Goal: Transaction & Acquisition: Book appointment/travel/reservation

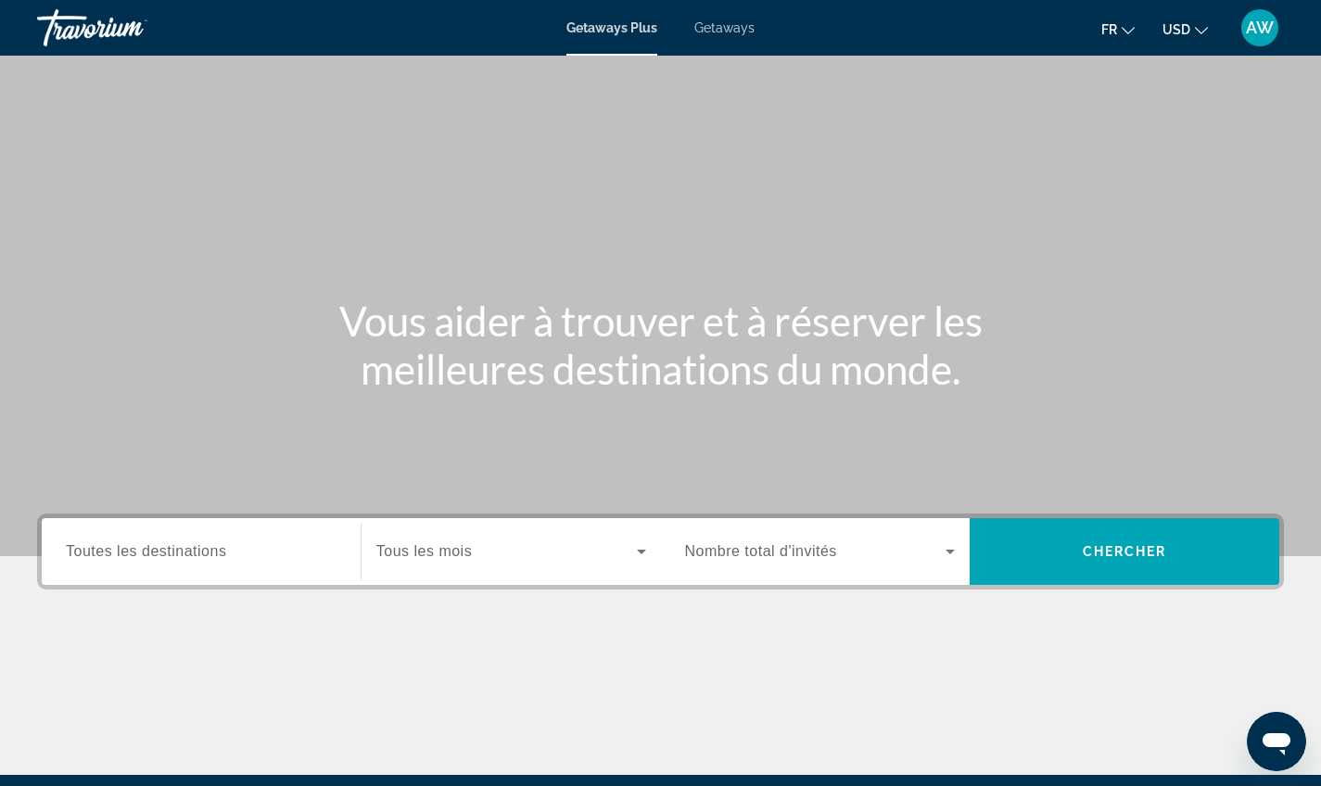
click at [1204, 33] on button "USD USD ($) MXN (Mex$) CAD (Can$) GBP (£) EUR (€) AUD (A$) NZD (NZ$) CNY (CN¥)" at bounding box center [1185, 29] width 45 height 27
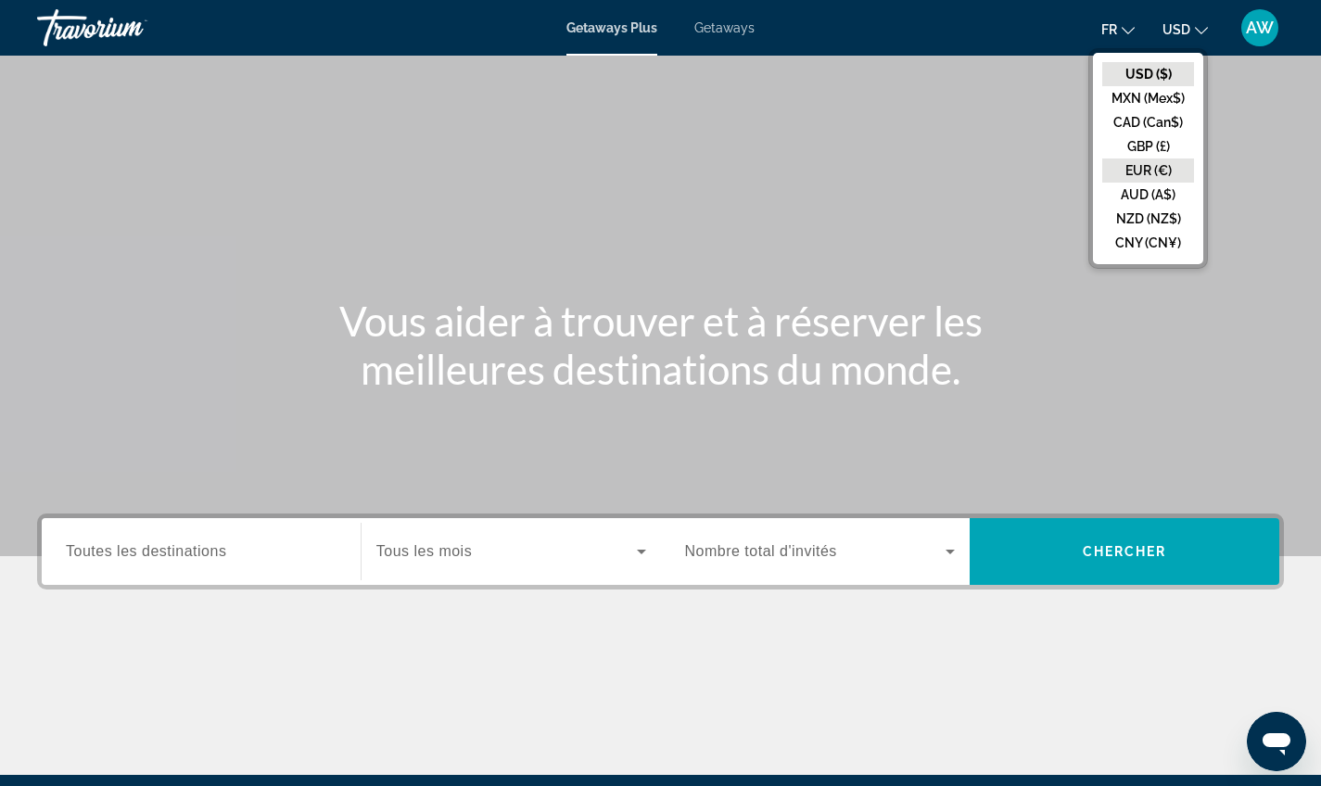
click at [1160, 170] on button "EUR (€)" at bounding box center [1148, 171] width 92 height 24
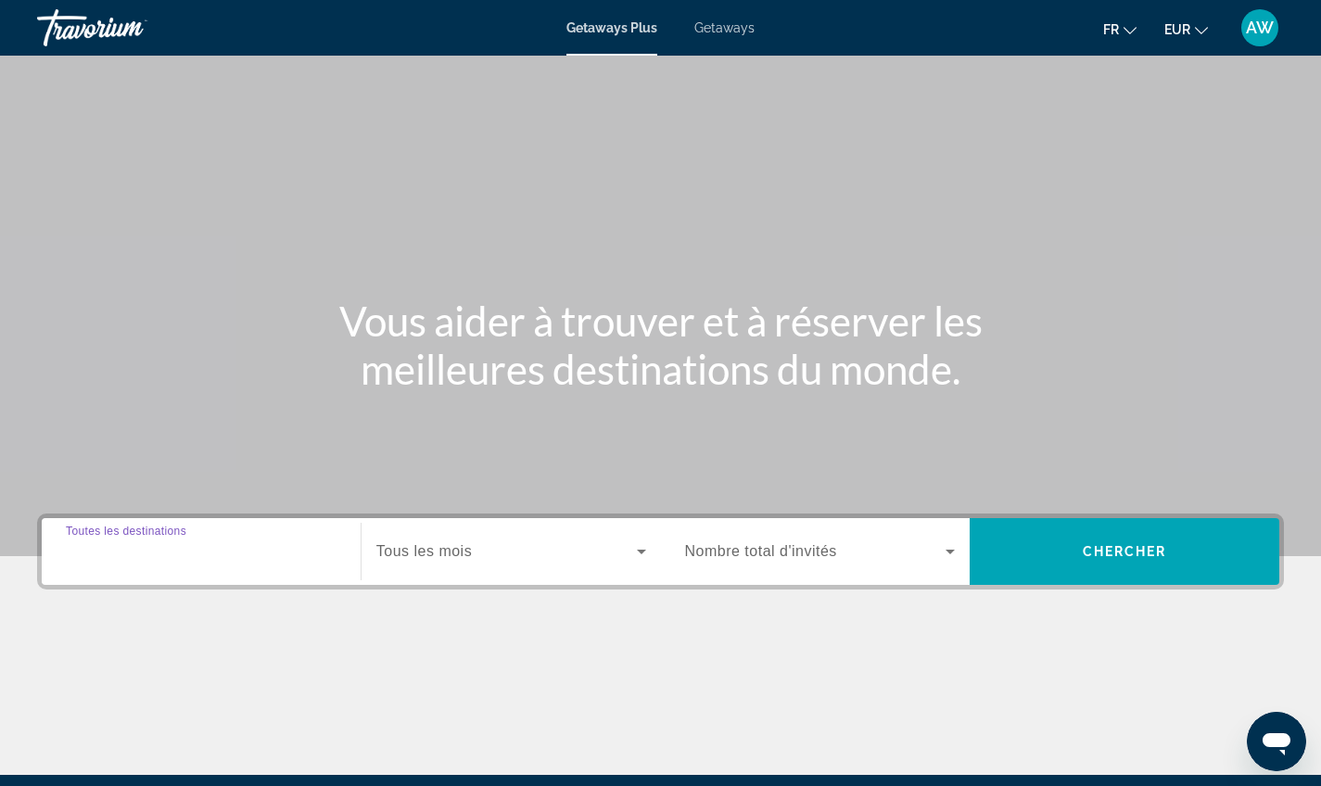
click at [278, 556] on input "Destination Toutes les destinations" at bounding box center [201, 552] width 271 height 22
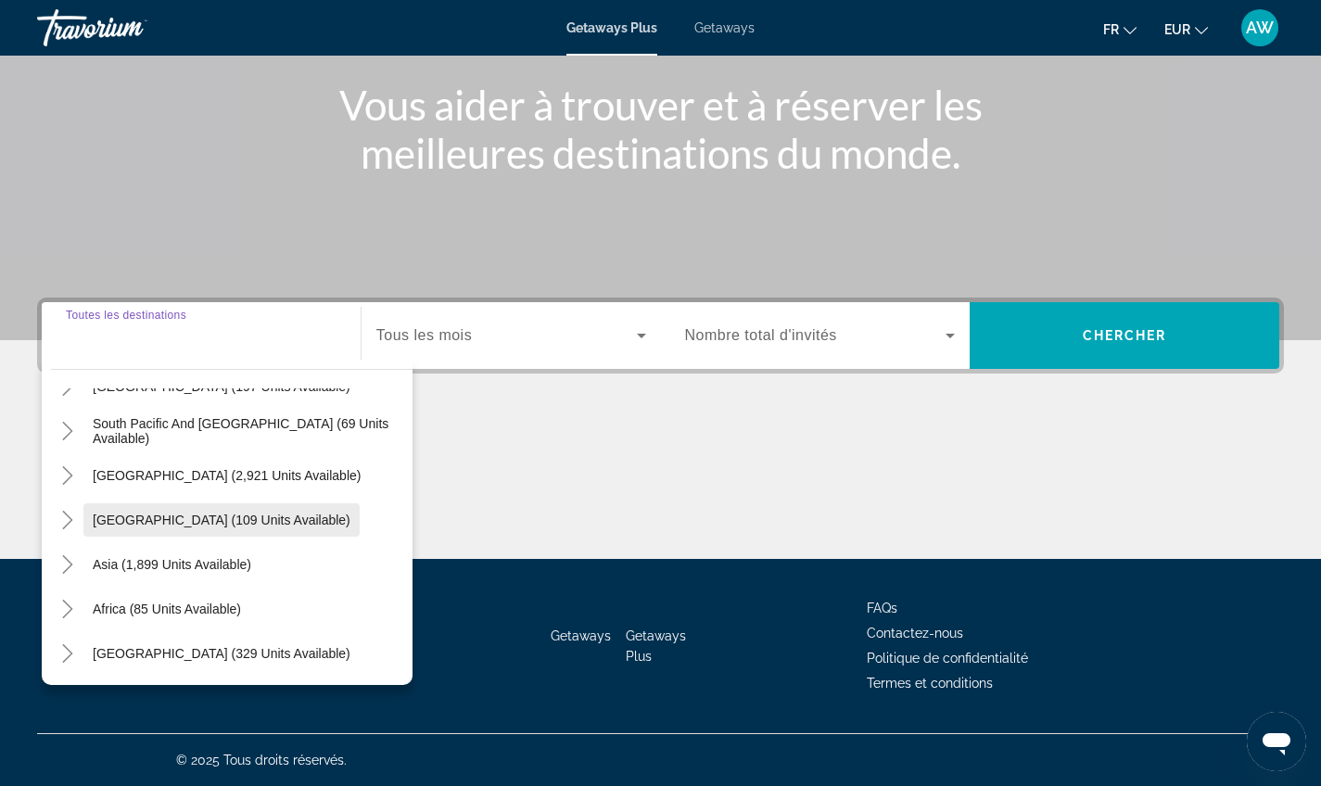
scroll to position [216, 0]
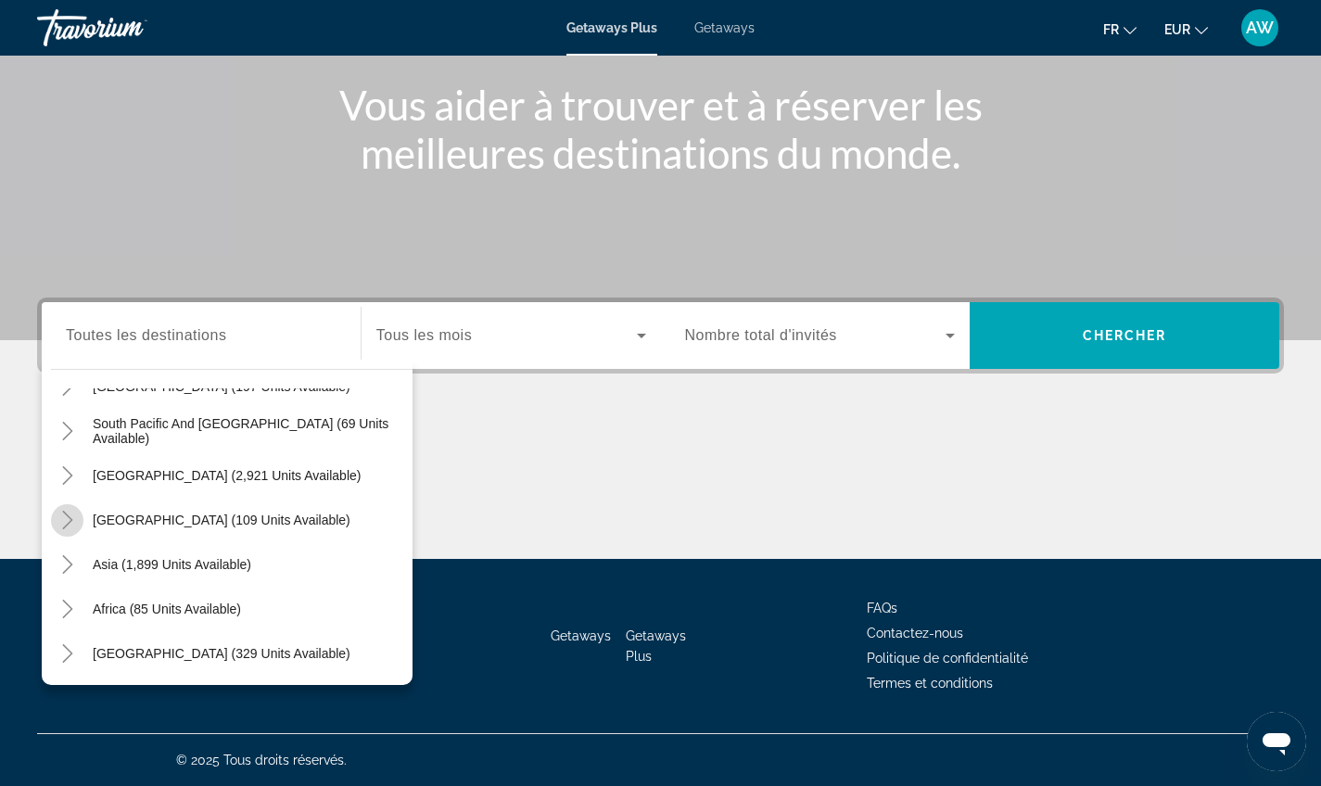
click at [72, 516] on icon "Toggle Central America (109 units available)" at bounding box center [67, 520] width 19 height 19
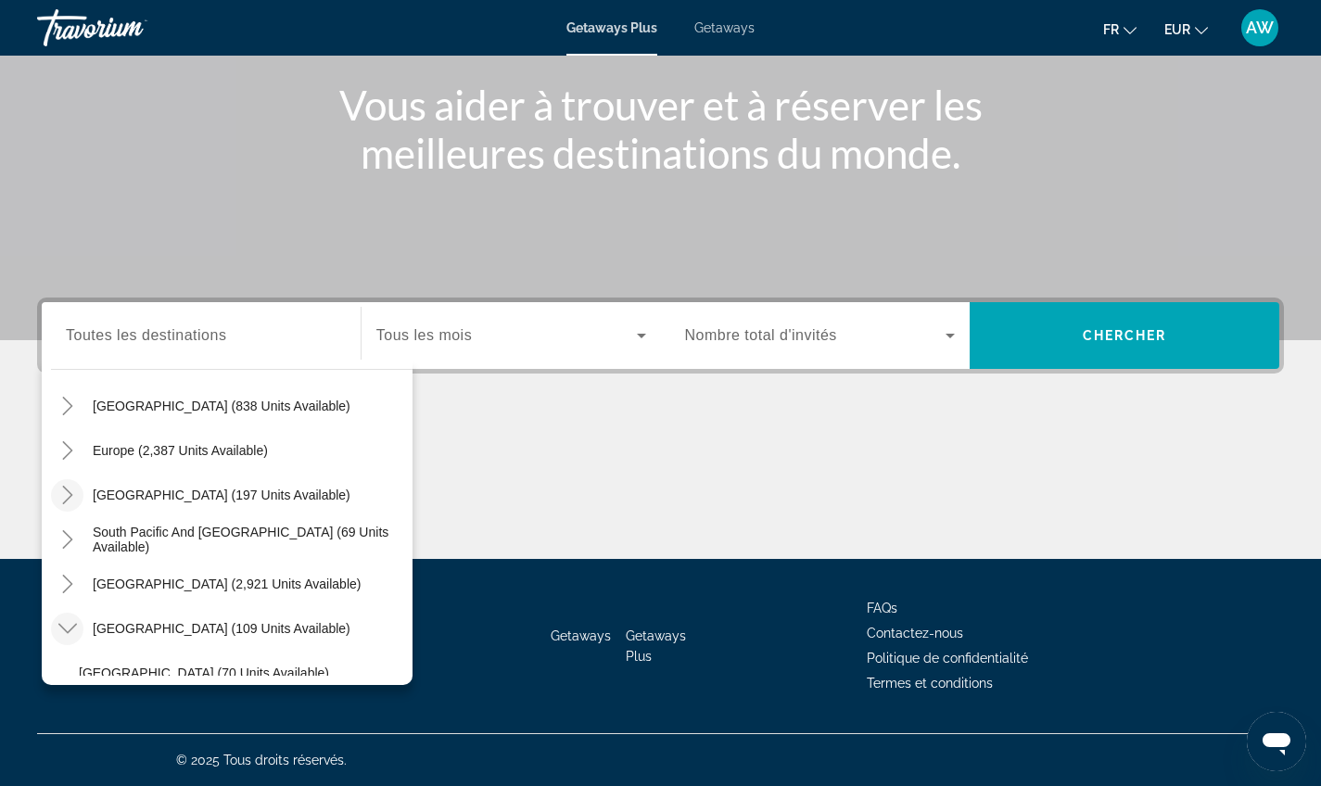
scroll to position [210, 0]
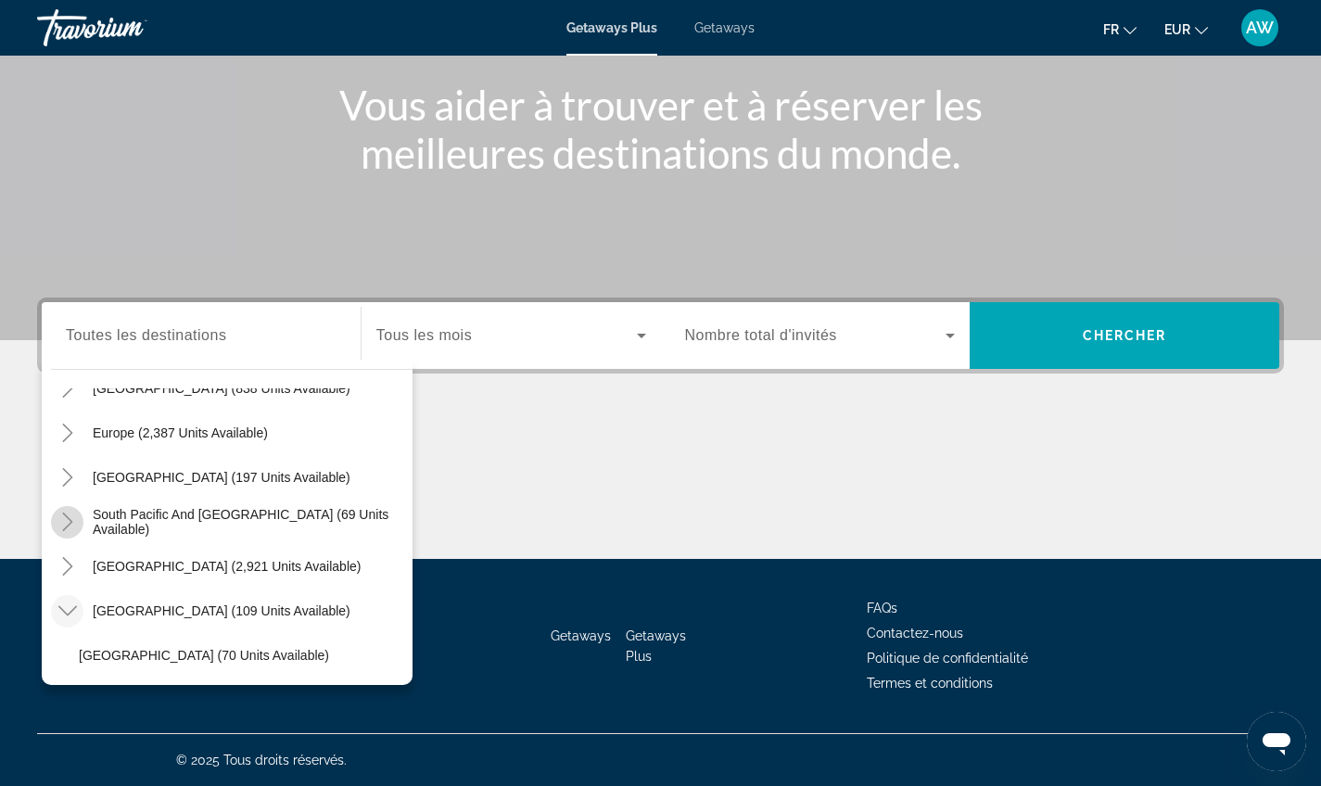
click at [67, 515] on icon "Toggle South Pacific and Oceania (69 units available)" at bounding box center [67, 522] width 19 height 19
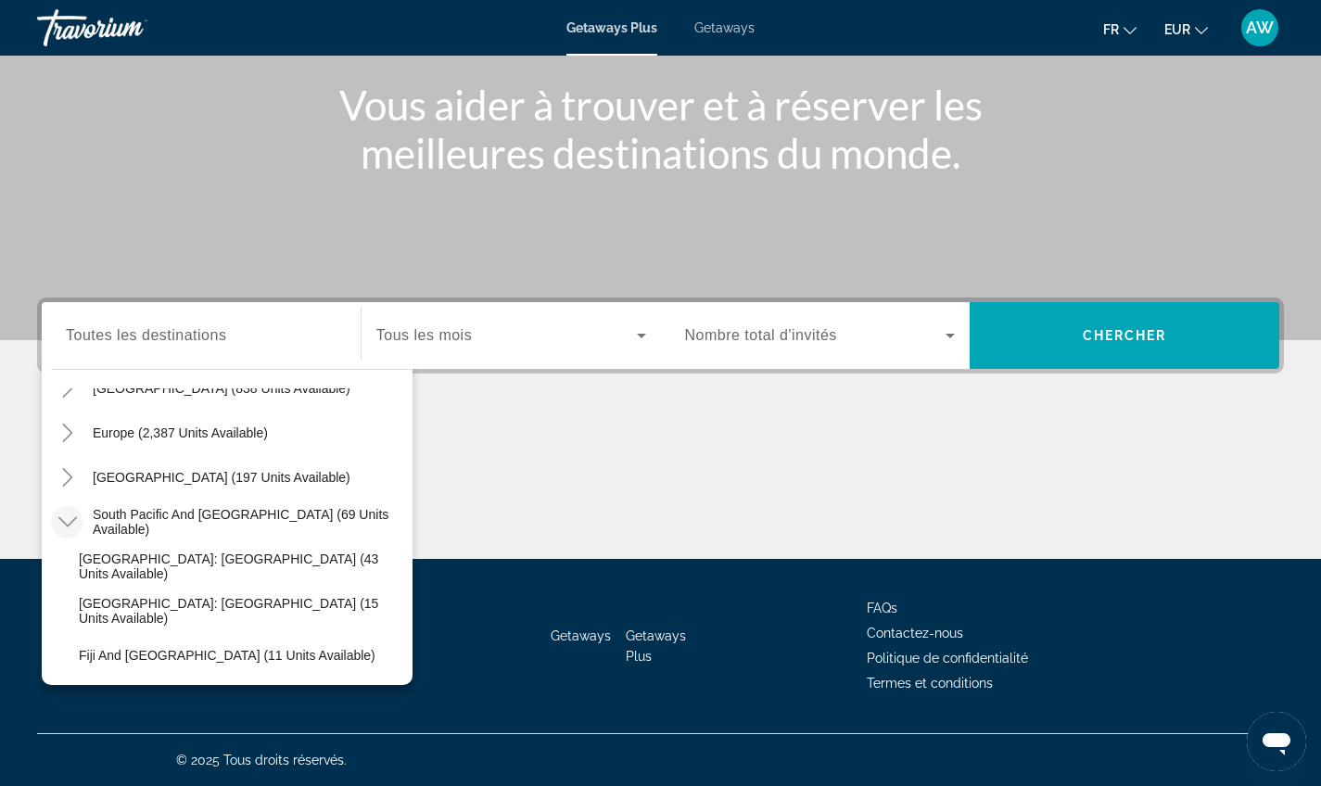
click at [80, 517] on mat-icon "Toggle South Pacific and Oceania (69 units available)" at bounding box center [67, 522] width 32 height 32
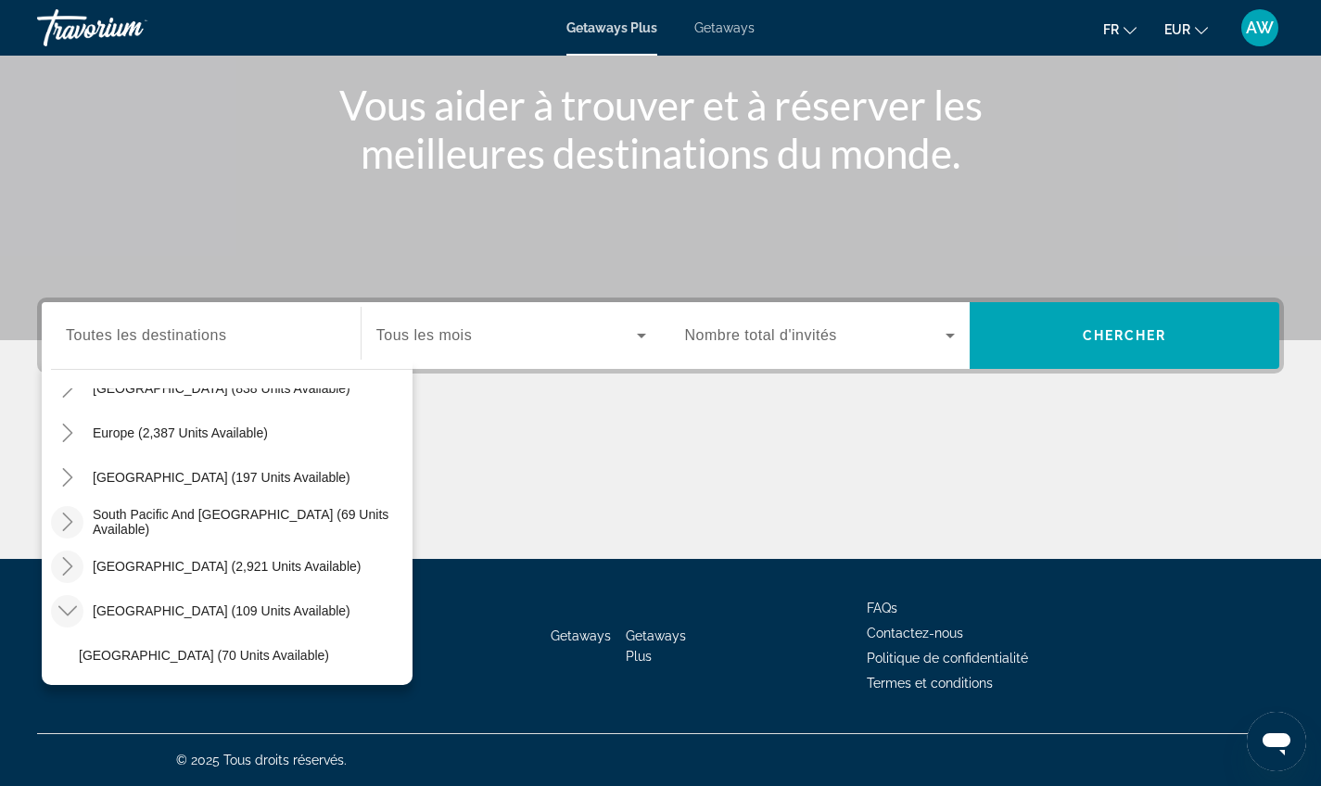
click at [68, 568] on icon "Toggle South America (2,921 units available)" at bounding box center [67, 566] width 19 height 19
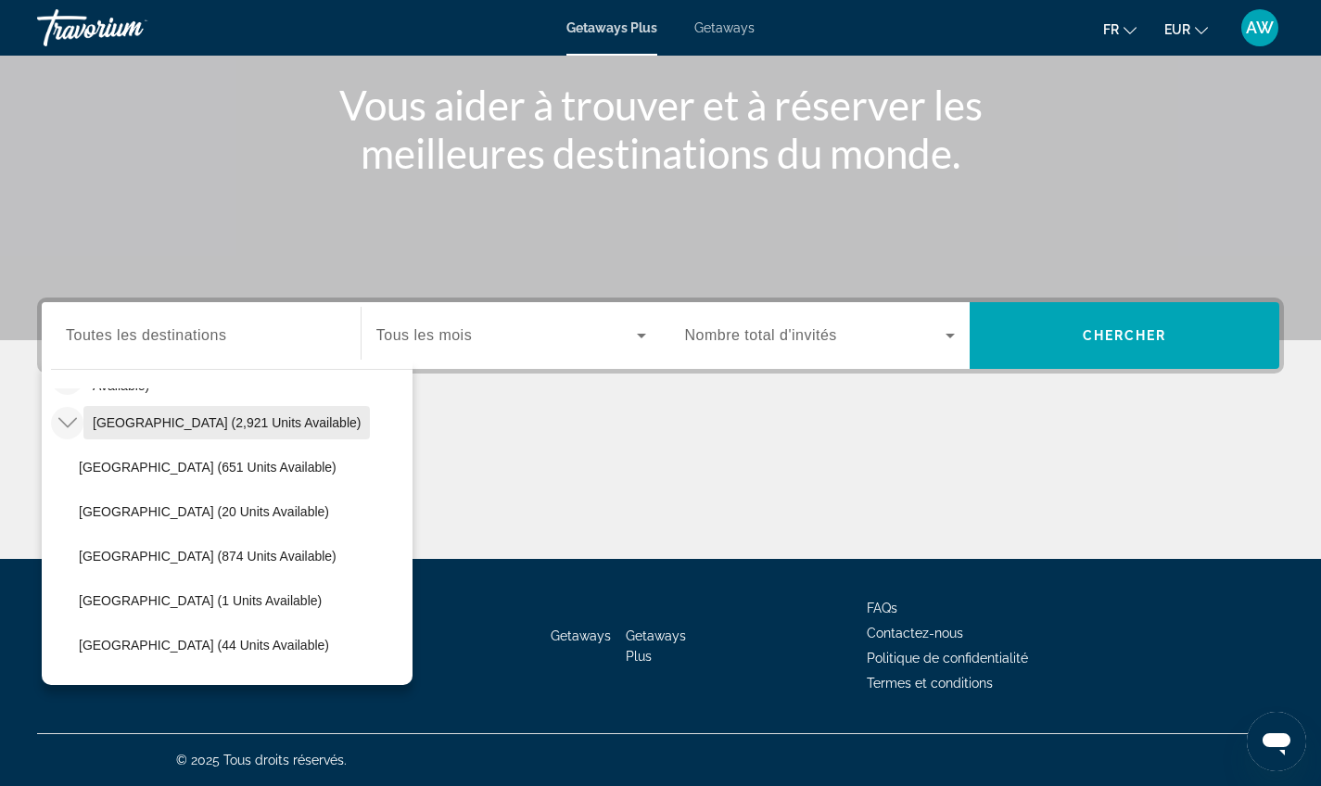
scroll to position [374, 0]
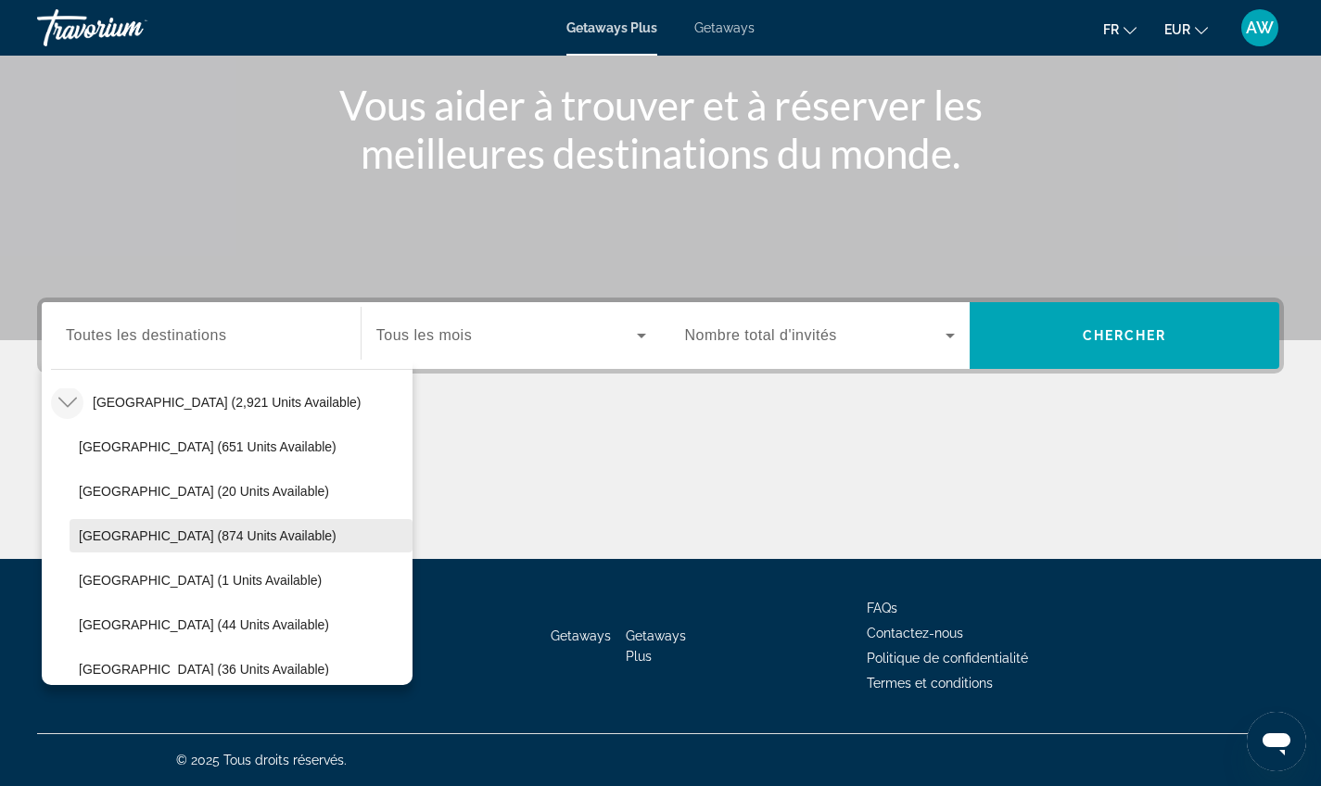
click at [144, 539] on span "[GEOGRAPHIC_DATA] (874 units available)" at bounding box center [208, 535] width 258 height 15
type input "**********"
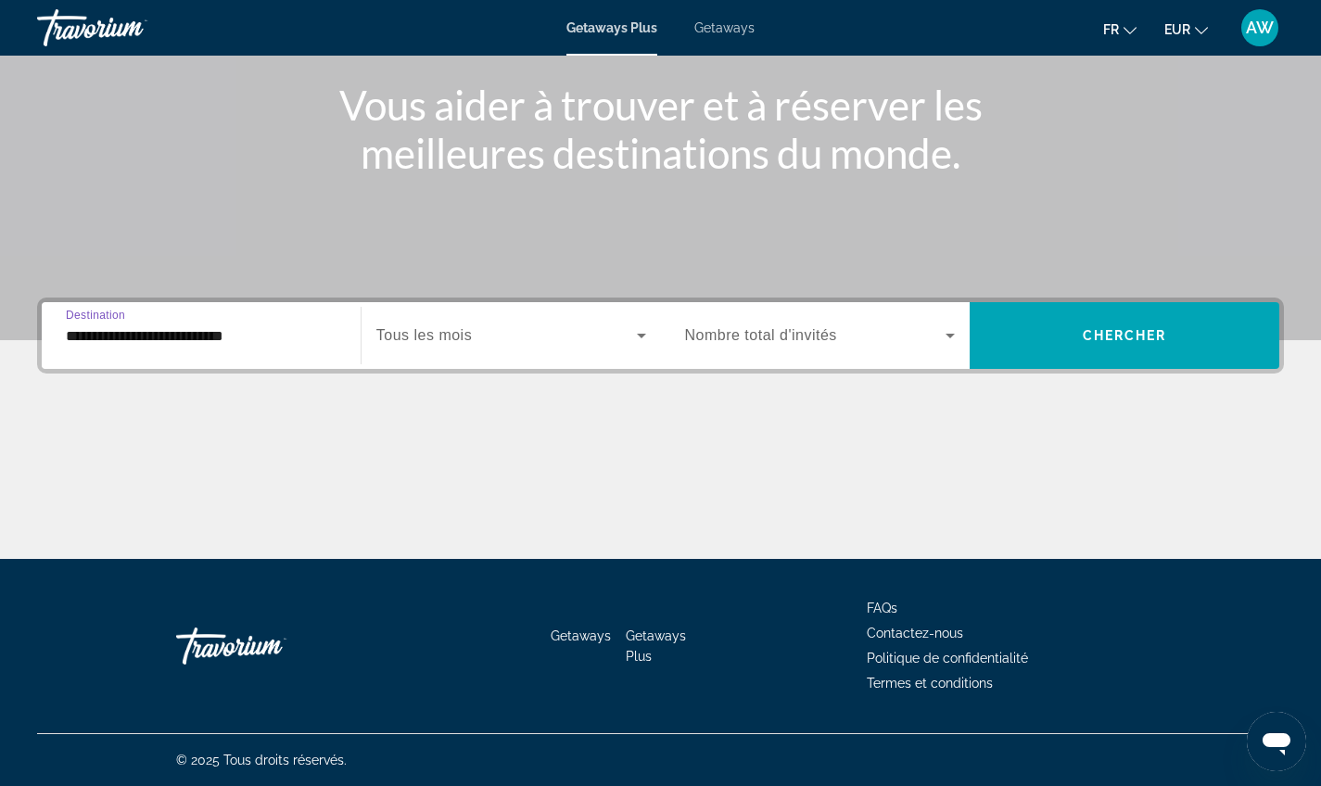
click at [519, 342] on span "Search widget" at bounding box center [506, 335] width 261 height 22
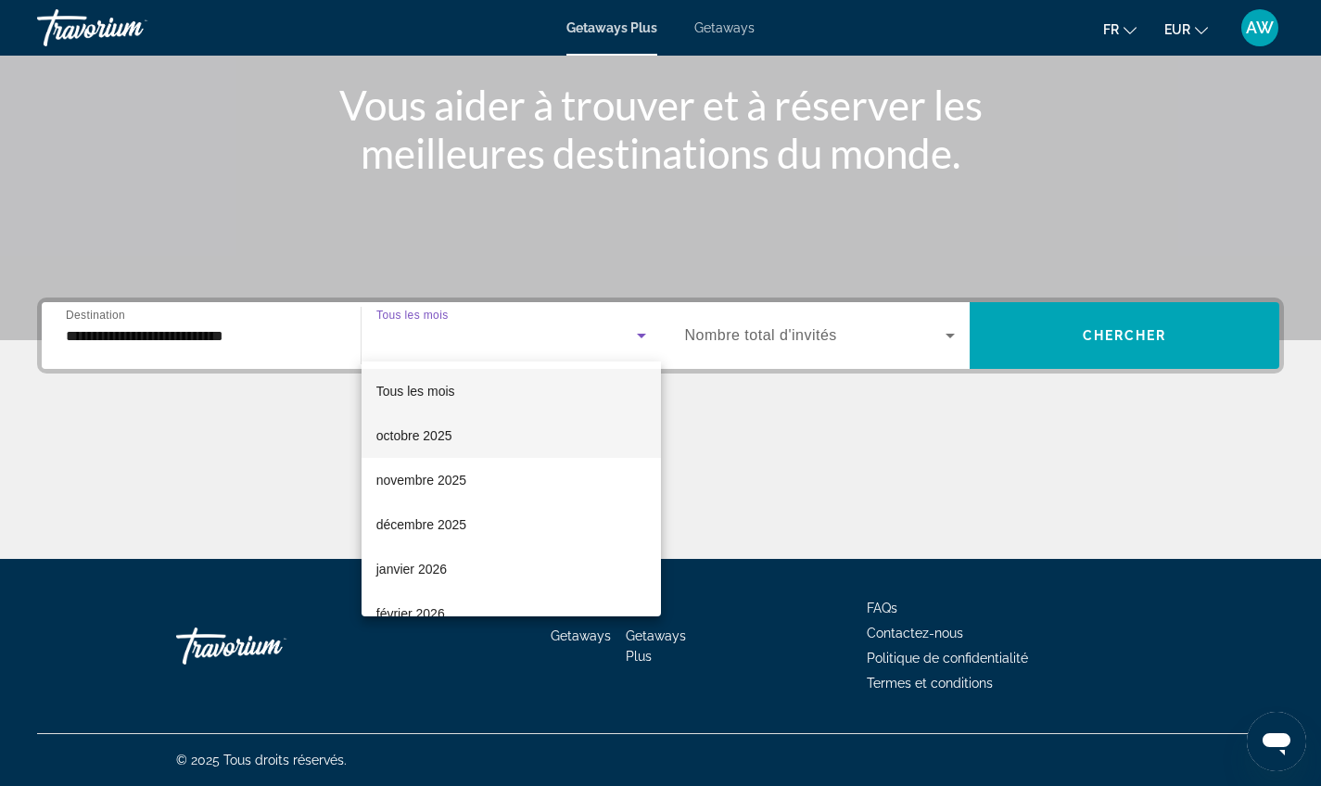
drag, startPoint x: 507, startPoint y: 588, endPoint x: 557, endPoint y: 415, distance: 179.6
click at [557, 415] on div "Tous les mois octobre 2025 novembre 2025 décembre 2025 janvier 2026 février 202…" at bounding box center [511, 489] width 299 height 255
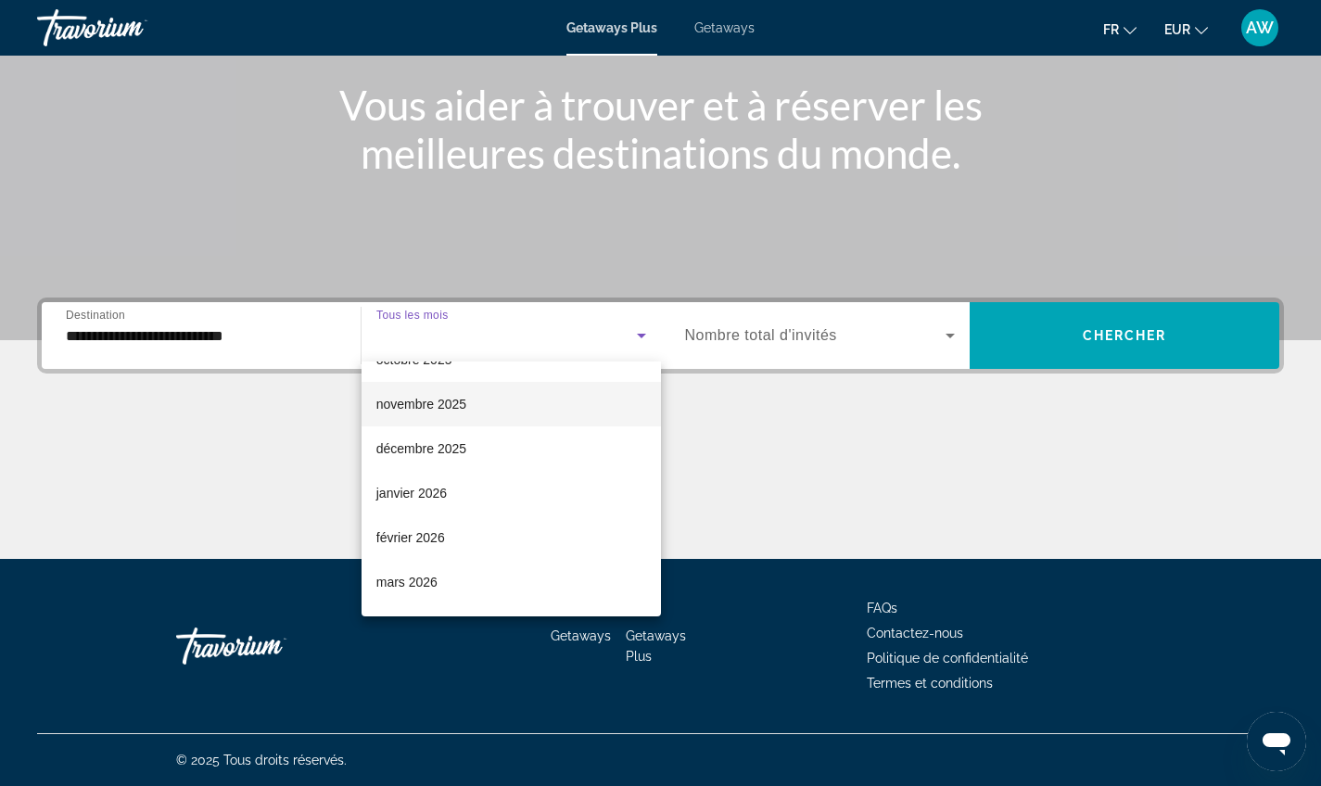
scroll to position [75, 0]
click at [509, 535] on mat-option "février 2026" at bounding box center [511, 538] width 299 height 45
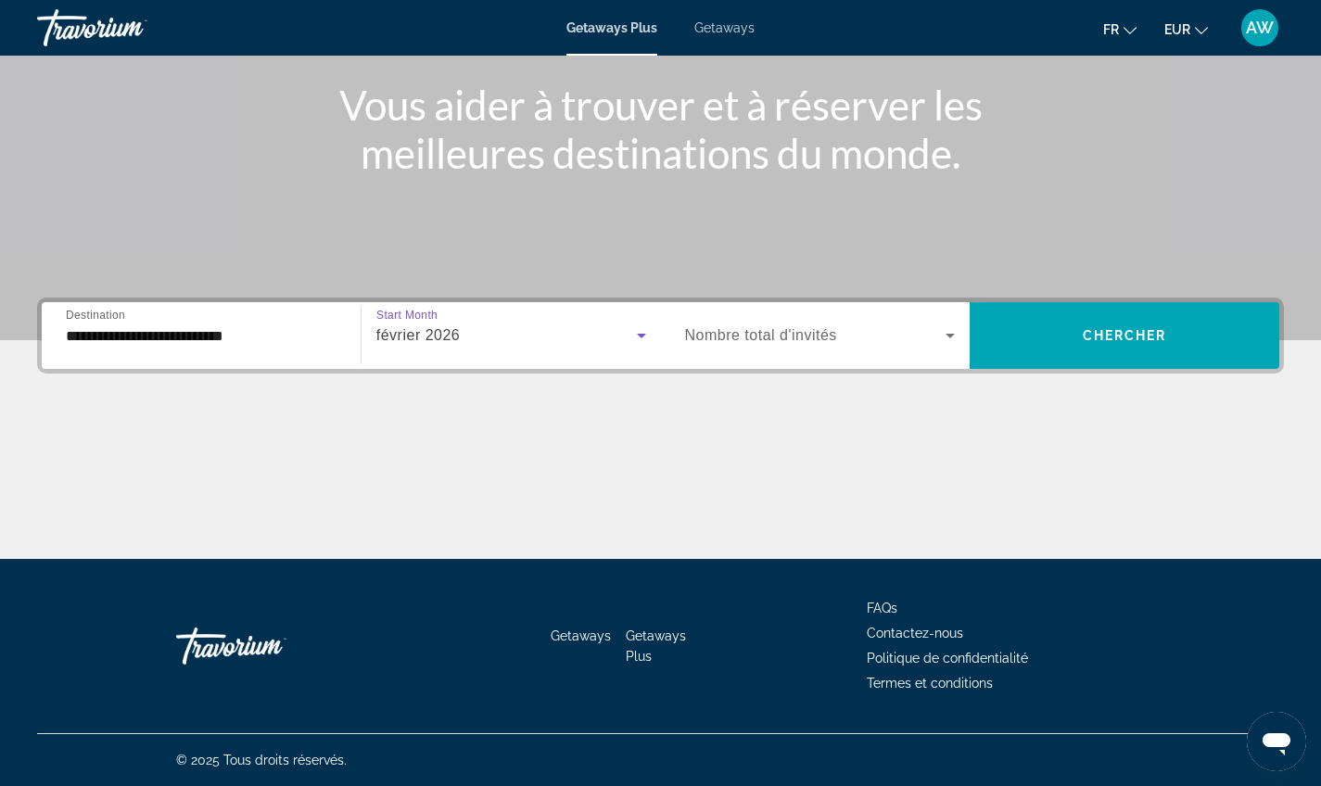
click at [895, 344] on span "Search widget" at bounding box center [815, 335] width 261 height 22
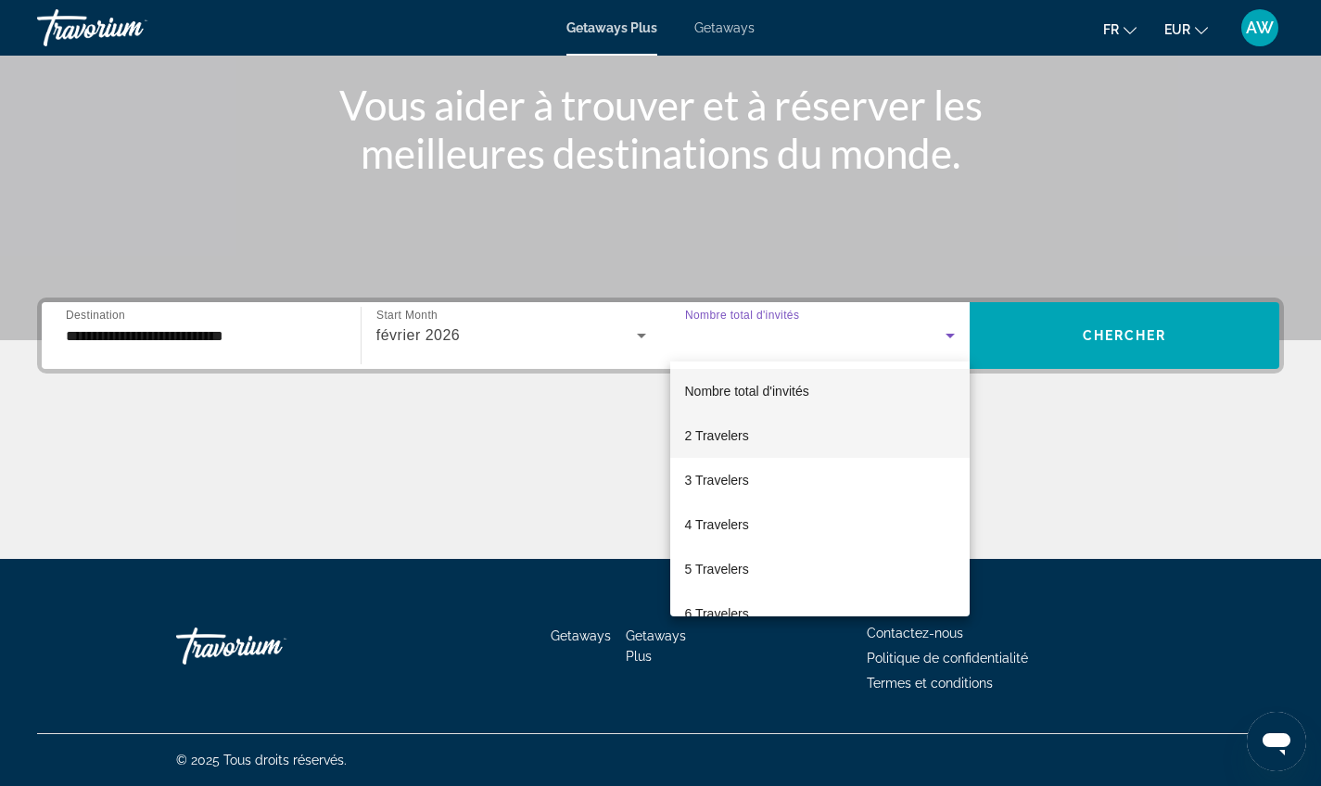
click at [825, 427] on mat-option "2 Travelers" at bounding box center [820, 435] width 300 height 45
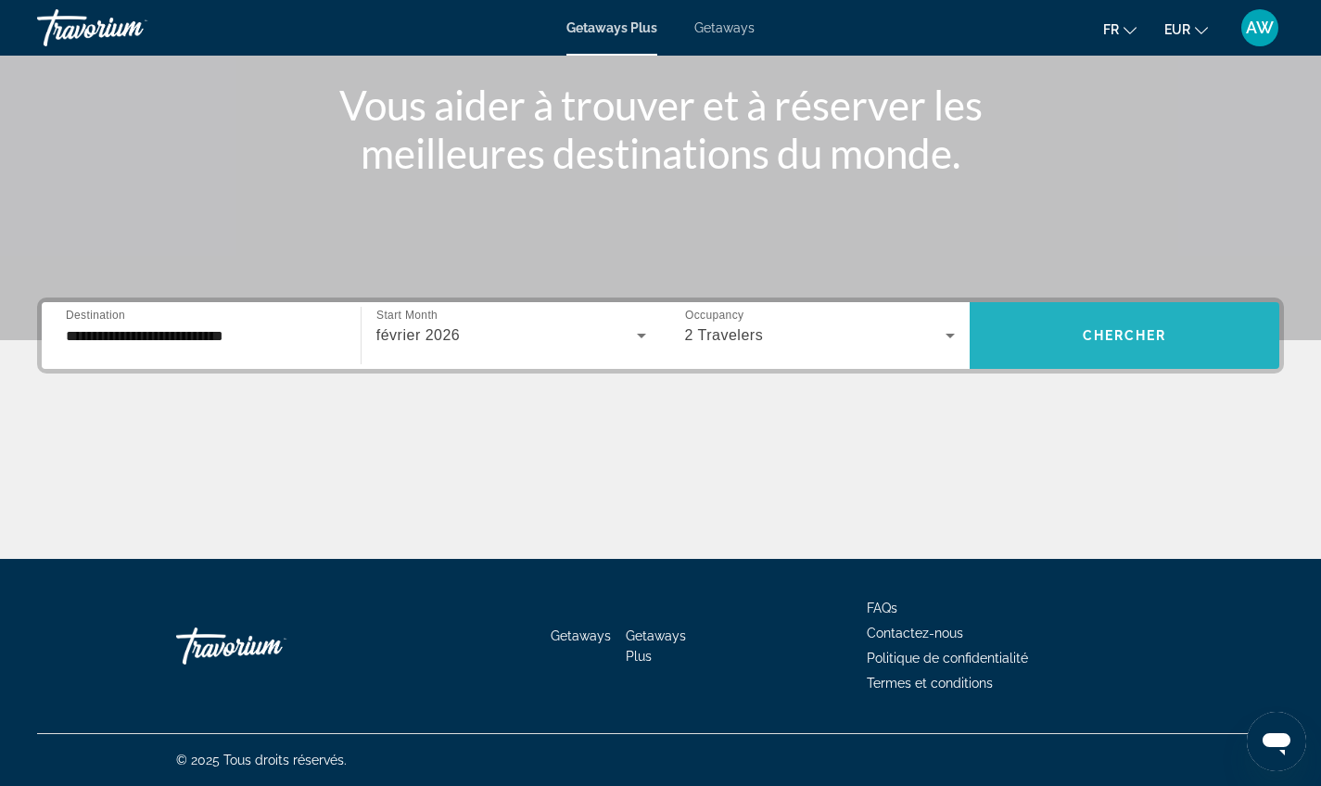
click at [1053, 362] on span "Search widget" at bounding box center [1125, 335] width 310 height 67
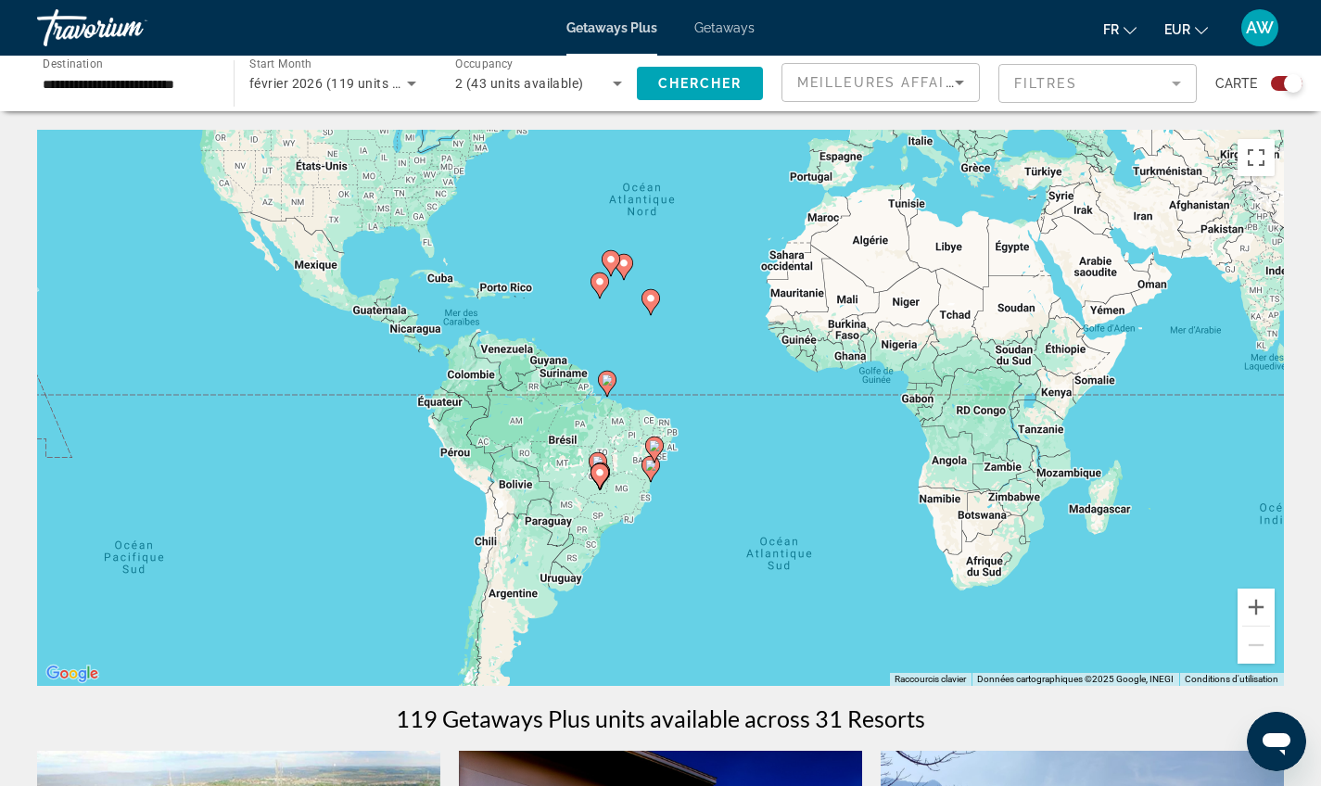
drag, startPoint x: 645, startPoint y: 529, endPoint x: 682, endPoint y: 349, distance: 184.5
click at [682, 349] on div "Pour activer le glissement avec le clavier, appuyez sur Alt+Entrée. Une fois ce…" at bounding box center [660, 408] width 1247 height 556
click at [1255, 615] on button "Zoom avant" at bounding box center [1256, 607] width 37 height 37
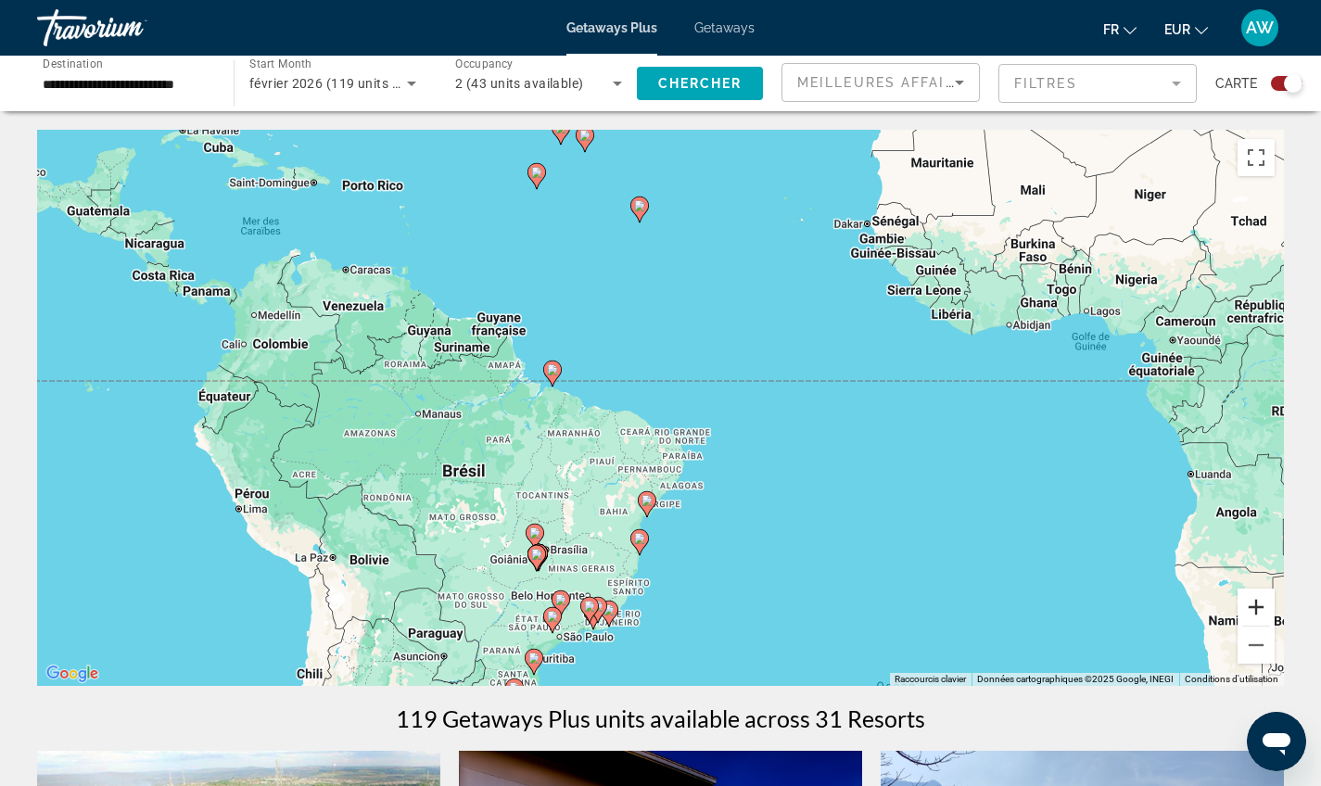
click at [1255, 615] on button "Zoom avant" at bounding box center [1256, 607] width 37 height 37
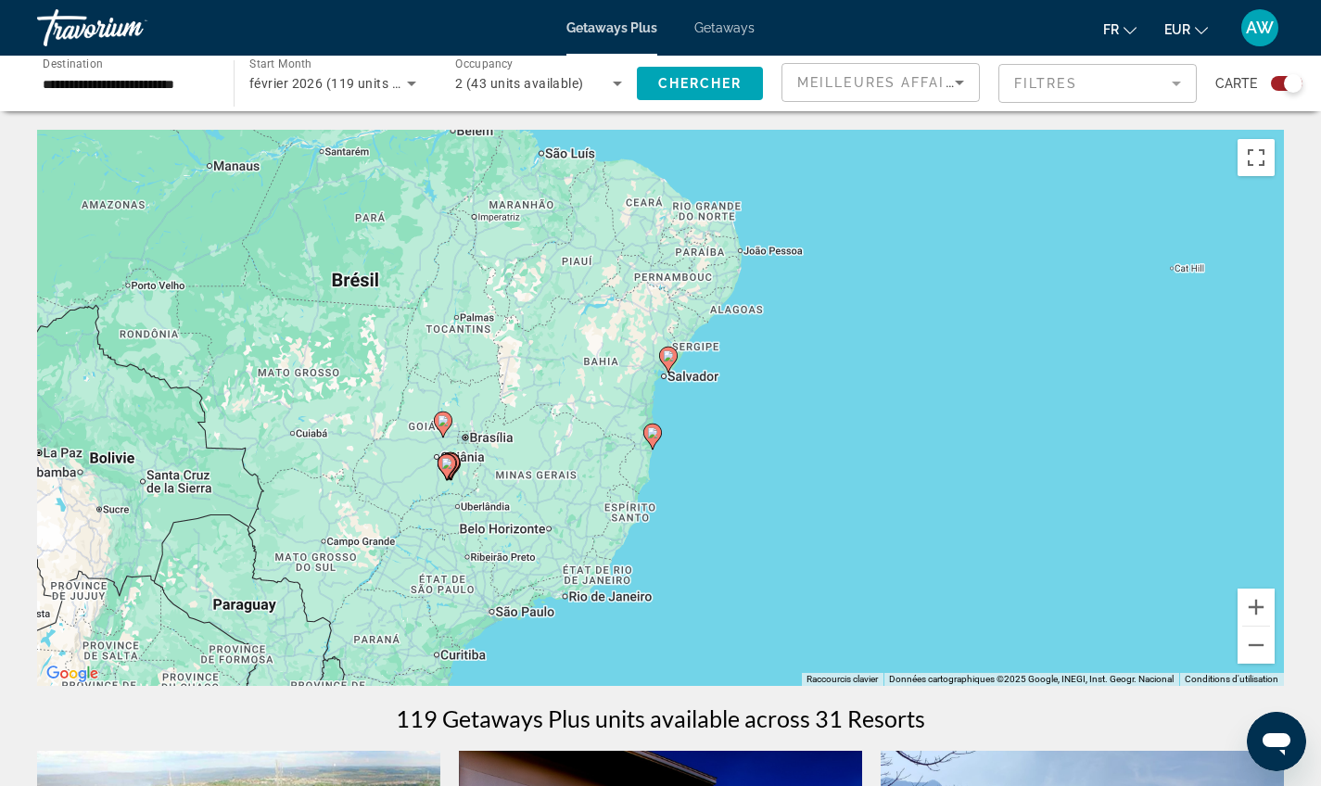
drag, startPoint x: 856, startPoint y: 564, endPoint x: 889, endPoint y: 307, distance: 259.0
click at [889, 307] on div "Pour activer le glissement avec le clavier, appuyez sur Alt+Entrée. Une fois ce…" at bounding box center [660, 408] width 1247 height 556
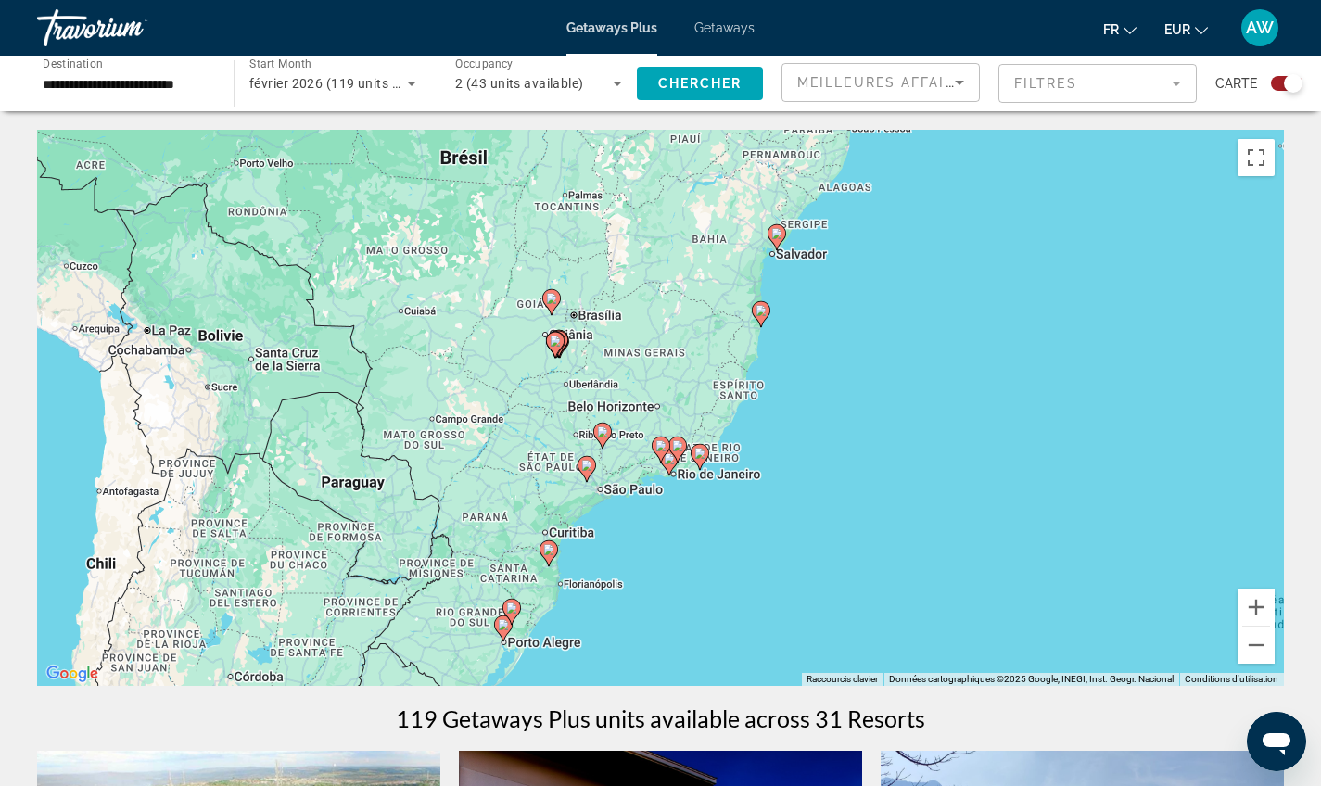
drag, startPoint x: 714, startPoint y: 454, endPoint x: 845, endPoint y: 318, distance: 188.8
click at [845, 318] on div "Pour activer le glissement avec le clavier, appuyez sur Alt+Entrée. Une fois ce…" at bounding box center [660, 408] width 1247 height 556
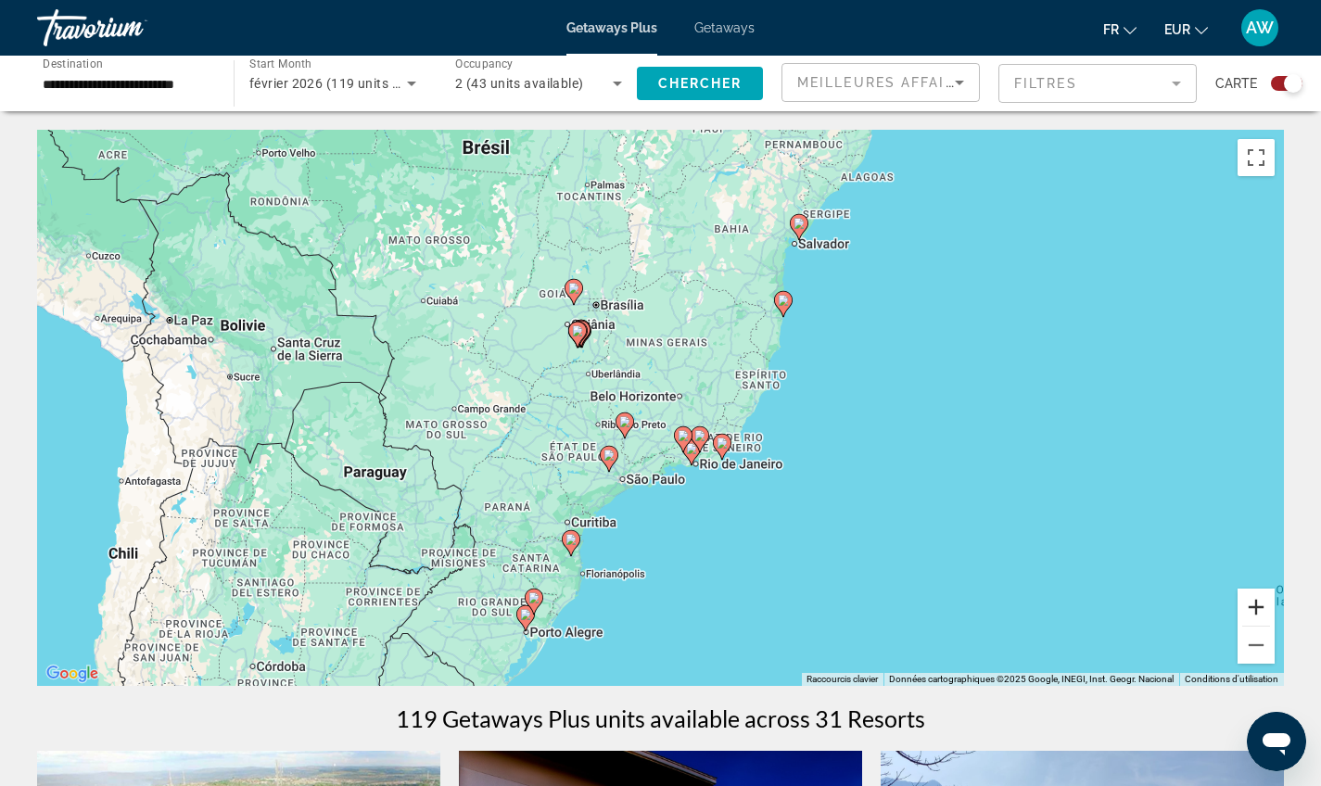
click at [1257, 610] on button "Zoom avant" at bounding box center [1256, 607] width 37 height 37
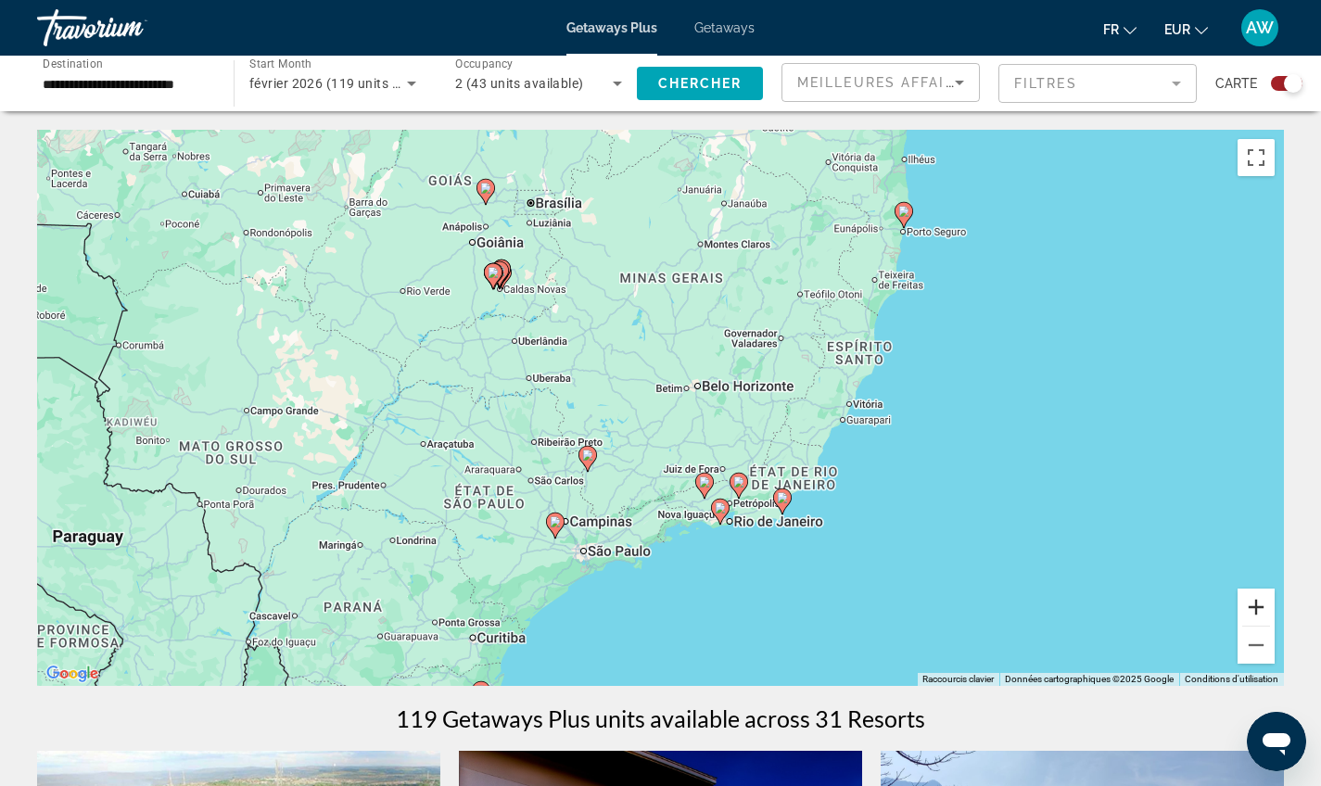
click at [1257, 610] on button "Zoom avant" at bounding box center [1256, 607] width 37 height 37
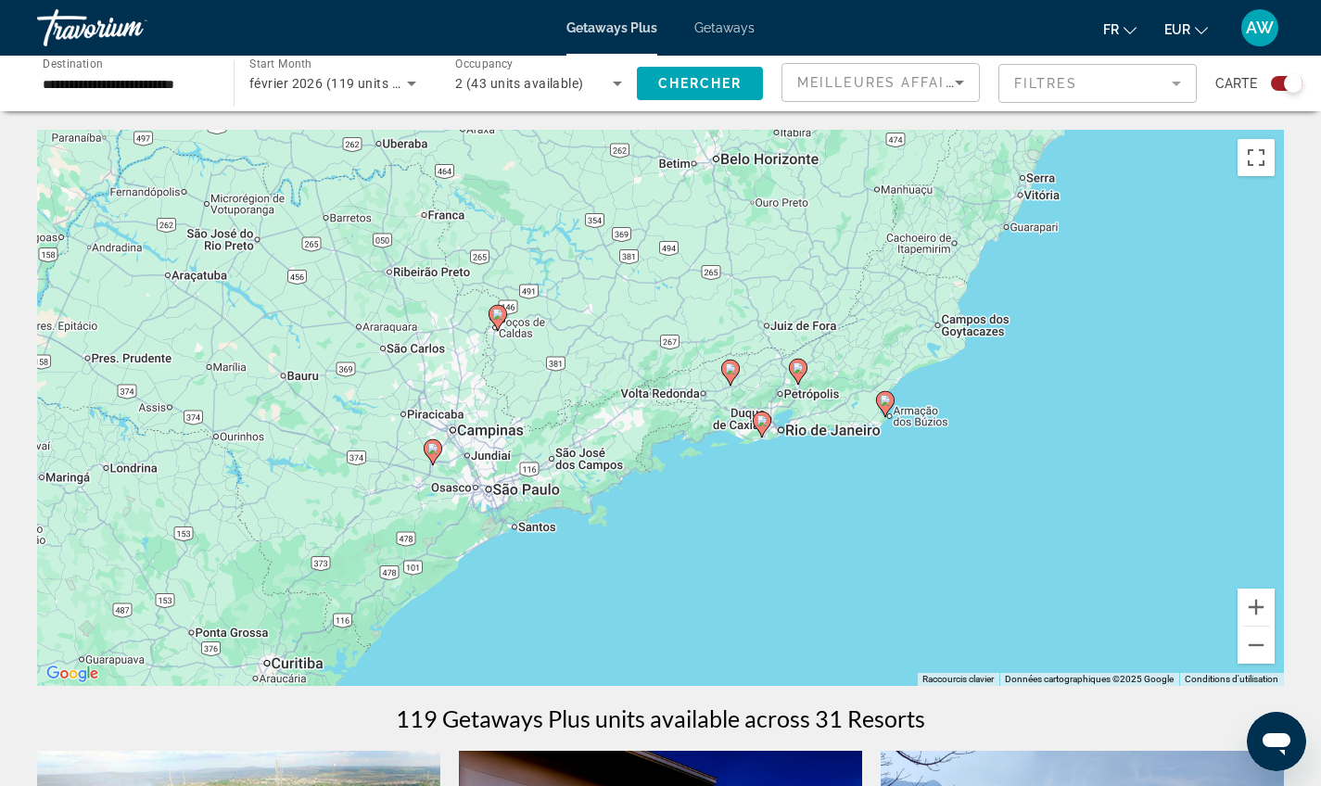
drag, startPoint x: 1023, startPoint y: 610, endPoint x: 990, endPoint y: 385, distance: 227.6
click at [990, 385] on div "Pour activer le glissement avec le clavier, appuyez sur Alt+Entrée. Une fois ce…" at bounding box center [660, 408] width 1247 height 556
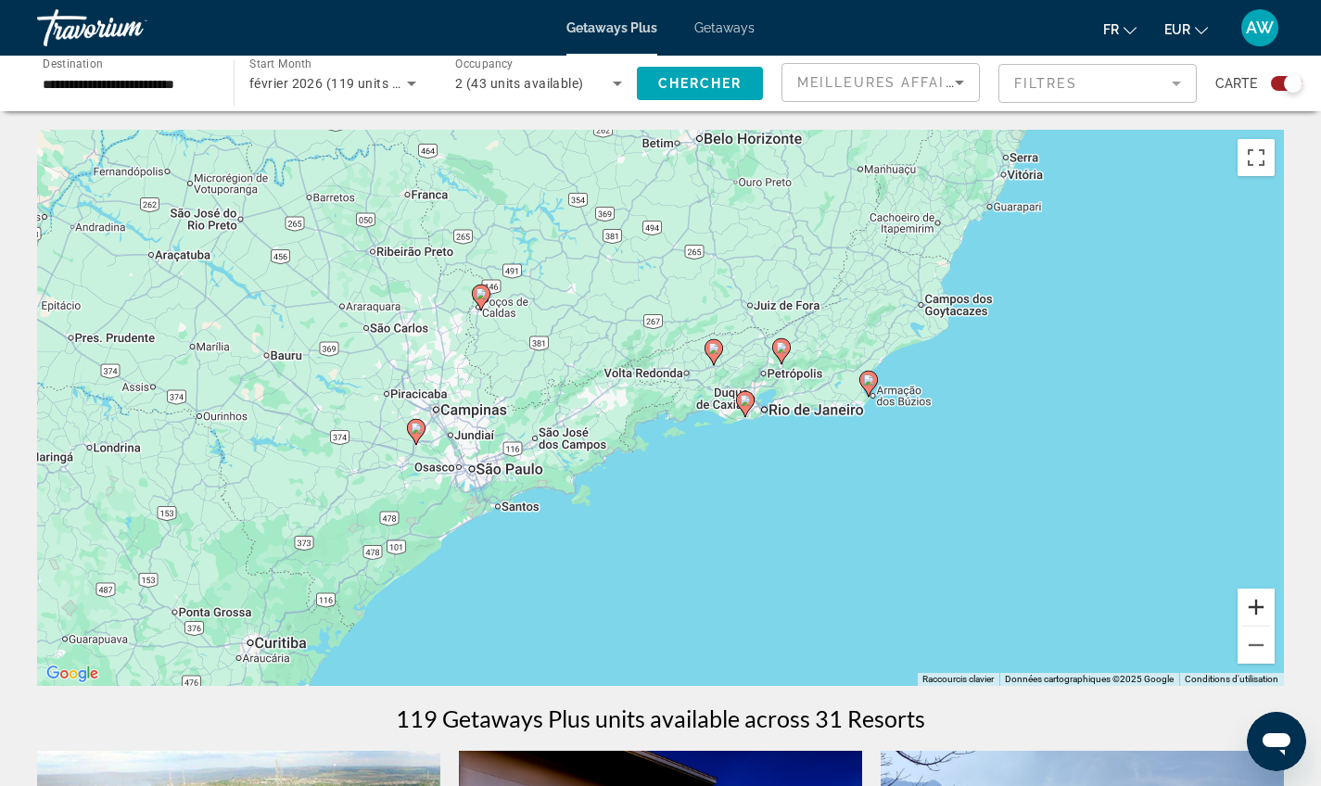
click at [1268, 604] on button "Zoom avant" at bounding box center [1256, 607] width 37 height 37
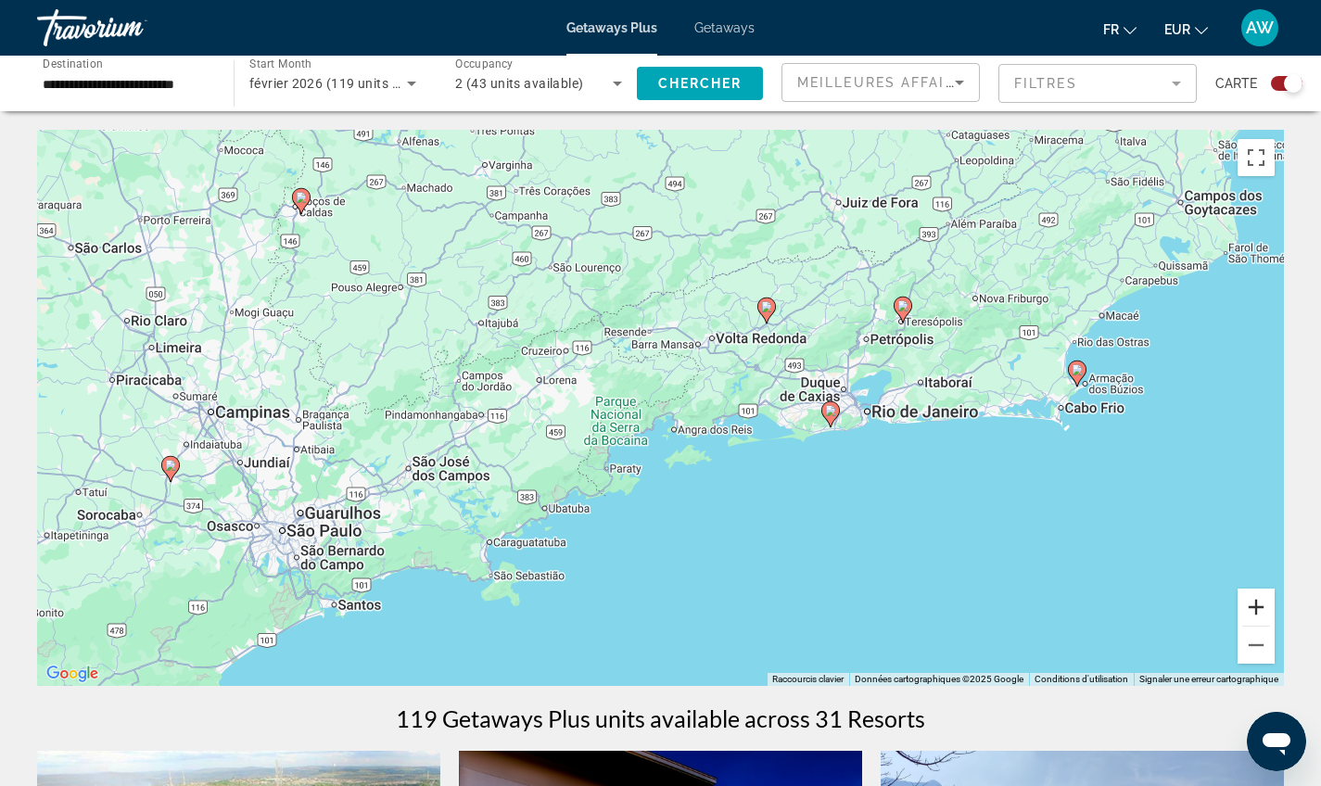
click at [1268, 604] on button "Zoom avant" at bounding box center [1256, 607] width 37 height 37
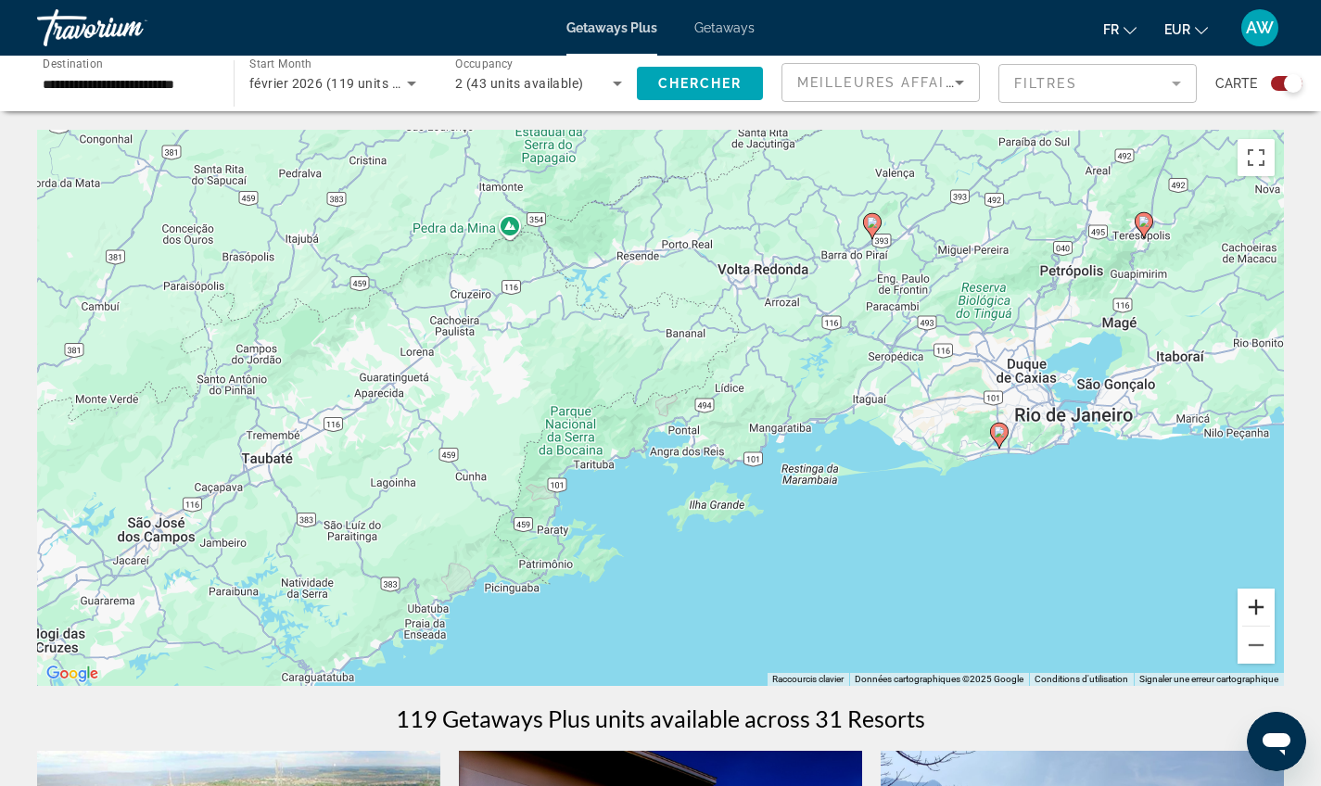
click at [1268, 604] on button "Zoom avant" at bounding box center [1256, 607] width 37 height 37
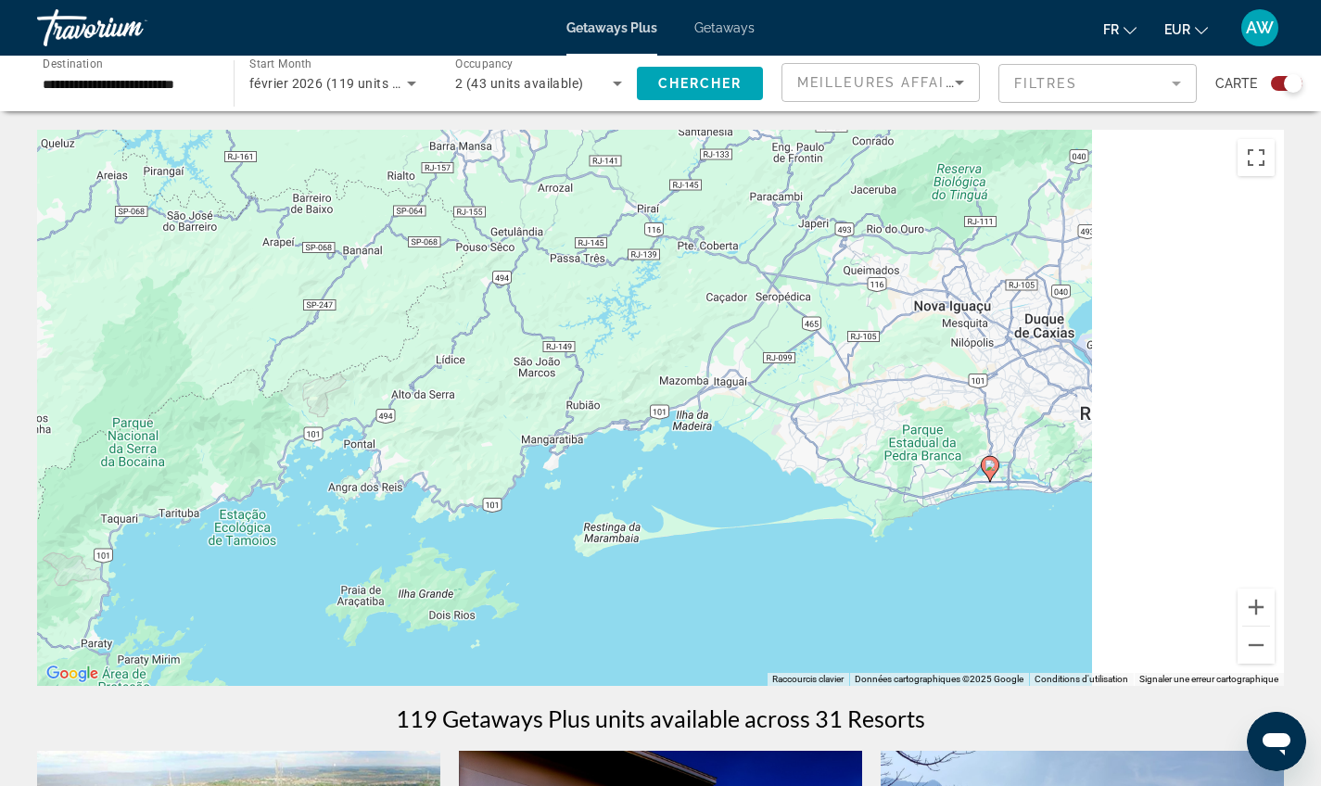
drag, startPoint x: 1055, startPoint y: 542, endPoint x: 642, endPoint y: 525, distance: 413.9
click at [642, 525] on div "Pour activer le glissement avec le clavier, appuyez sur Alt+Entrée. Une fois ce…" at bounding box center [660, 408] width 1247 height 556
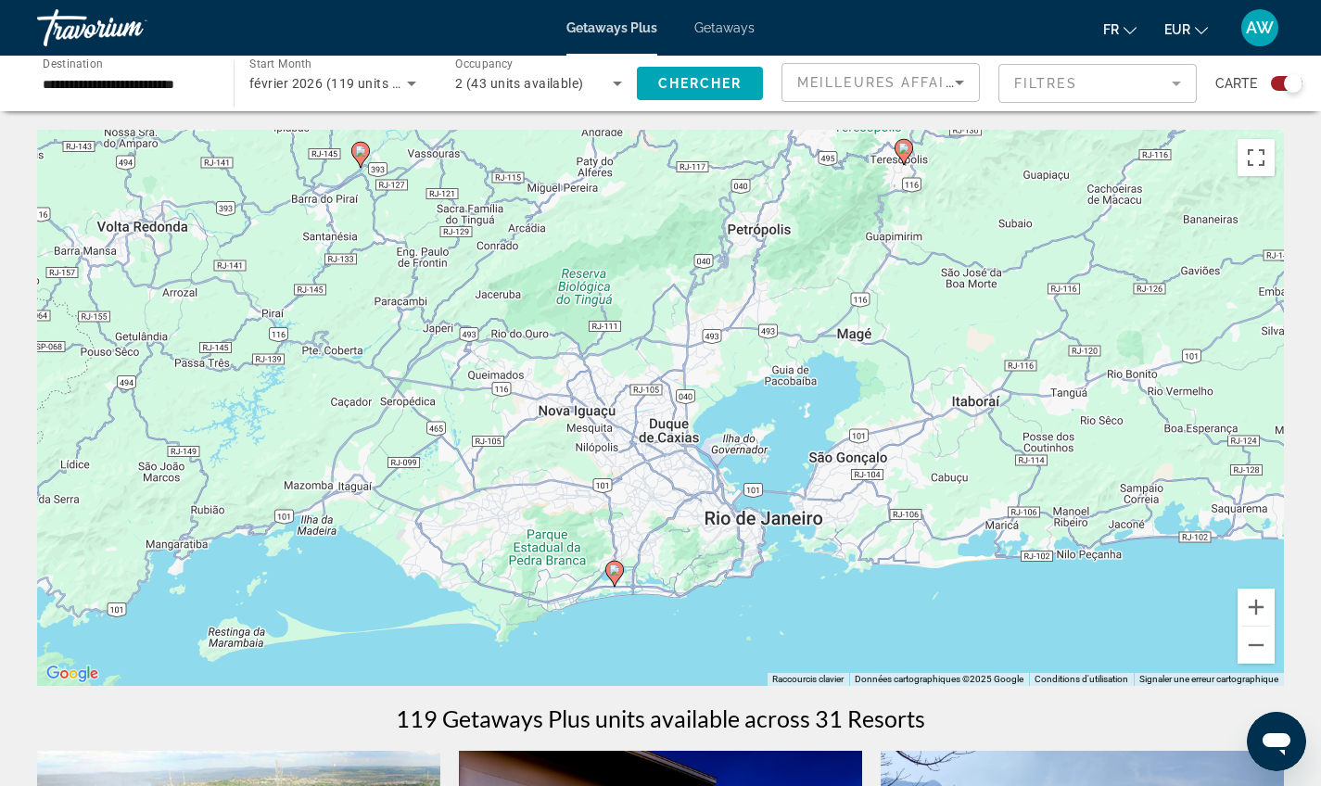
drag, startPoint x: 1008, startPoint y: 510, endPoint x: 810, endPoint y: 591, distance: 213.3
click at [810, 591] on div "Pour activer le glissement avec le clavier, appuyez sur Alt+Entrée. Une fois ce…" at bounding box center [660, 408] width 1247 height 556
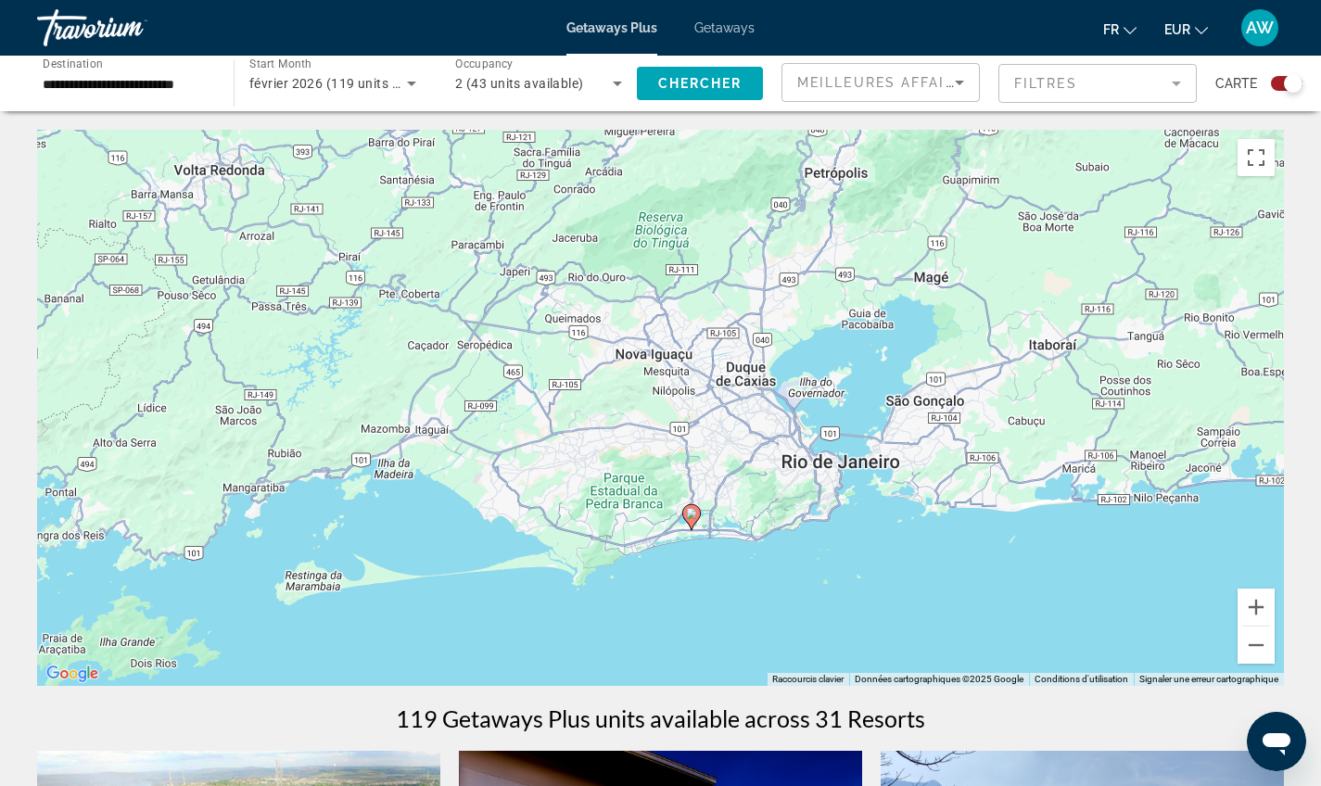
click at [693, 521] on icon "Main content" at bounding box center [690, 517] width 17 height 24
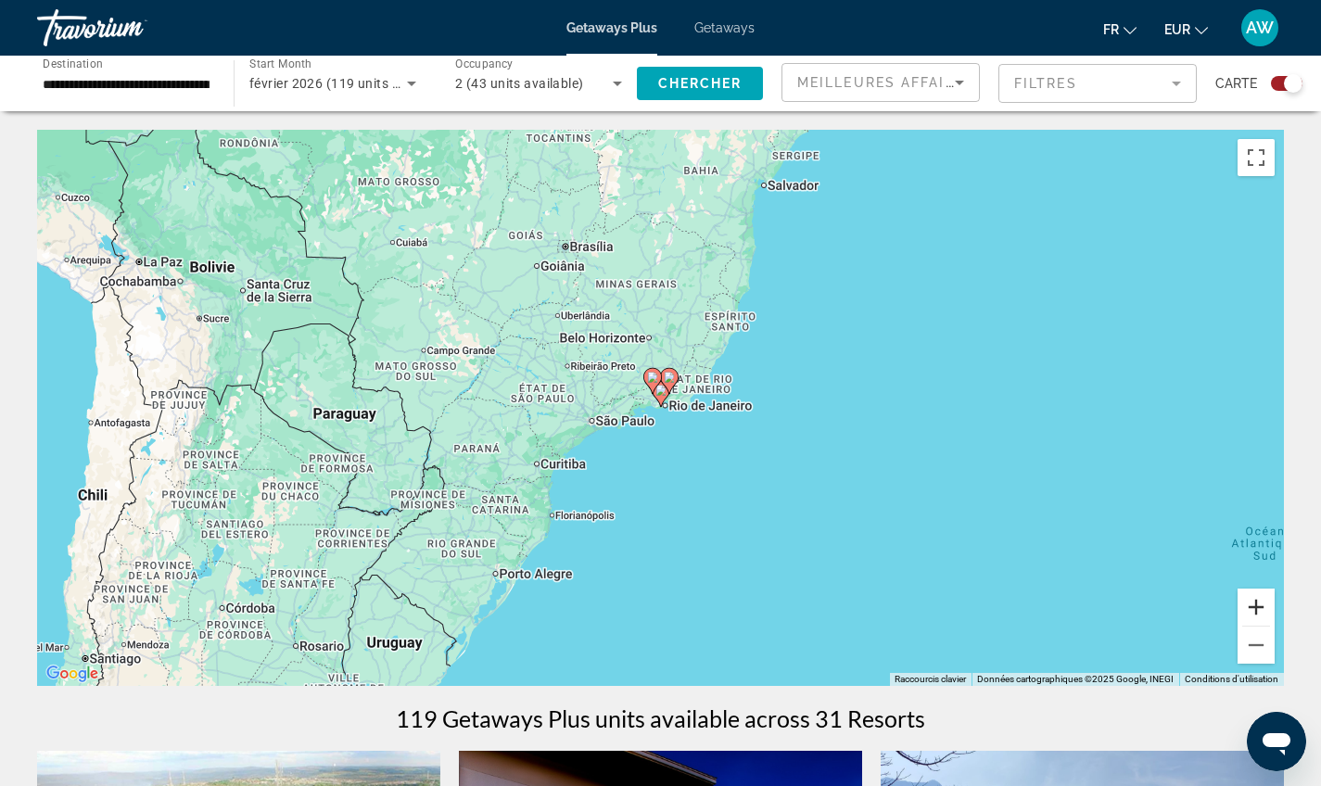
click at [1265, 613] on button "Zoom avant" at bounding box center [1256, 607] width 37 height 37
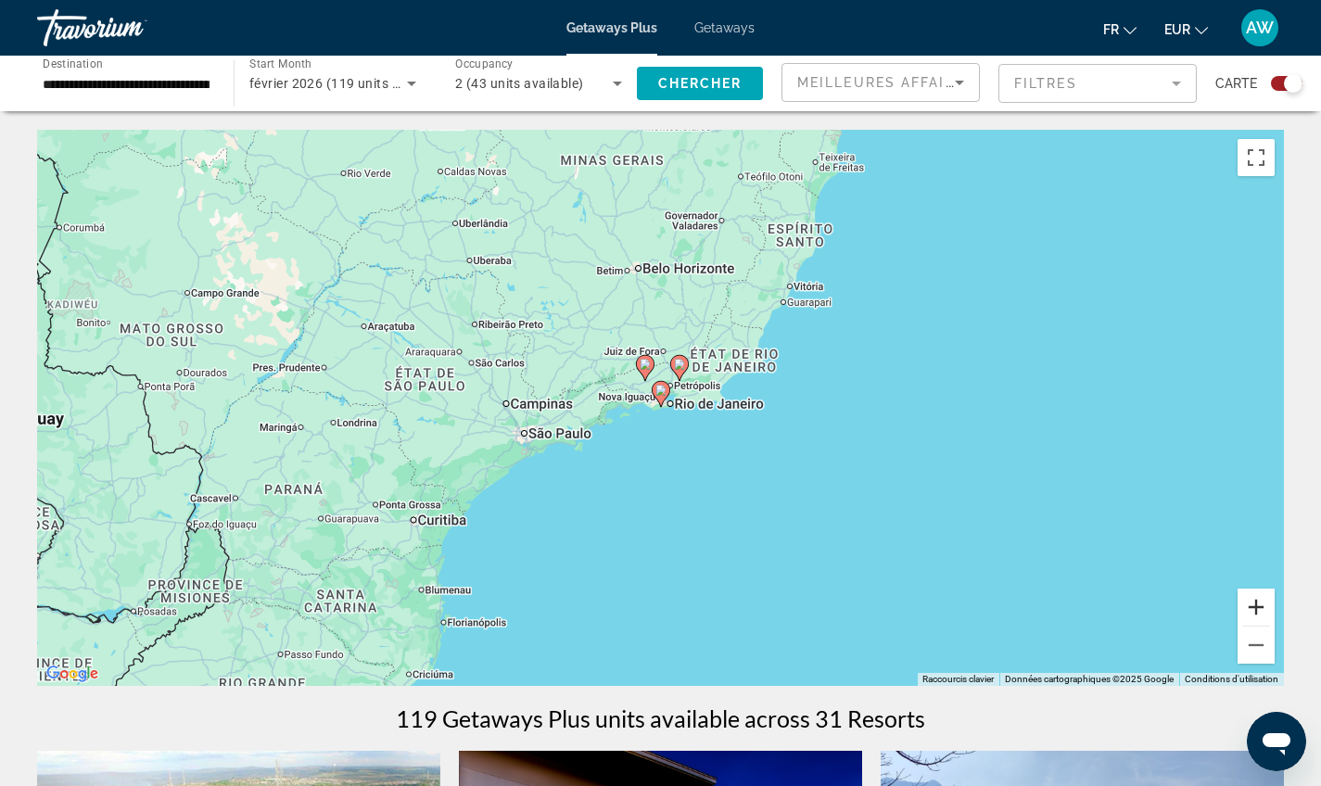
click at [1265, 613] on button "Zoom avant" at bounding box center [1256, 607] width 37 height 37
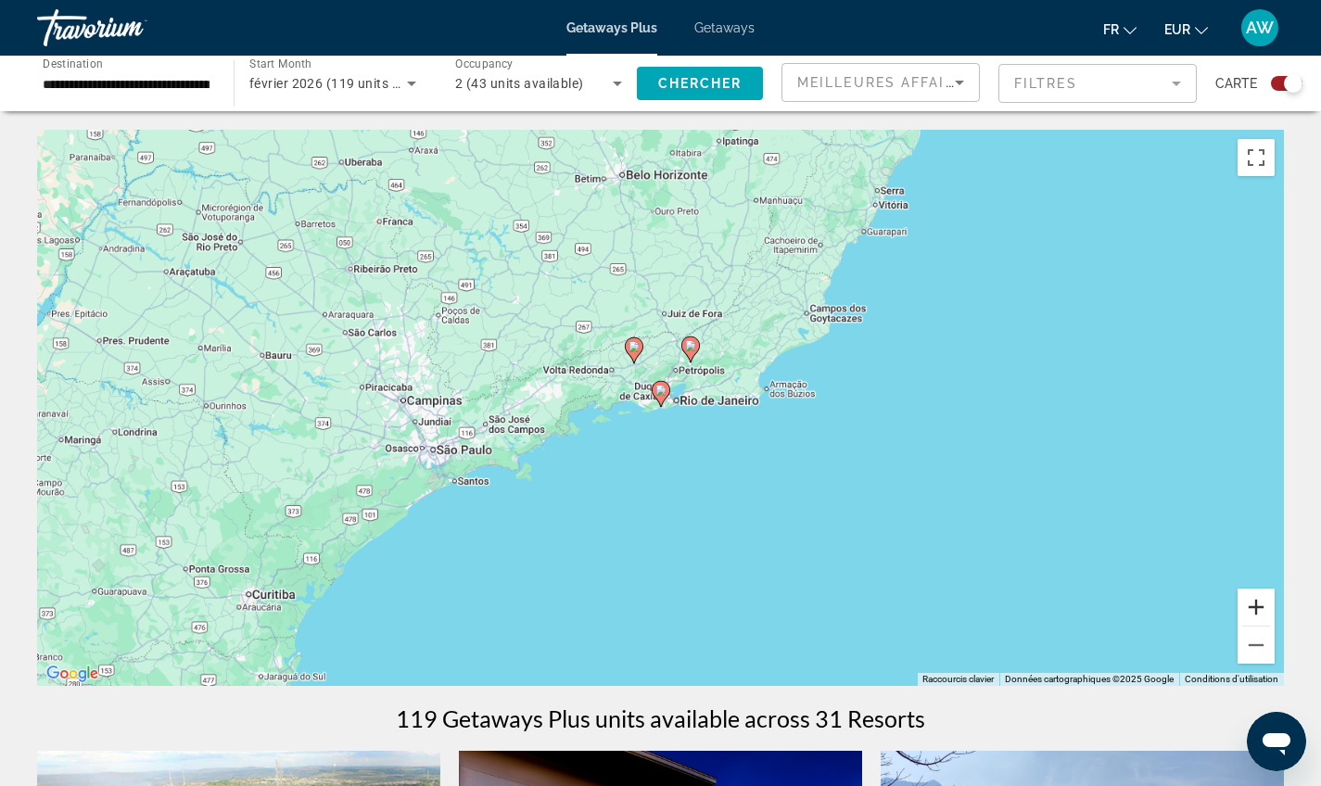
click at [1265, 613] on button "Zoom avant" at bounding box center [1256, 607] width 37 height 37
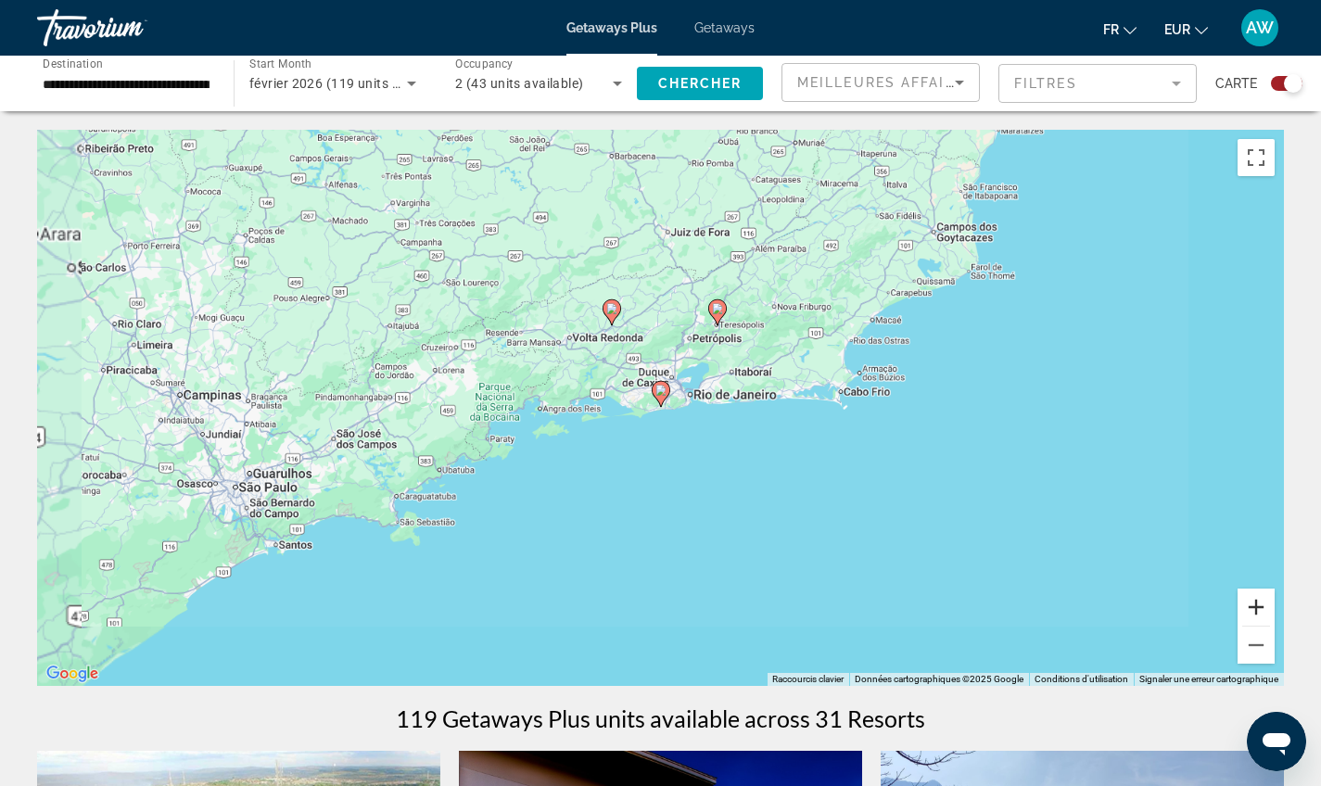
click at [1265, 613] on button "Zoom avant" at bounding box center [1256, 607] width 37 height 37
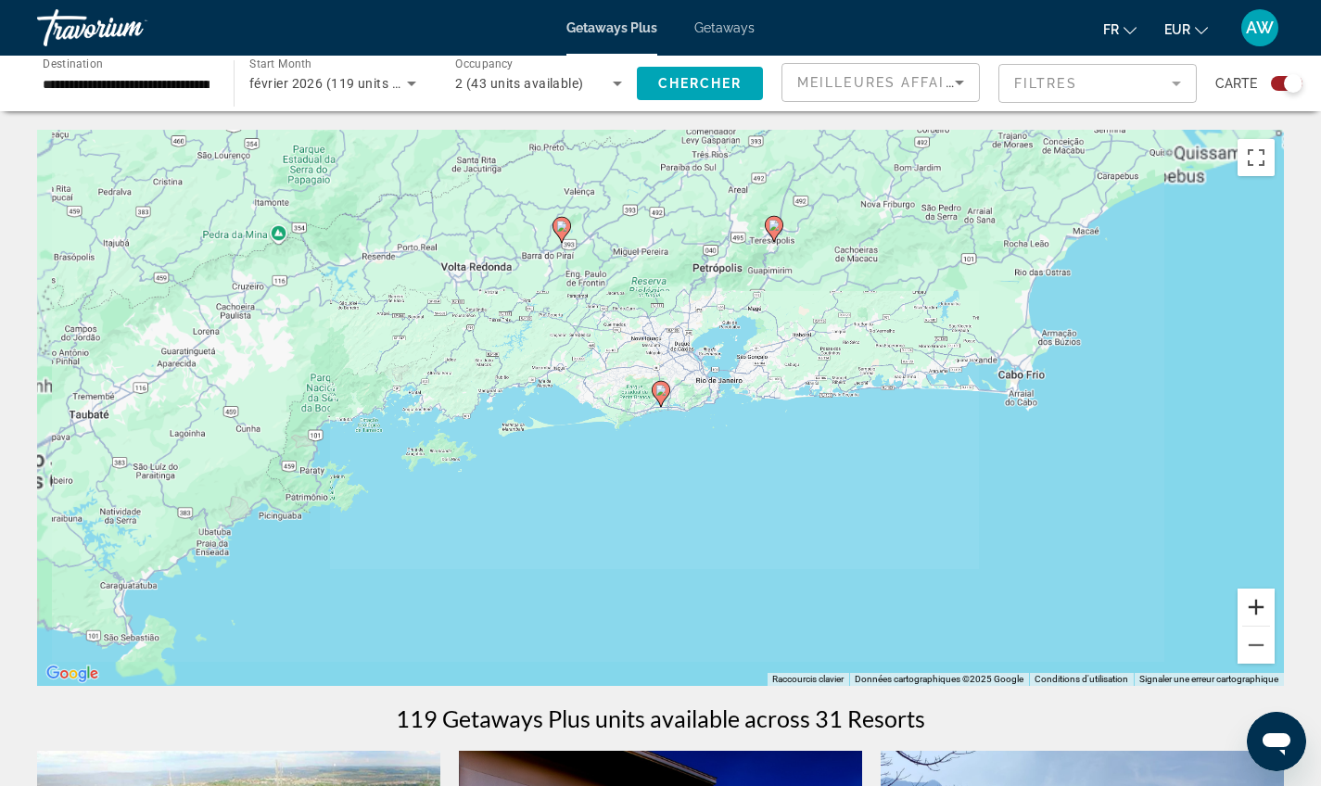
click at [1265, 613] on button "Zoom avant" at bounding box center [1256, 607] width 37 height 37
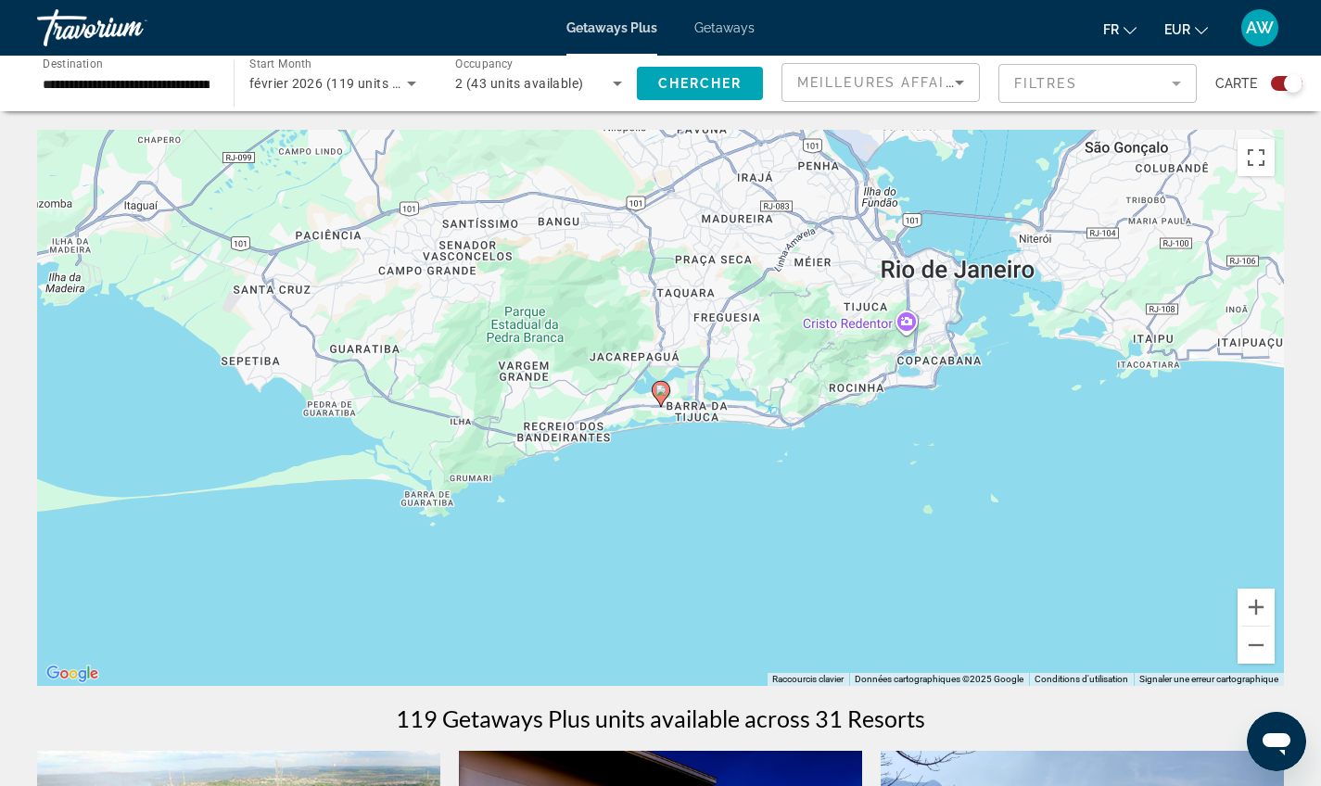
click at [651, 366] on div "Pour activer le glissement avec le clavier, appuyez sur Alt+Entrée. Une fois ce…" at bounding box center [660, 408] width 1247 height 556
click at [662, 398] on icon "Main content" at bounding box center [660, 394] width 17 height 24
type input "**********"
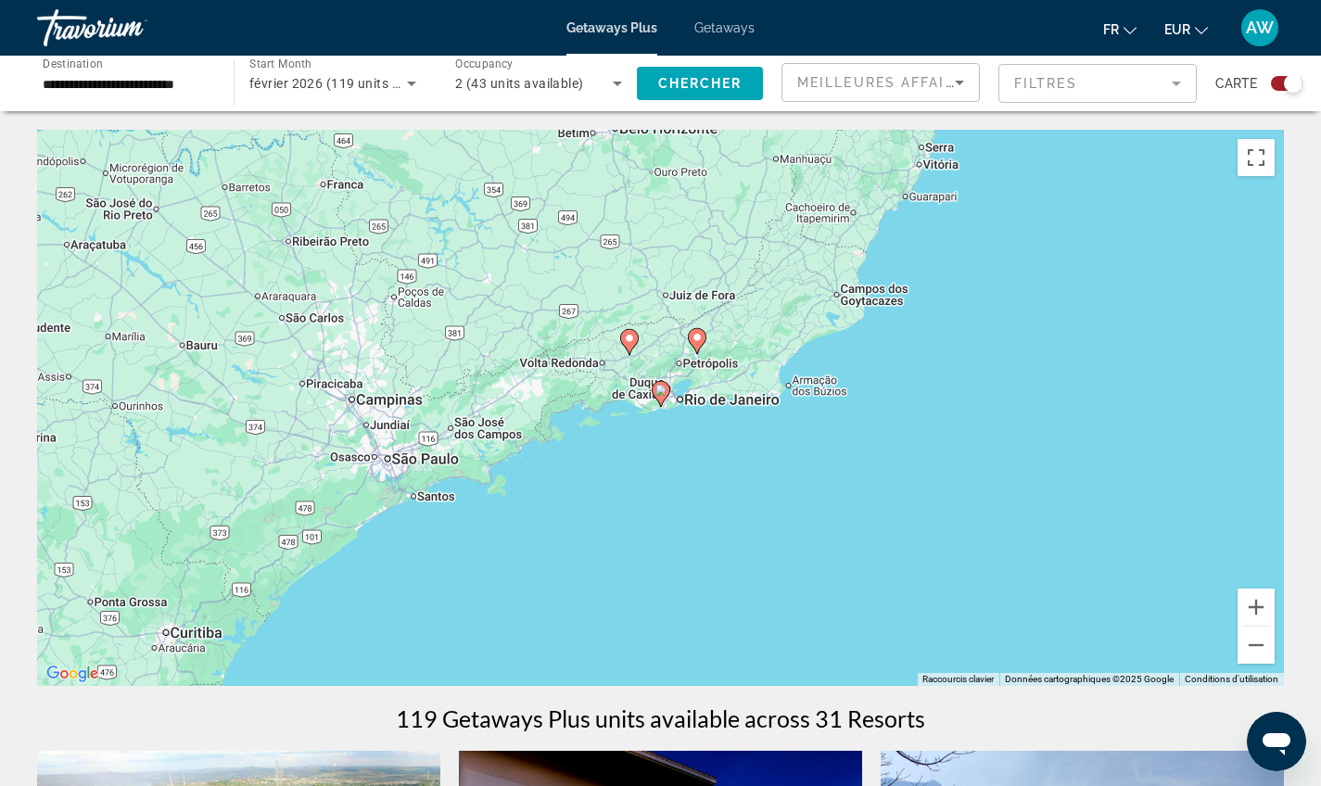
click at [661, 392] on image "Main content" at bounding box center [660, 390] width 11 height 11
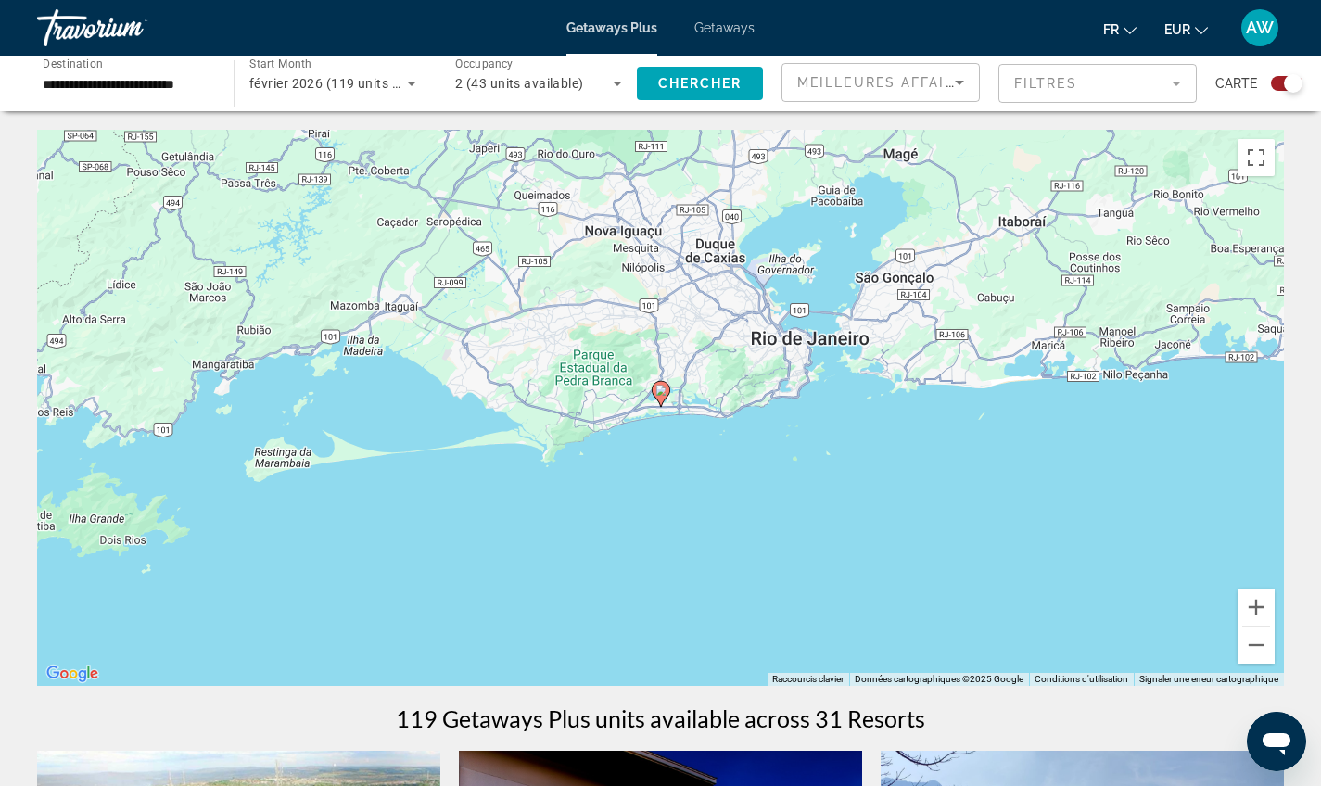
click at [661, 392] on image "Main content" at bounding box center [660, 390] width 11 height 11
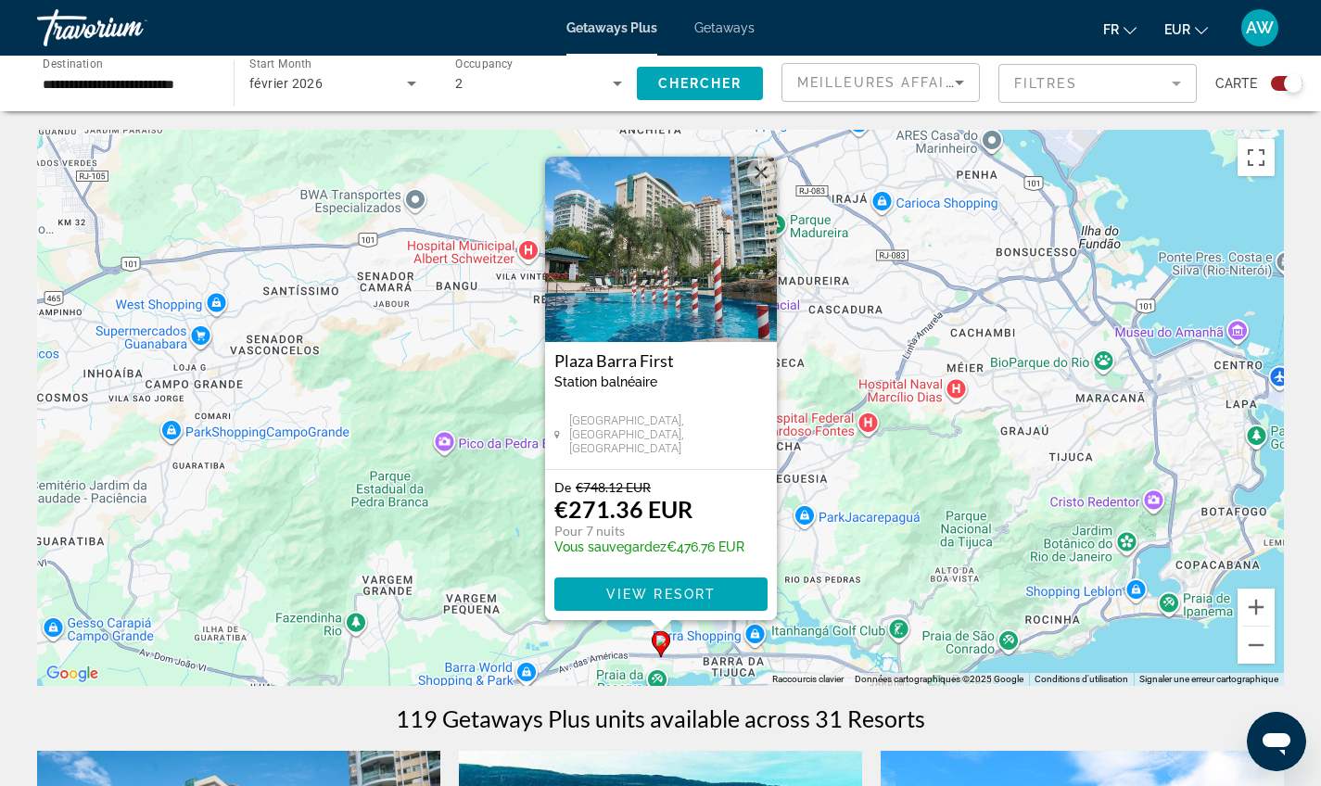
click at [753, 178] on button "Fermer" at bounding box center [761, 173] width 28 height 28
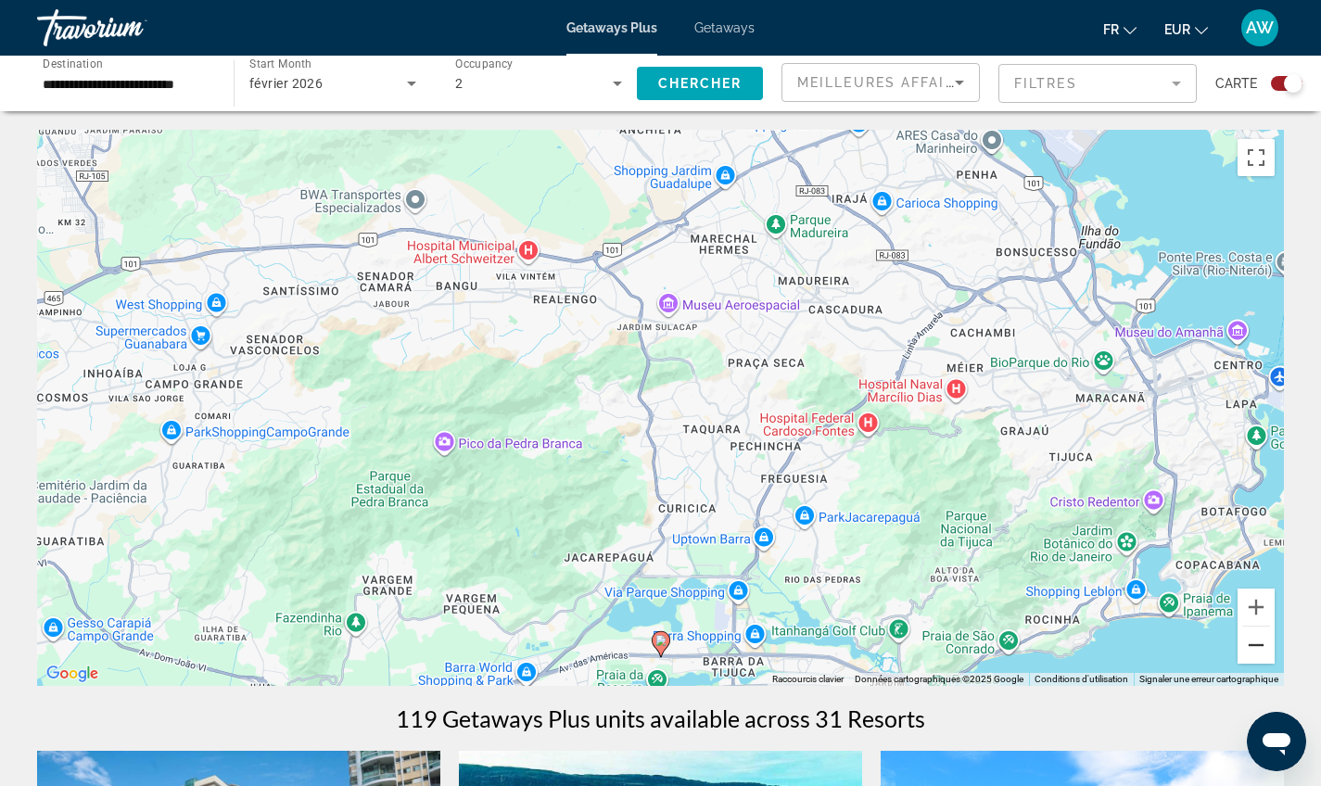
click at [1268, 655] on button "Zoom arrière" at bounding box center [1256, 645] width 37 height 37
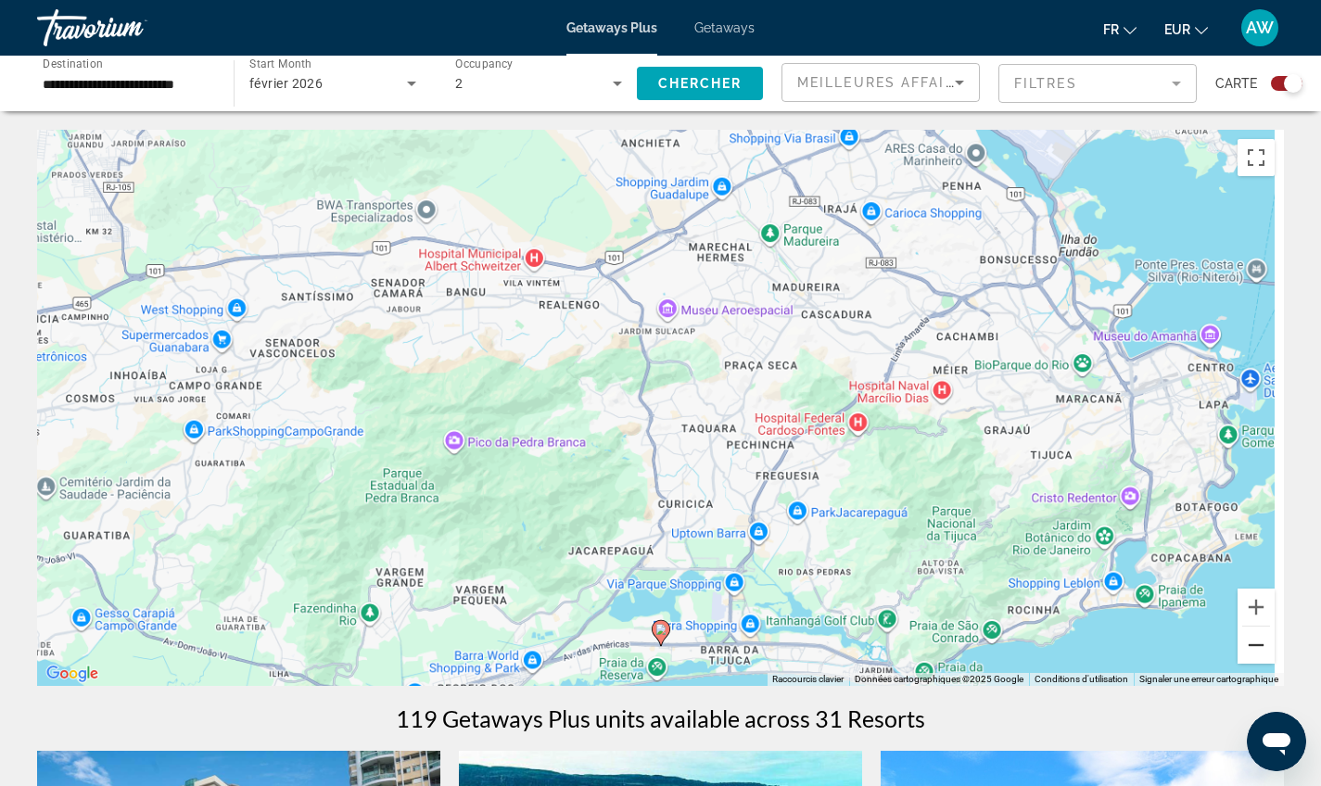
click at [1268, 655] on button "Zoom arrière" at bounding box center [1256, 645] width 37 height 37
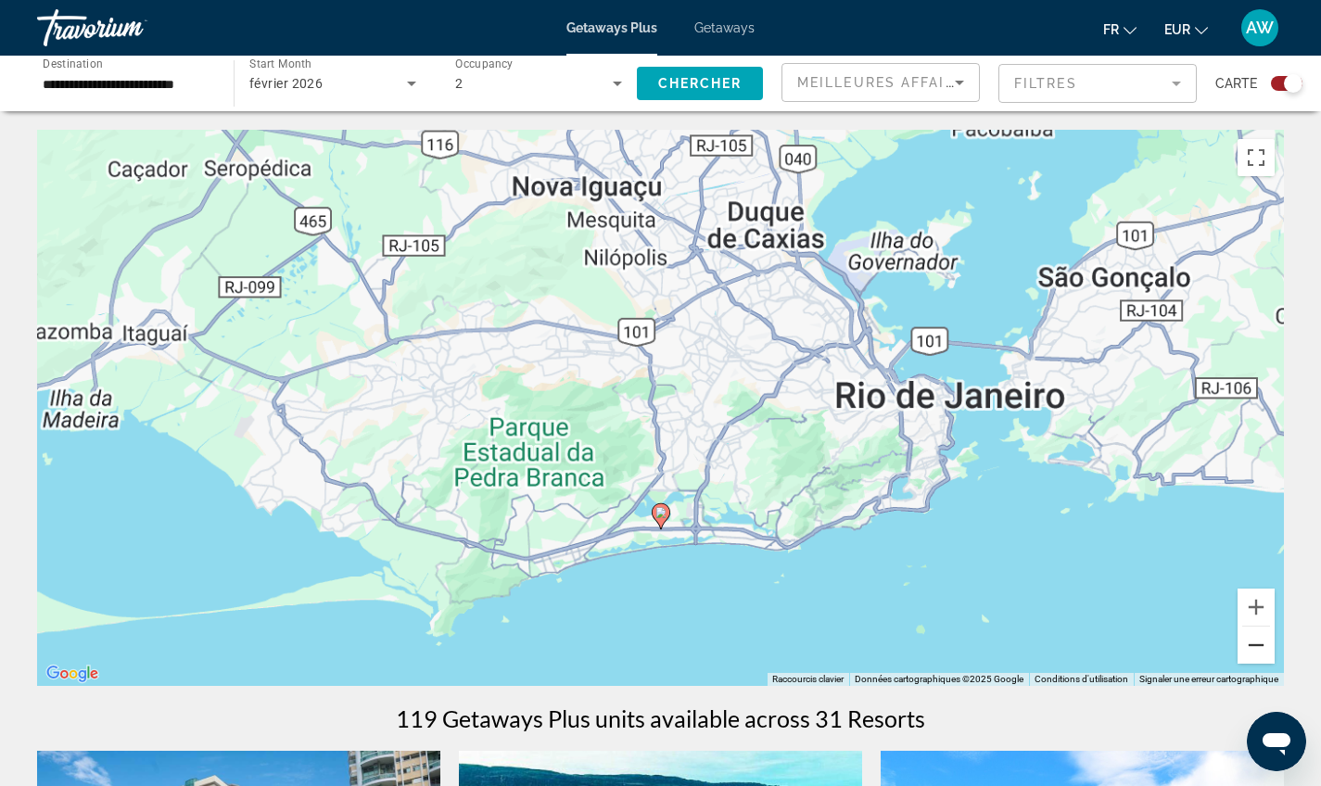
click at [1268, 655] on button "Zoom arrière" at bounding box center [1256, 645] width 37 height 37
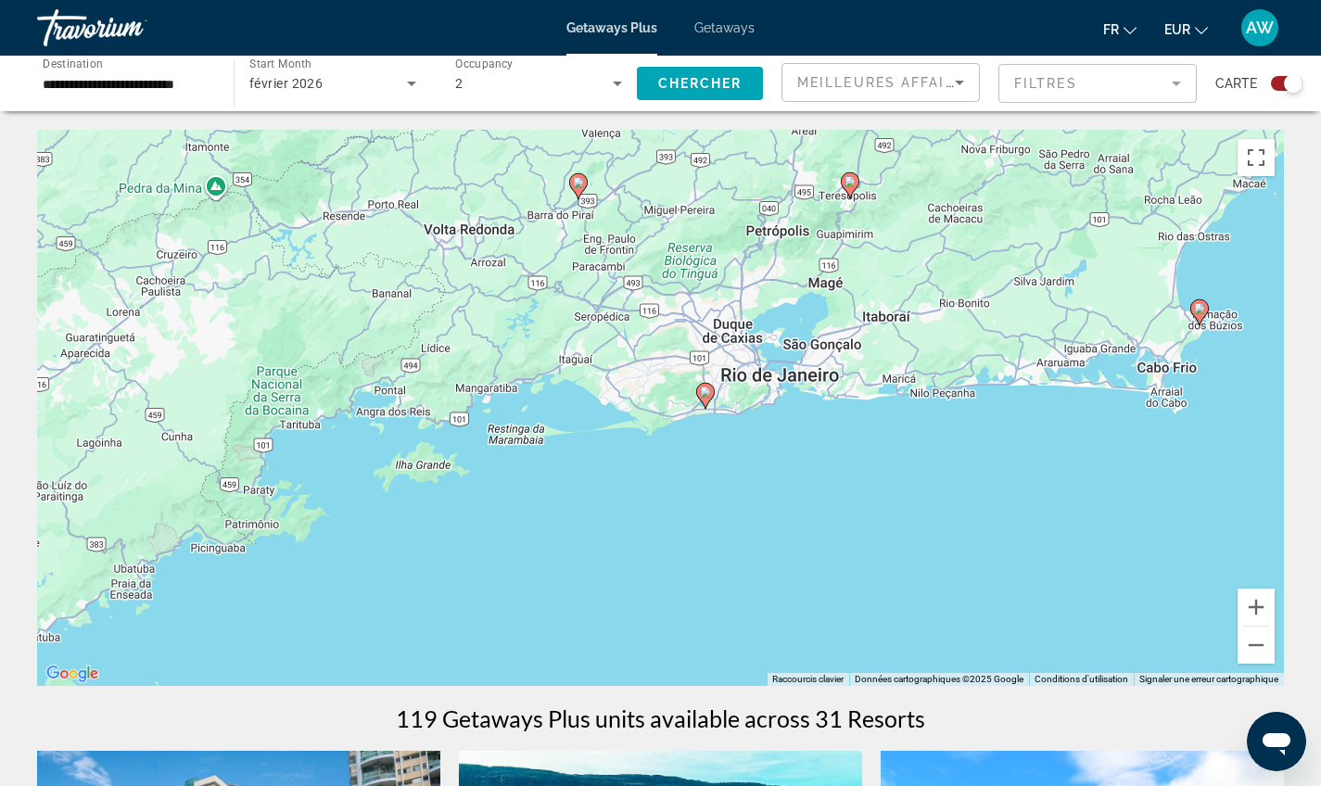
drag, startPoint x: 786, startPoint y: 558, endPoint x: 1099, endPoint y: 384, distance: 357.8
click at [1099, 384] on div "Pour activer le glissement avec le clavier, appuyez sur Alt+Entrée. Une fois ce…" at bounding box center [660, 408] width 1247 height 556
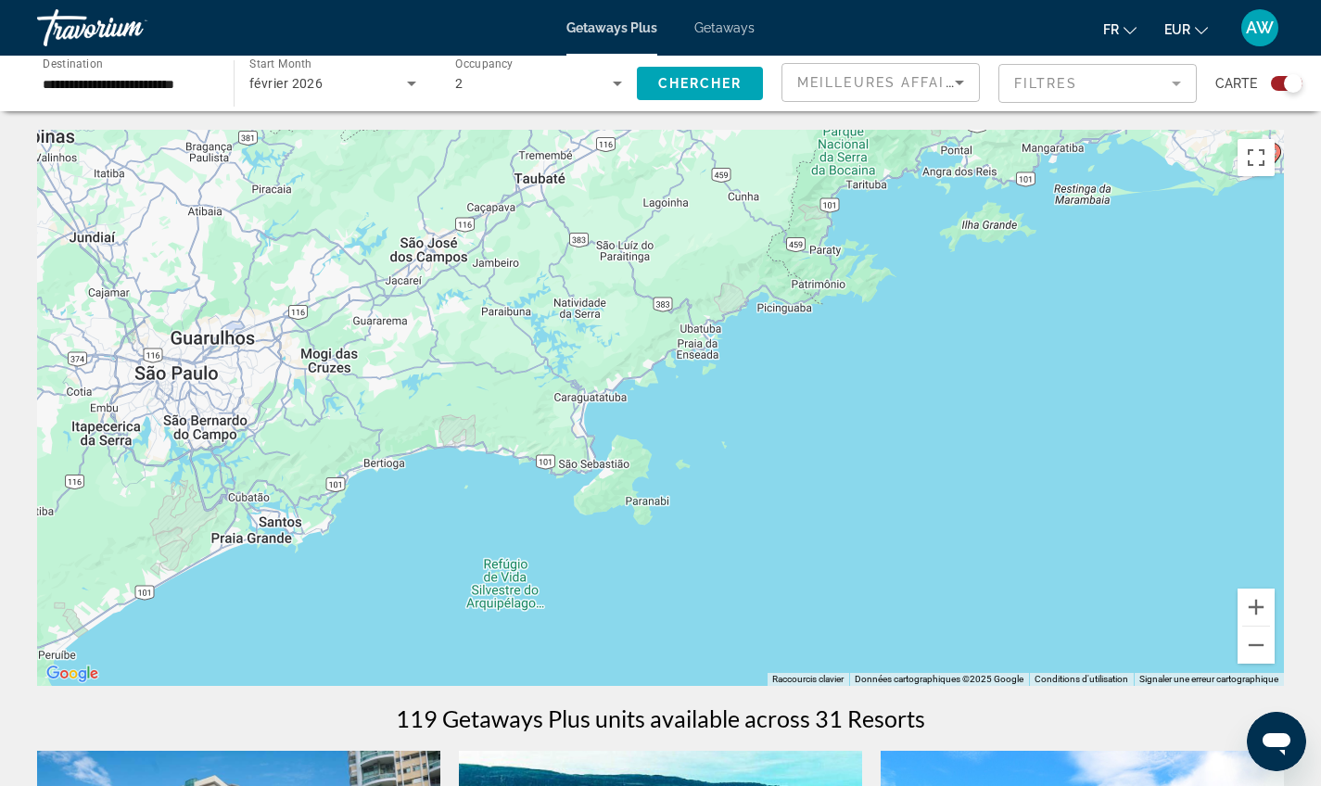
drag, startPoint x: 618, startPoint y: 478, endPoint x: 1131, endPoint y: 313, distance: 538.6
click at [1131, 313] on div "Pour activer le glissement avec le clavier, appuyez sur Alt+Entrée. Une fois ce…" at bounding box center [660, 408] width 1247 height 556
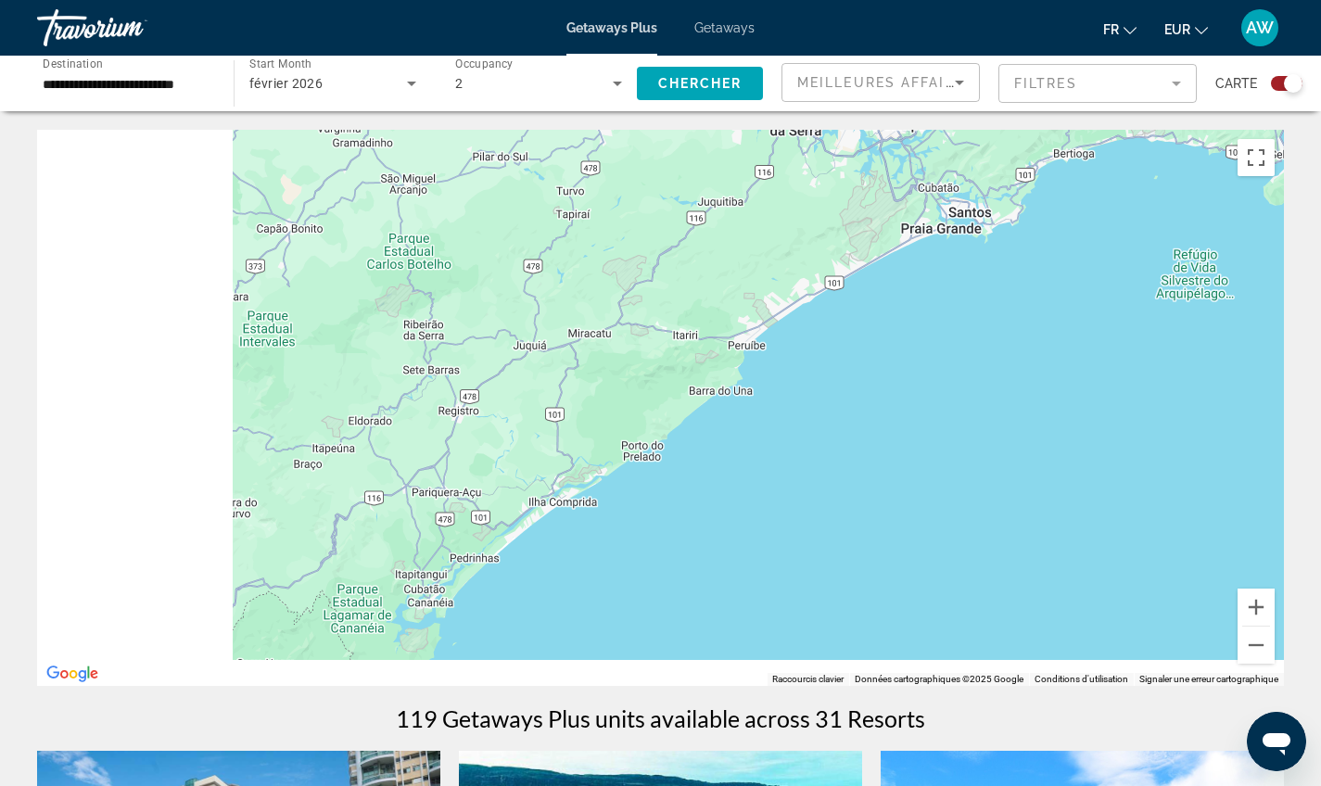
drag, startPoint x: 623, startPoint y: 576, endPoint x: 1045, endPoint y: 354, distance: 476.5
click at [1045, 354] on div "Pour activer le glissement avec le clavier, appuyez sur Alt+Entrée. Une fois ce…" at bounding box center [660, 408] width 1247 height 556
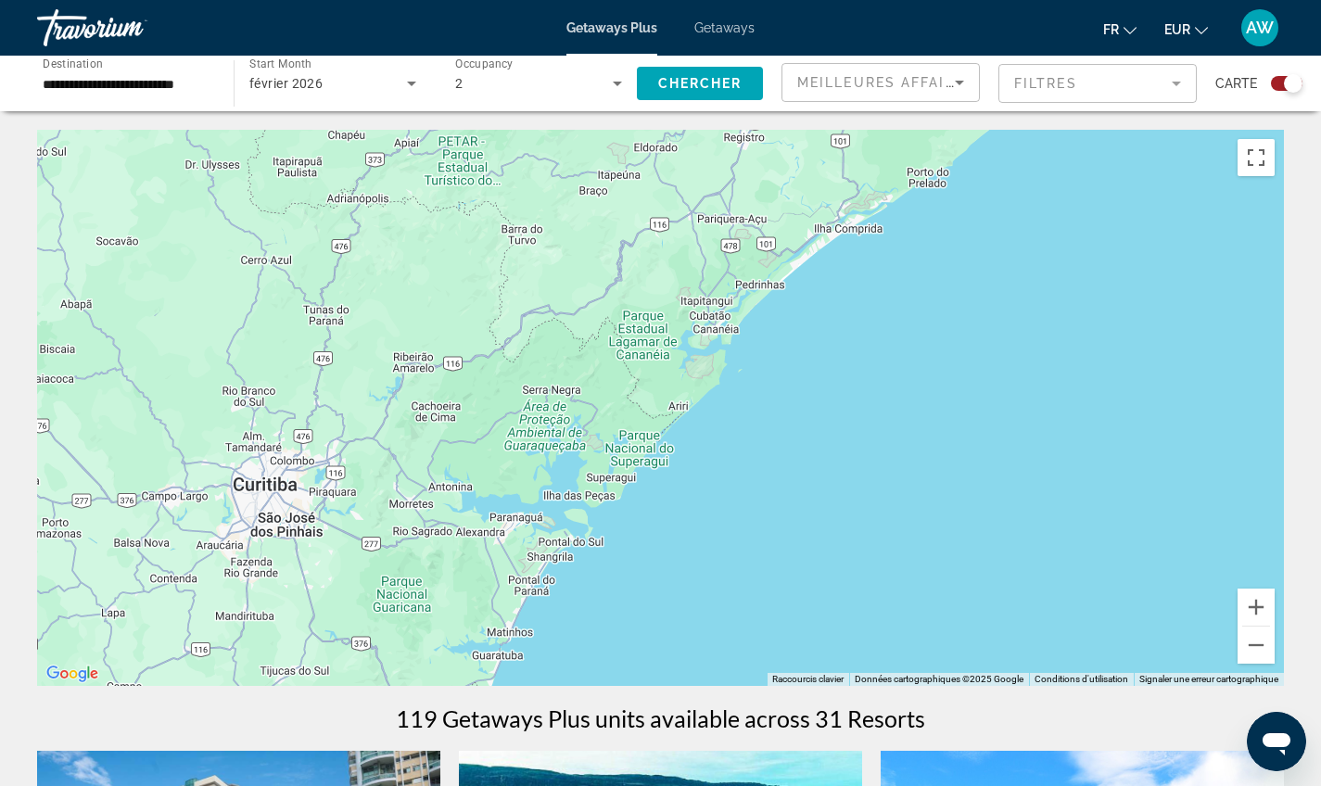
drag, startPoint x: 666, startPoint y: 550, endPoint x: 907, endPoint y: 293, distance: 352.2
click at [907, 293] on div "Main content" at bounding box center [660, 408] width 1247 height 556
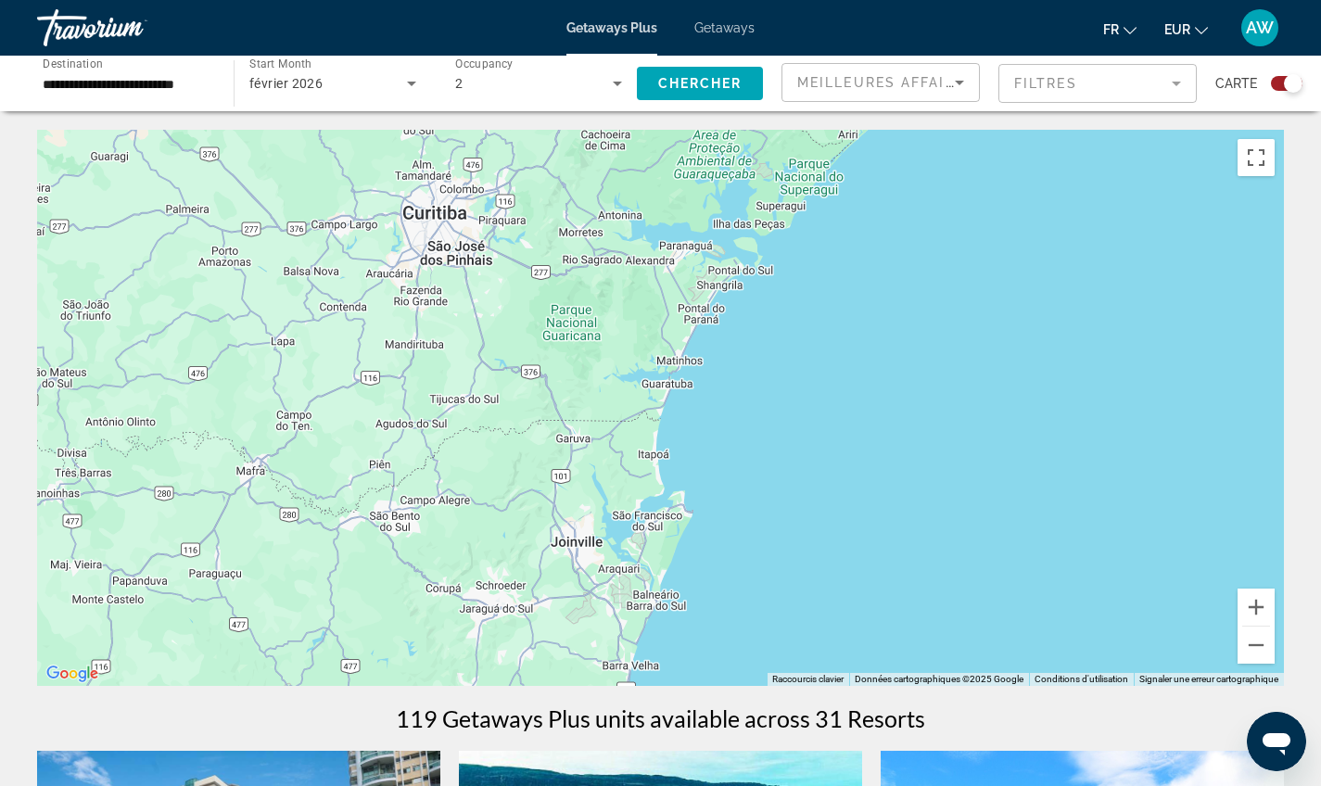
drag, startPoint x: 771, startPoint y: 458, endPoint x: 943, endPoint y: 183, distance: 324.4
click at [943, 183] on div "Main content" at bounding box center [660, 408] width 1247 height 556
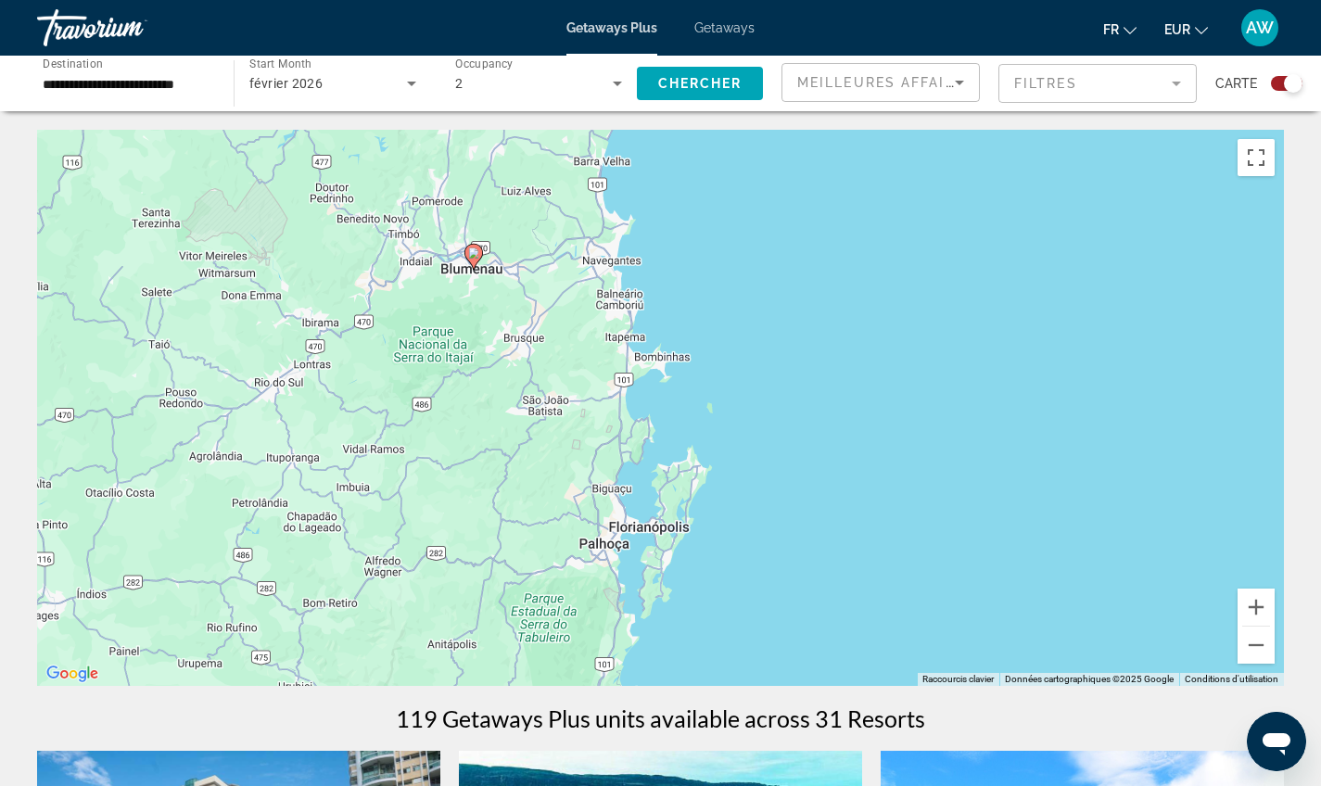
drag, startPoint x: 853, startPoint y: 533, endPoint x: 824, endPoint y: 19, distance: 514.4
click at [824, 19] on div "**********" at bounding box center [660, 393] width 1321 height 786
click at [1257, 645] on button "Zoom arrière" at bounding box center [1256, 645] width 37 height 37
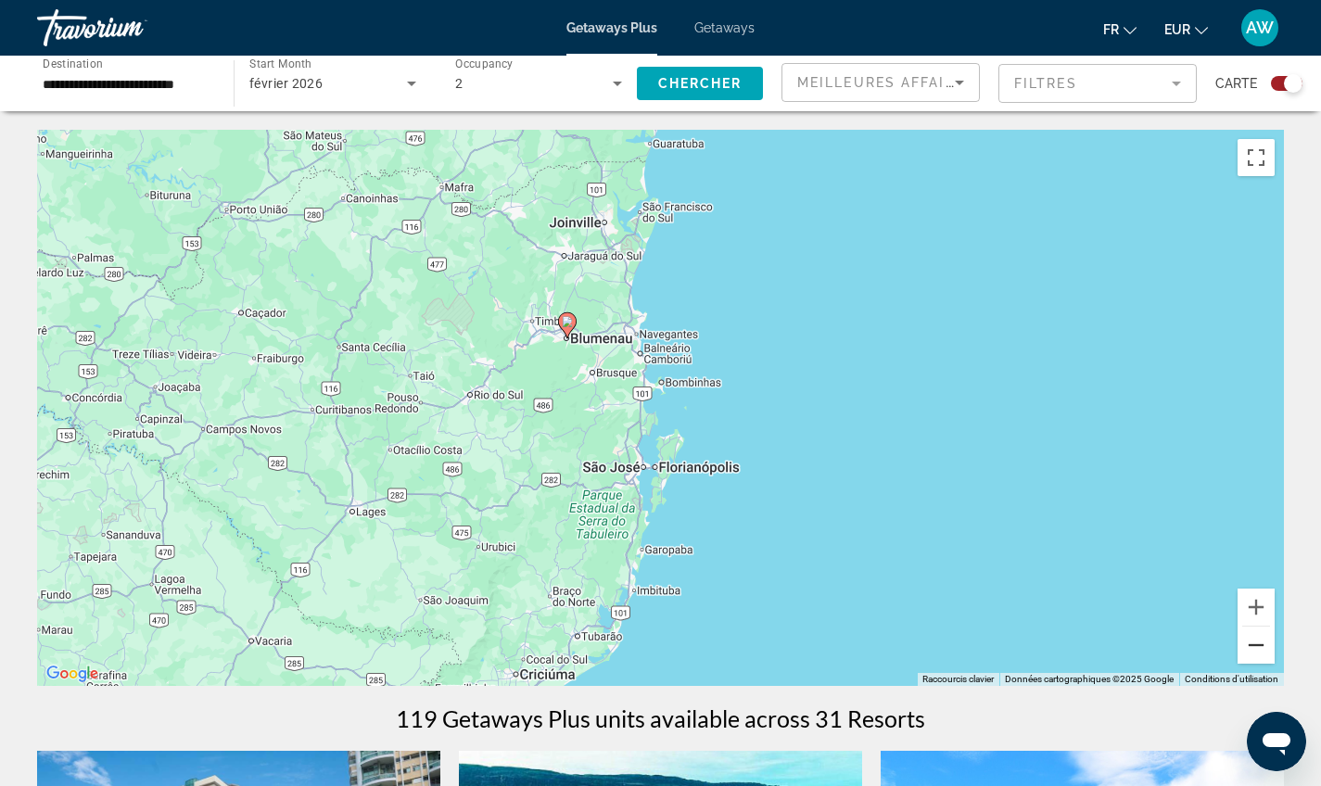
click at [1257, 645] on button "Zoom arrière" at bounding box center [1256, 645] width 37 height 37
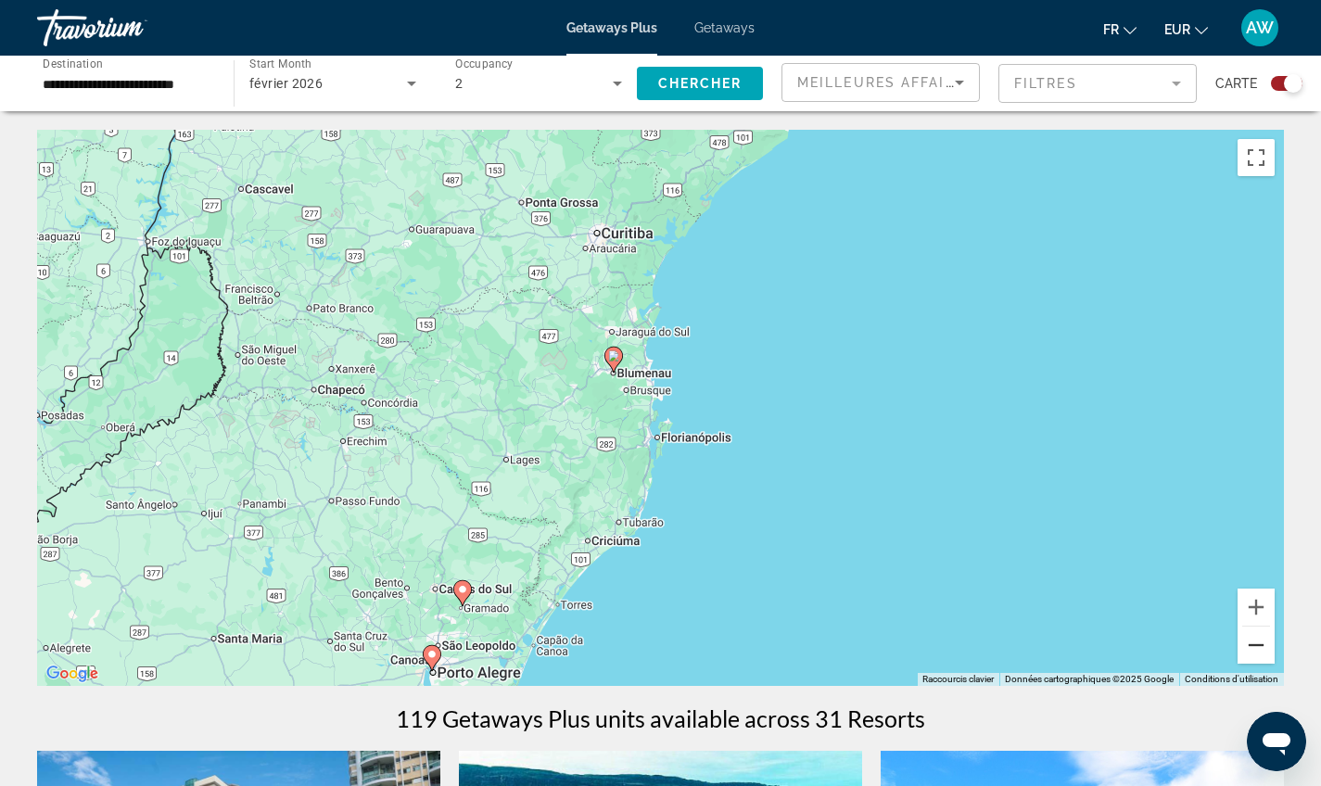
click at [1257, 645] on button "Zoom arrière" at bounding box center [1256, 645] width 37 height 37
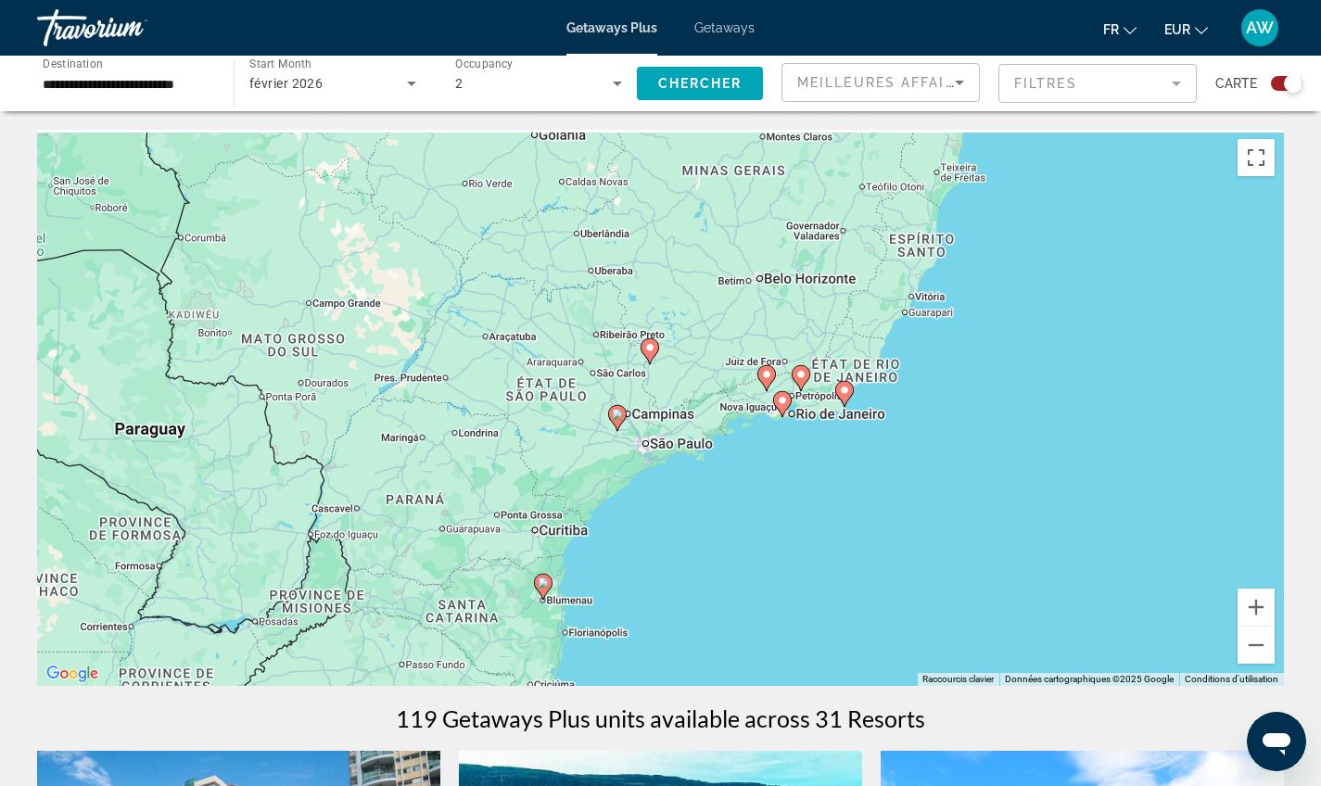
drag, startPoint x: 1041, startPoint y: 449, endPoint x: 933, endPoint y: 693, distance: 267.7
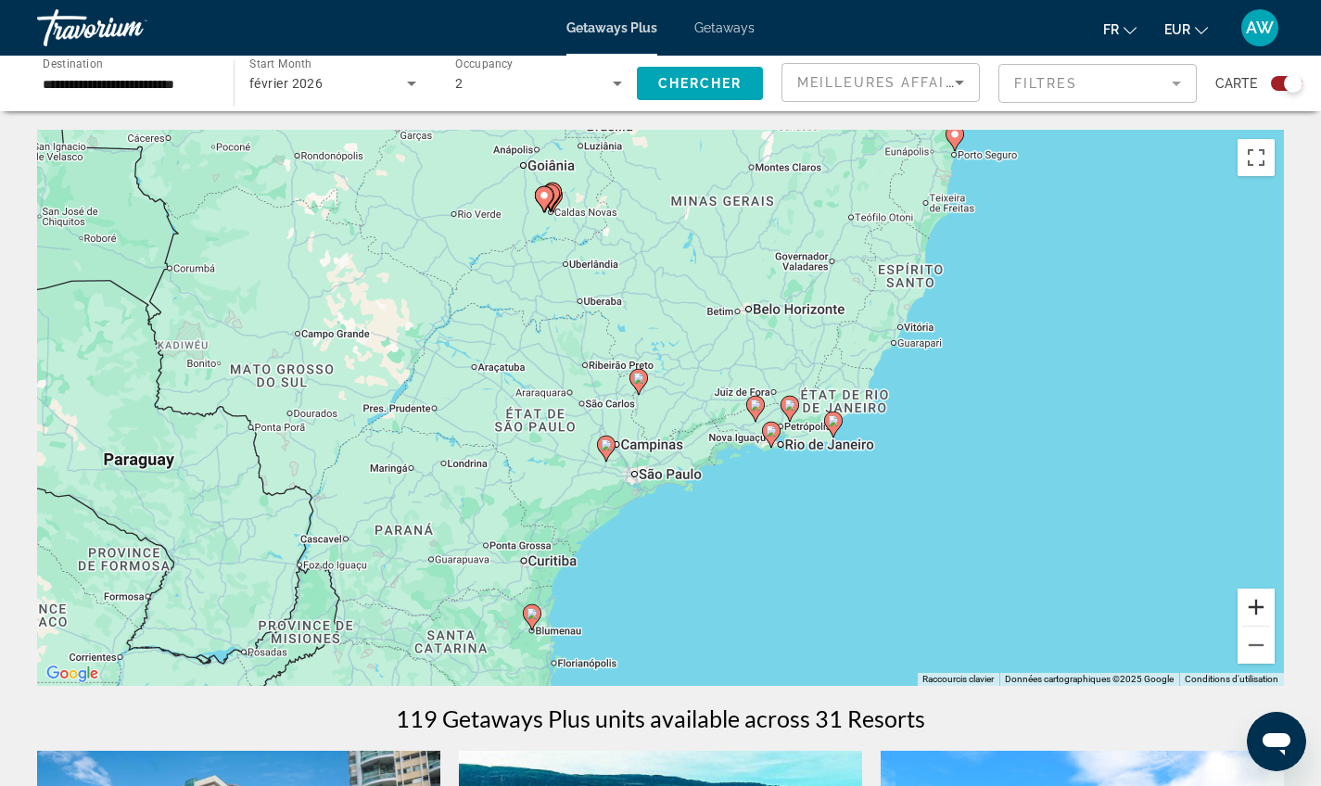
click at [1259, 608] on button "Zoom avant" at bounding box center [1256, 607] width 37 height 37
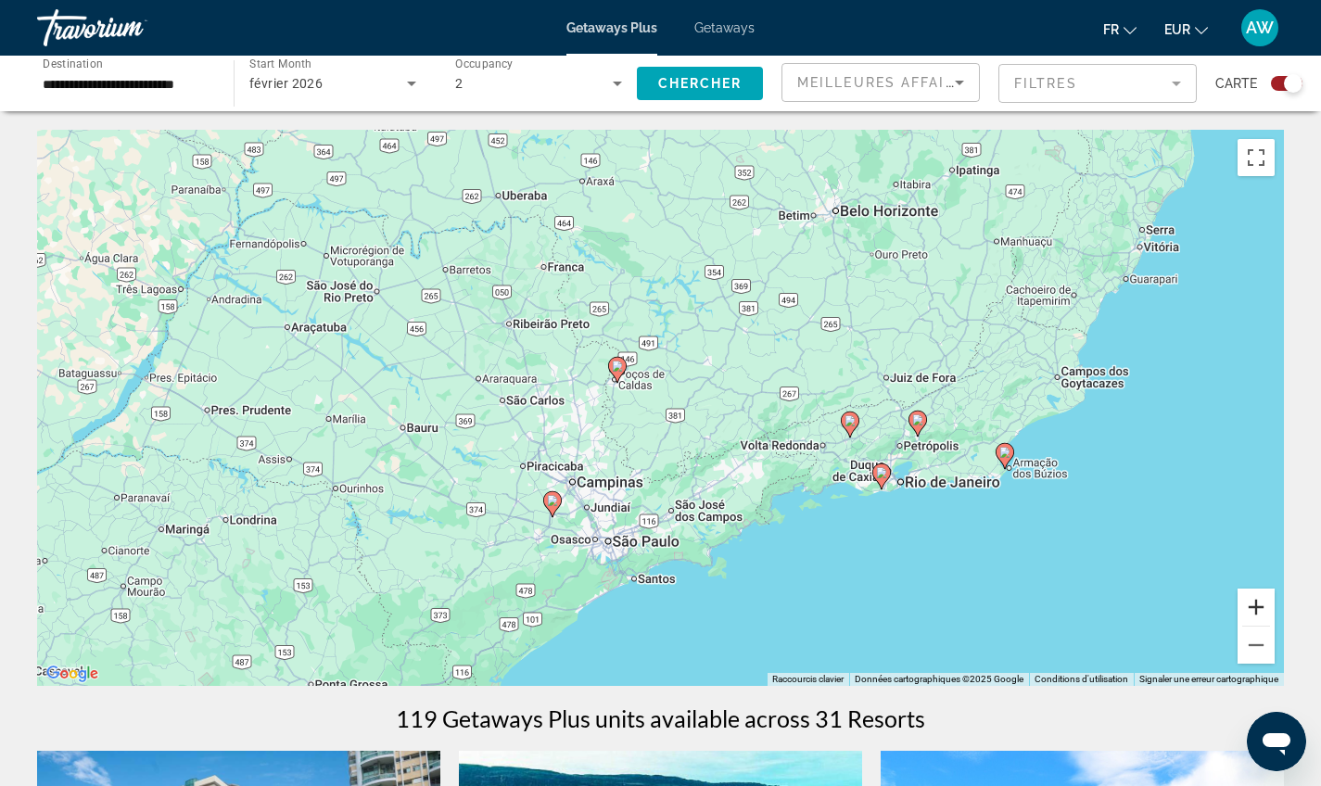
click at [1259, 608] on button "Zoom avant" at bounding box center [1256, 607] width 37 height 37
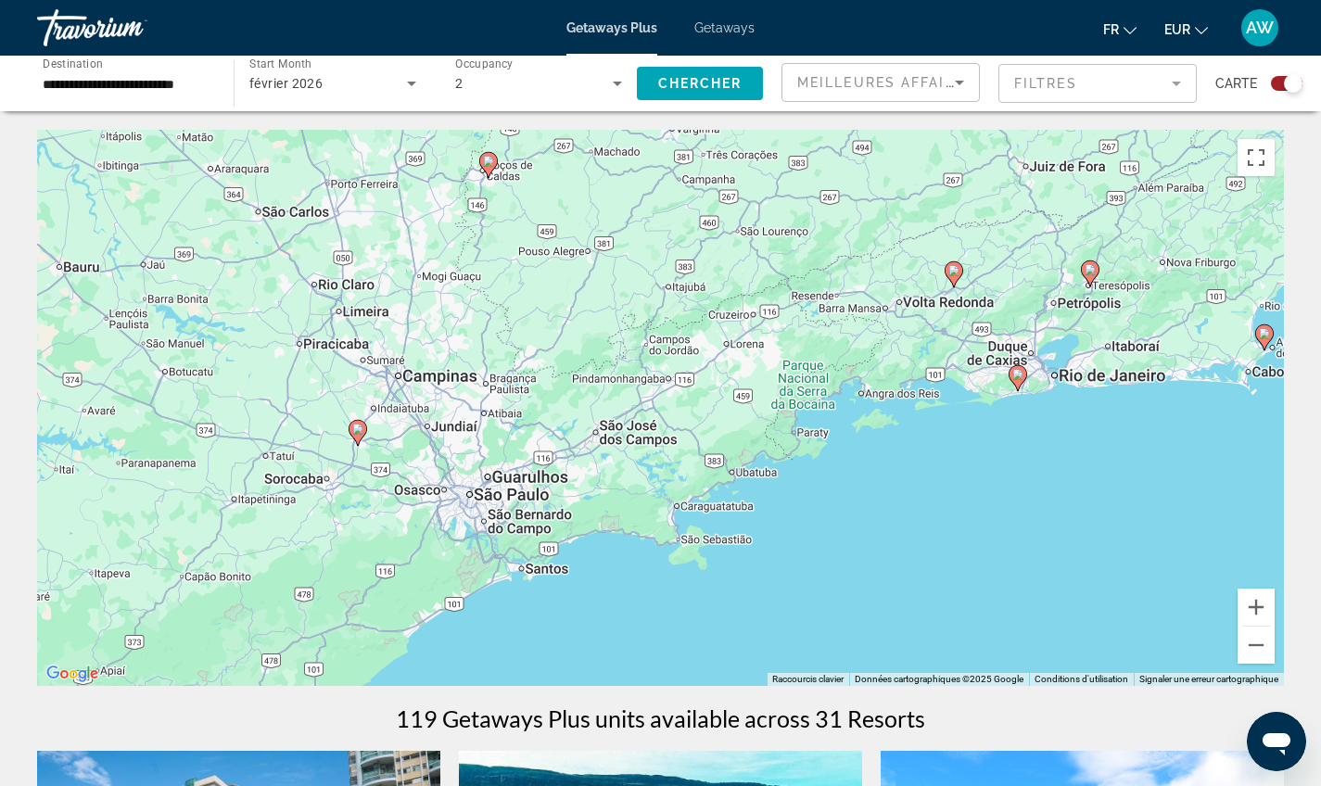
drag, startPoint x: 717, startPoint y: 638, endPoint x: 630, endPoint y: 457, distance: 200.3
click at [630, 457] on div "Pour activer le glissement avec le clavier, appuyez sur Alt+Entrée. Une fois ce…" at bounding box center [660, 408] width 1247 height 556
click at [739, 30] on span "Getaways" at bounding box center [724, 27] width 60 height 15
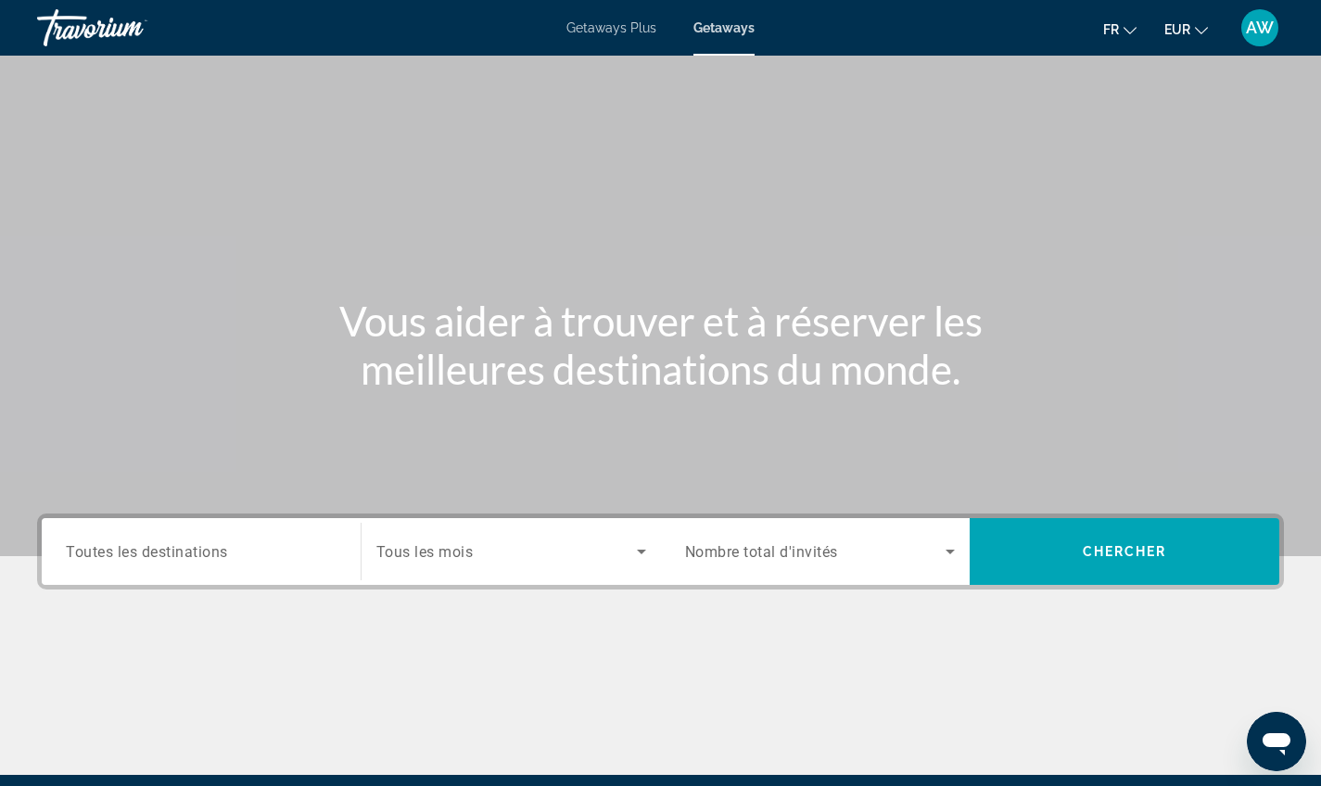
click at [200, 528] on div "Search widget" at bounding box center [201, 552] width 271 height 53
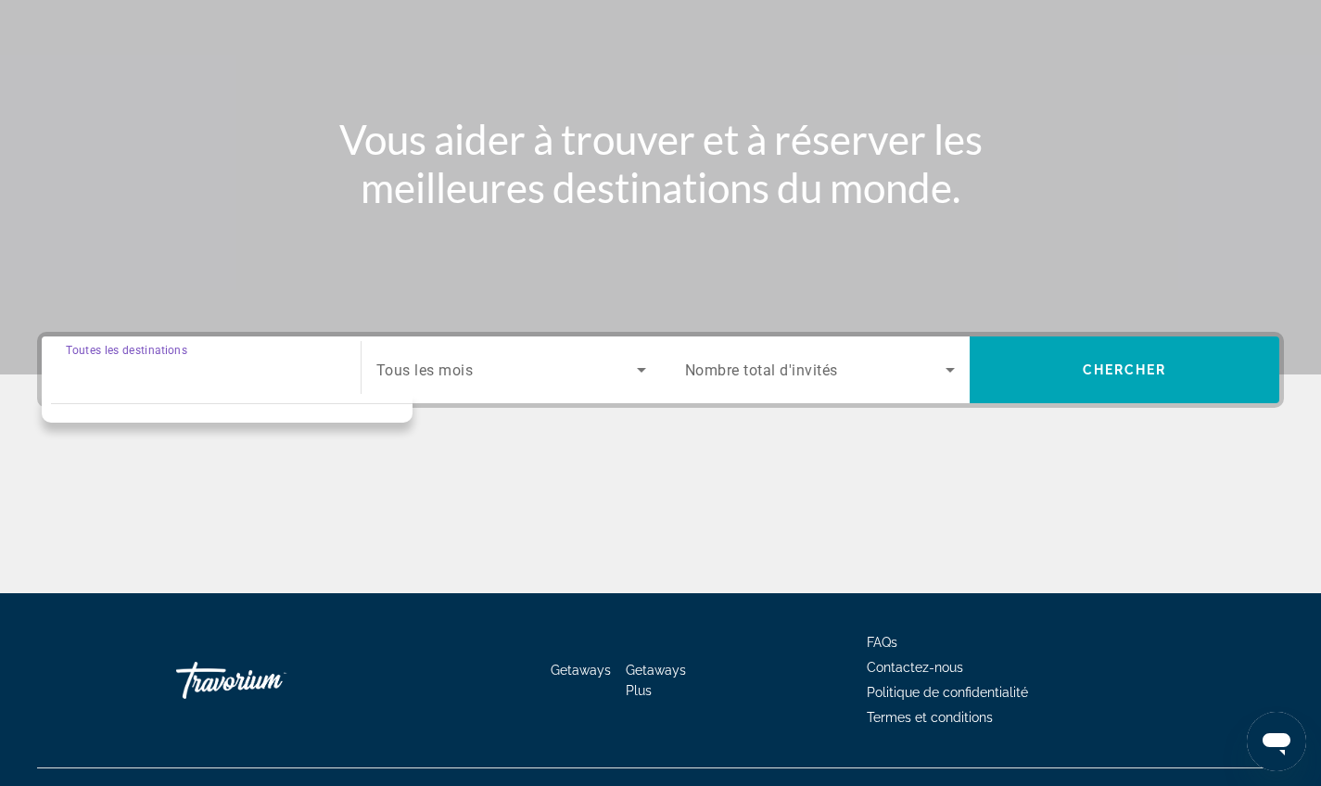
scroll to position [216, 0]
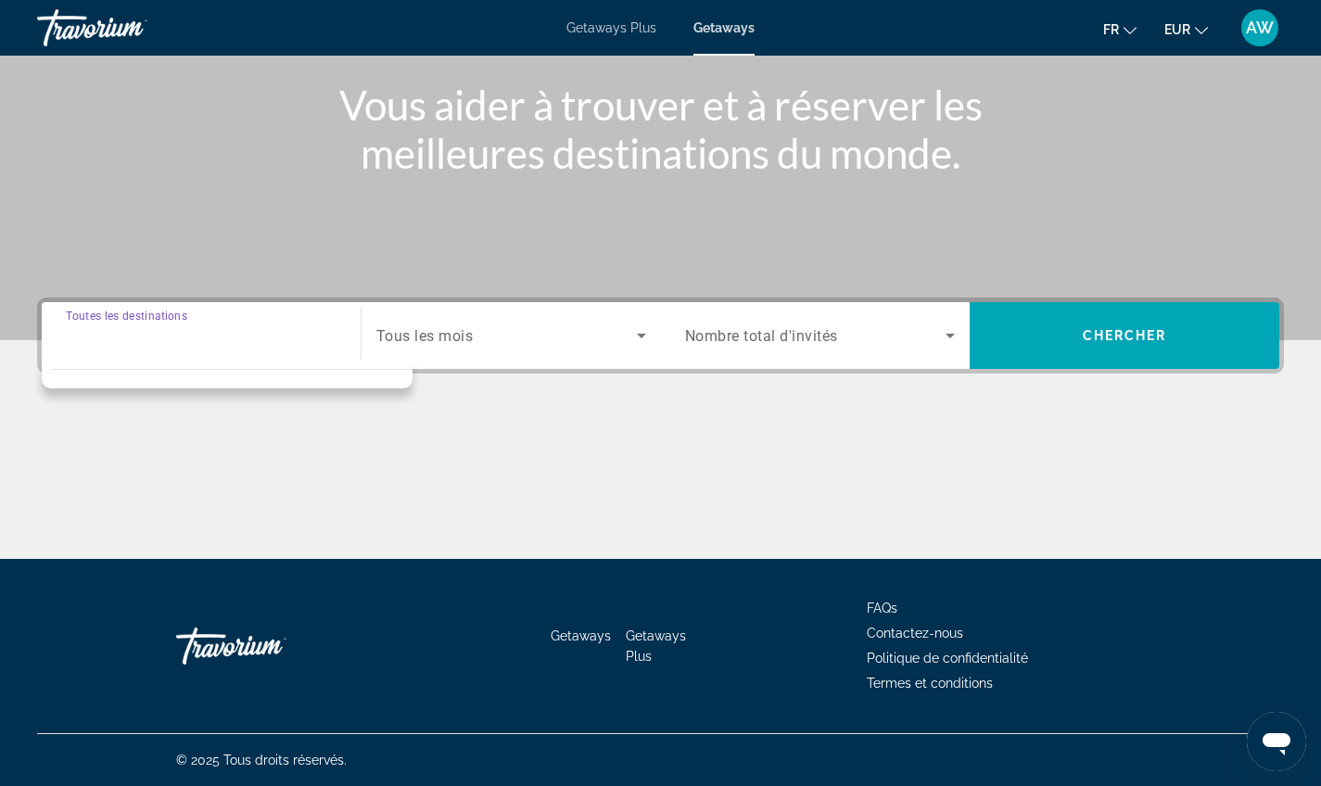
click at [173, 331] on input "Destination Toutes les destinations" at bounding box center [201, 336] width 271 height 22
click at [430, 324] on span "Search widget" at bounding box center [506, 335] width 261 height 22
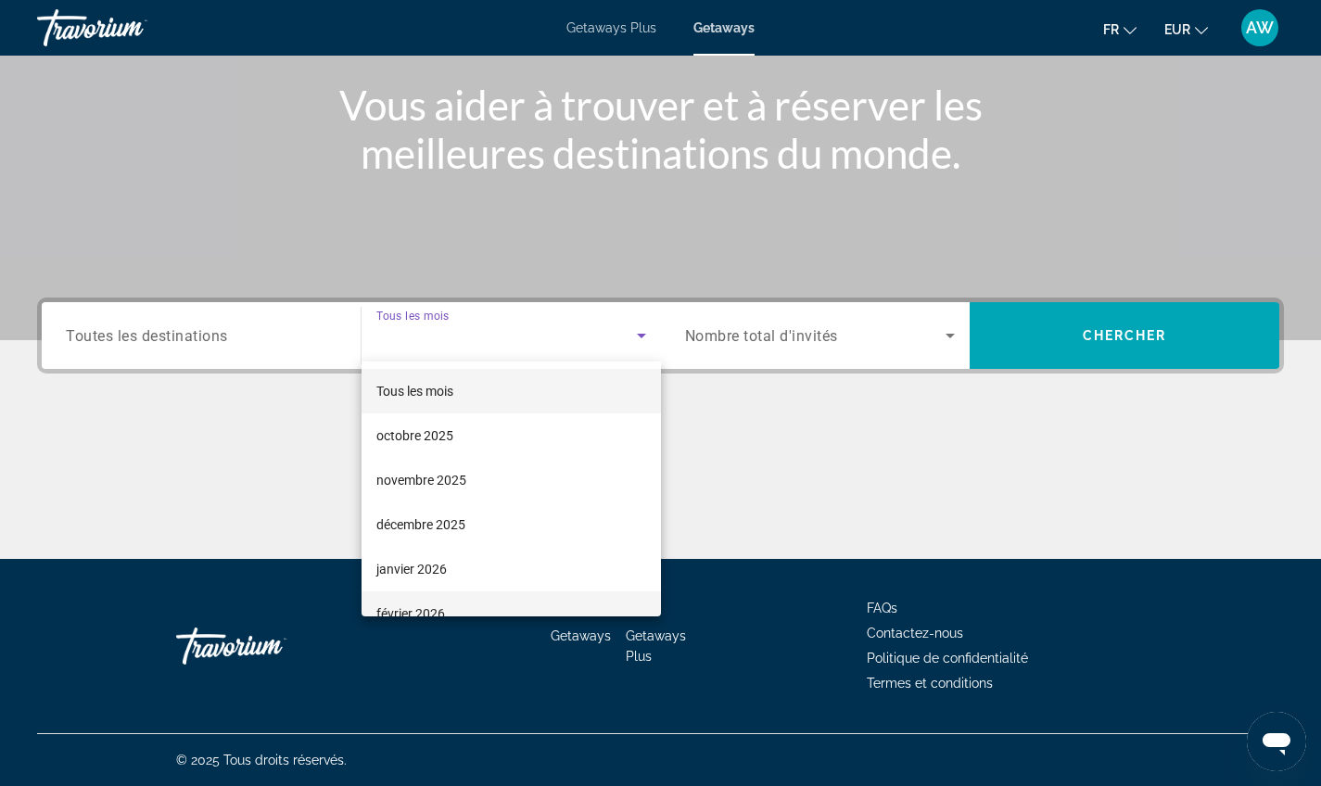
click at [409, 599] on mat-option "février 2026" at bounding box center [511, 613] width 299 height 45
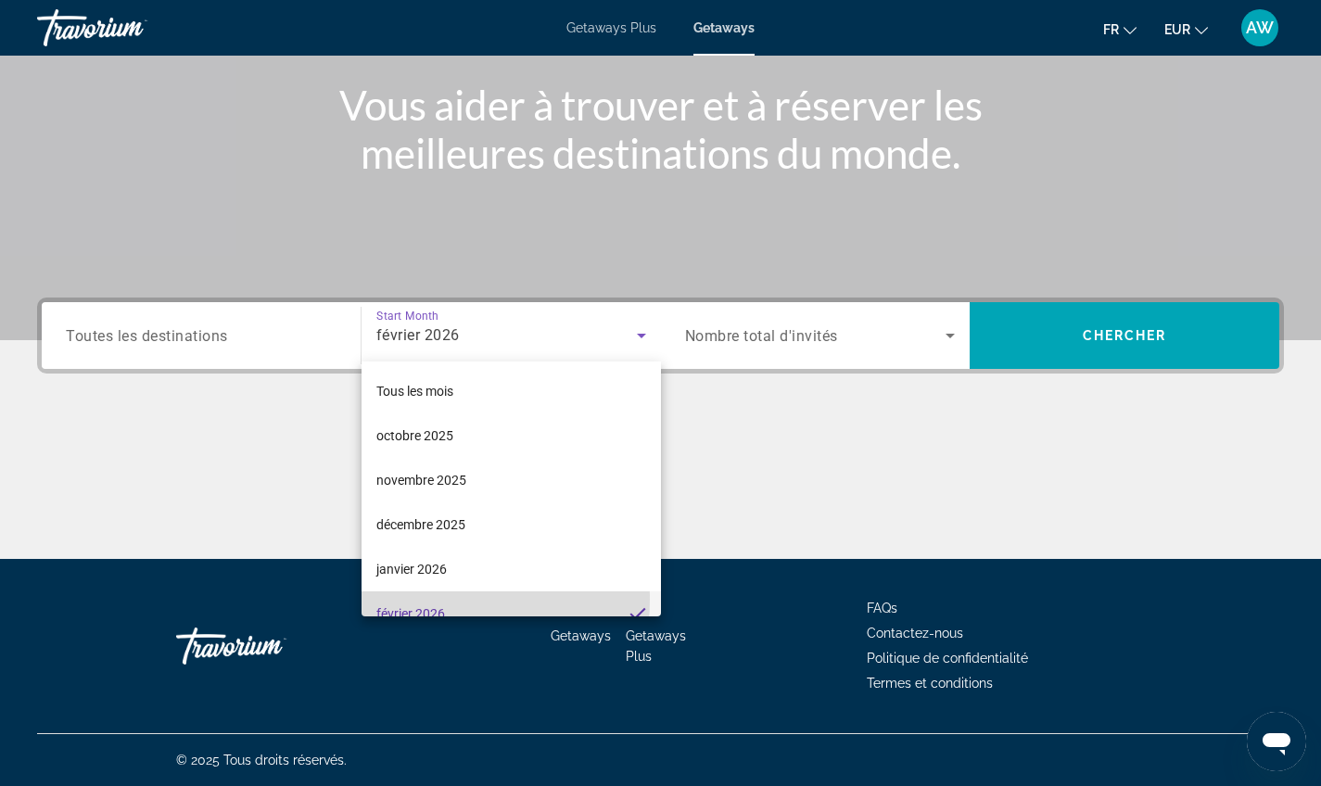
scroll to position [19, 0]
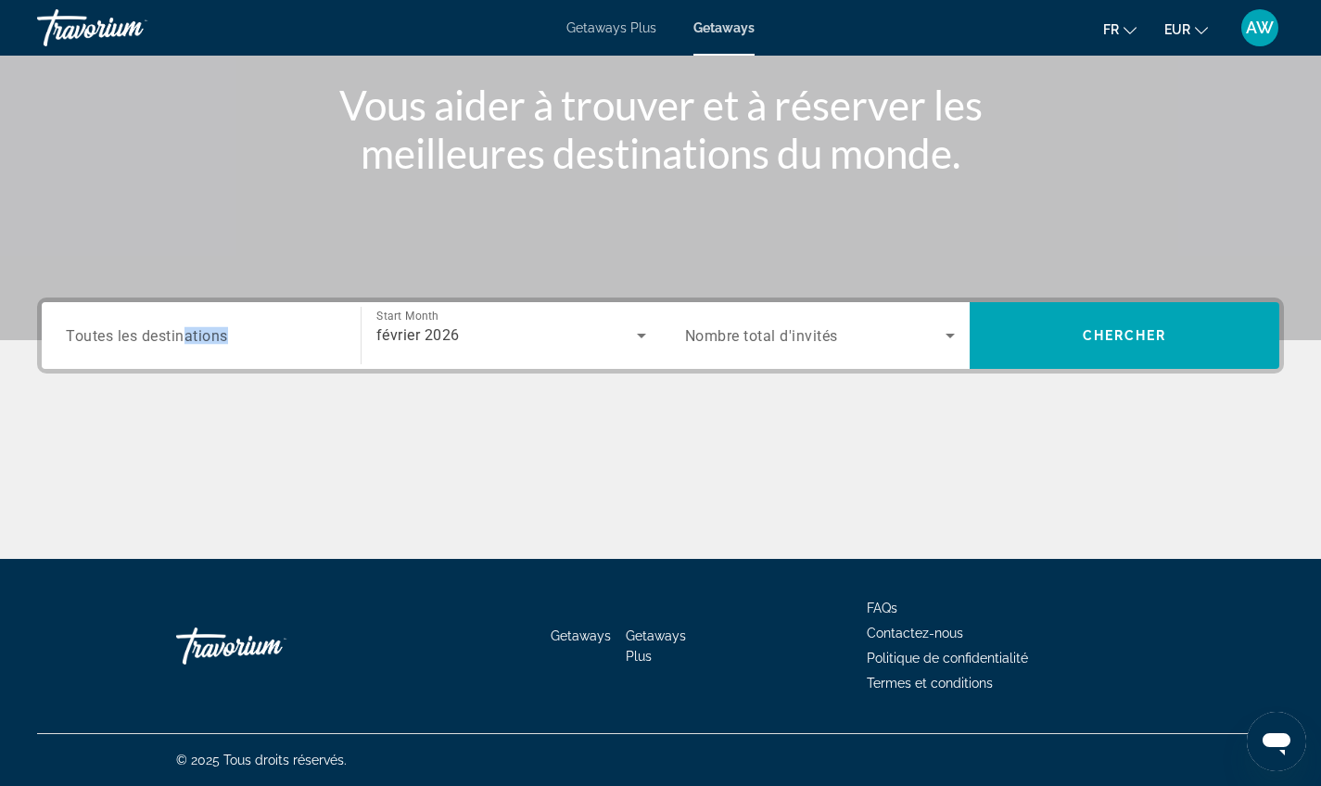
click at [189, 326] on div "Destination Toutes les destinations" at bounding box center [201, 336] width 271 height 53
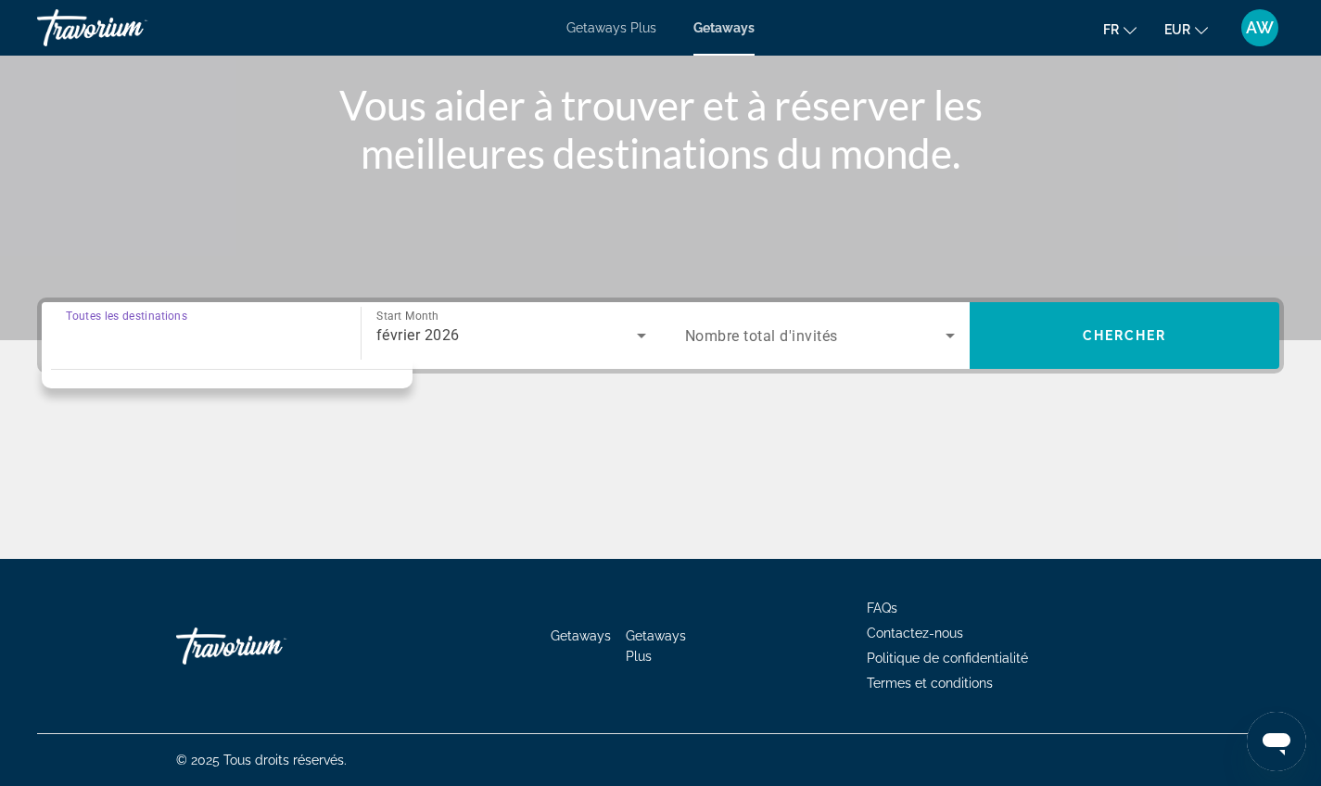
scroll to position [216, 0]
click at [183, 346] on input "Destination Toutes les destinations" at bounding box center [201, 336] width 271 height 22
click at [443, 433] on div "Main content" at bounding box center [660, 489] width 1247 height 139
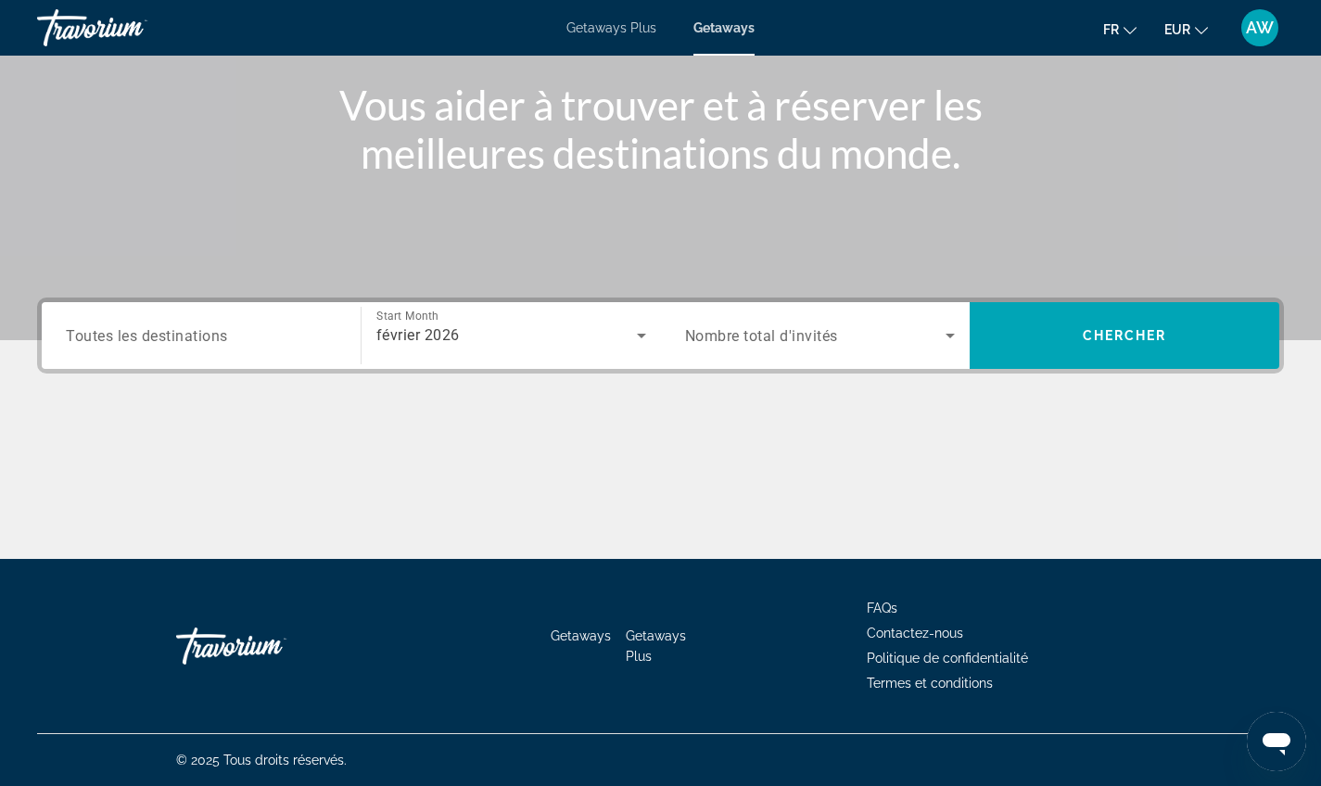
click at [824, 340] on span "Nombre total d'invités" at bounding box center [761, 336] width 153 height 18
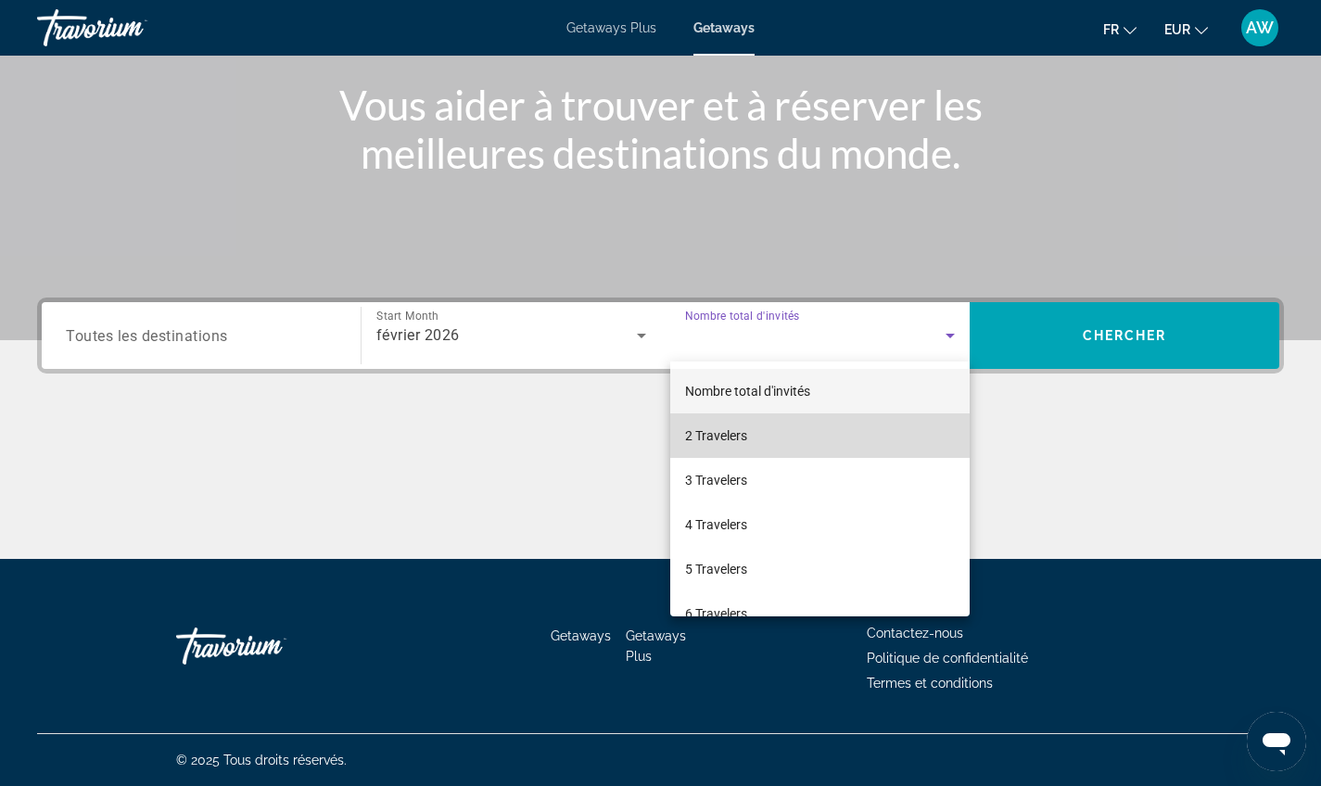
click at [822, 445] on mat-option "2 Travelers" at bounding box center [820, 435] width 300 height 45
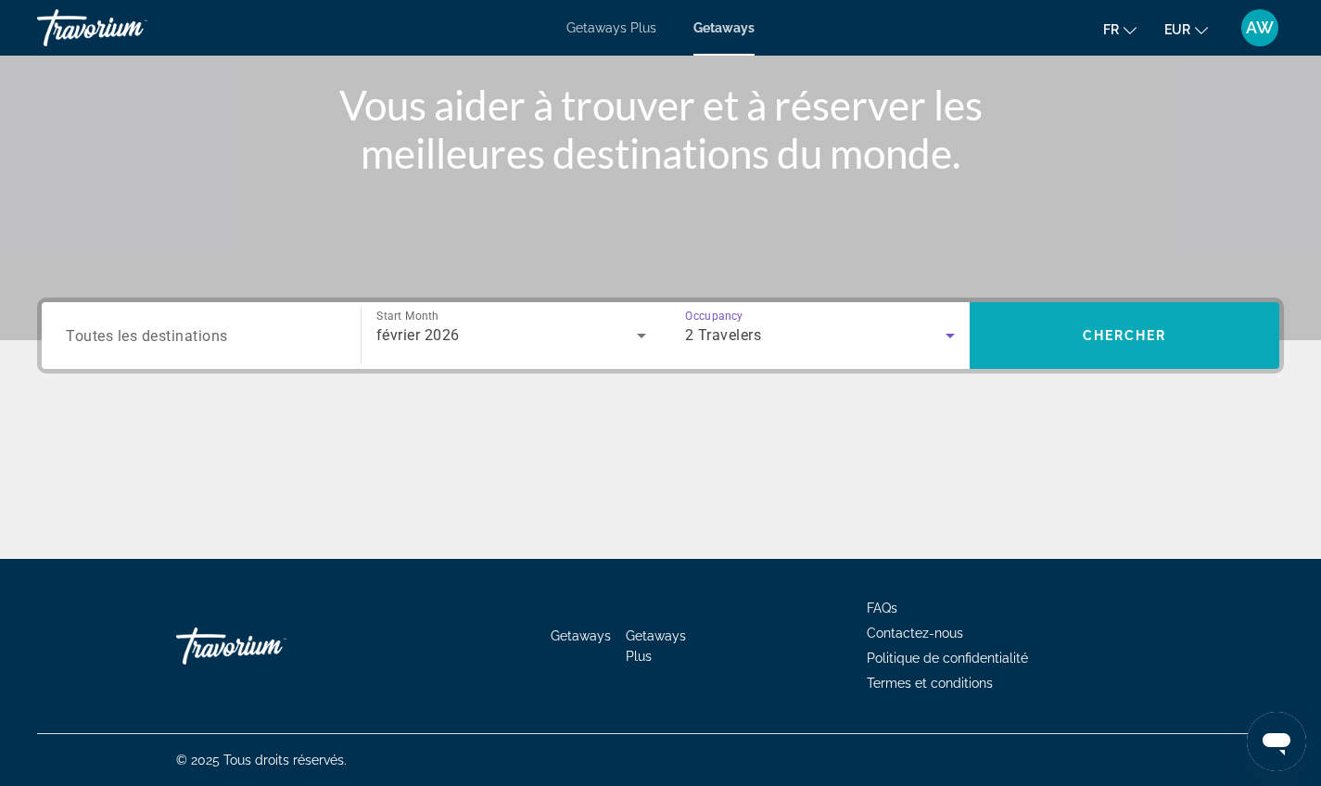
click at [1058, 330] on span "Search widget" at bounding box center [1125, 335] width 310 height 45
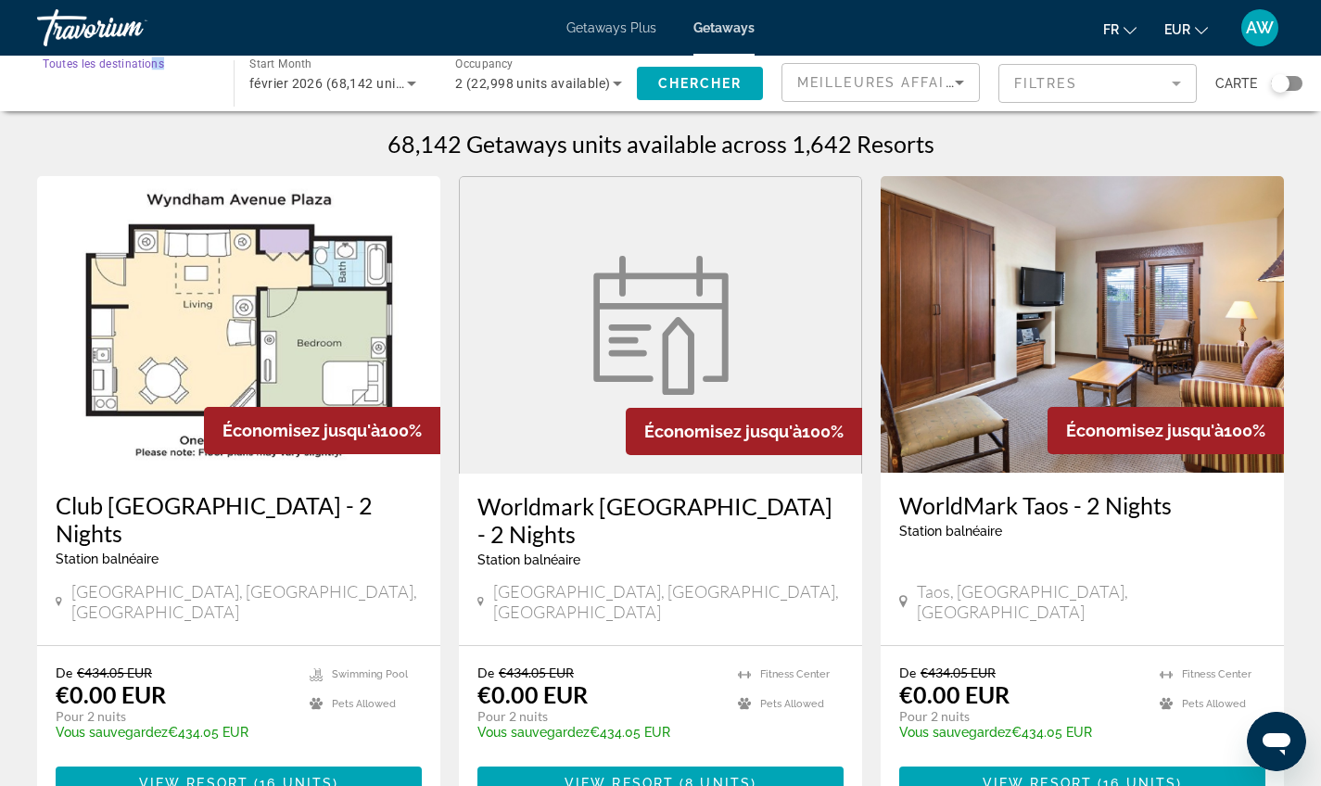
click at [188, 87] on input "Destination Toutes les destinations" at bounding box center [126, 84] width 167 height 22
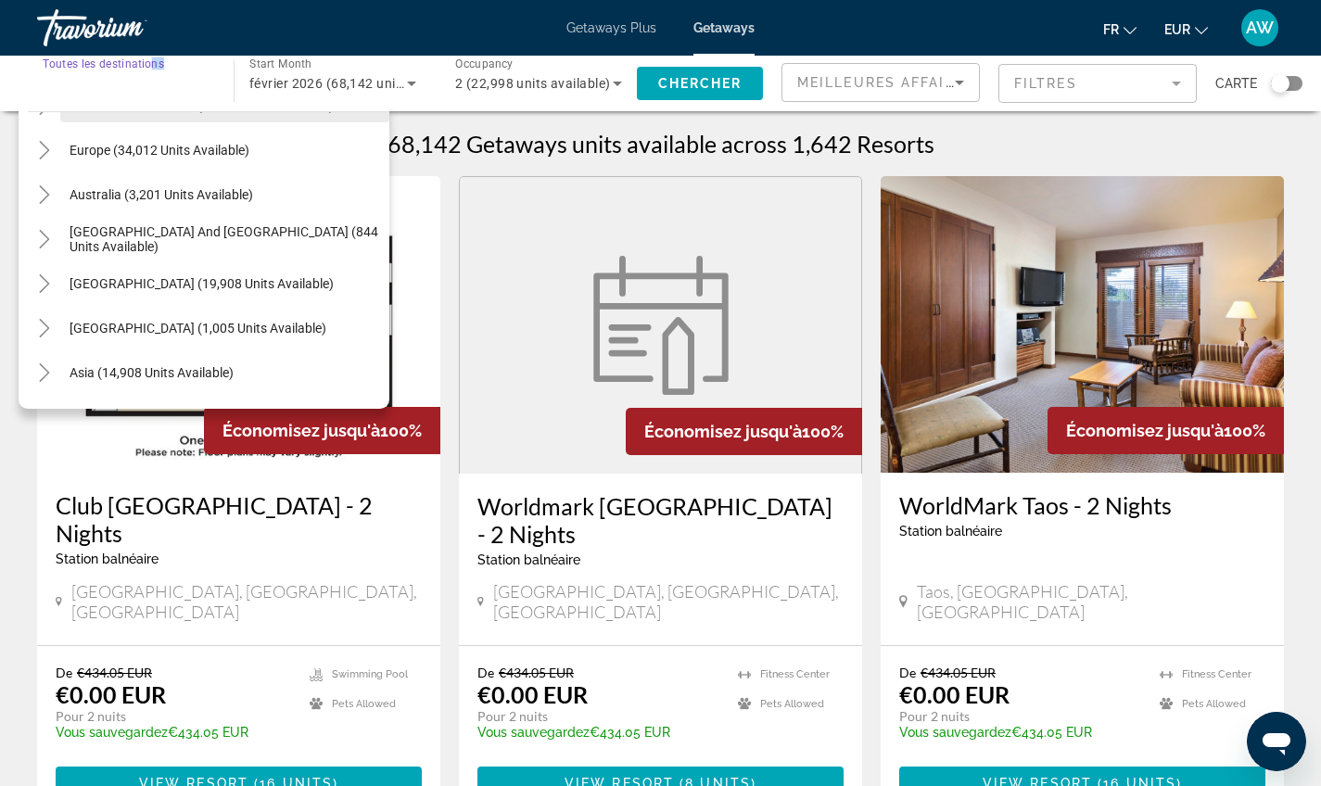
scroll to position [227, 0]
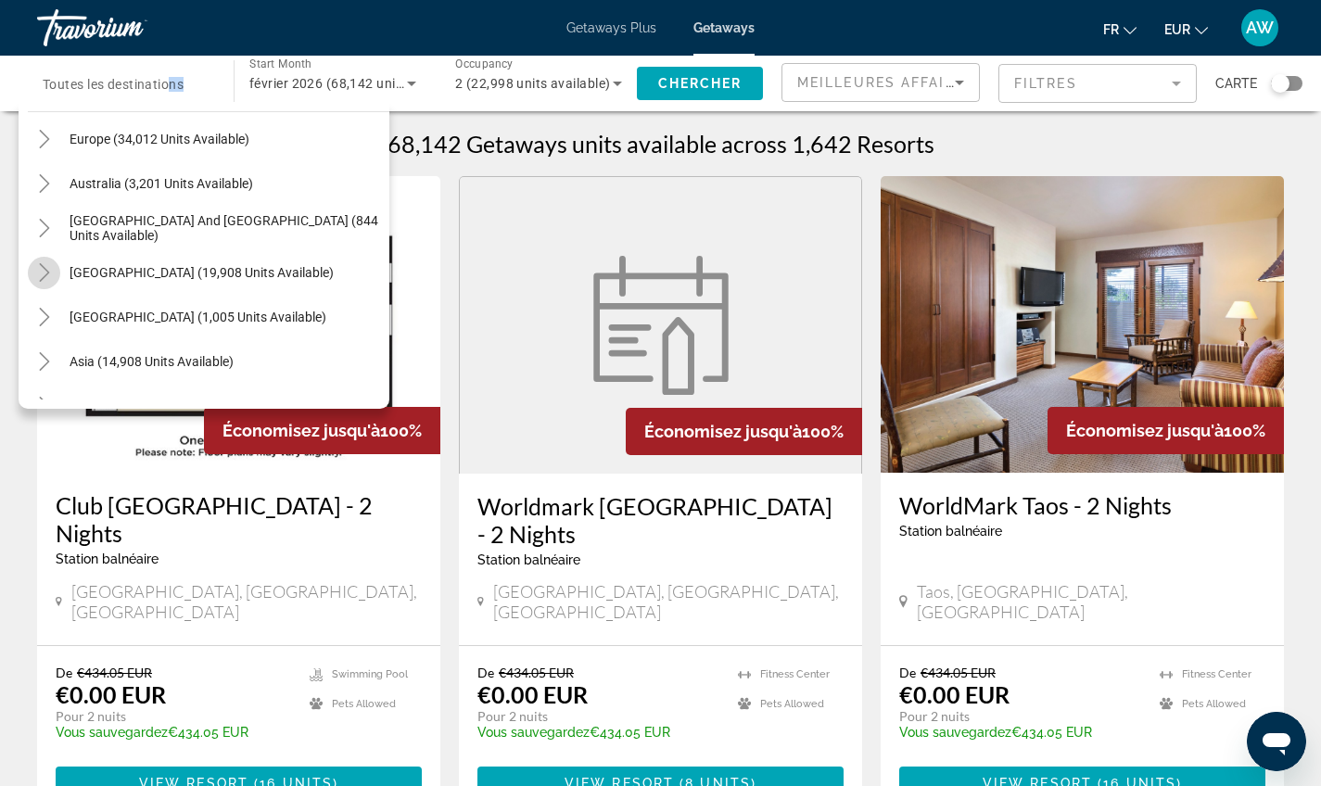
click at [49, 275] on icon "Toggle South America (19,908 units available)" at bounding box center [44, 272] width 19 height 19
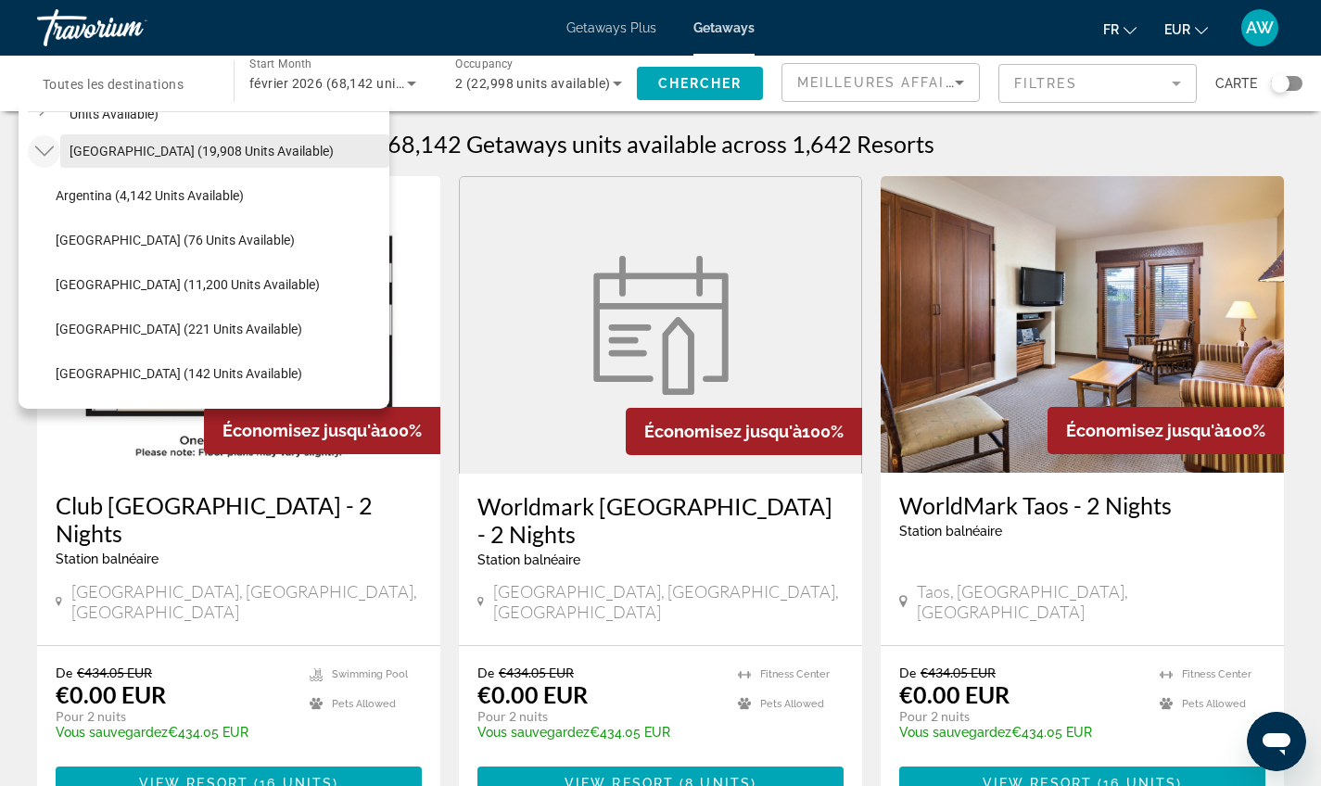
scroll to position [371, 0]
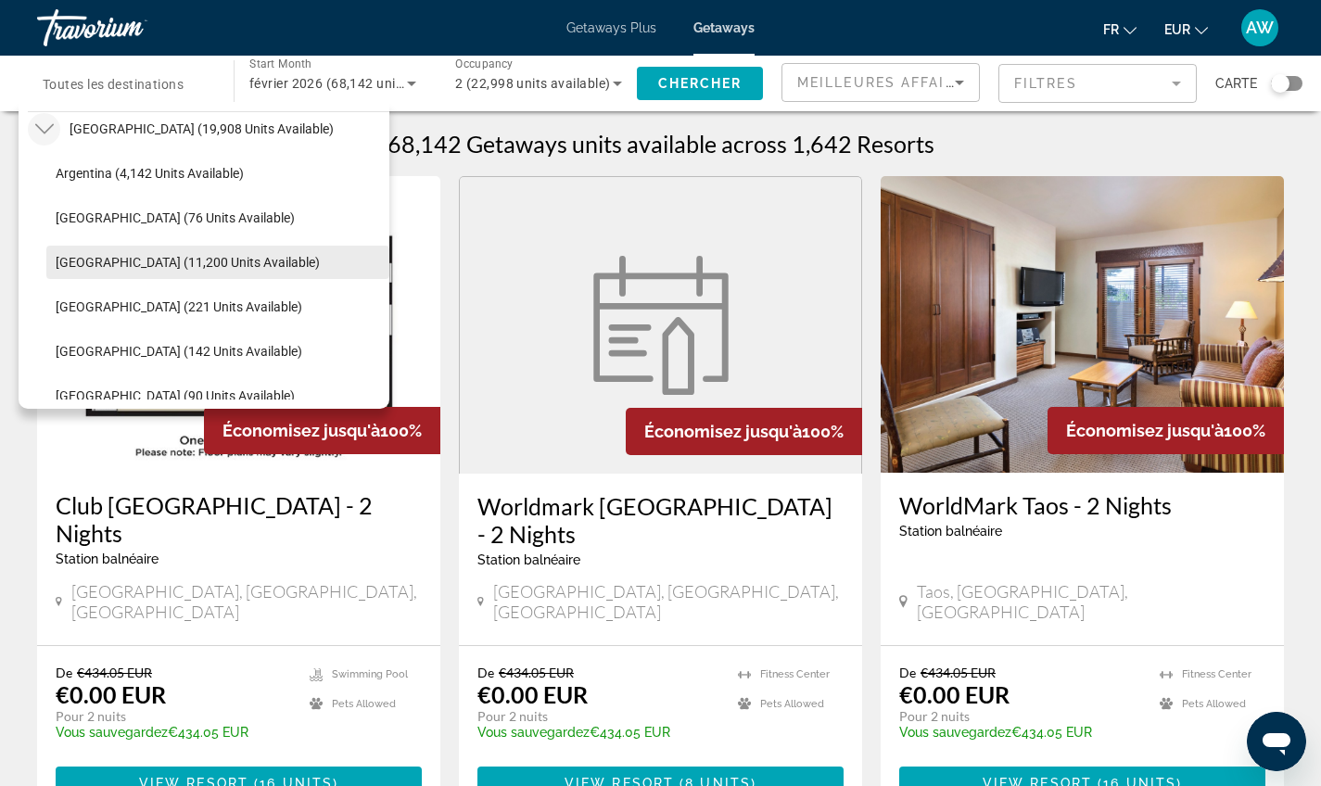
click at [87, 265] on span "[GEOGRAPHIC_DATA] (11,200 units available)" at bounding box center [188, 262] width 264 height 15
type input "**********"
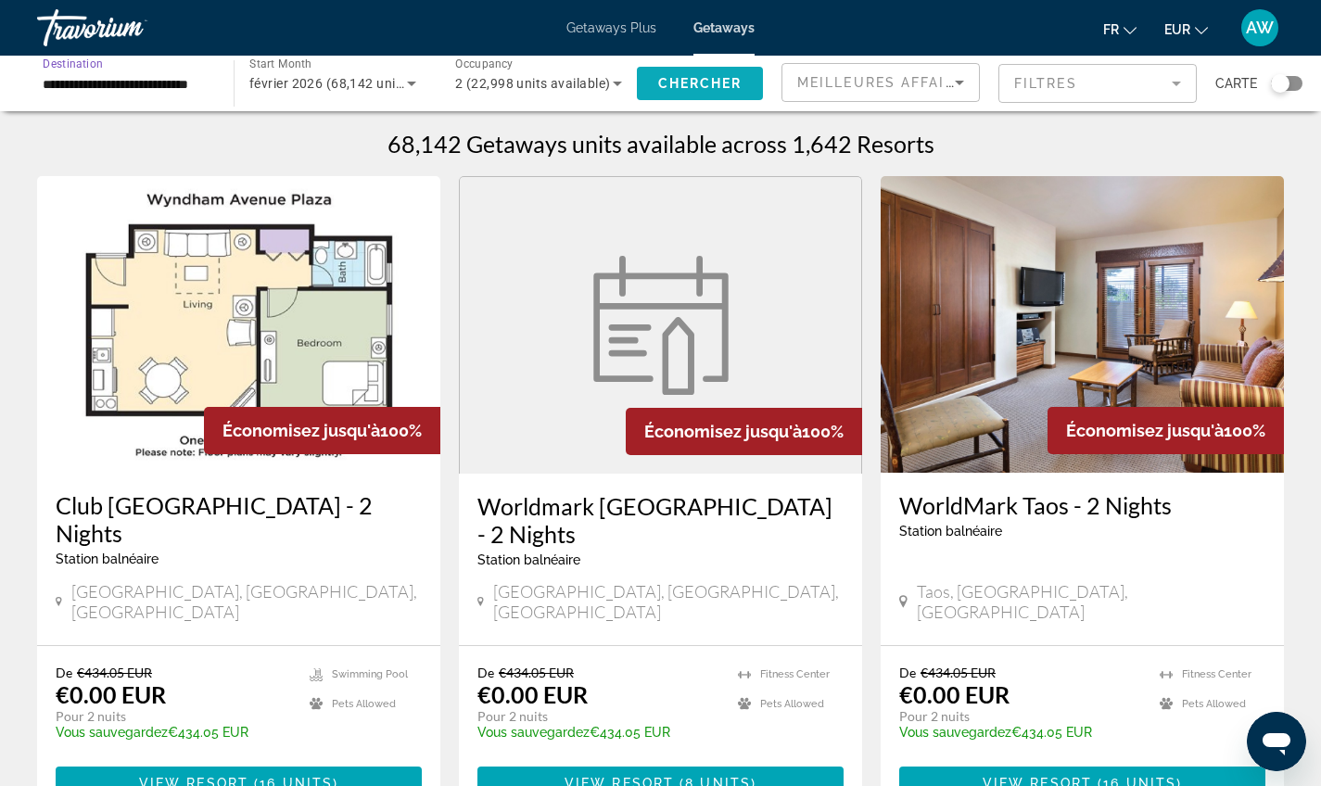
click at [737, 74] on span "Search widget" at bounding box center [700, 83] width 126 height 45
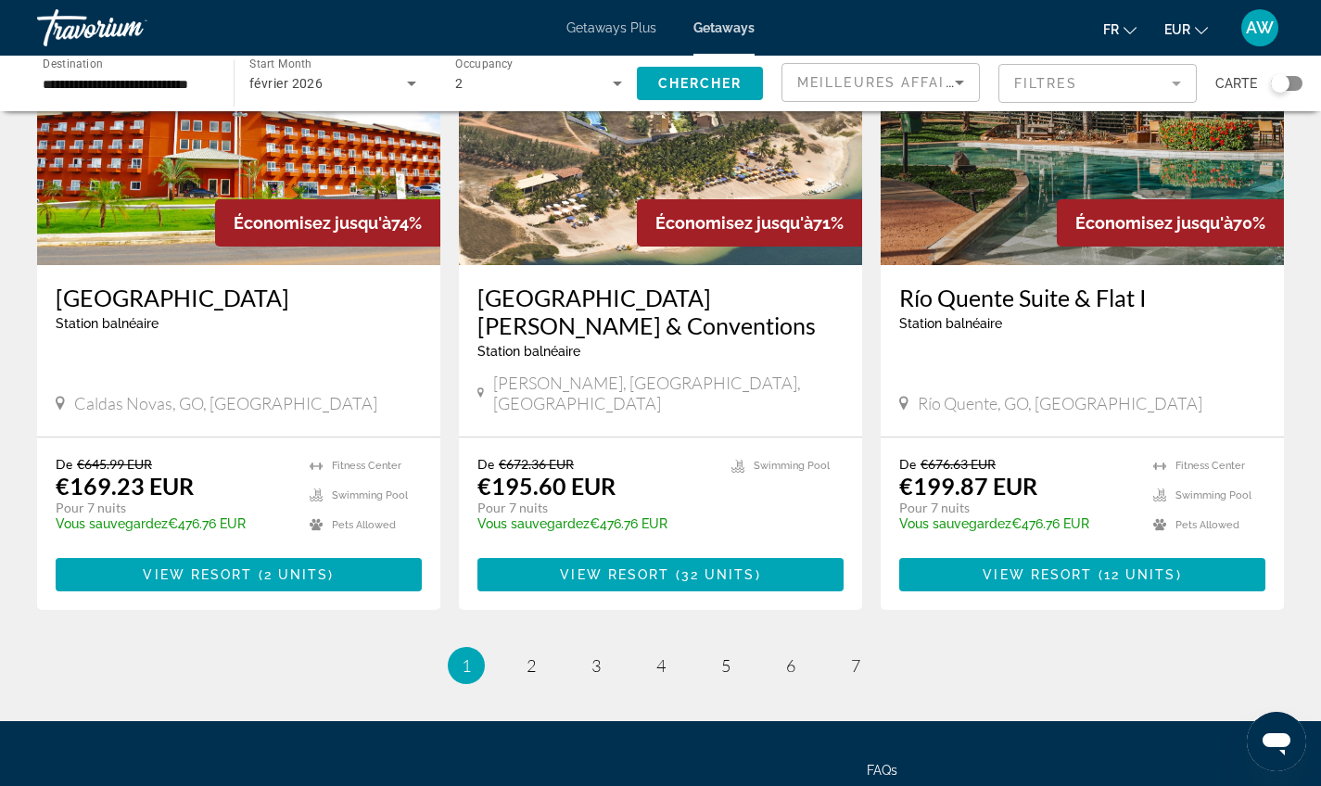
scroll to position [2243, 0]
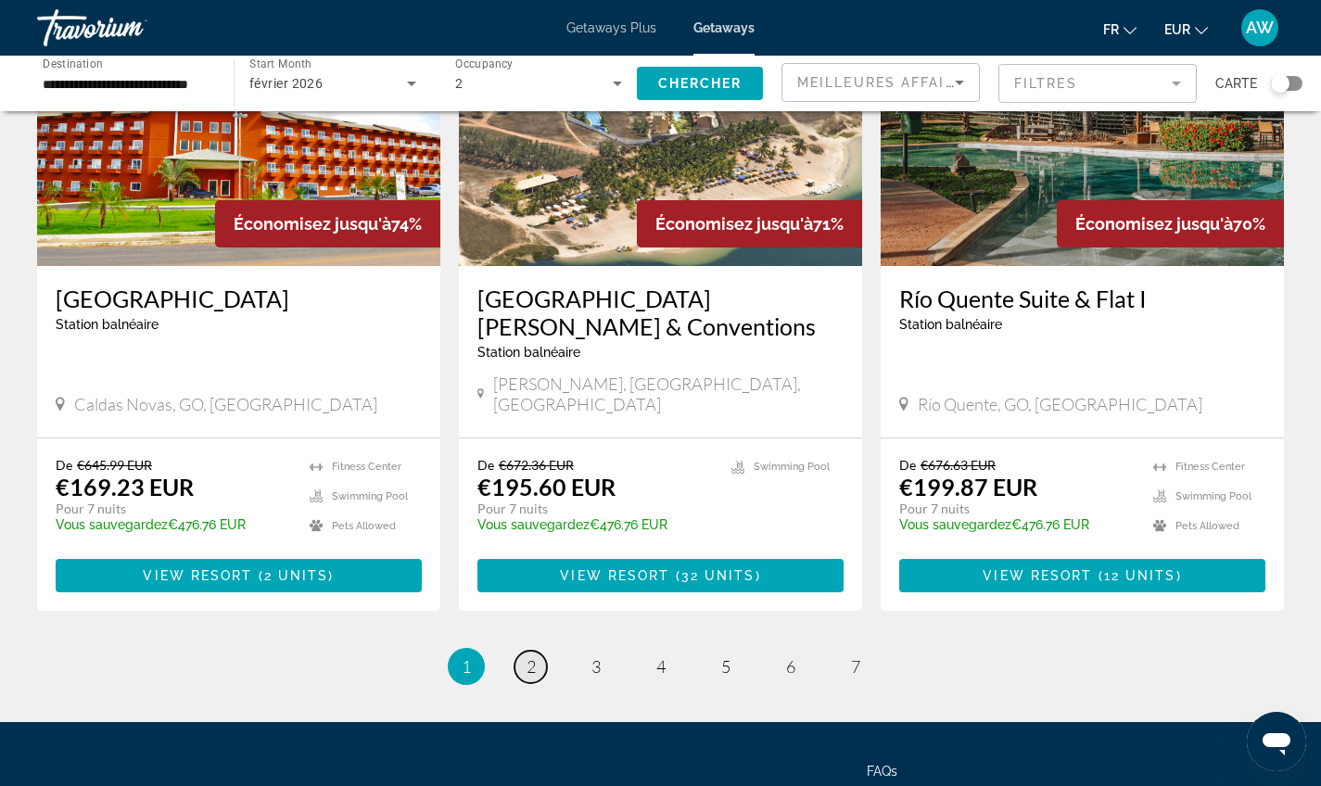
click at [528, 656] on span "2" at bounding box center [531, 666] width 9 height 20
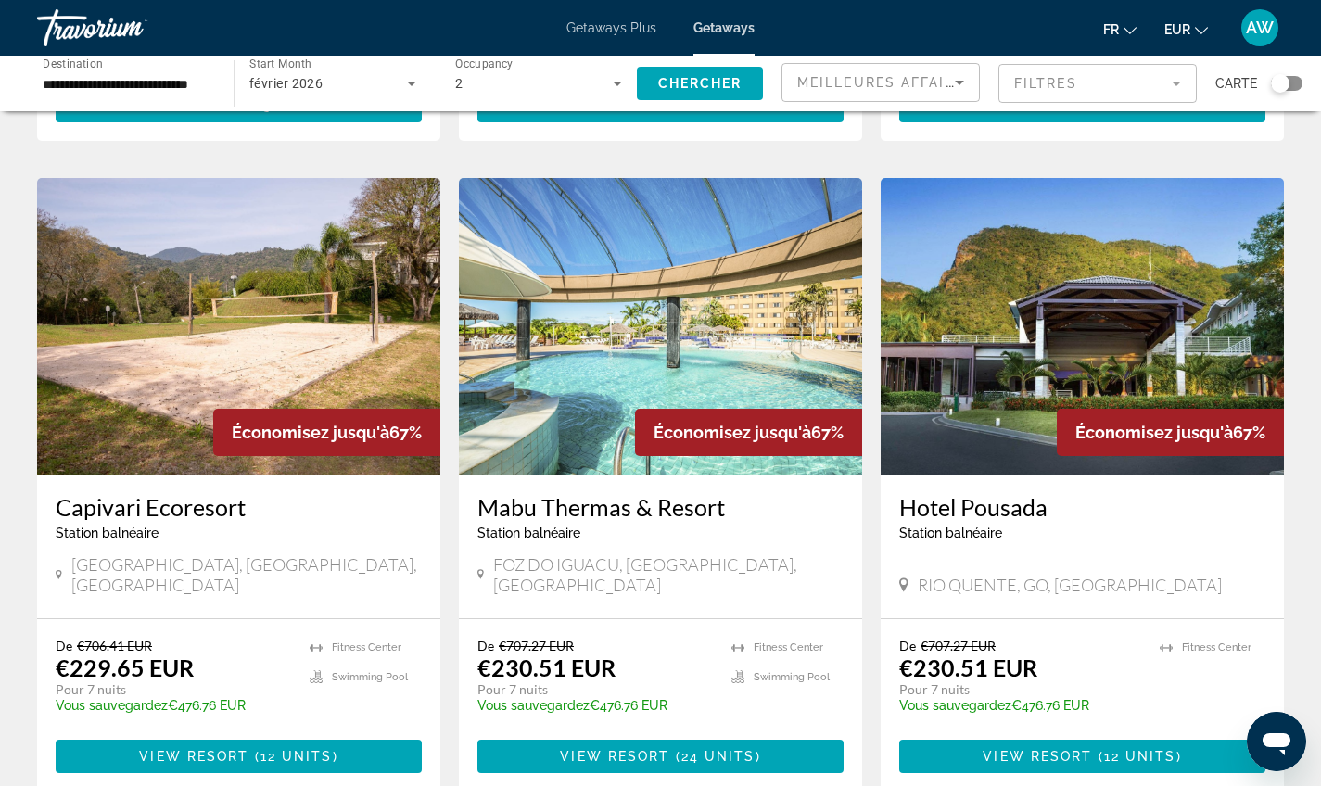
scroll to position [1983, 0]
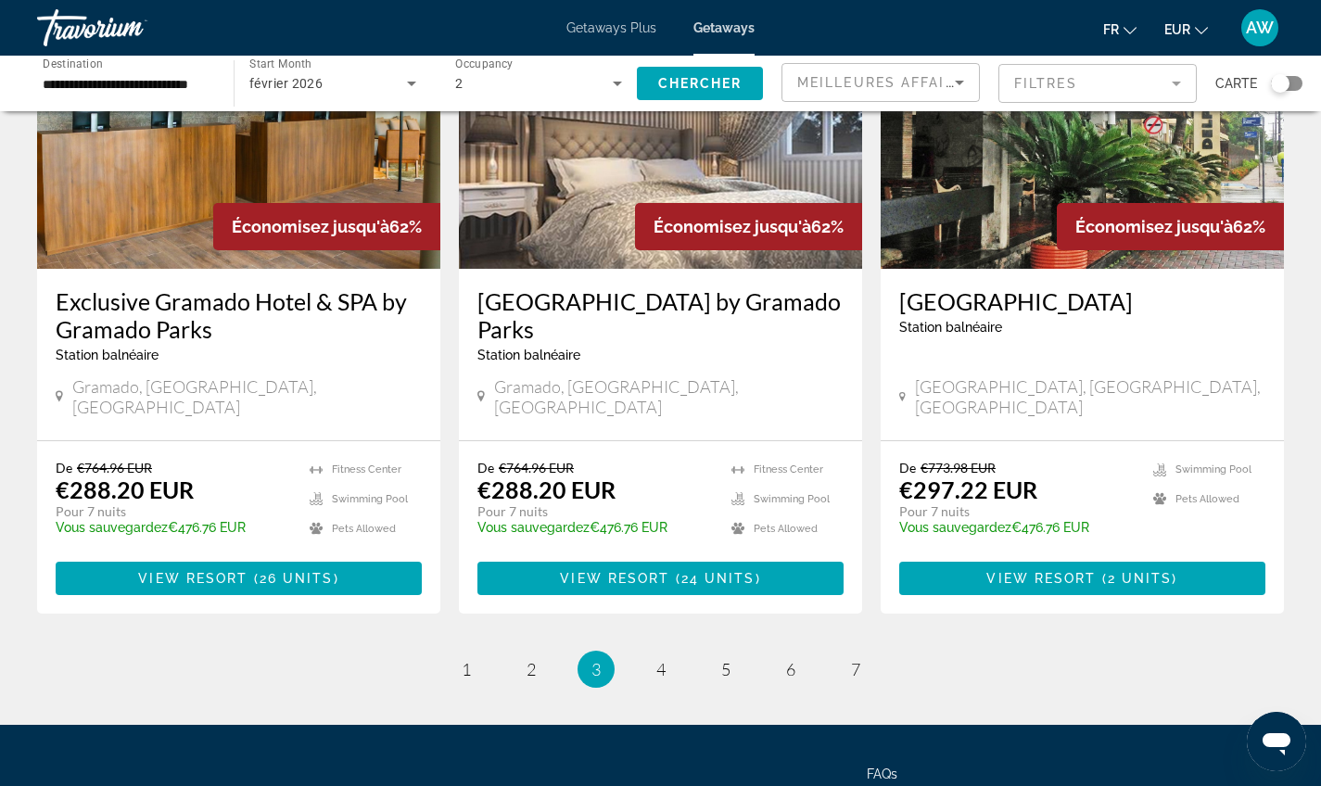
scroll to position [2308, 0]
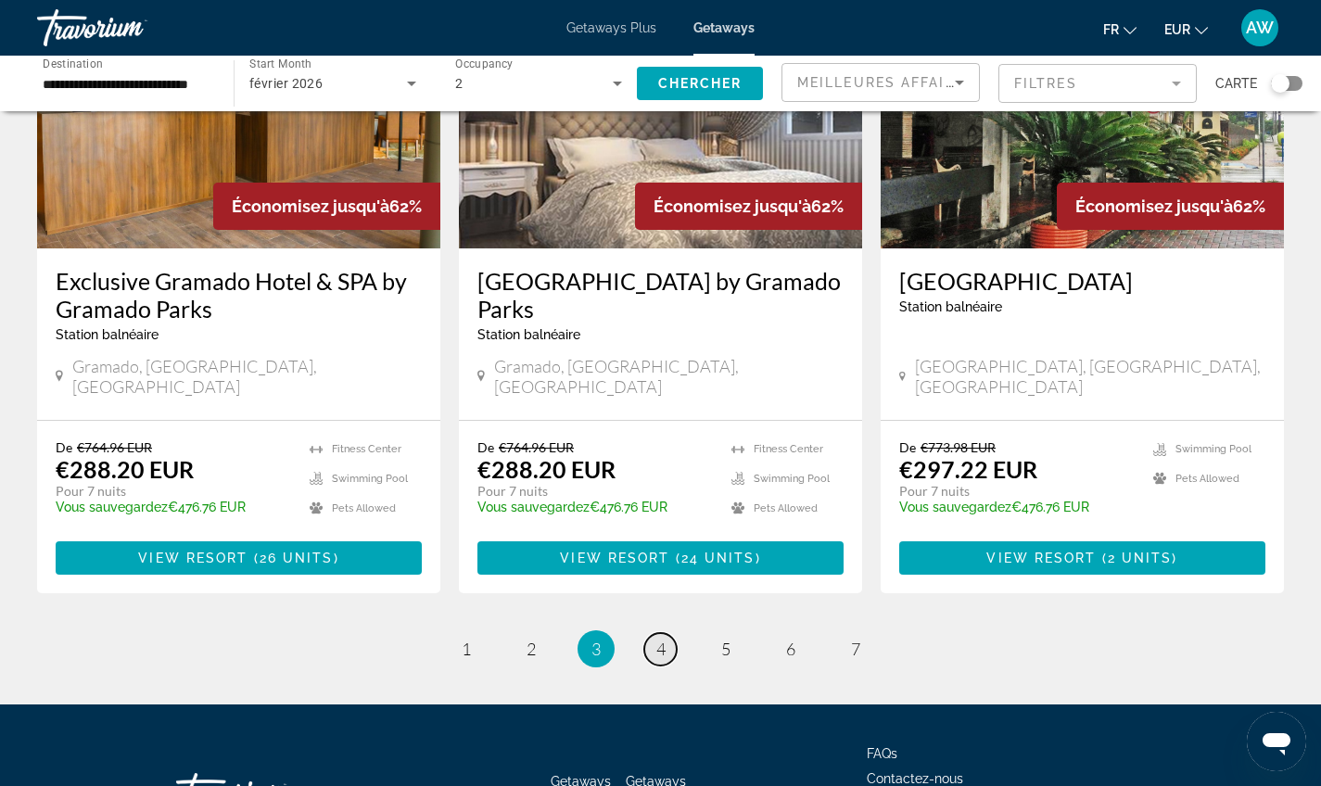
click at [651, 633] on link "page 4" at bounding box center [660, 649] width 32 height 32
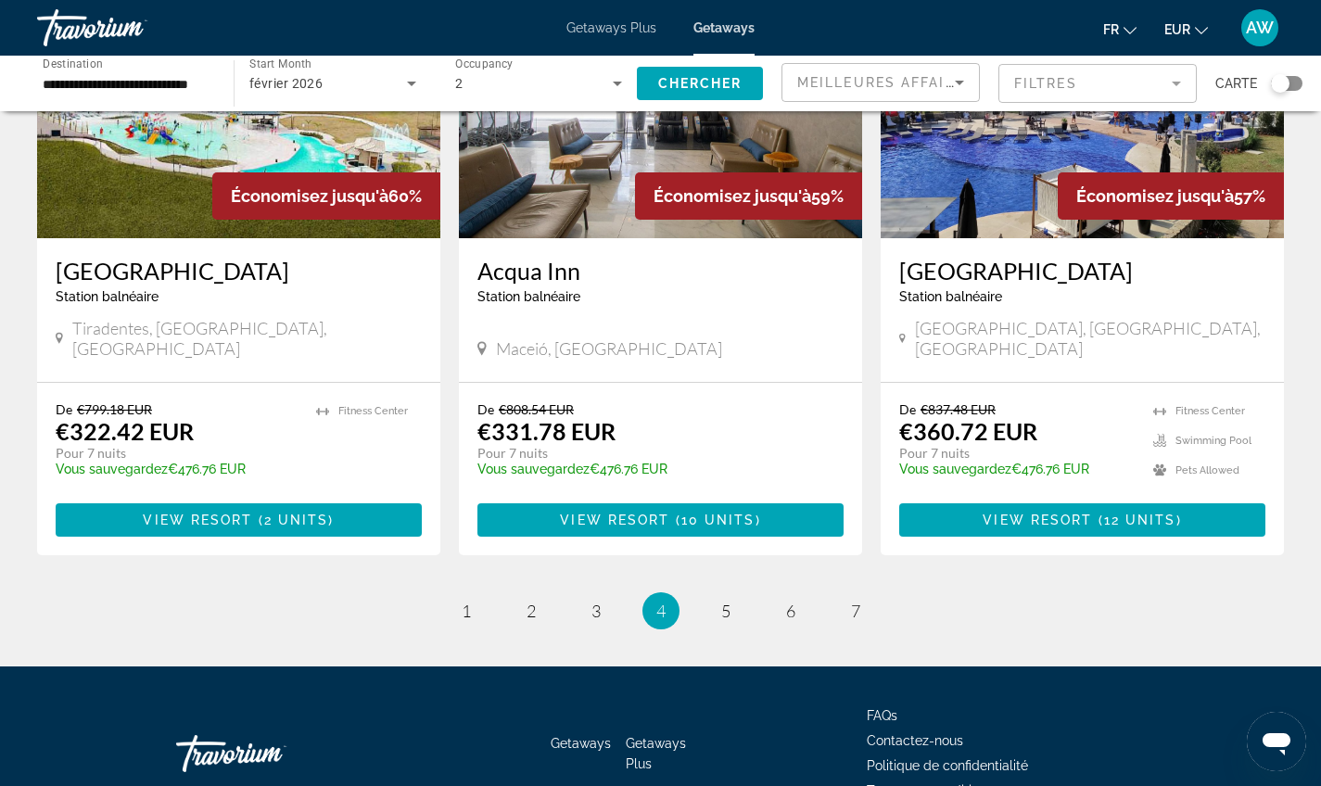
scroll to position [2243, 0]
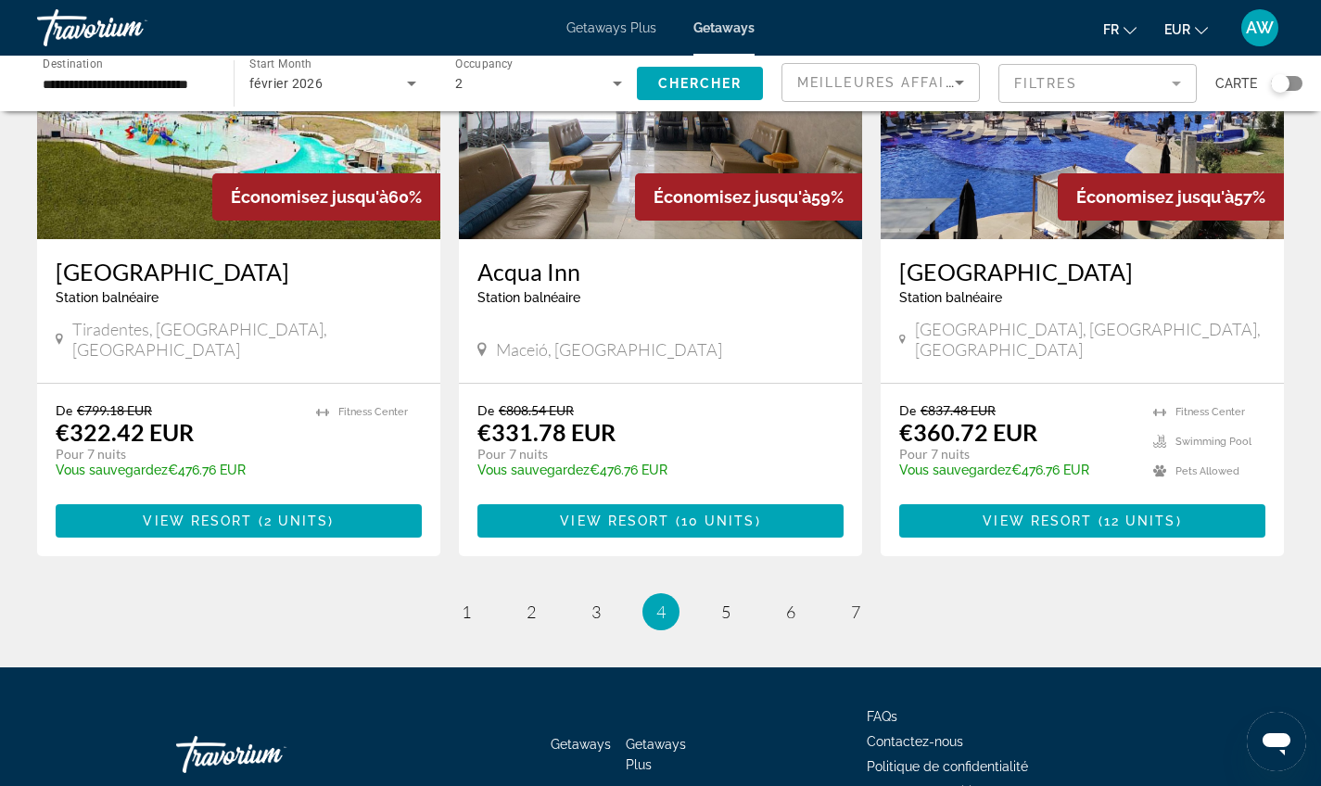
click at [708, 593] on li "page 5" at bounding box center [725, 611] width 37 height 37
click at [718, 596] on link "page 5" at bounding box center [725, 612] width 32 height 32
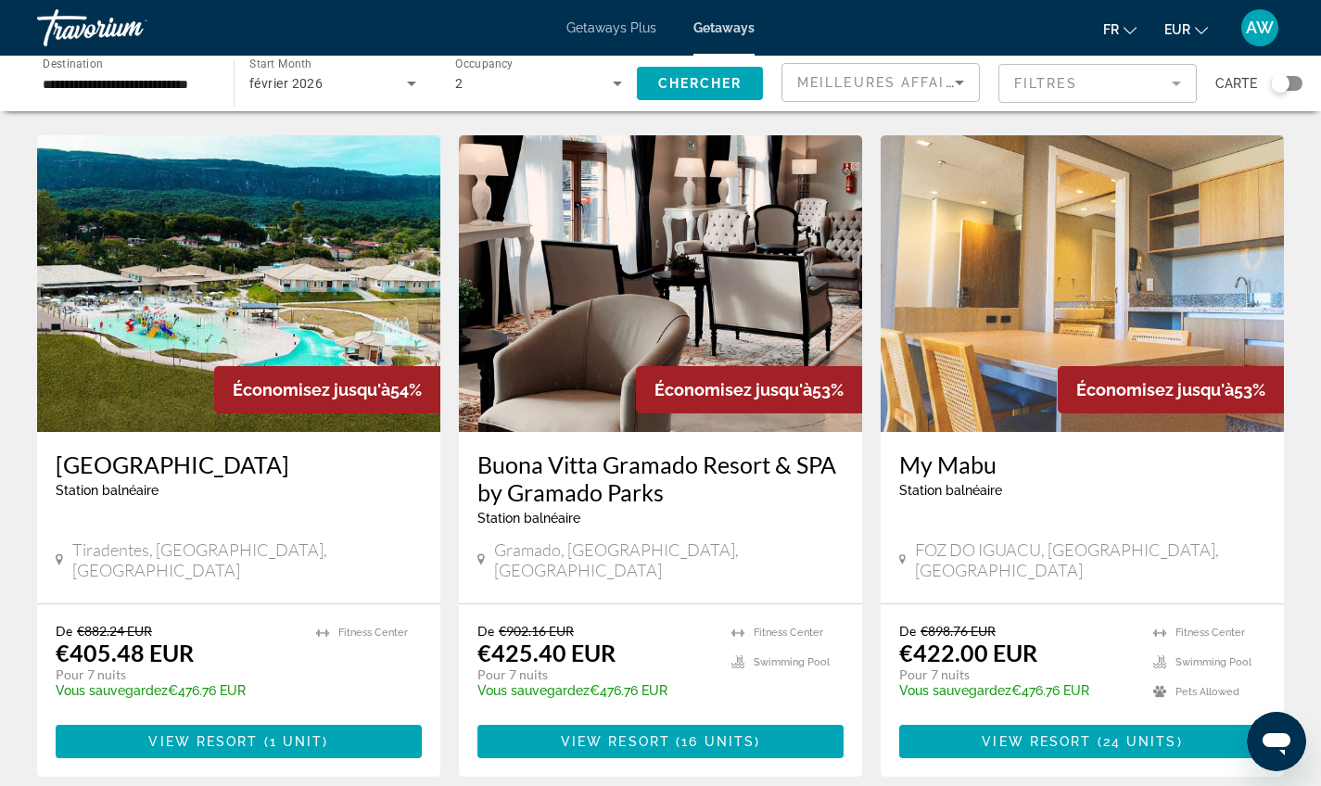
scroll to position [2030, 0]
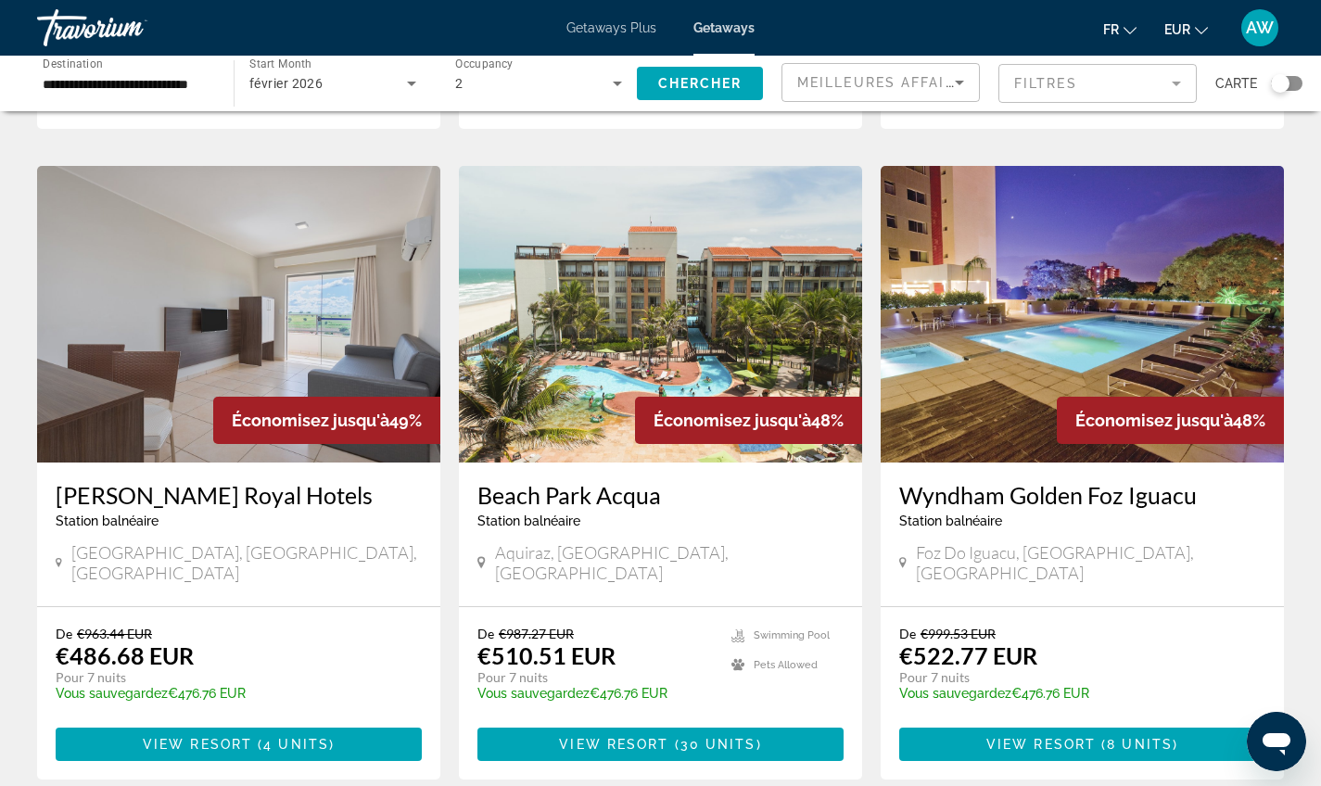
scroll to position [2065, 0]
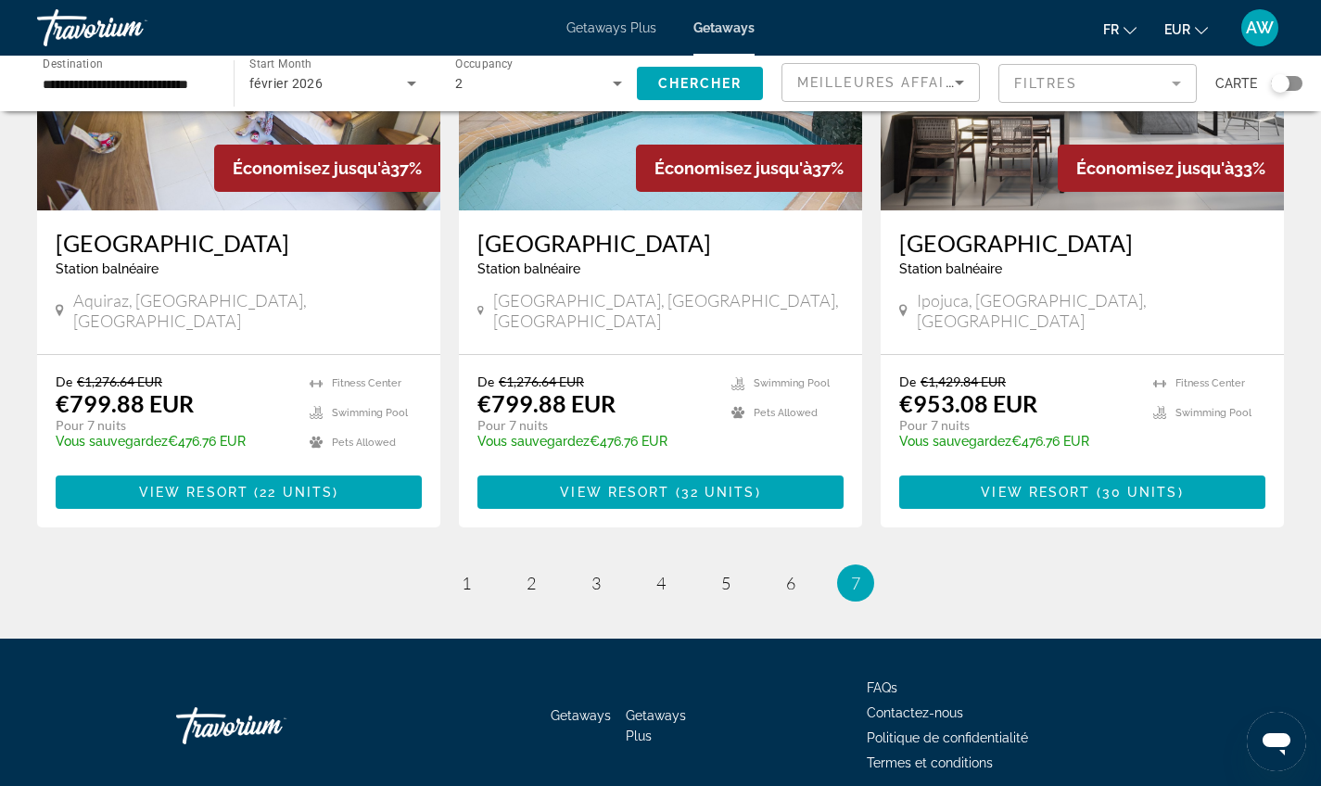
scroll to position [2243, 0]
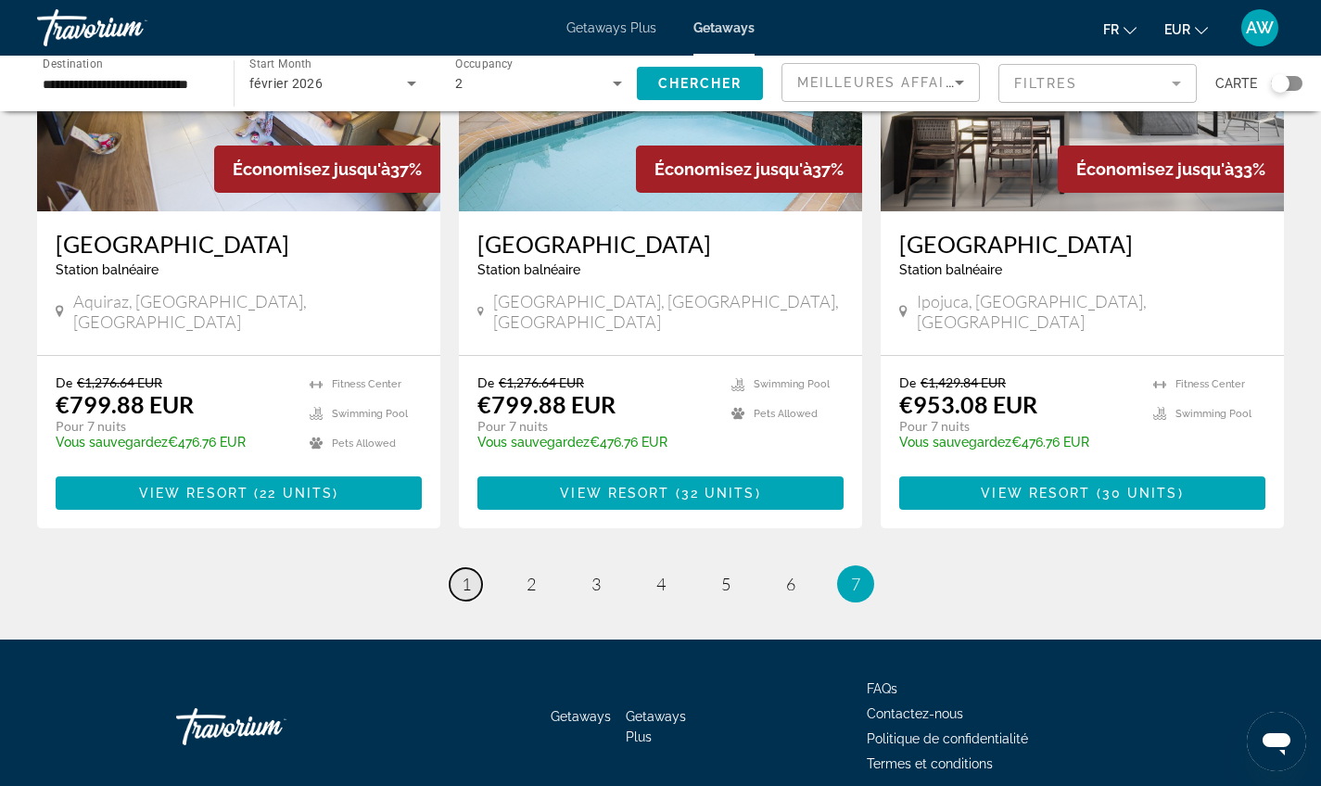
click at [471, 568] on link "page 1" at bounding box center [466, 584] width 32 height 32
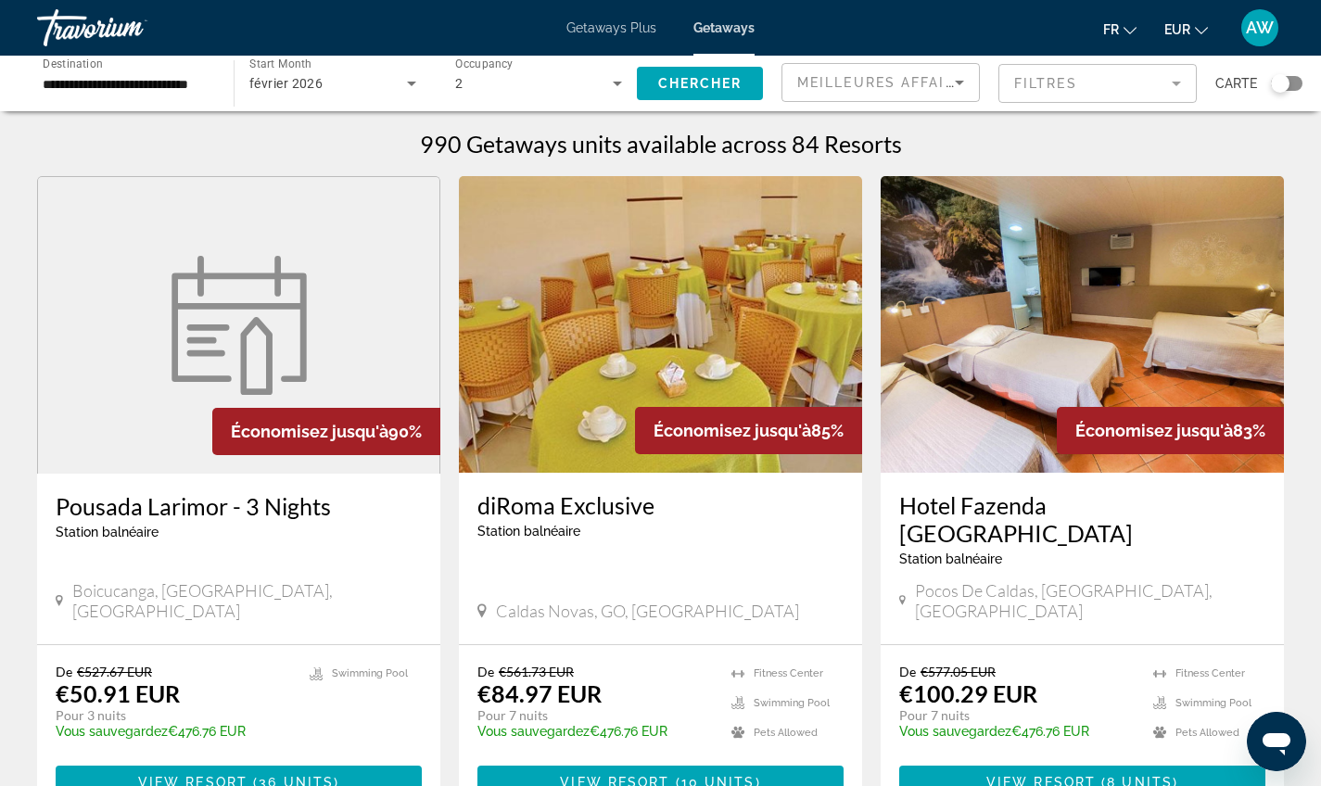
click at [1173, 72] on mat-form-field "Filtres" at bounding box center [1097, 83] width 198 height 39
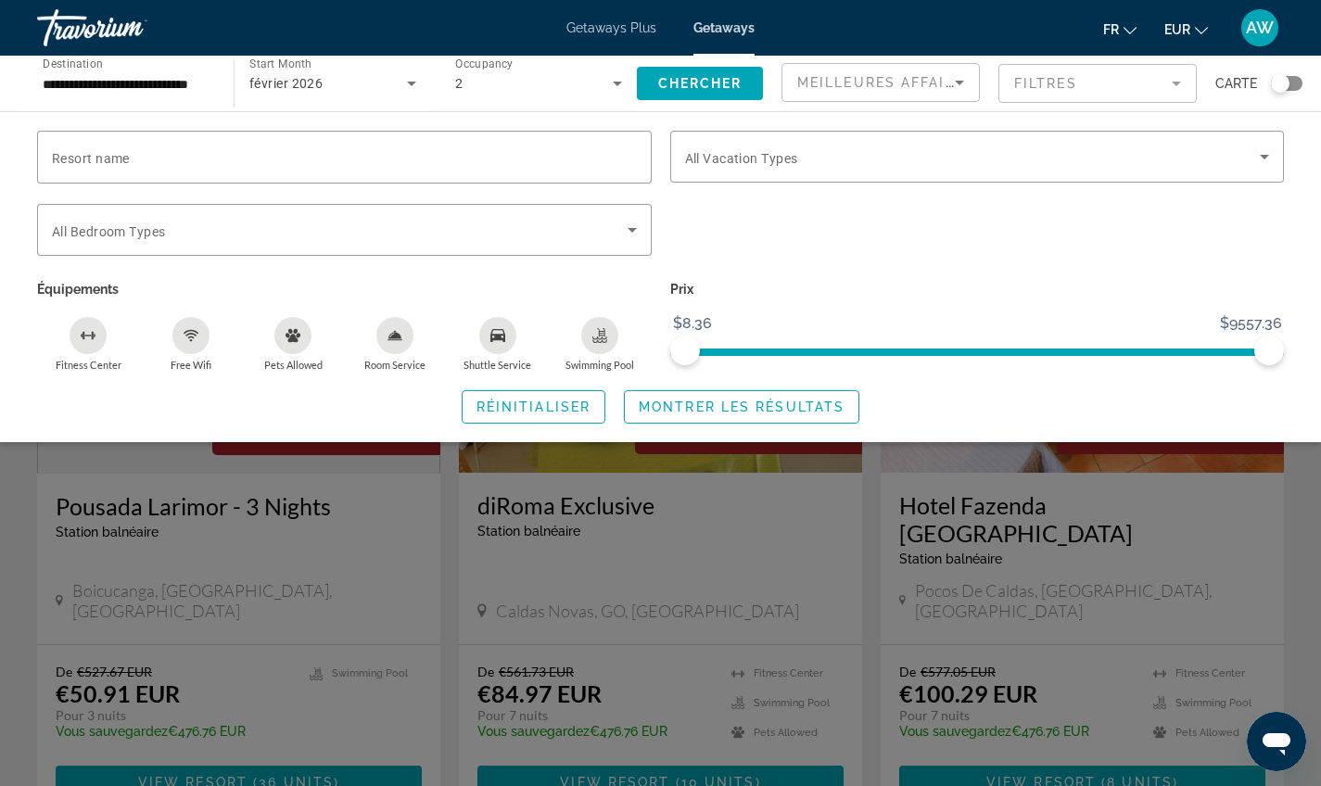
click at [1181, 79] on mat-form-field "Filtres" at bounding box center [1097, 83] width 198 height 39
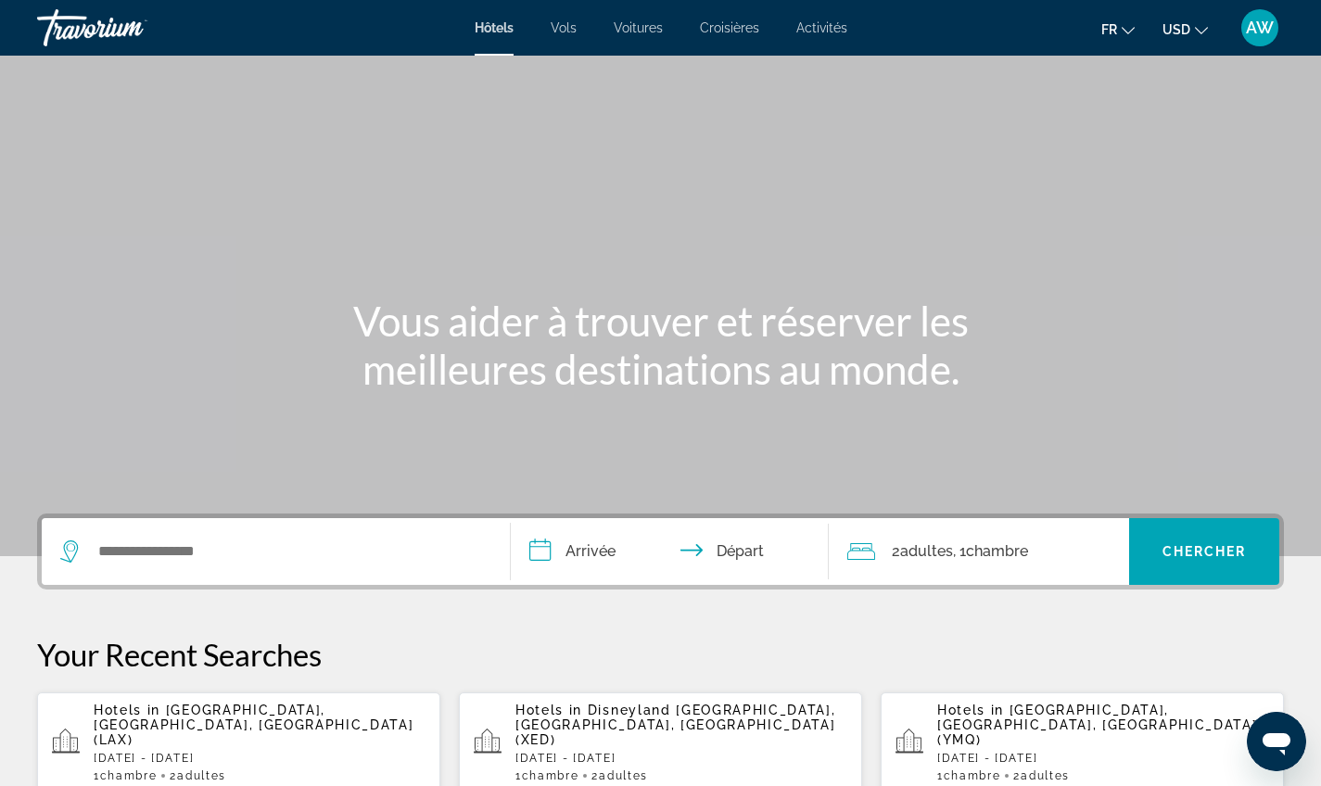
click at [1177, 24] on span "USD" at bounding box center [1177, 29] width 28 height 15
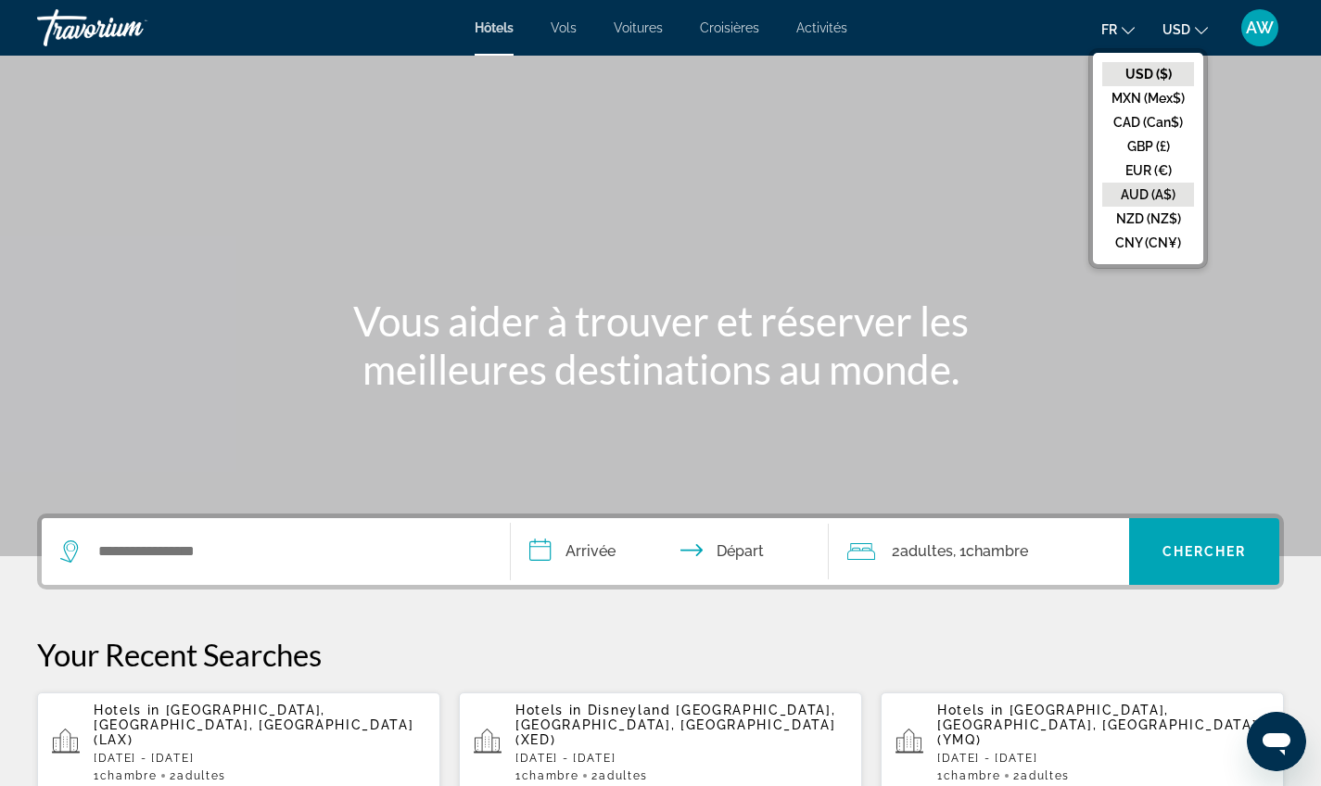
click at [1139, 183] on button "AUD (A$)" at bounding box center [1148, 195] width 92 height 24
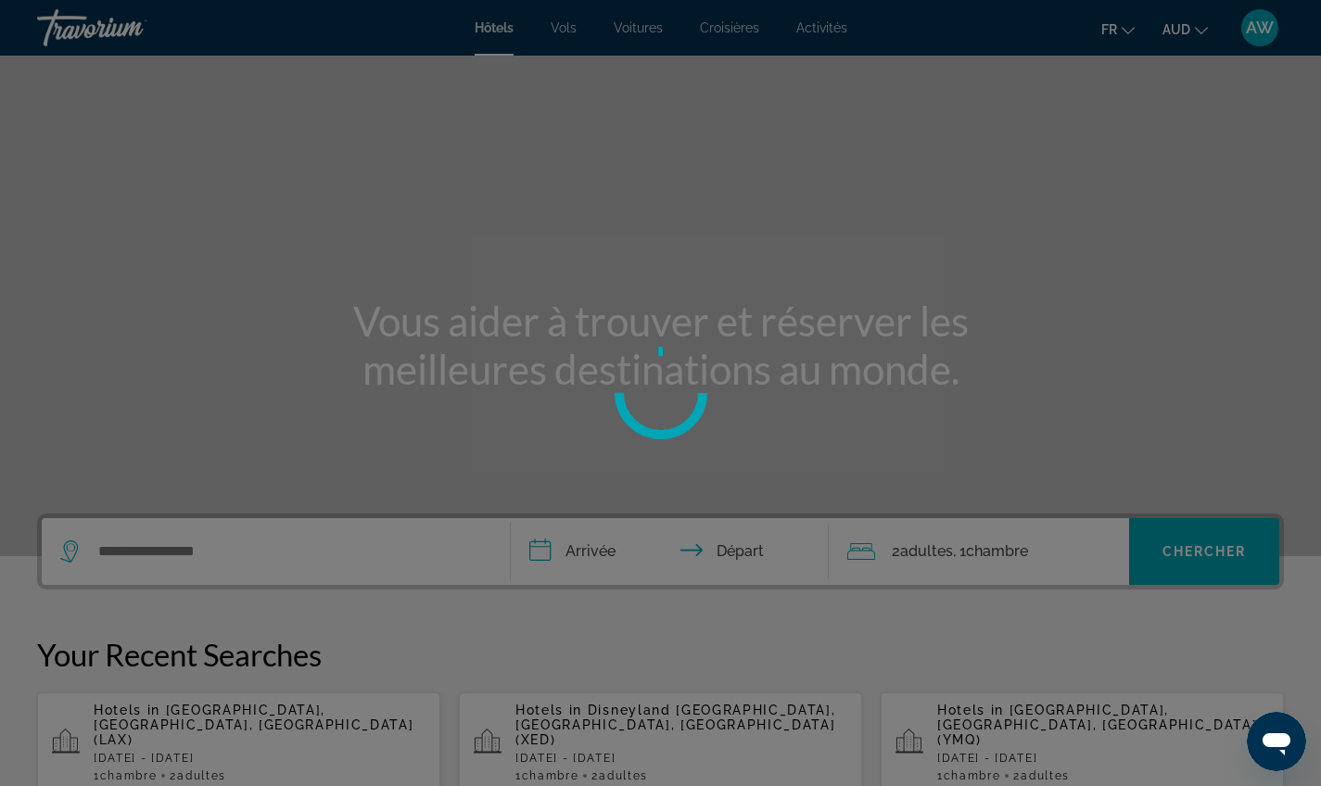
click at [1139, 180] on div at bounding box center [660, 393] width 1321 height 786
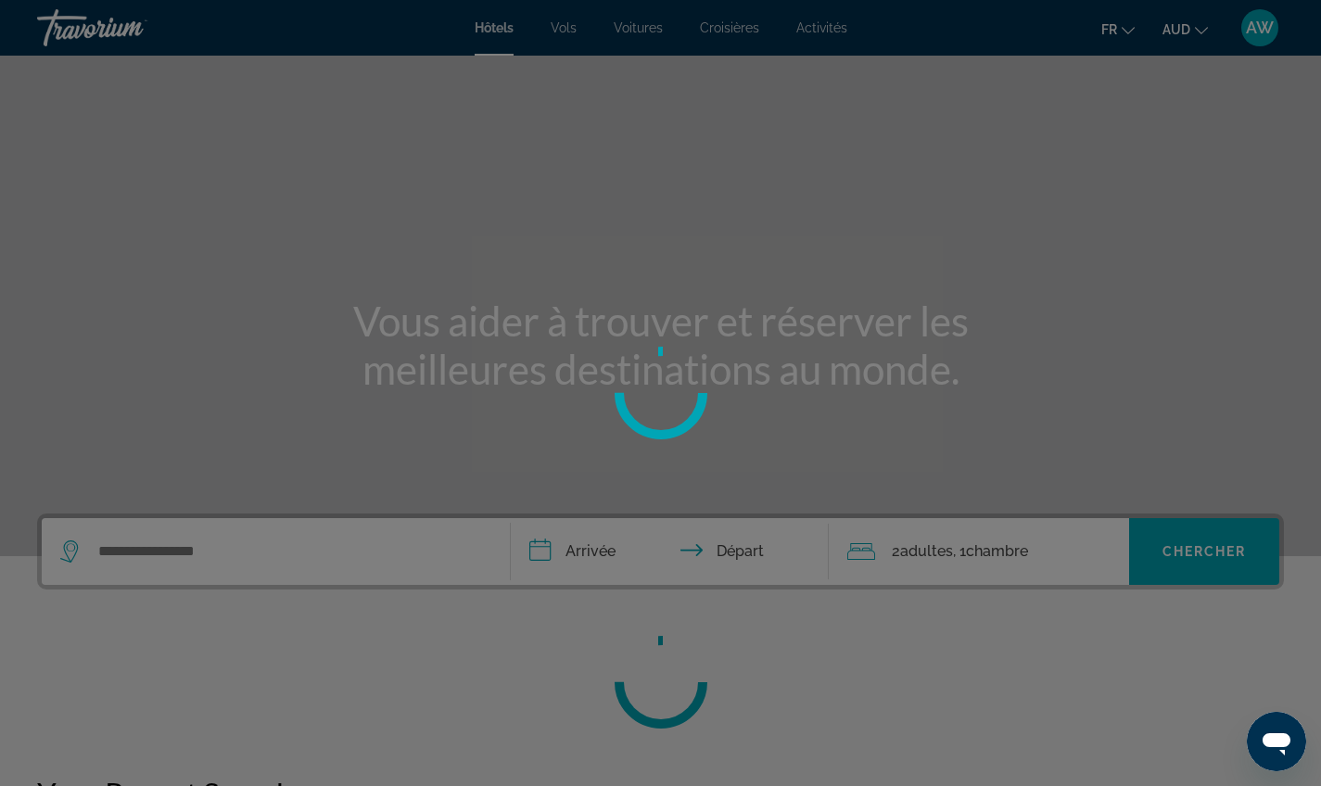
click at [1194, 24] on div "**********" at bounding box center [660, 393] width 1321 height 786
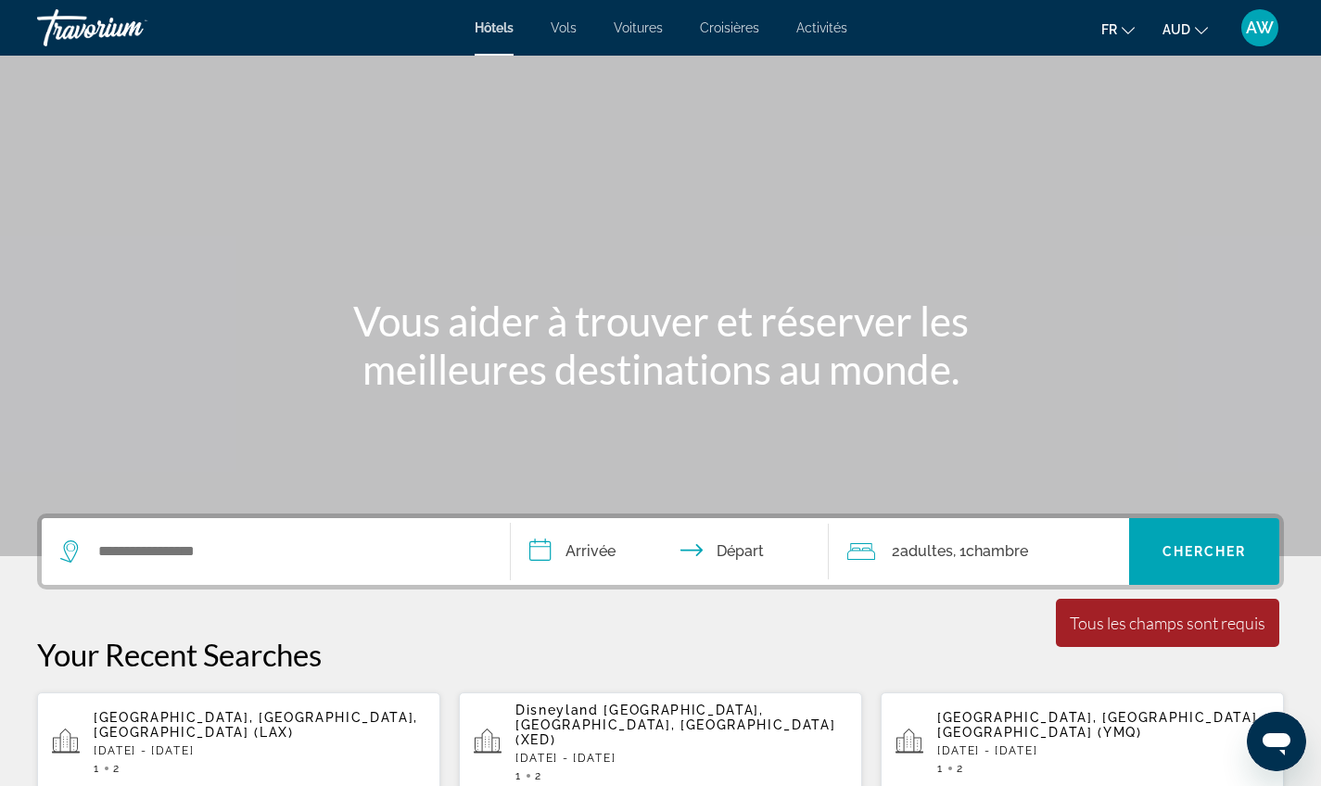
click at [1193, 30] on button "AUD USD ($) MXN (Mex$) CAD (Can$) GBP (£) EUR (€) AUD (A$) NZD (NZ$) CNY (CN¥)" at bounding box center [1185, 29] width 45 height 27
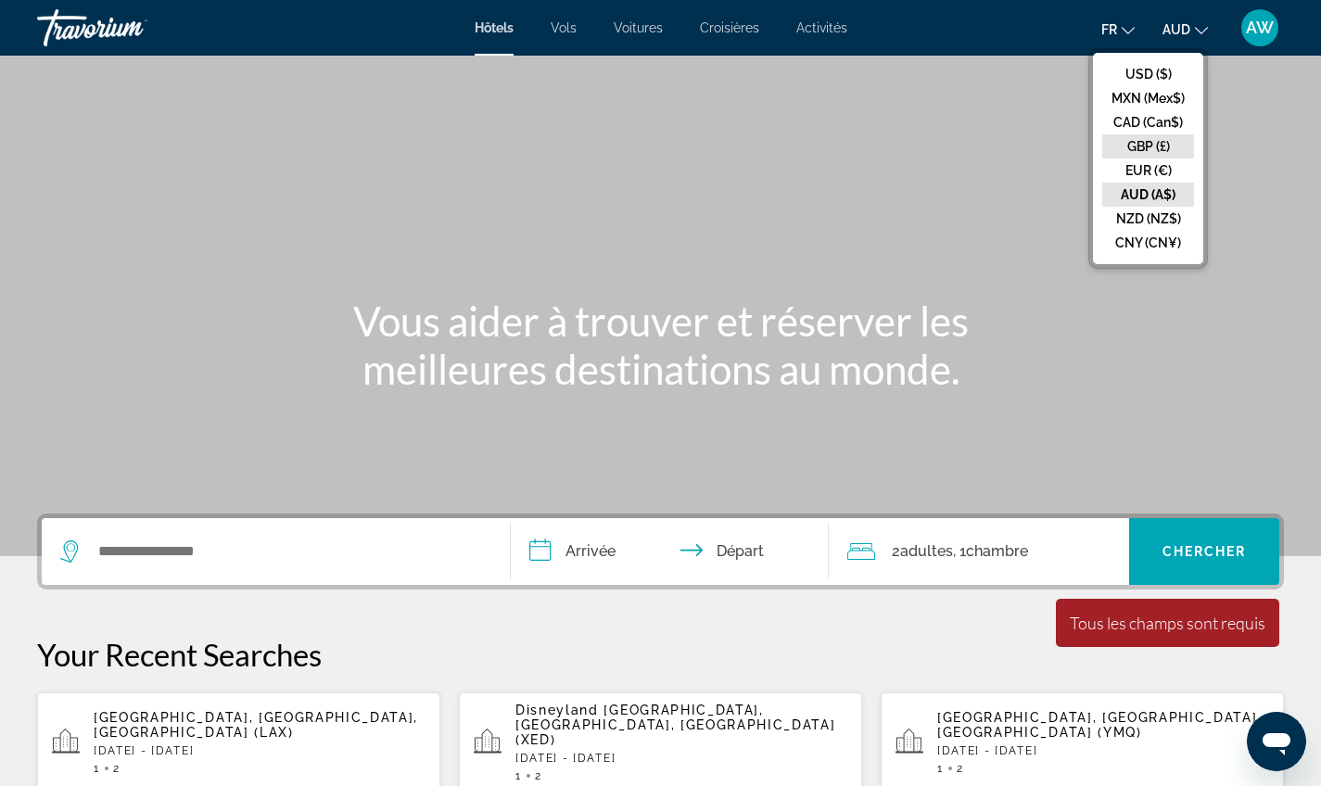
click at [1138, 154] on button "GBP (£)" at bounding box center [1148, 146] width 92 height 24
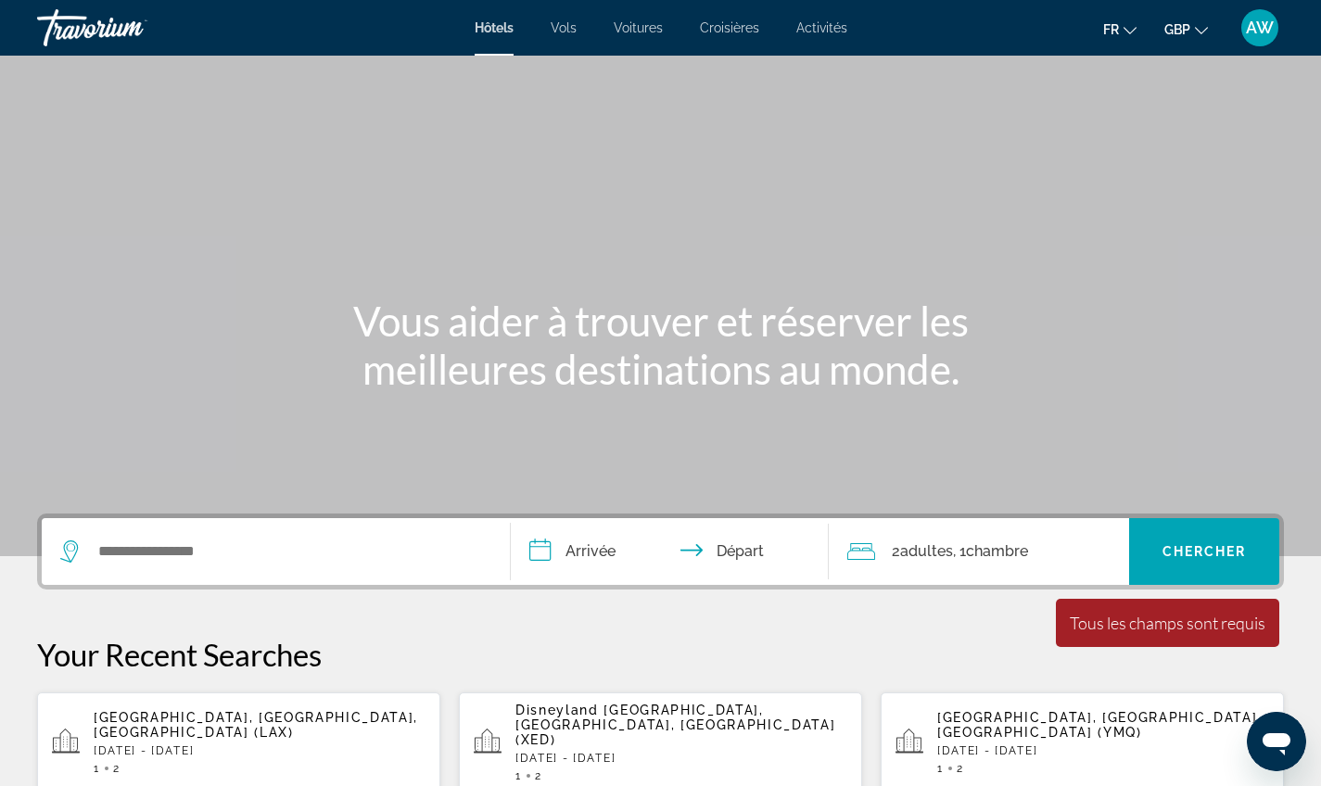
click at [1189, 30] on span "GBP" at bounding box center [1177, 29] width 26 height 15
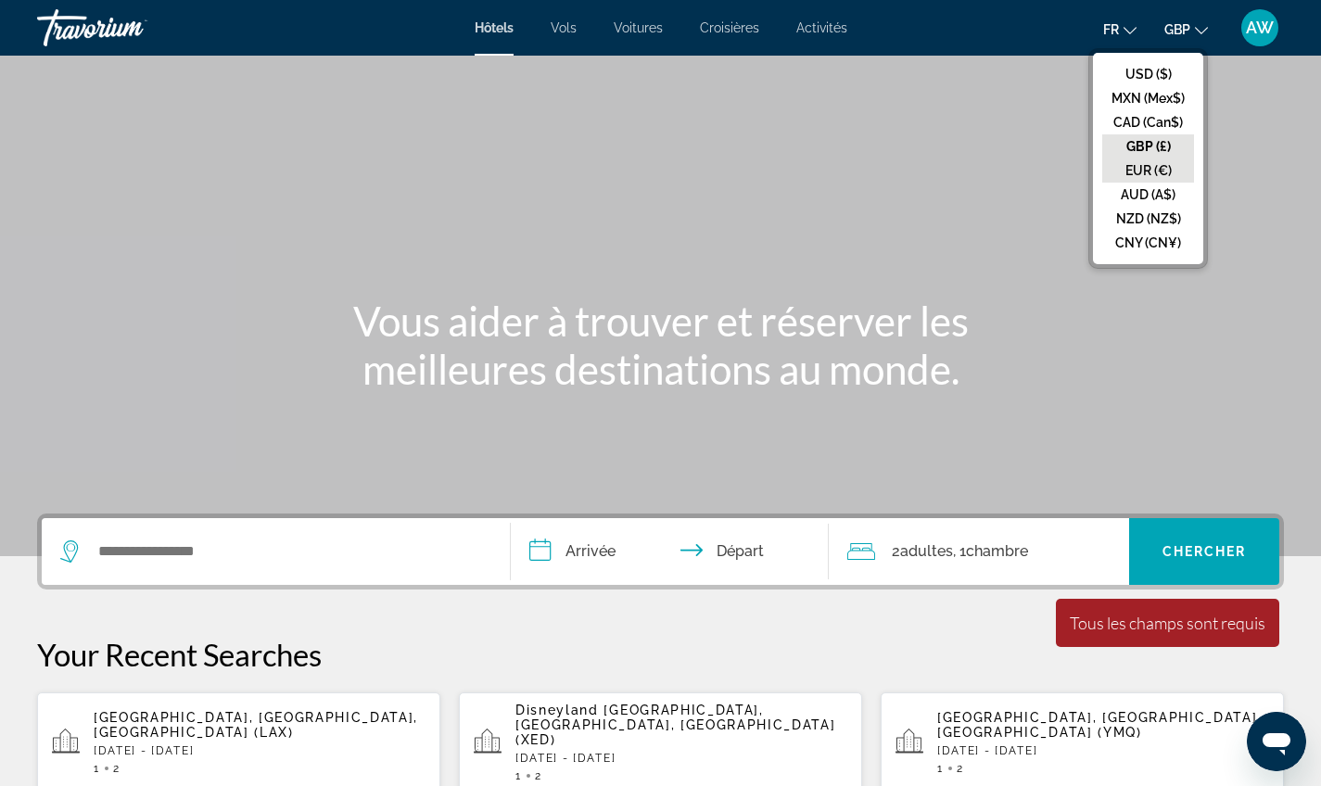
click at [1148, 174] on button "EUR (€)" at bounding box center [1148, 171] width 92 height 24
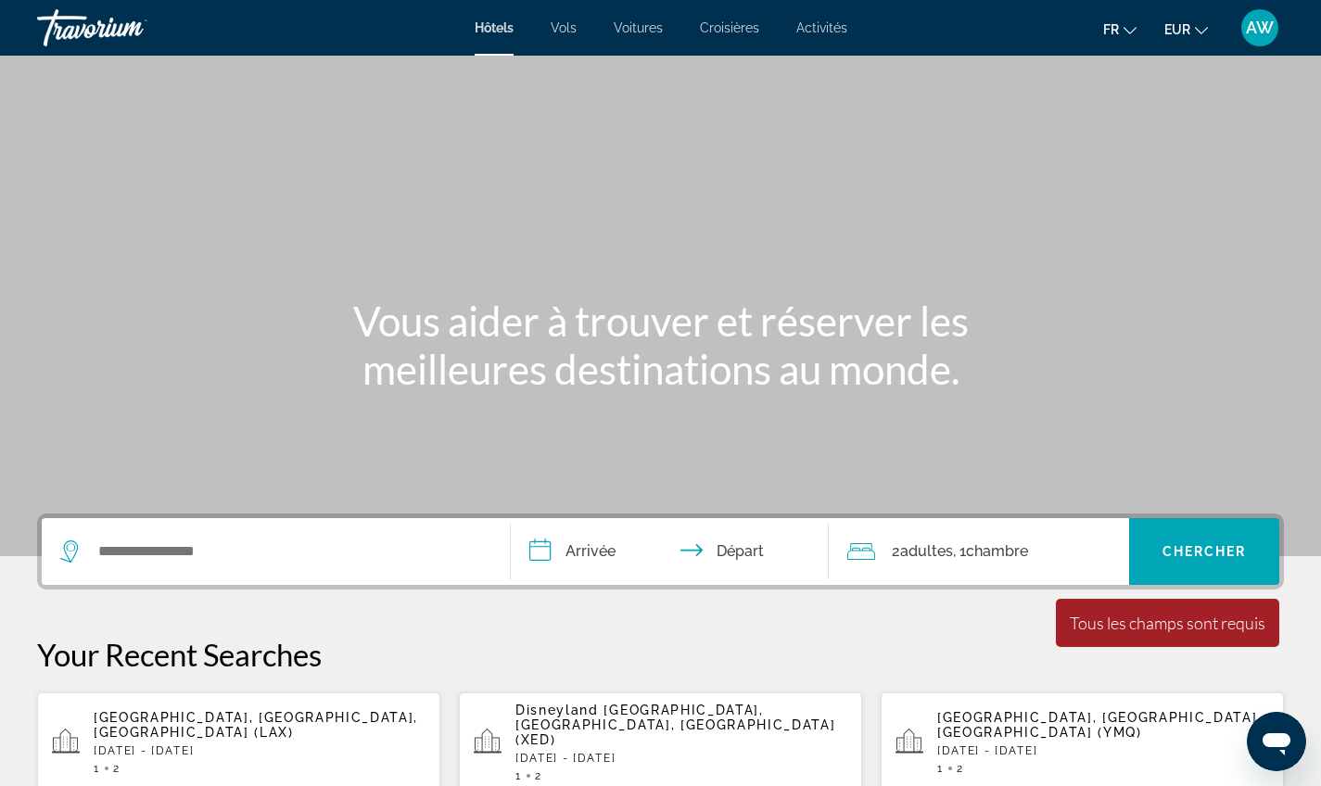
click at [245, 566] on div "Search widget" at bounding box center [275, 551] width 431 height 67
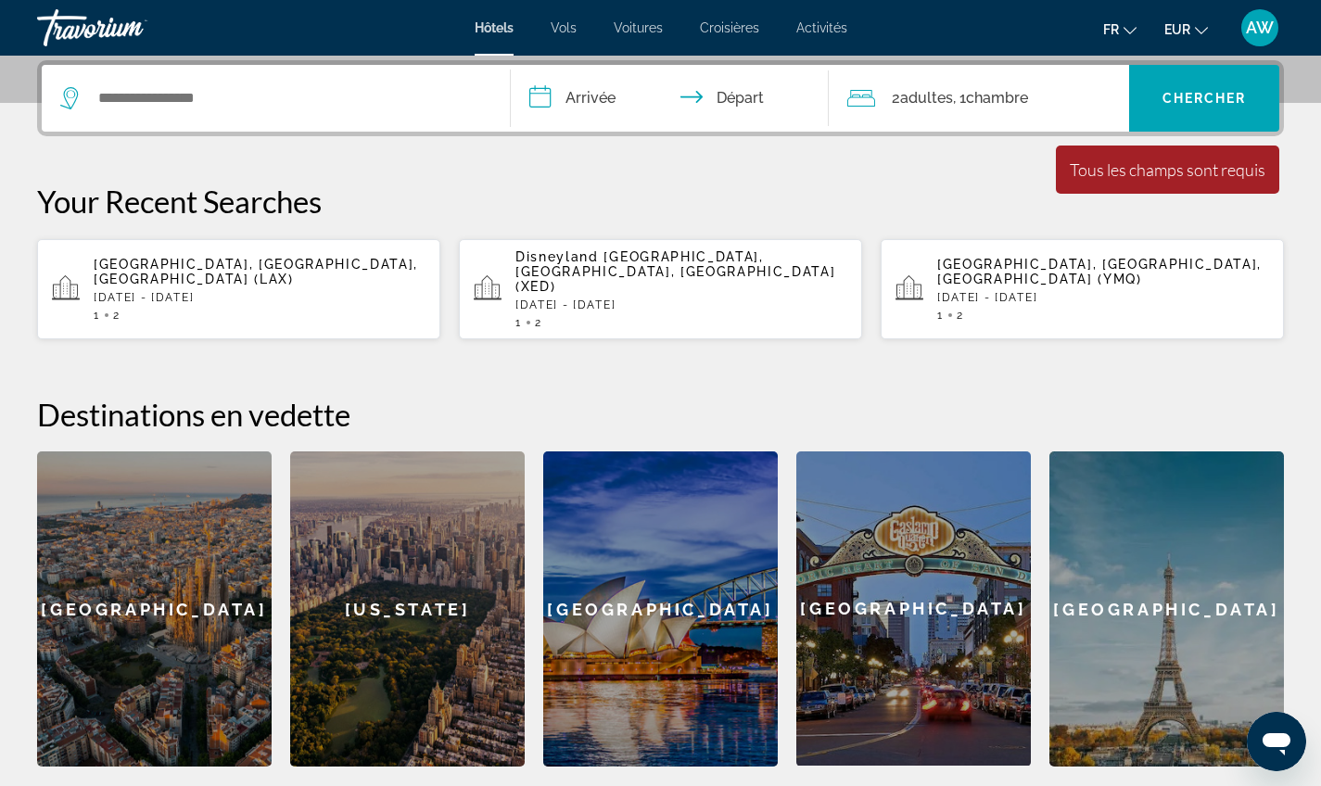
click at [229, 119] on div "Search widget" at bounding box center [275, 98] width 431 height 67
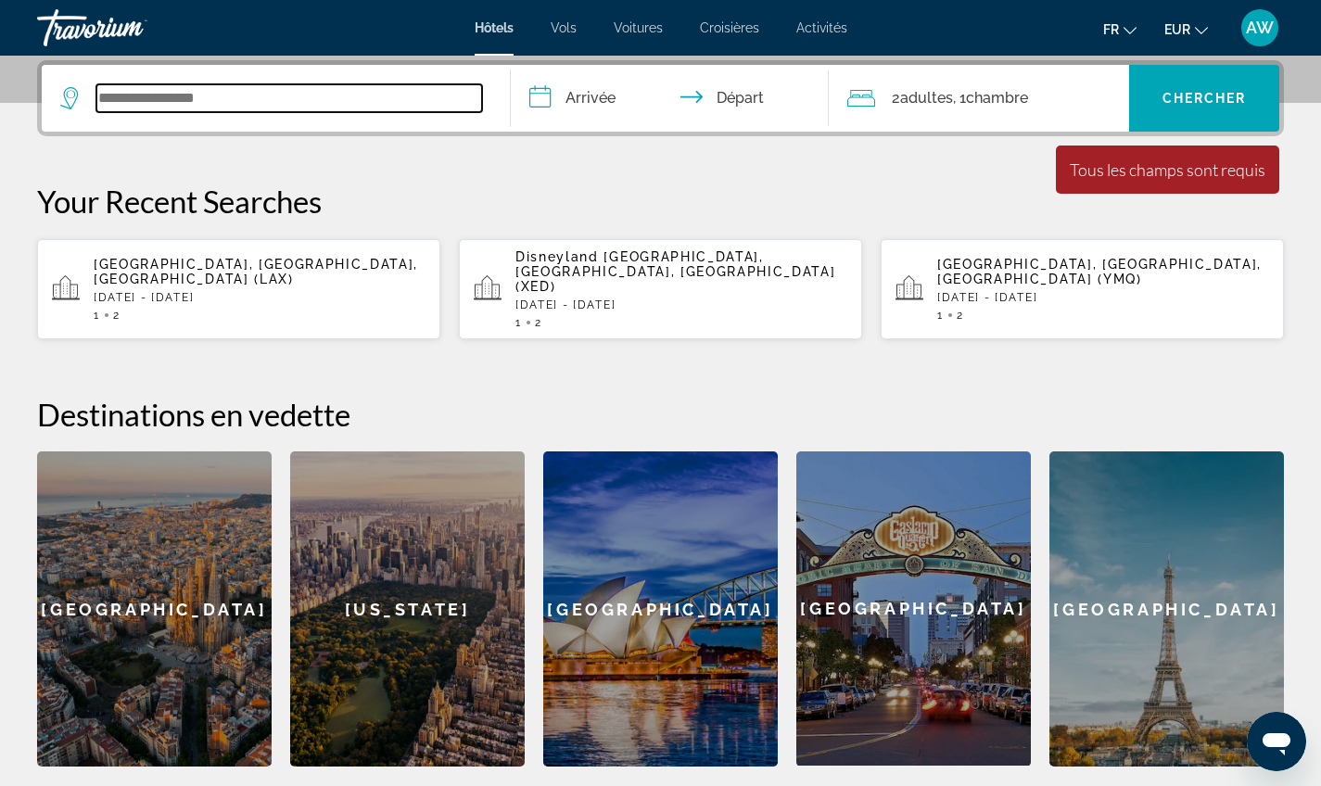
click at [229, 110] on input "Search widget" at bounding box center [289, 98] width 386 height 28
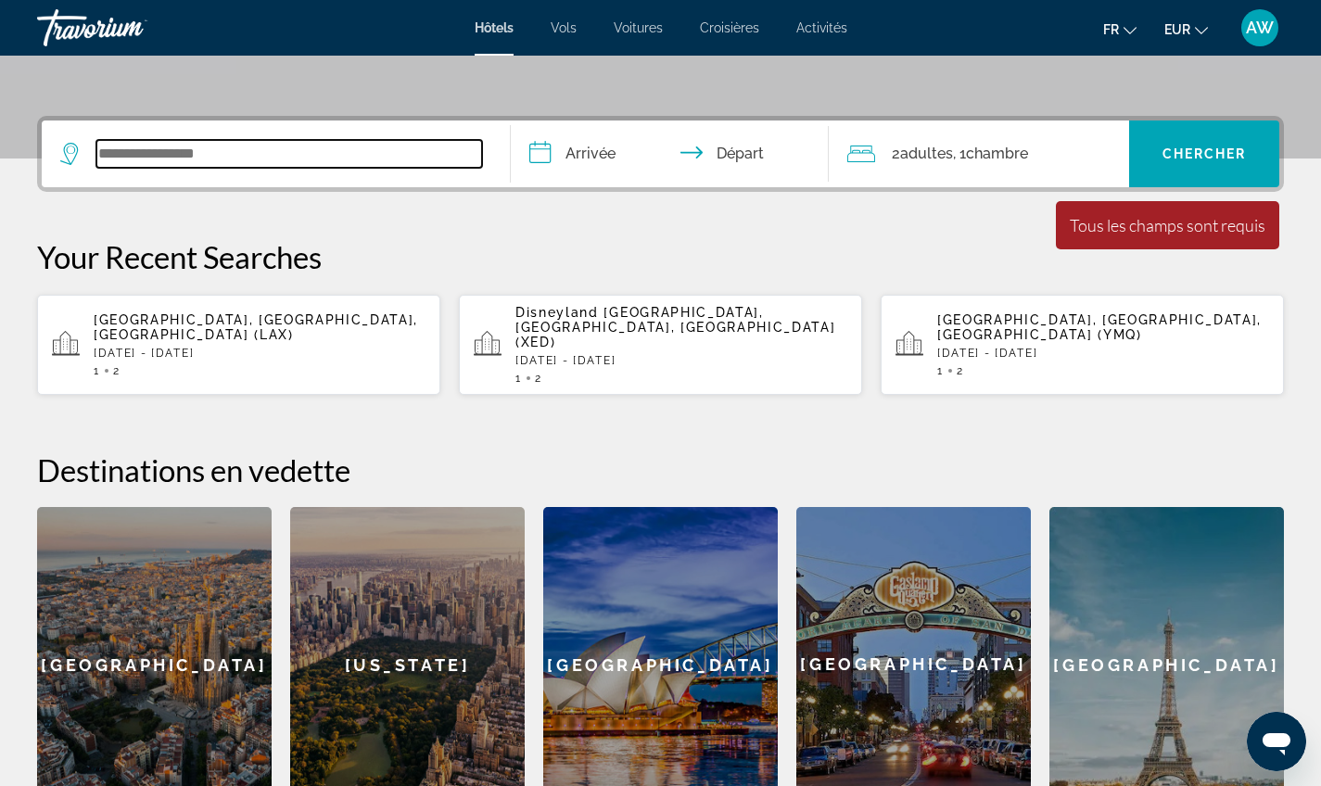
scroll to position [380, 0]
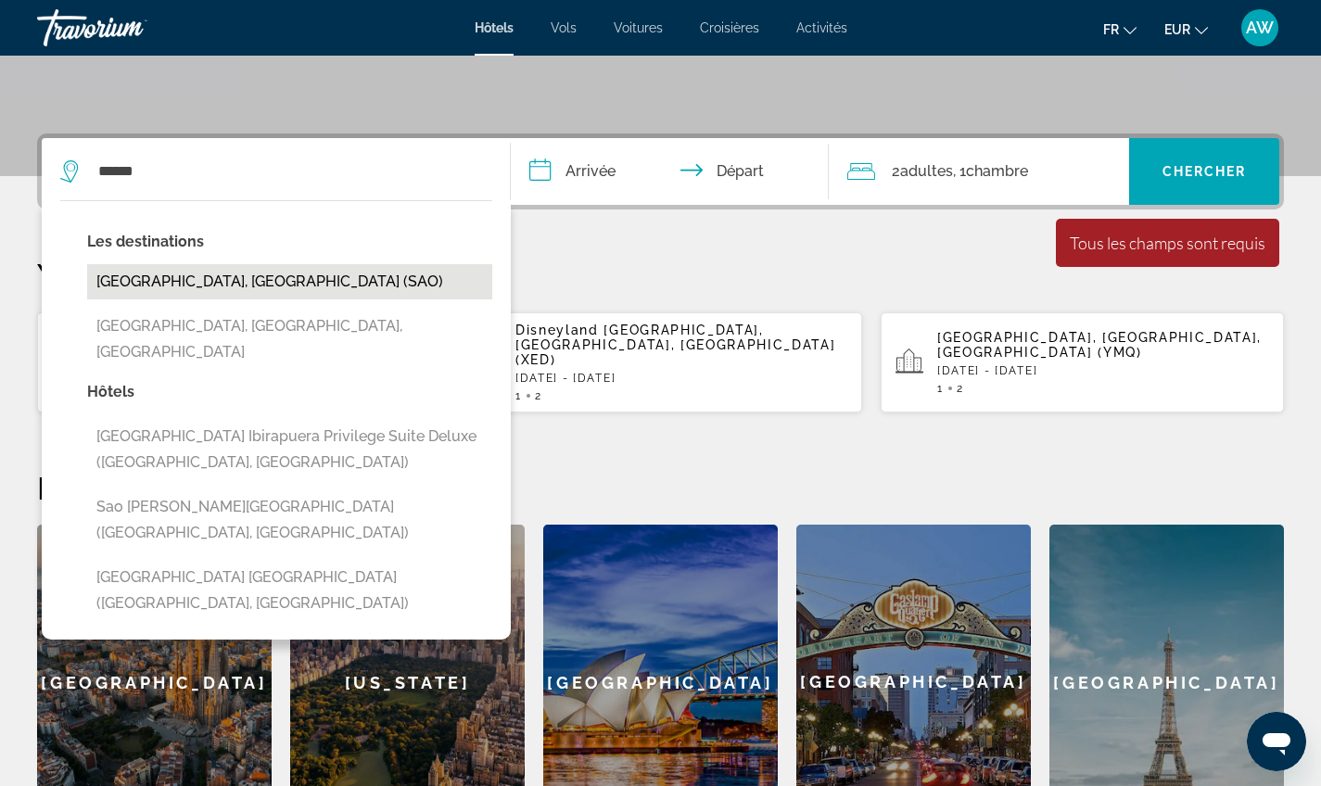
click at [320, 288] on button "Sao Paulo, Brazil (SAO)" at bounding box center [289, 281] width 405 height 35
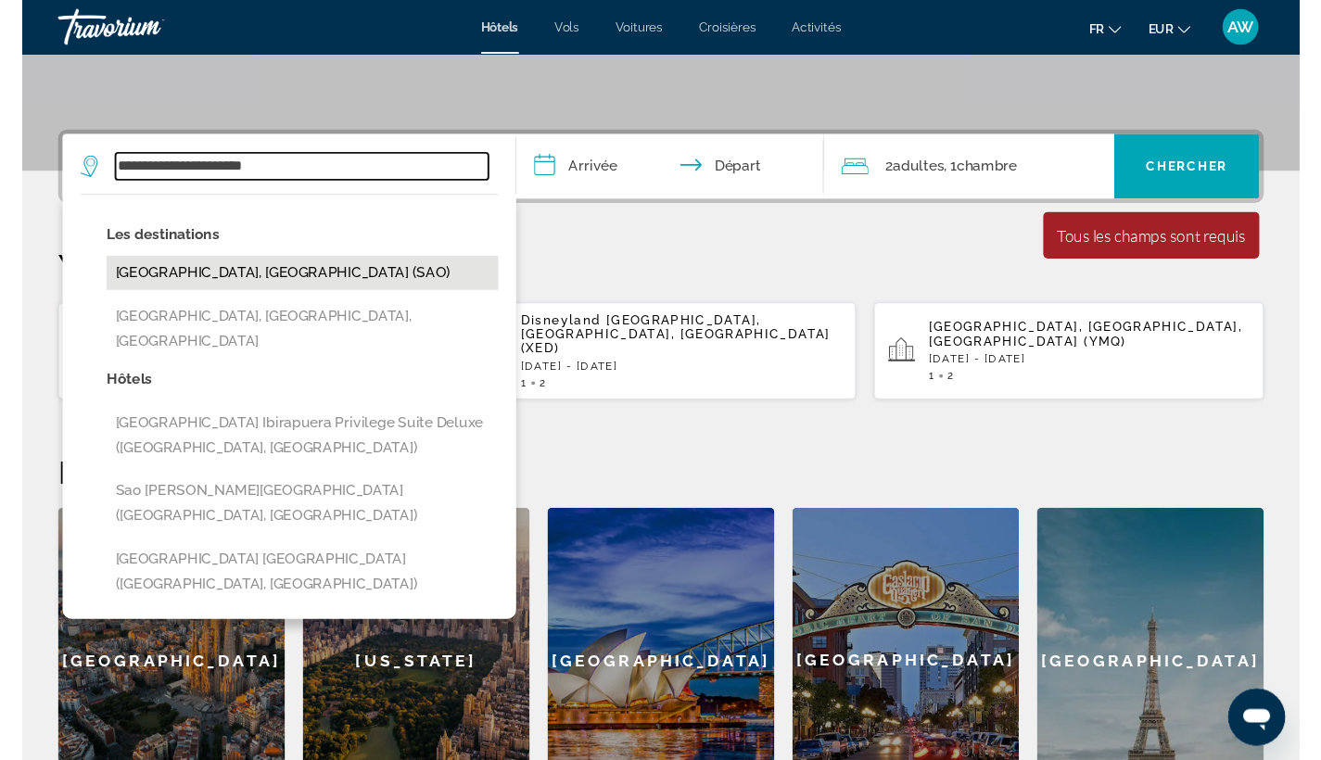
scroll to position [453, 0]
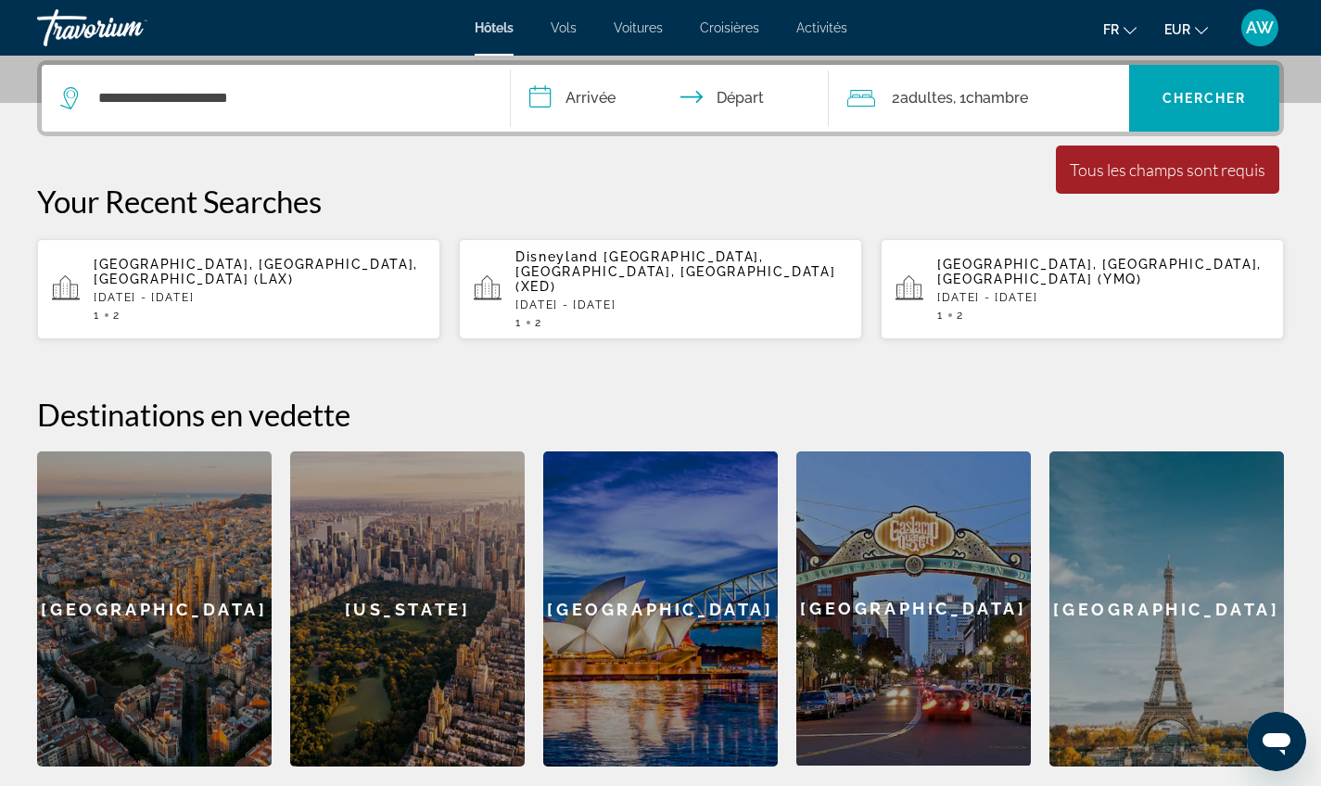
click at [595, 110] on input "**********" at bounding box center [674, 101] width 326 height 72
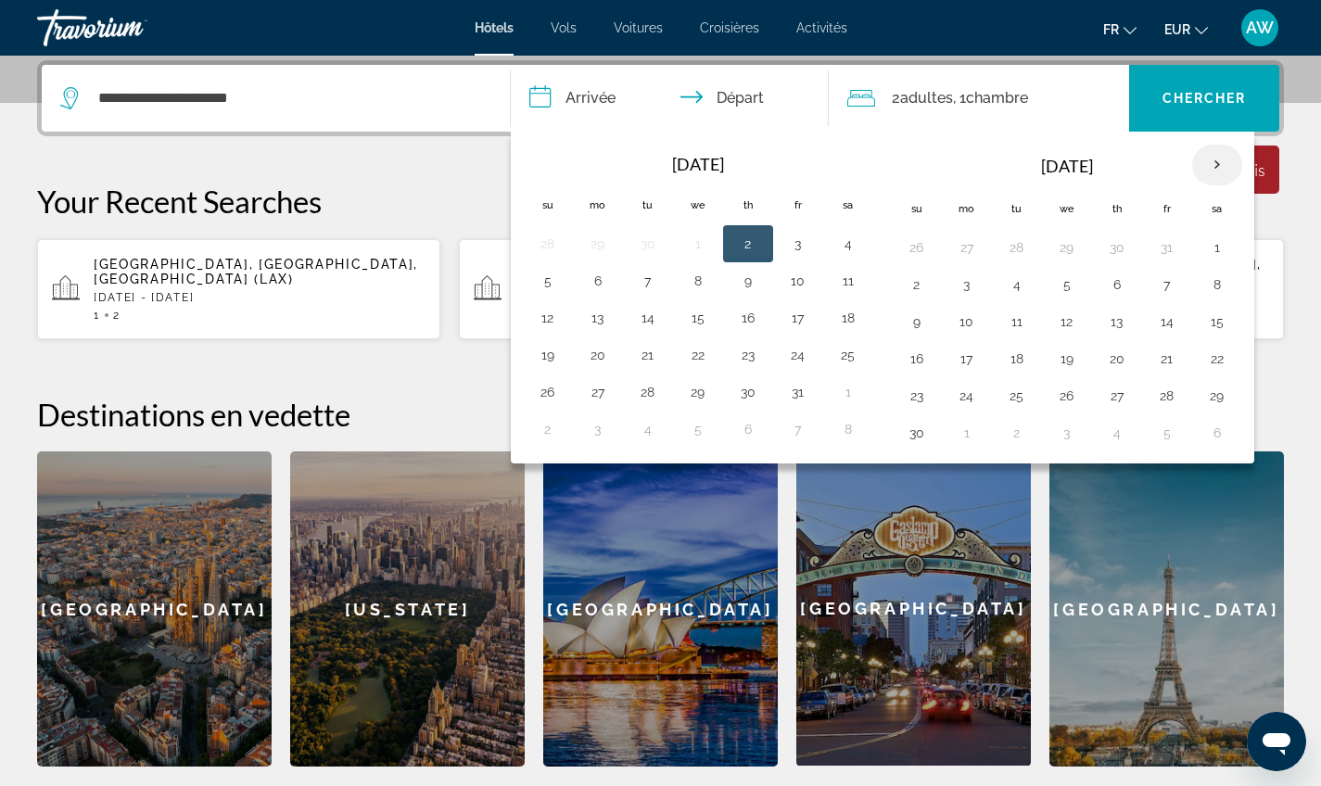
click at [1217, 147] on th "Next month" at bounding box center [1217, 165] width 50 height 41
click at [1217, 148] on th "Next month" at bounding box center [1217, 165] width 50 height 41
click at [382, 169] on div "**********" at bounding box center [660, 413] width 1321 height 706
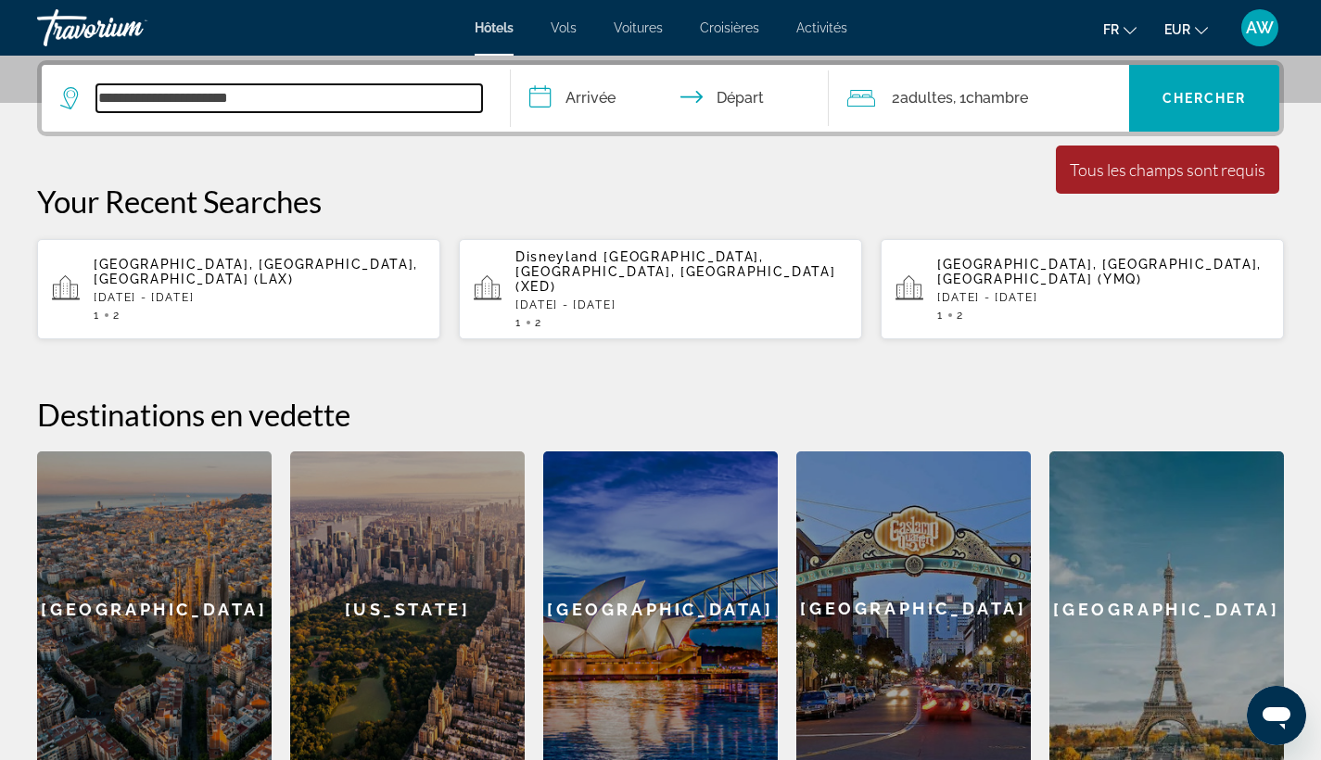
click at [325, 110] on input "**********" at bounding box center [289, 98] width 386 height 28
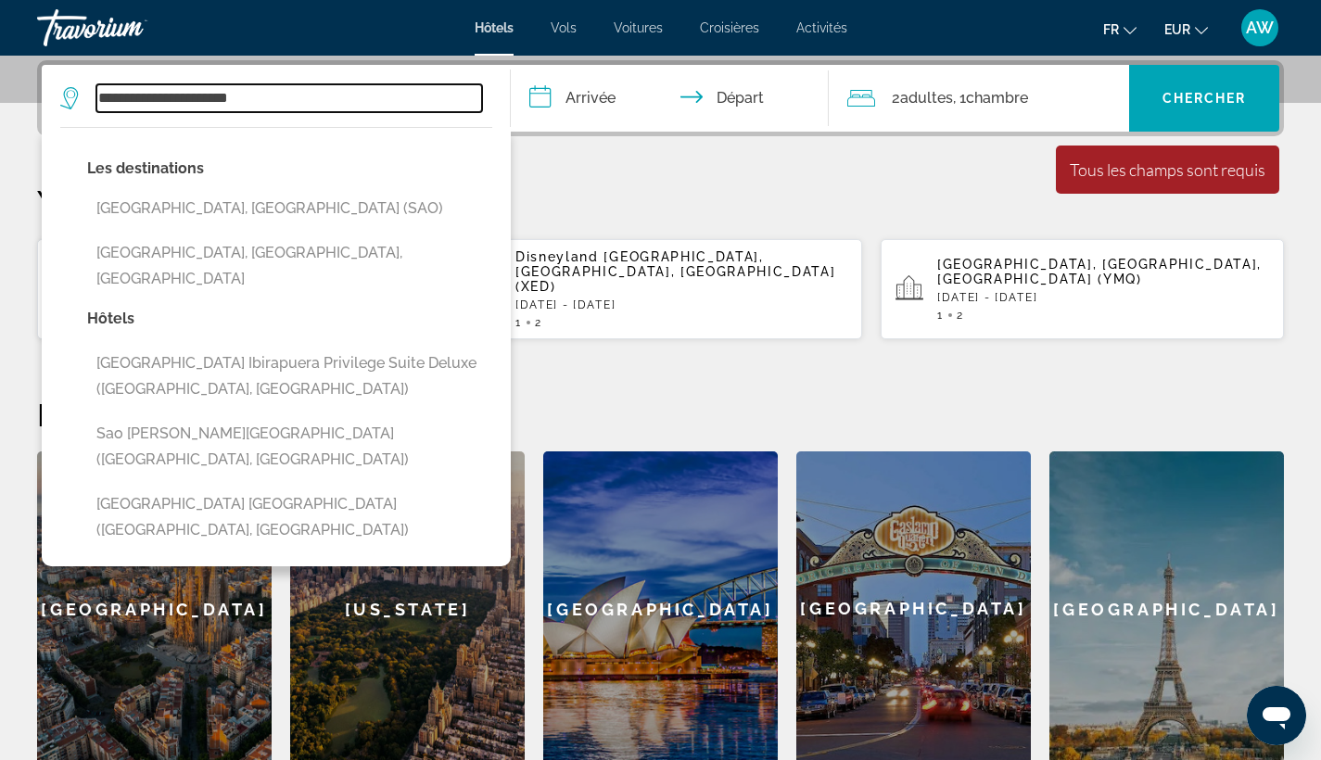
click at [325, 110] on input "**********" at bounding box center [289, 98] width 386 height 28
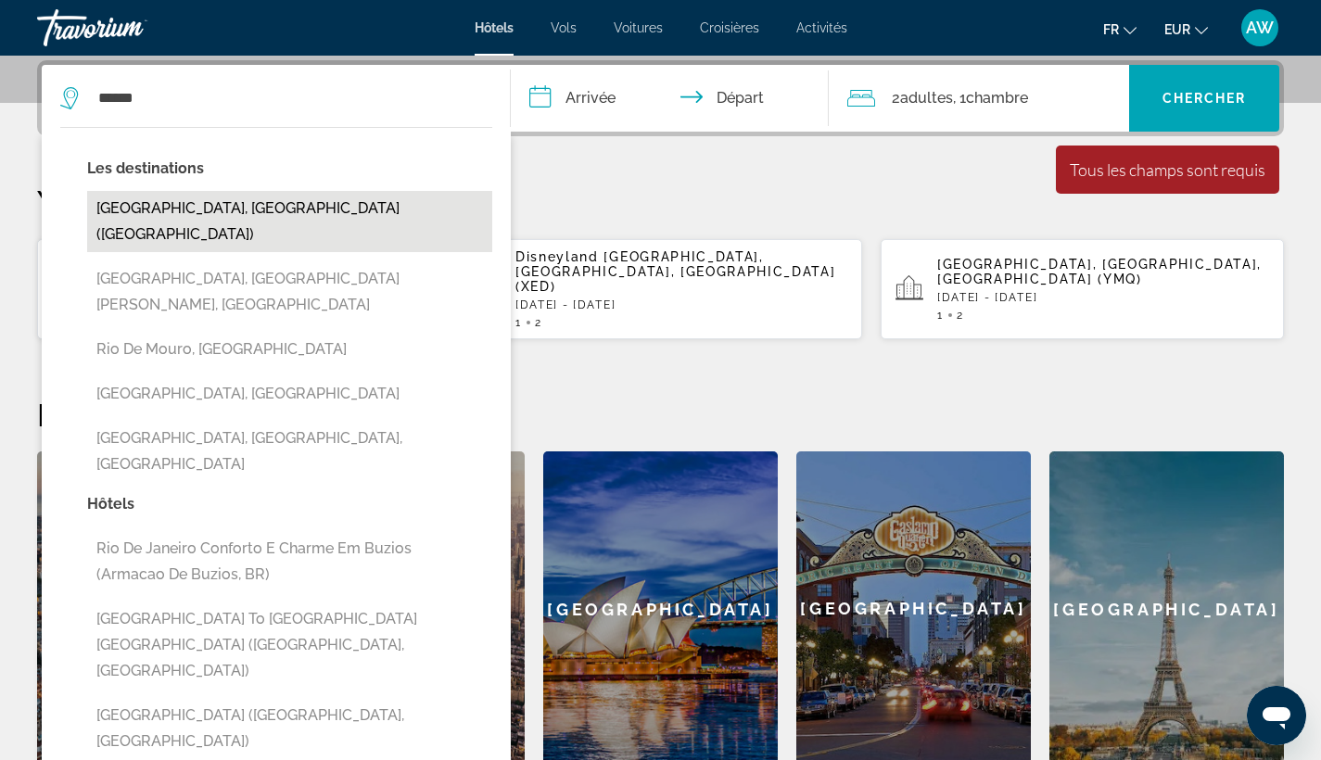
click at [200, 213] on button "Rio De Janeiro, Brazil (RIO)" at bounding box center [289, 221] width 405 height 61
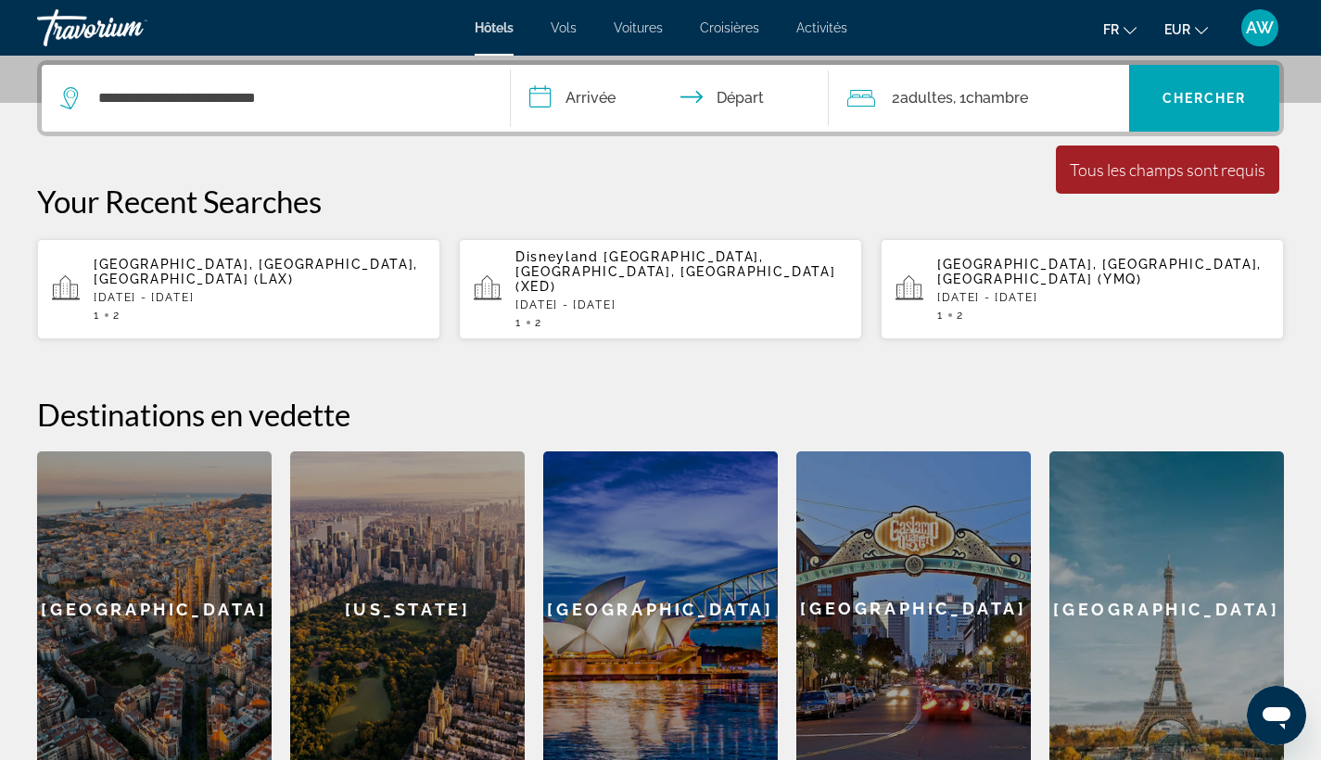
click at [599, 121] on input "**********" at bounding box center [674, 101] width 326 height 72
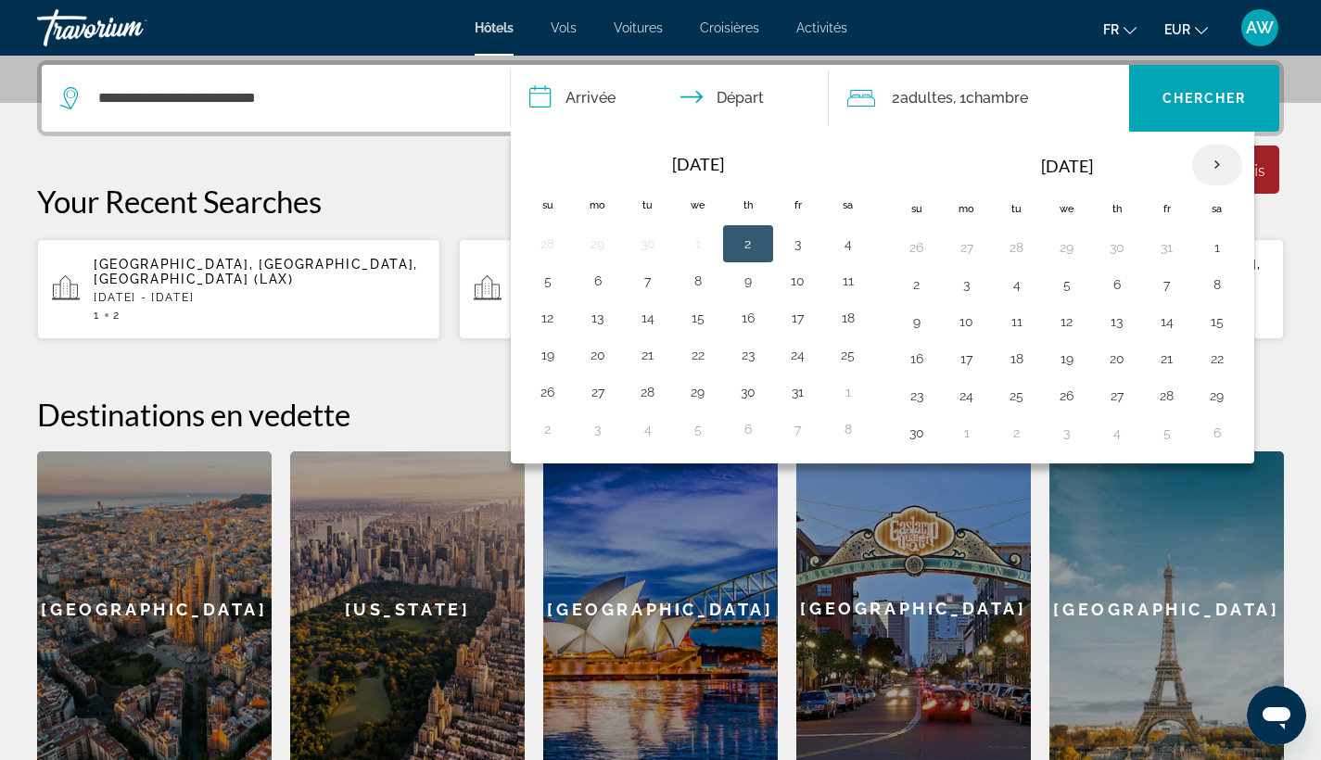
click at [1232, 151] on th "Next month" at bounding box center [1217, 165] width 50 height 41
click at [1206, 162] on th "Next month" at bounding box center [1217, 165] width 50 height 41
click at [964, 365] on button "16" at bounding box center [967, 359] width 30 height 26
click at [224, 153] on div "**********" at bounding box center [660, 413] width 1321 height 706
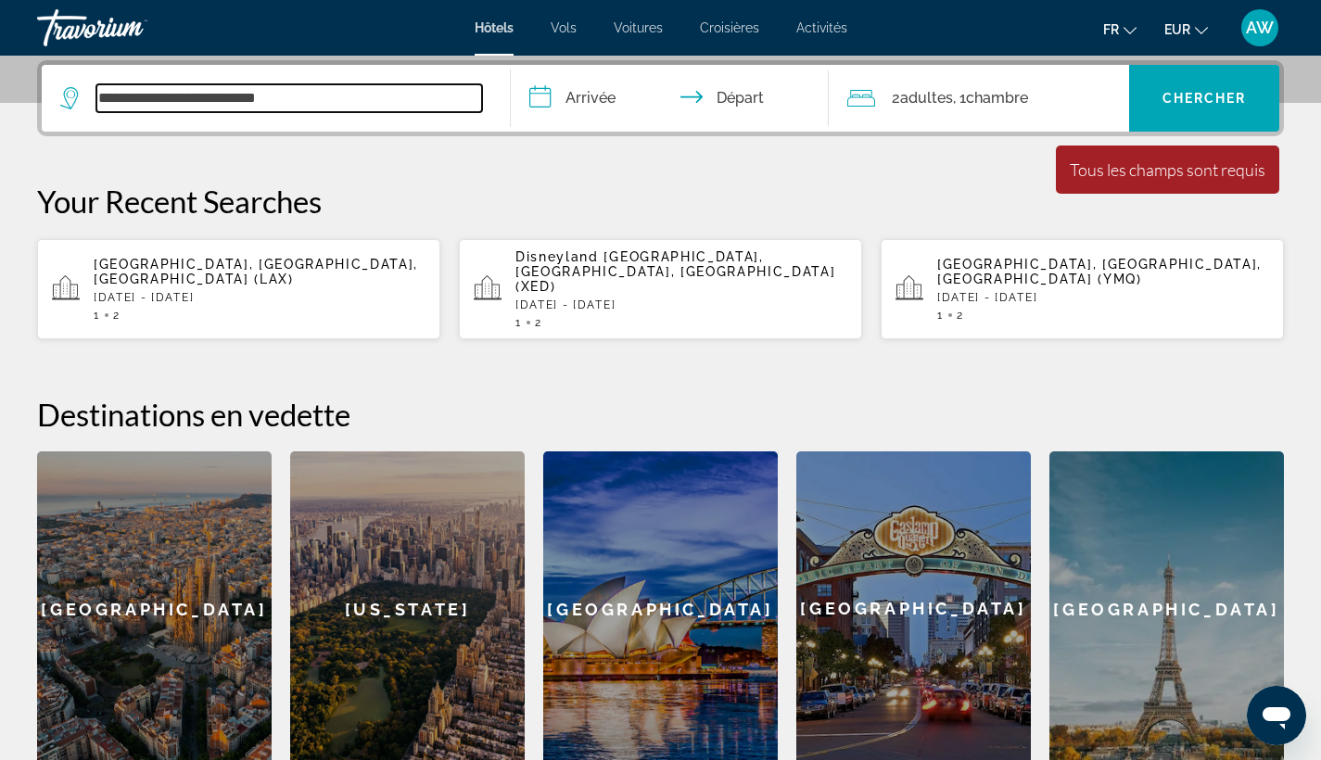
click at [274, 104] on input "**********" at bounding box center [289, 98] width 386 height 28
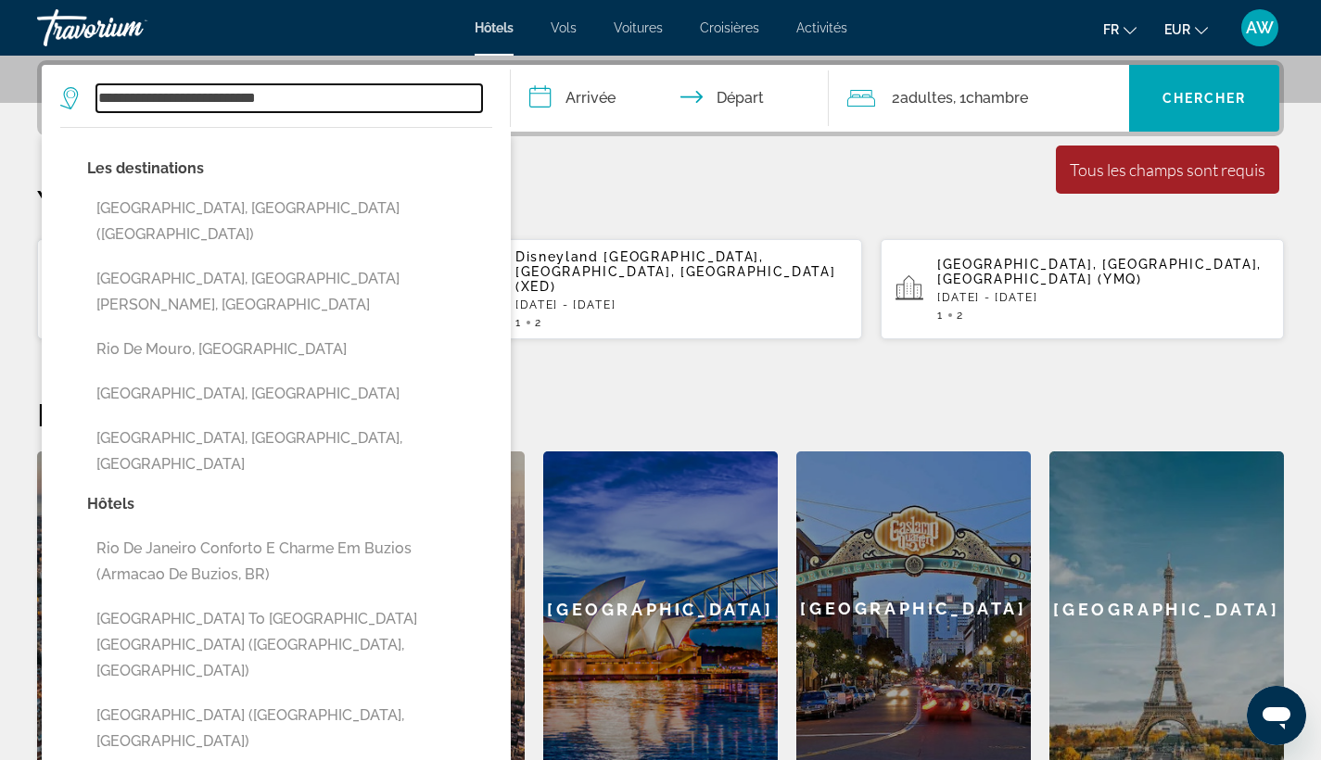
click at [274, 104] on input "**********" at bounding box center [289, 98] width 386 height 28
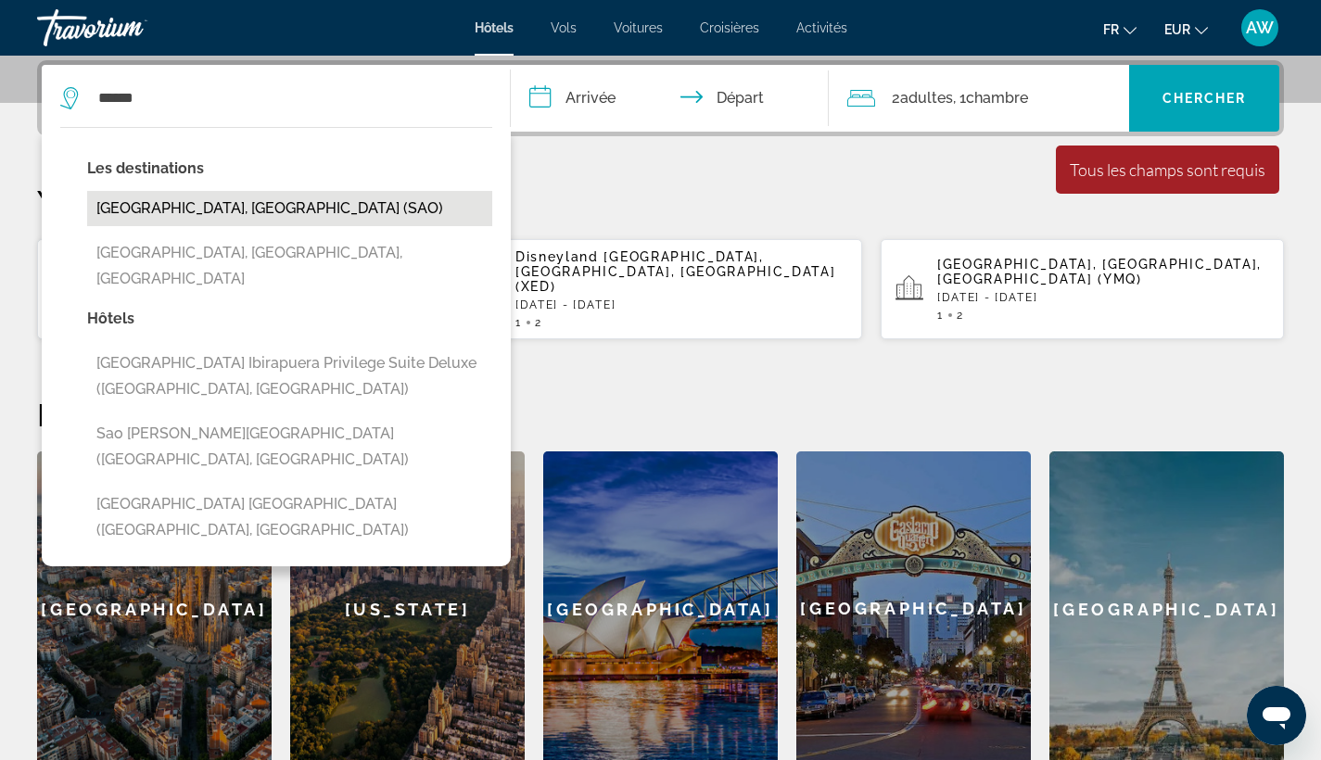
click at [250, 215] on button "Sao Paulo, Brazil (SAO)" at bounding box center [289, 208] width 405 height 35
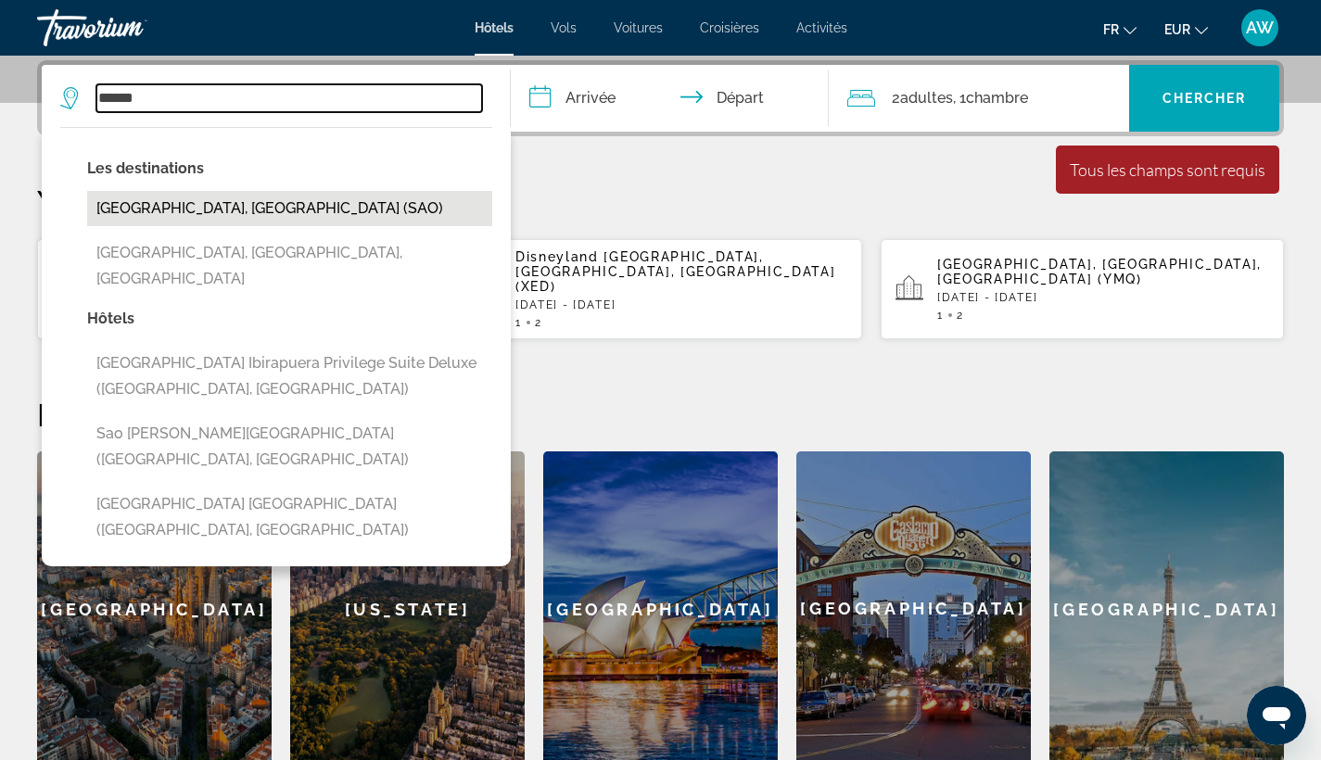
type input "**********"
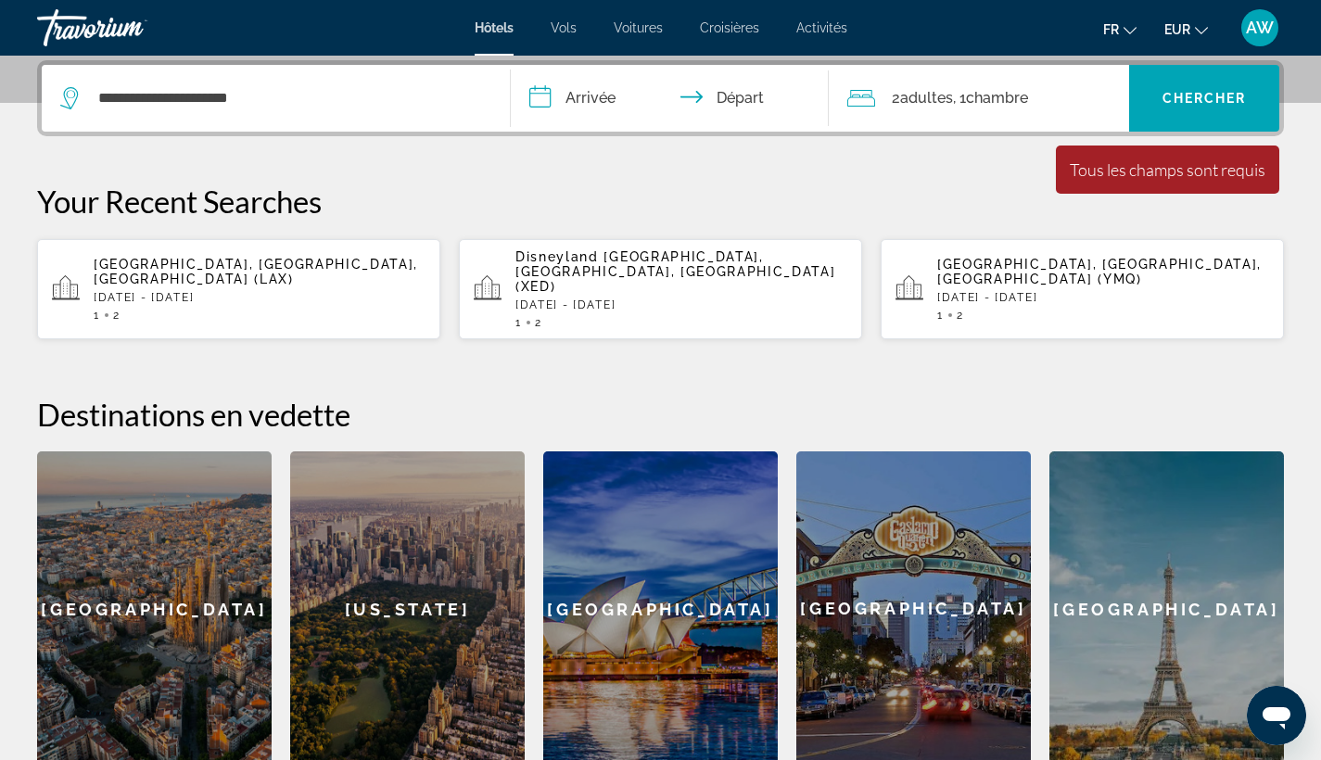
click at [574, 123] on input "**********" at bounding box center [674, 101] width 326 height 72
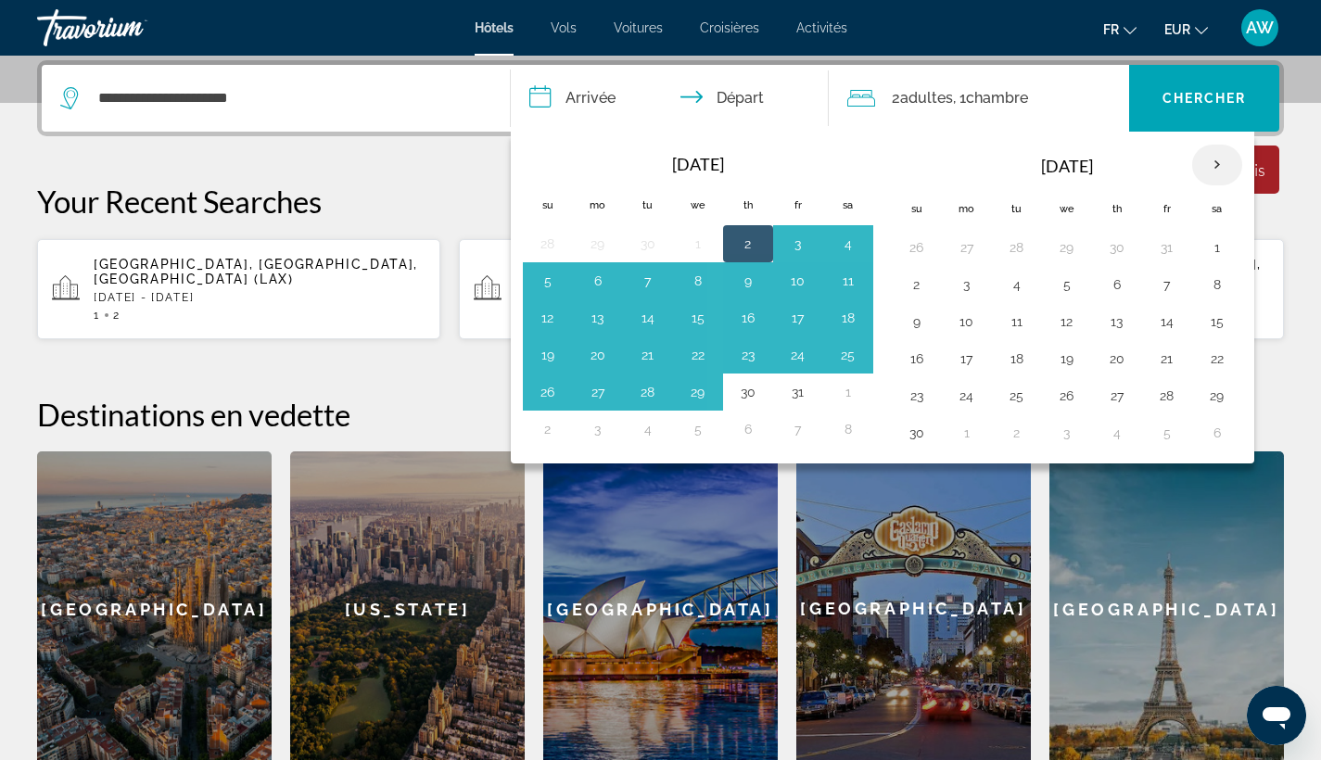
click at [1221, 169] on th "Next month" at bounding box center [1217, 165] width 50 height 41
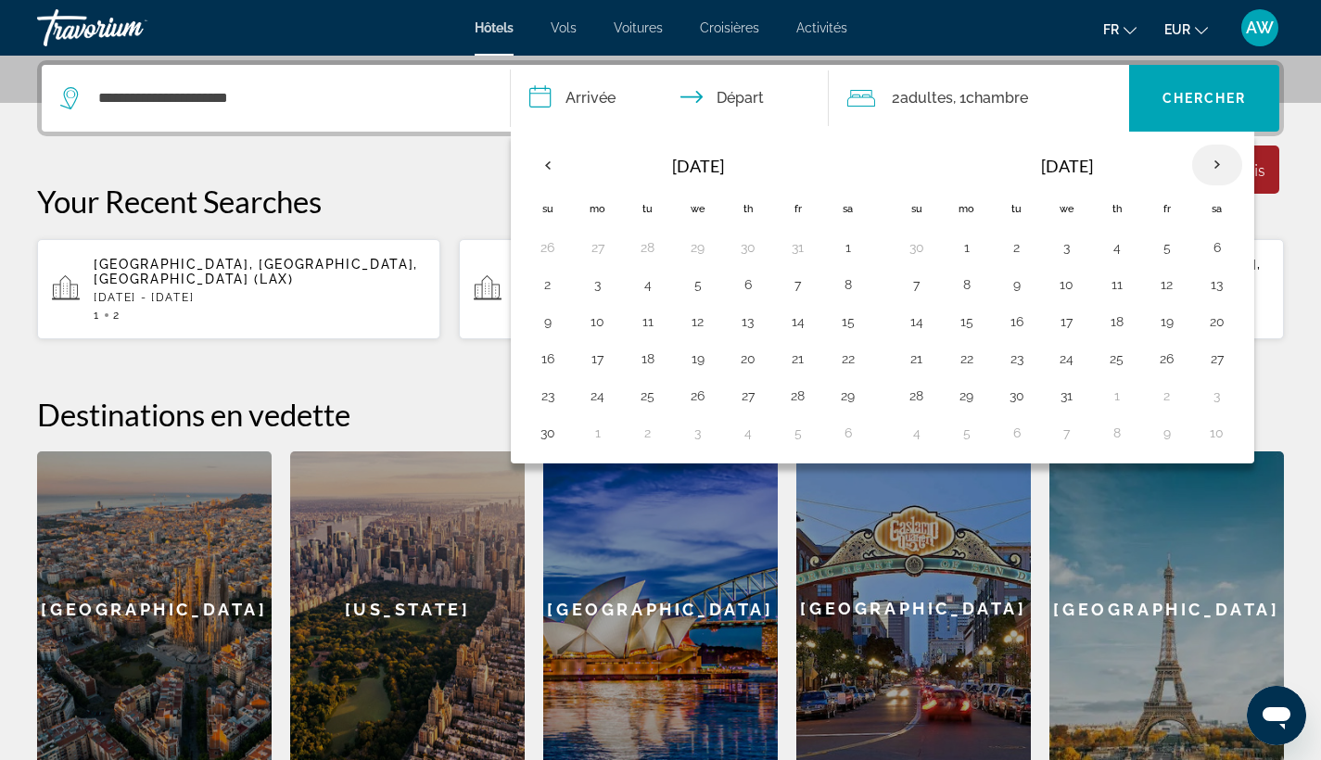
click at [1221, 169] on th "Next month" at bounding box center [1217, 165] width 50 height 41
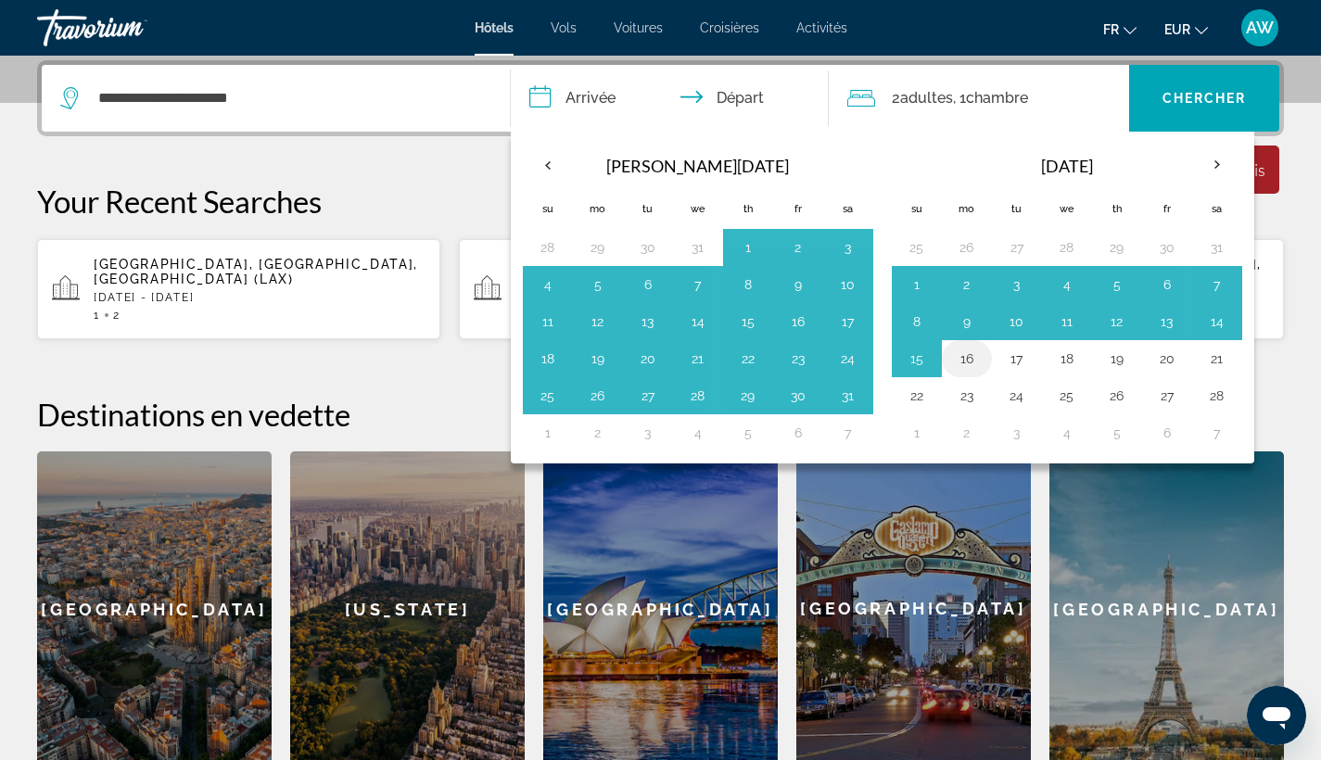
click at [963, 365] on button "16" at bounding box center [967, 359] width 30 height 26
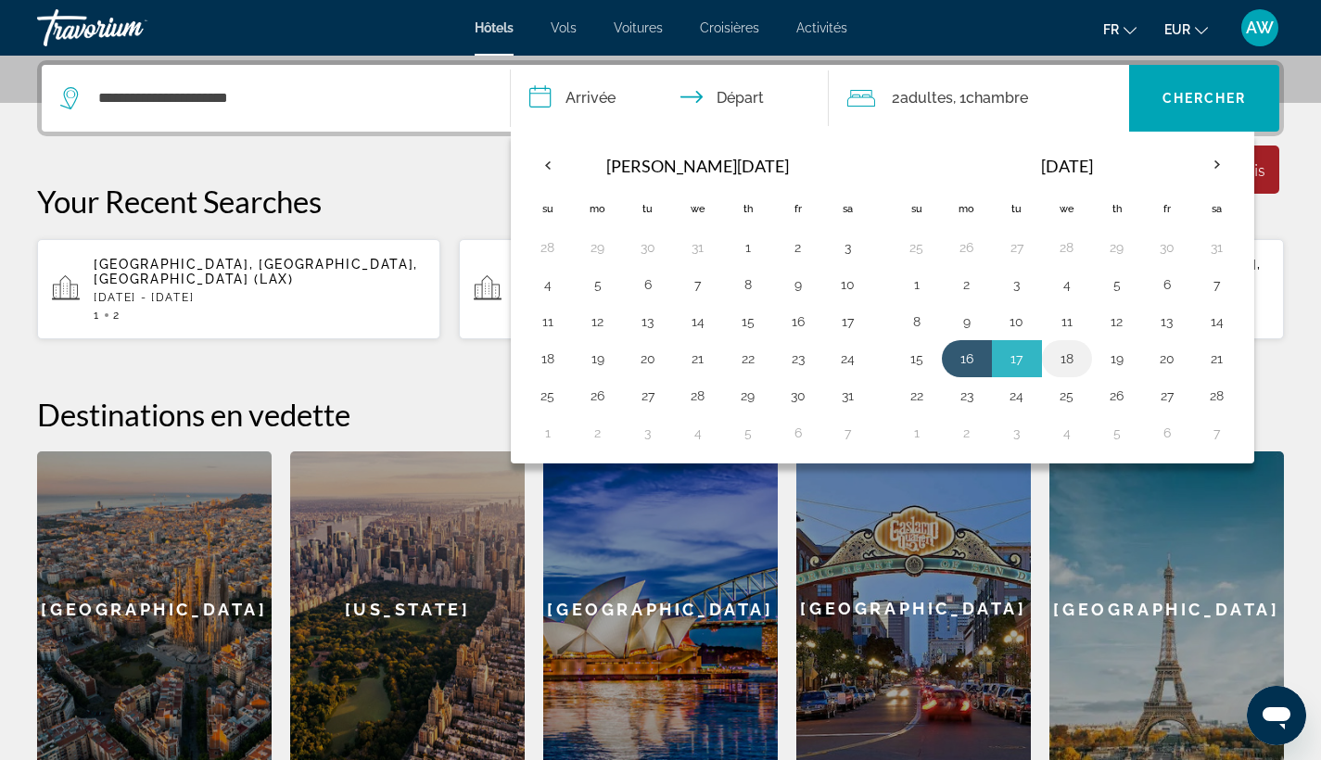
click at [1074, 367] on button "18" at bounding box center [1067, 359] width 30 height 26
type input "**********"
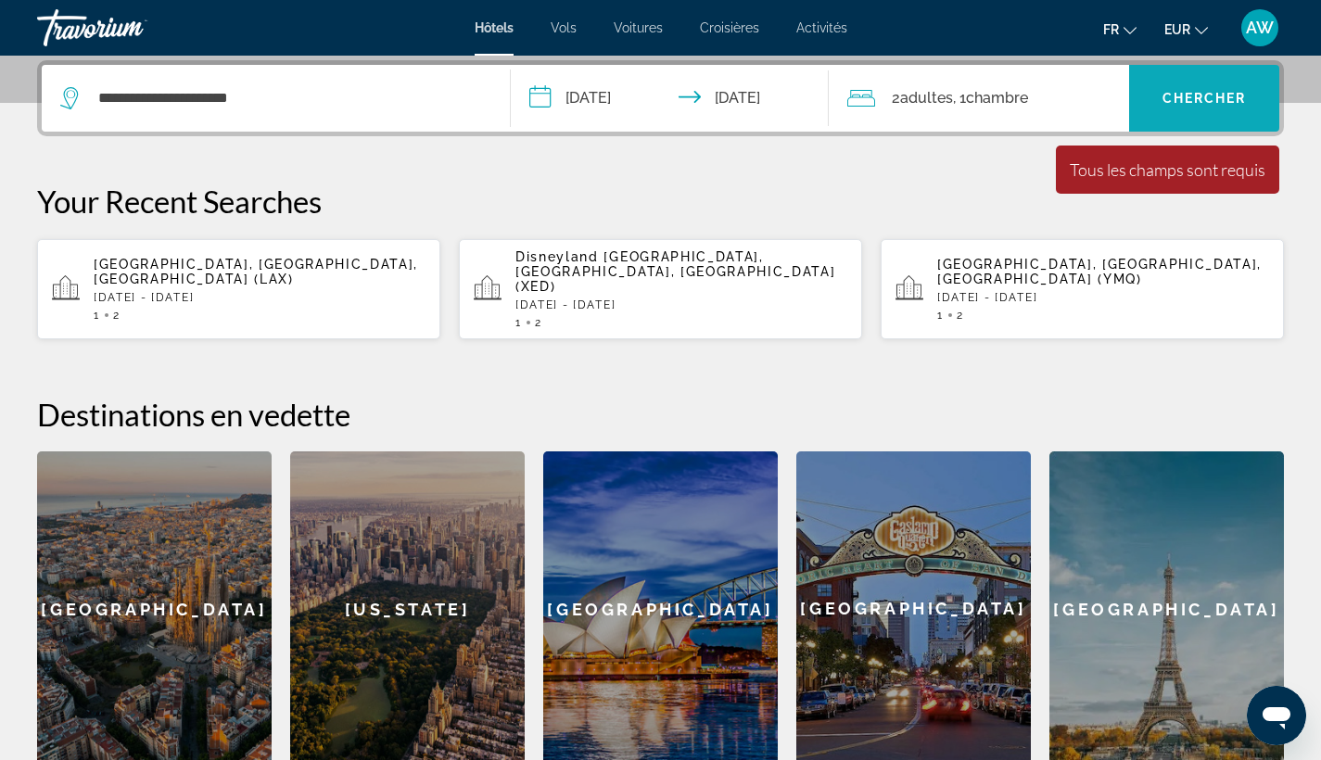
click at [1231, 100] on span "Chercher" at bounding box center [1205, 98] width 84 height 15
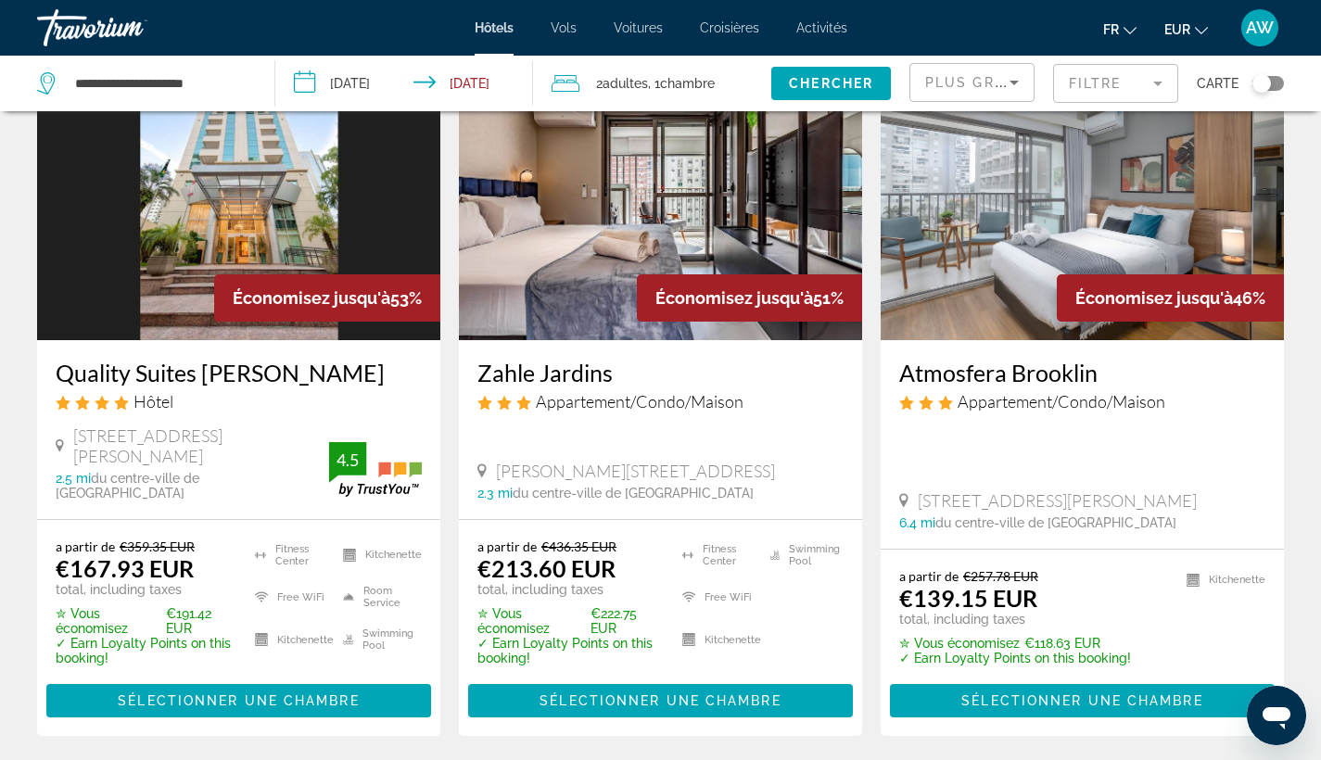
scroll to position [126, 0]
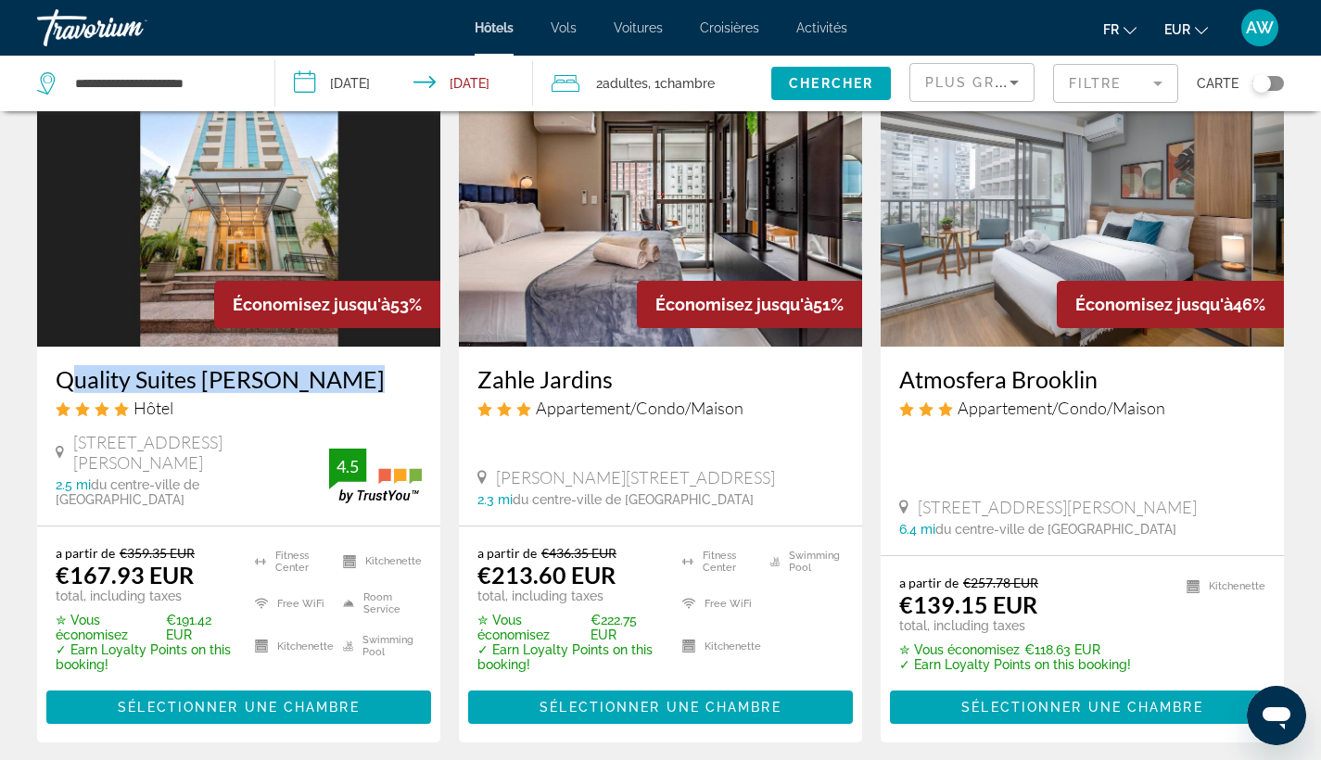
drag, startPoint x: 51, startPoint y: 378, endPoint x: 331, endPoint y: 375, distance: 280.0
click at [331, 375] on div "Quality Suites Oscar Freire Hôtel Rua Oscar Freire 1948, Sao Paulo 2.5 mi du ce…" at bounding box center [238, 436] width 403 height 179
copy h3 "Quality Suites Oscar Freire"
click at [345, 389] on h3 "Quality Suites Oscar Freire" at bounding box center [239, 379] width 366 height 28
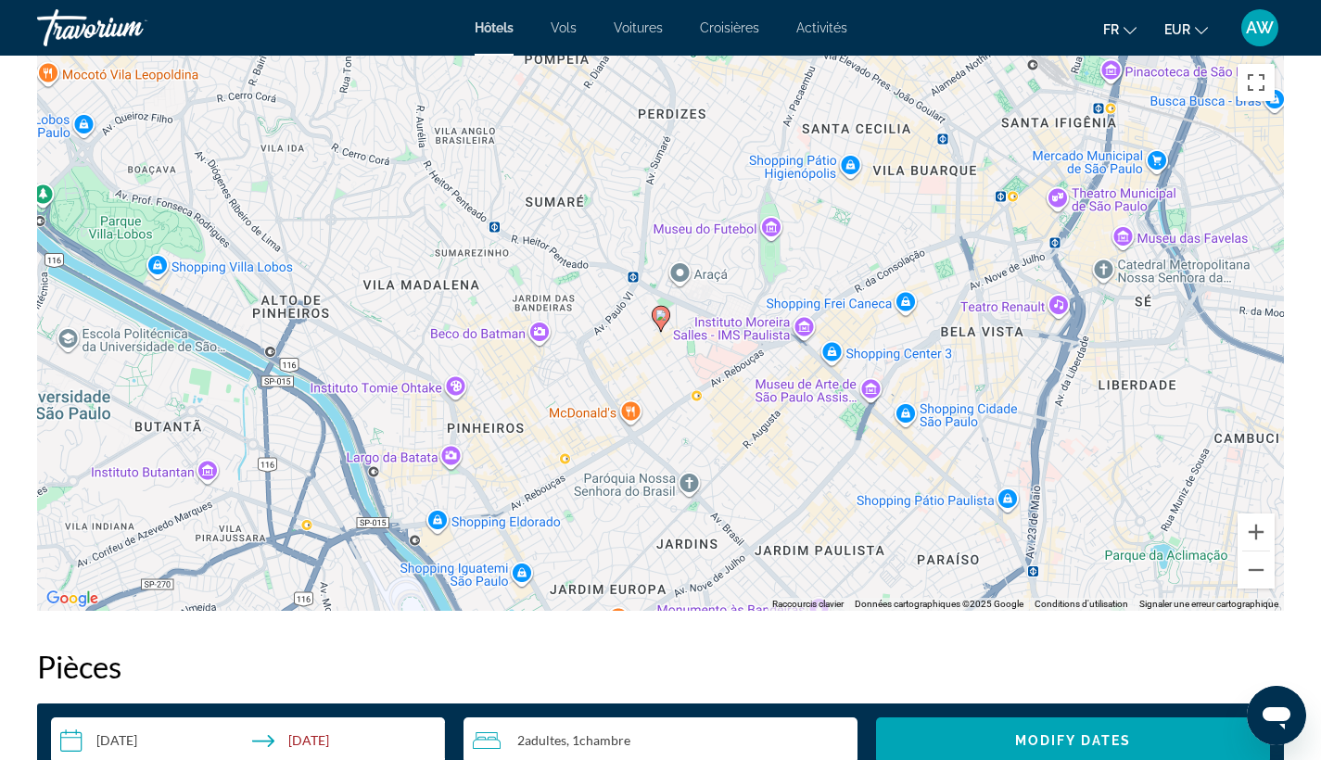
scroll to position [1825, 0]
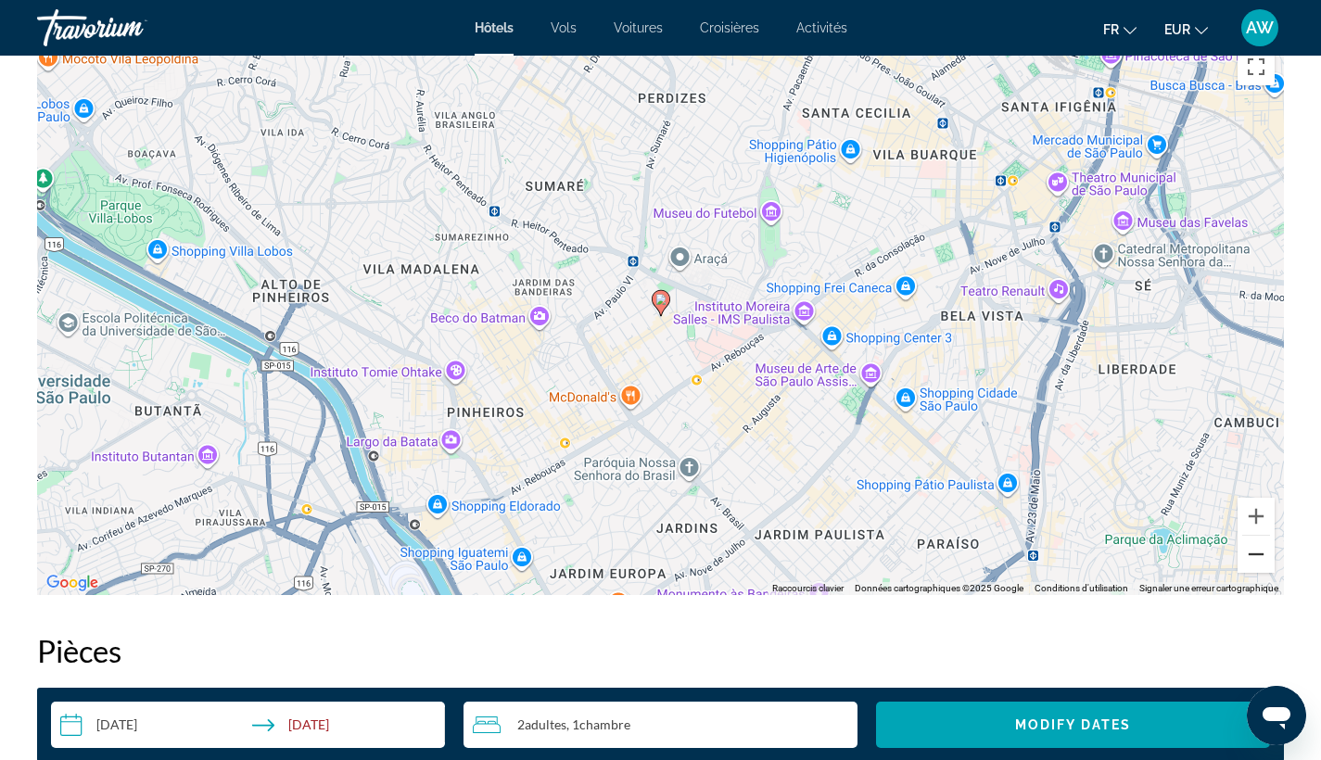
click at [1260, 563] on button "Zoom arrière" at bounding box center [1256, 554] width 37 height 37
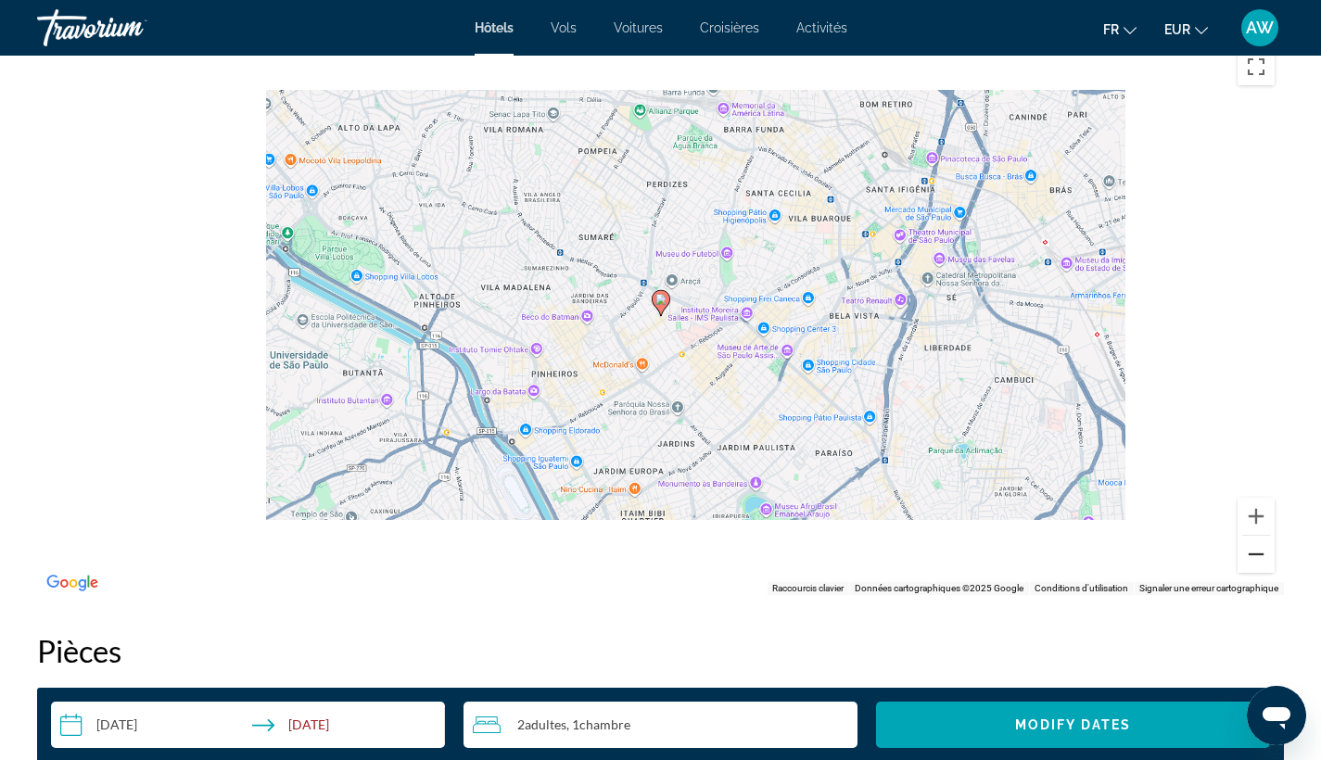
click at [1260, 563] on button "Zoom arrière" at bounding box center [1256, 554] width 37 height 37
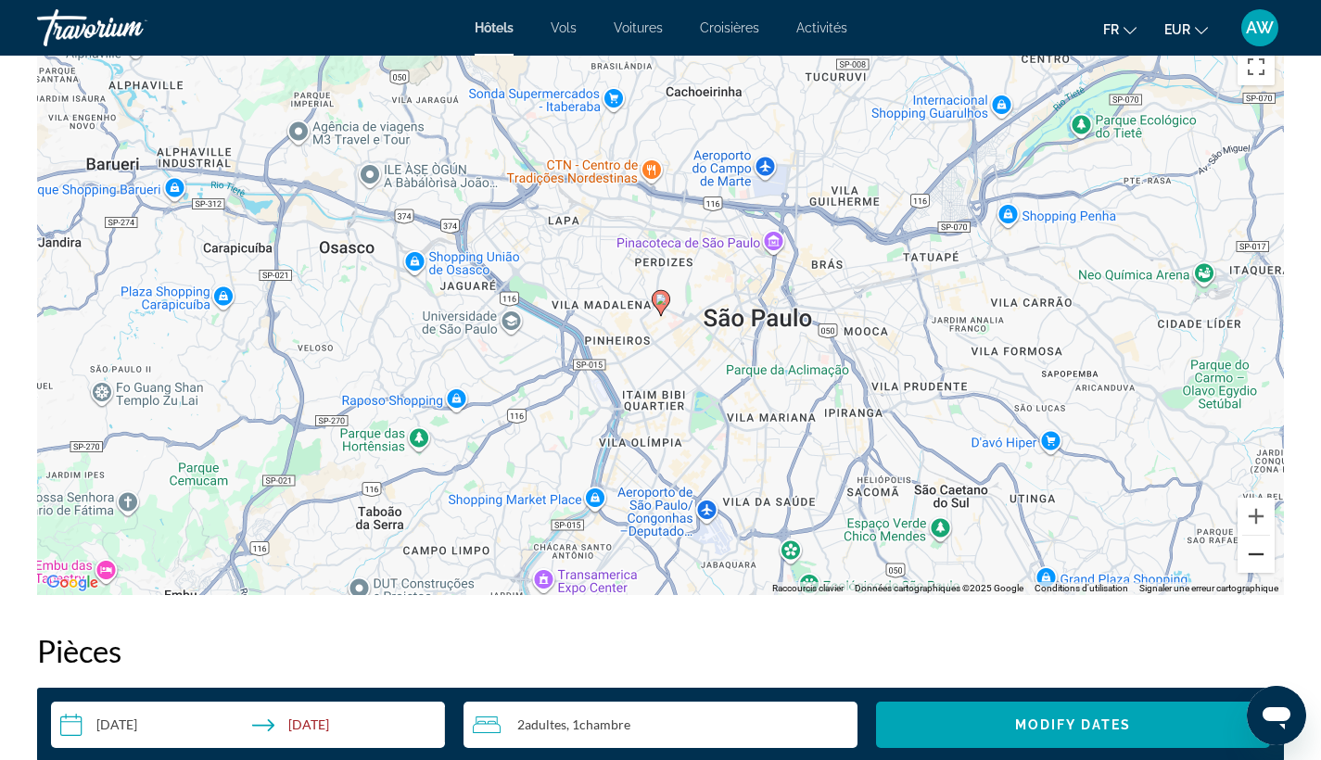
click at [1260, 562] on button "Zoom arrière" at bounding box center [1256, 554] width 37 height 37
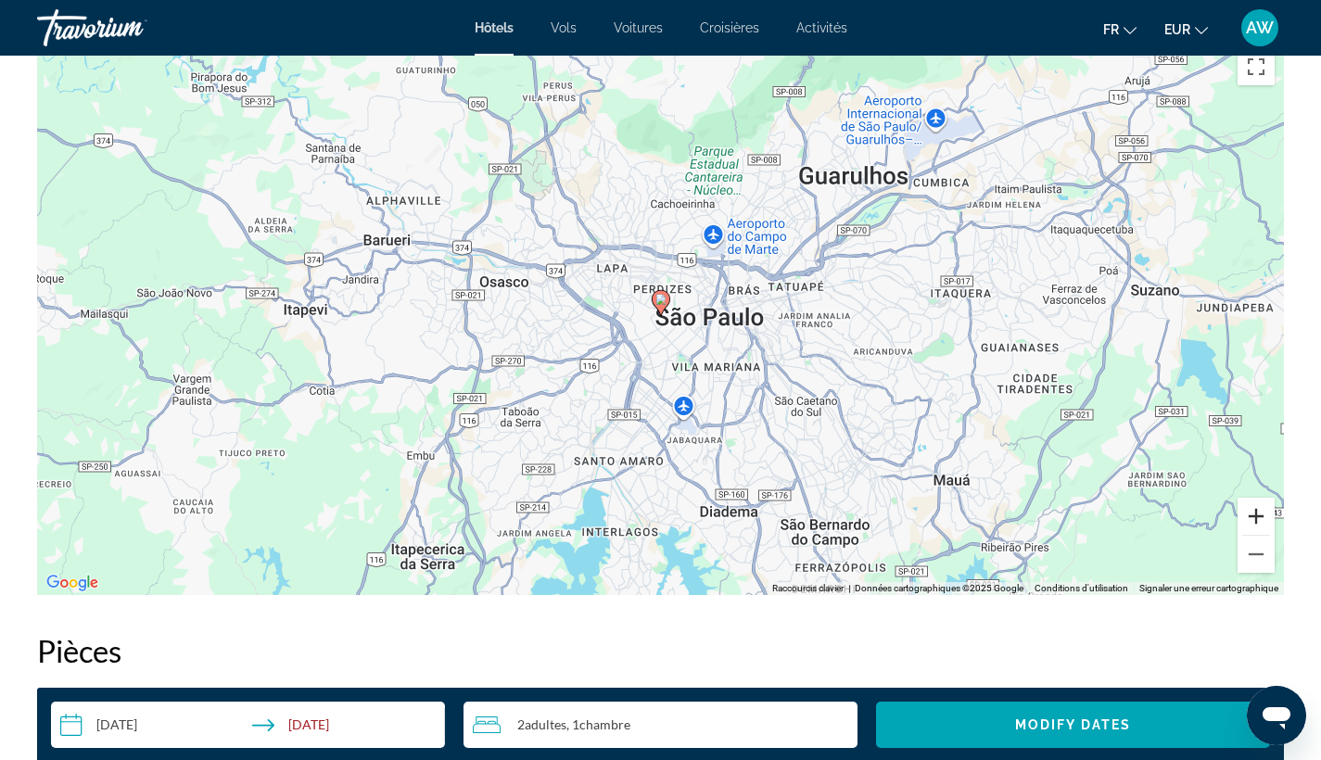
click at [1252, 515] on button "Zoom avant" at bounding box center [1256, 516] width 37 height 37
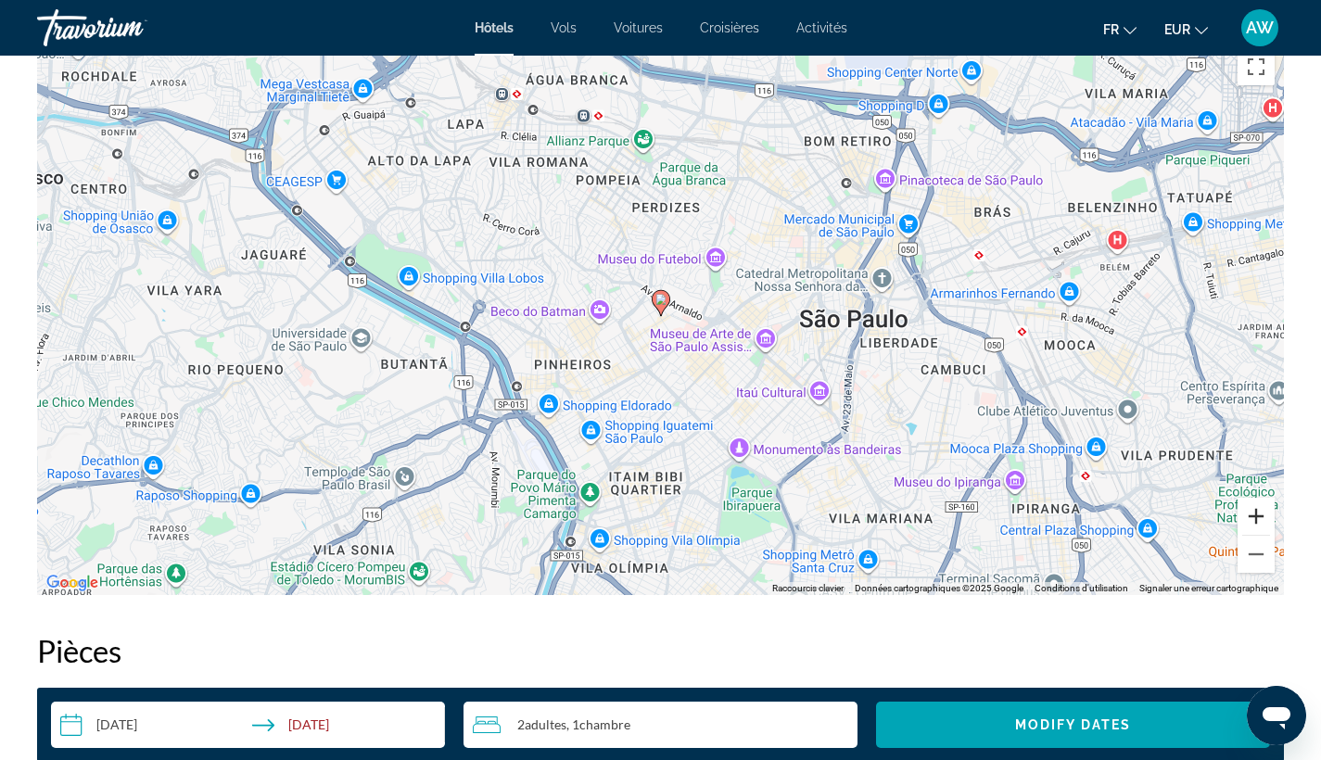
click at [1252, 515] on button "Zoom avant" at bounding box center [1256, 516] width 37 height 37
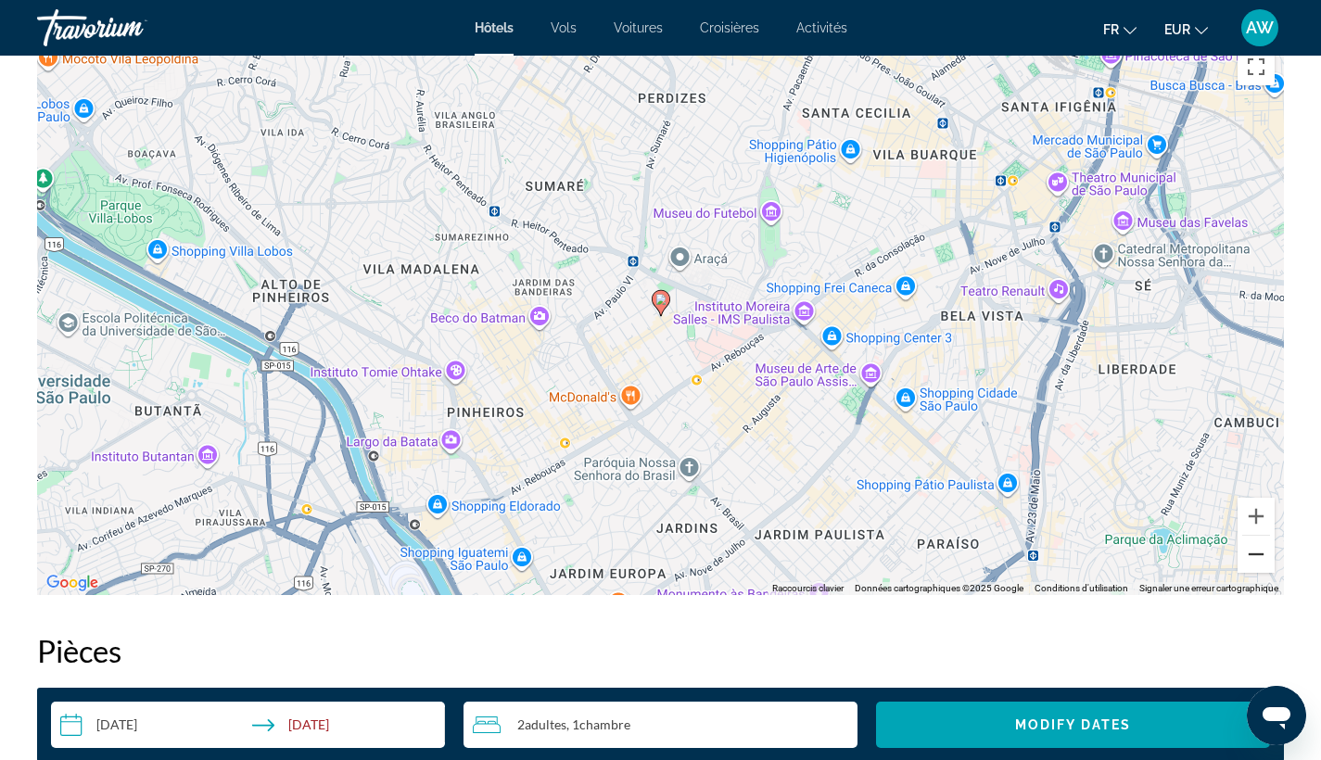
click at [1255, 553] on button "Zoom arrière" at bounding box center [1256, 554] width 37 height 37
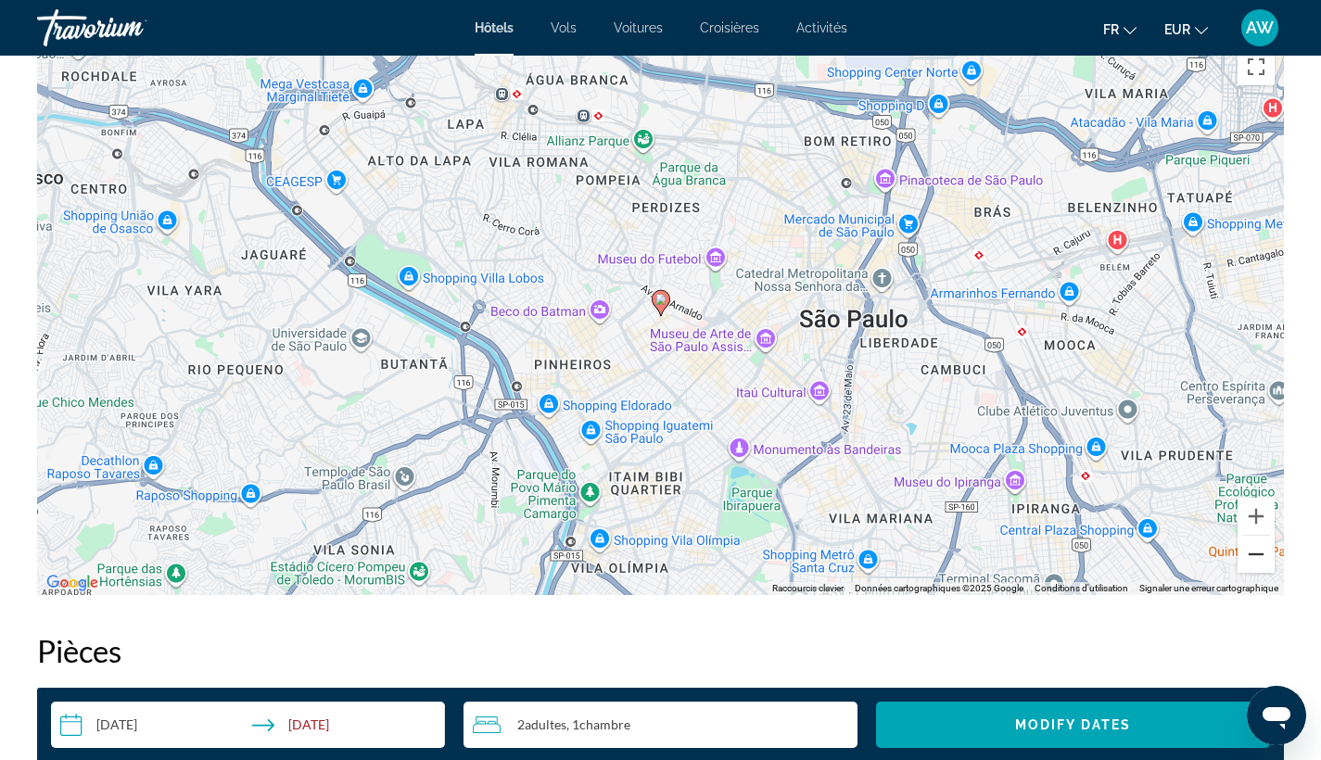
click at [1255, 553] on button "Zoom arrière" at bounding box center [1256, 554] width 37 height 37
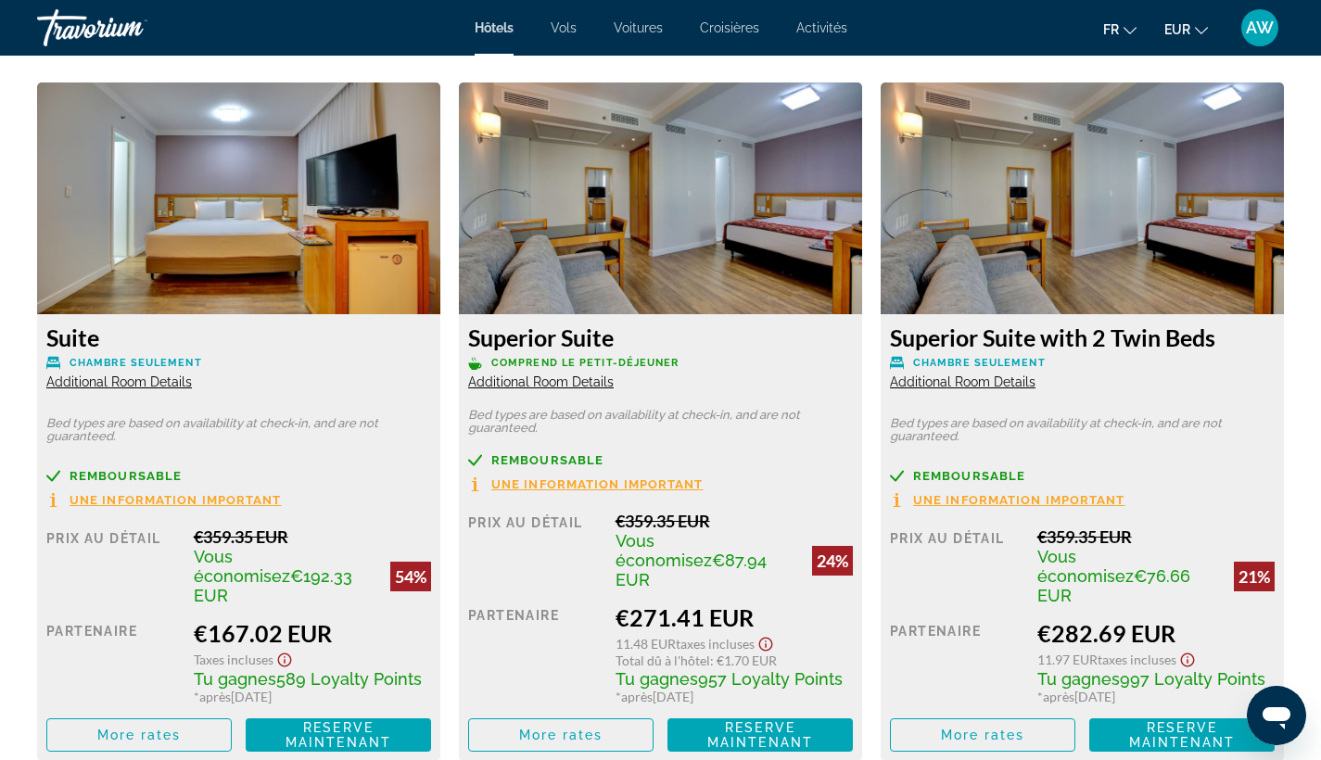
scroll to position [2536, 0]
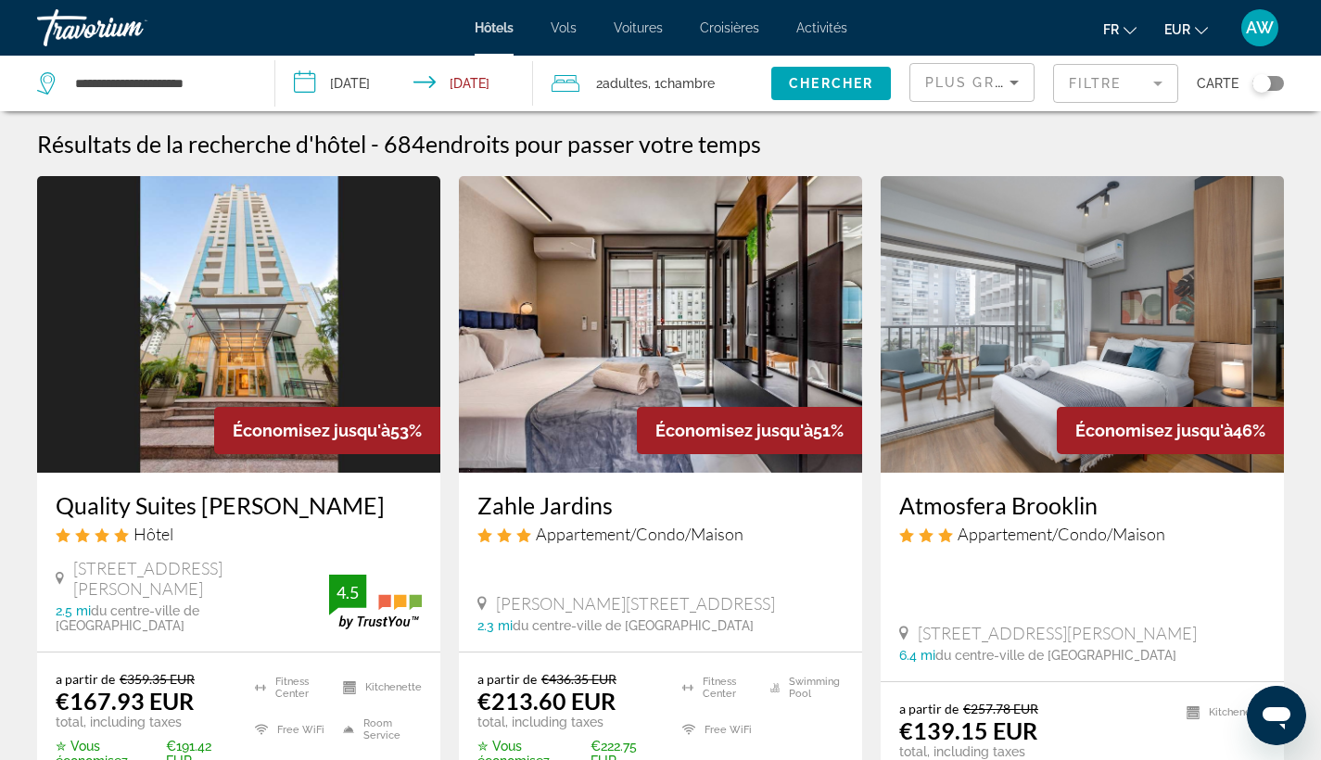
click at [1129, 81] on mat-form-field "Filtre" at bounding box center [1115, 83] width 125 height 39
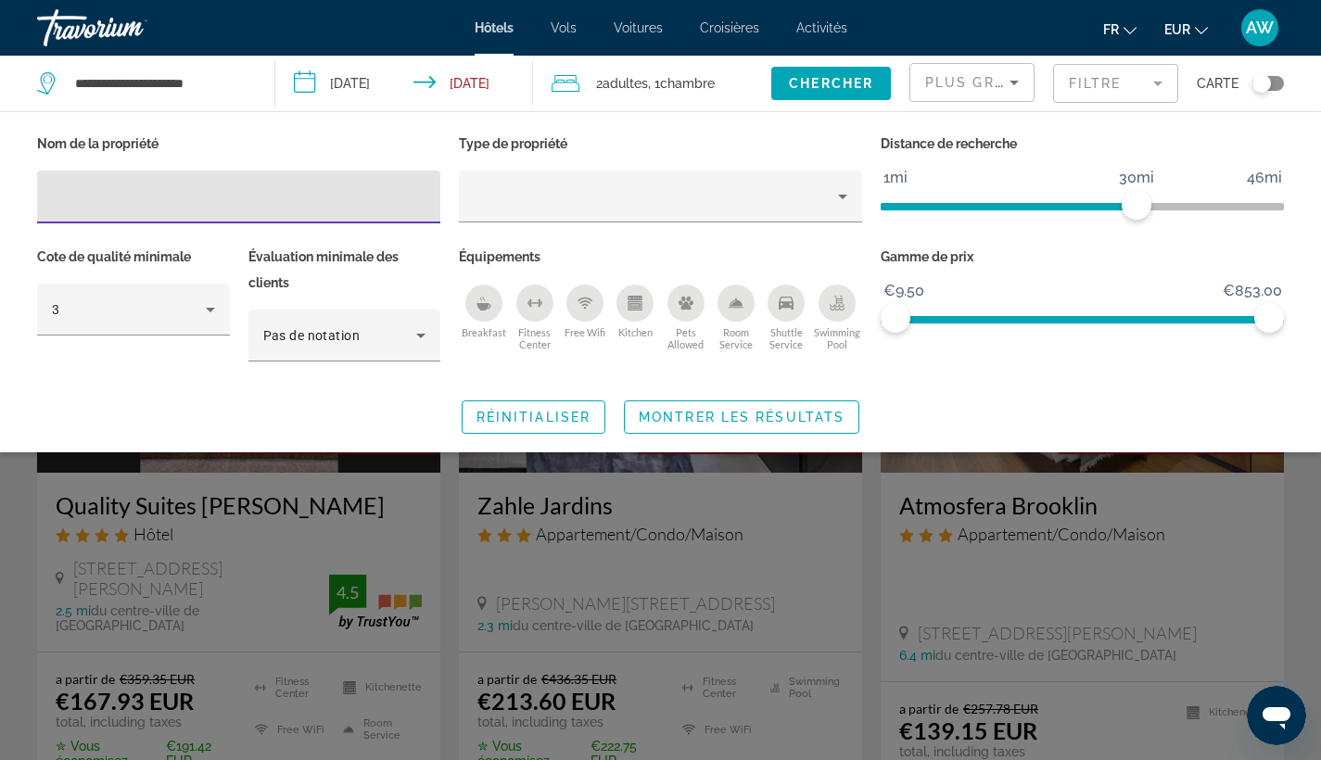
click at [931, 203] on span "ngx-slider" at bounding box center [1009, 206] width 256 height 7
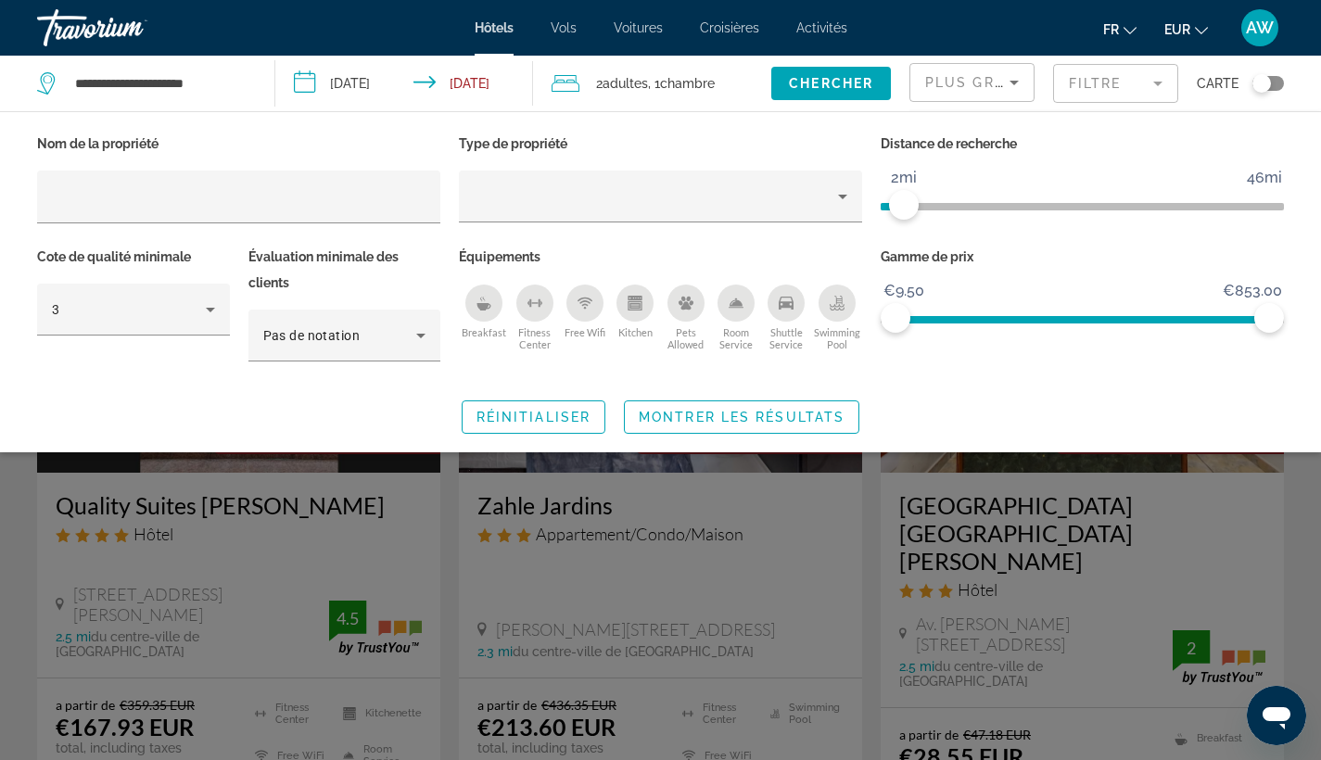
click at [904, 205] on ngx-slider "1mi 46mi 2mi" at bounding box center [1082, 205] width 403 height 4
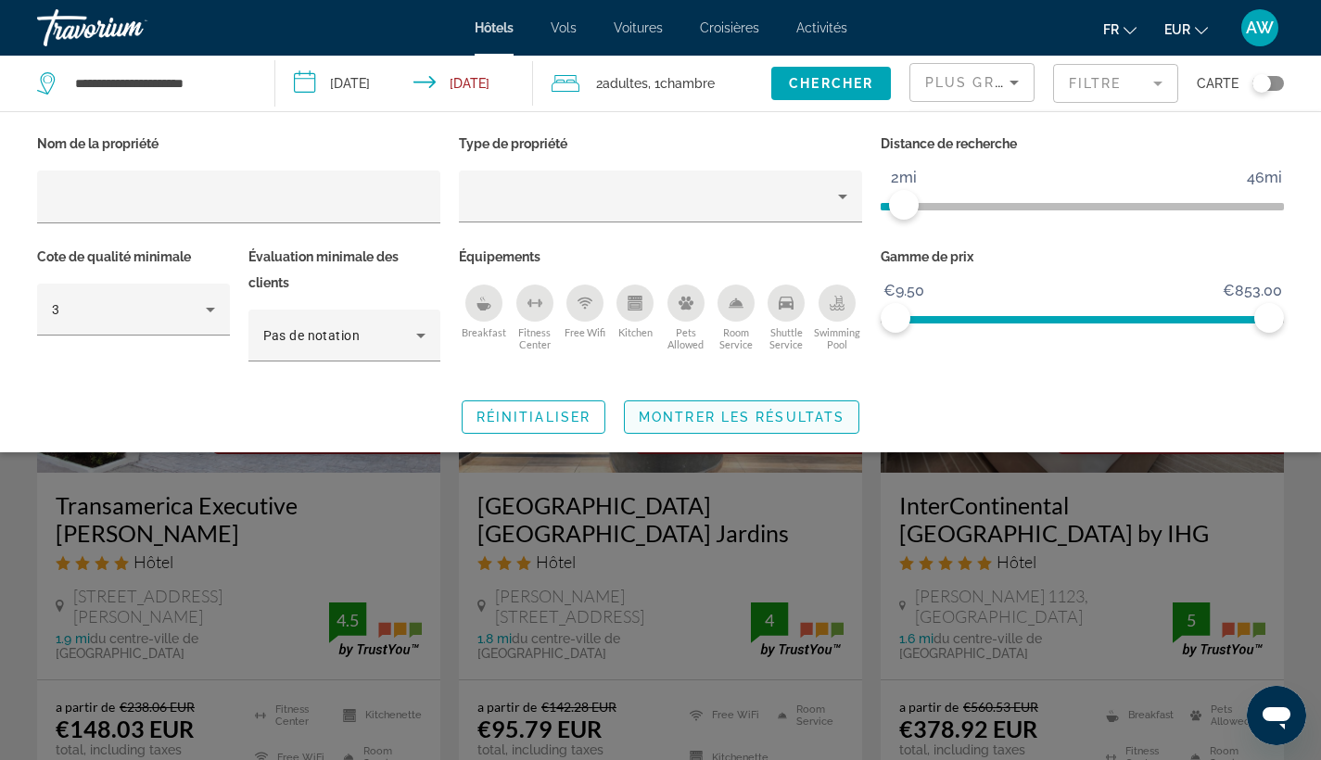
click at [776, 423] on span "Montrer les résultats" at bounding box center [742, 417] width 206 height 15
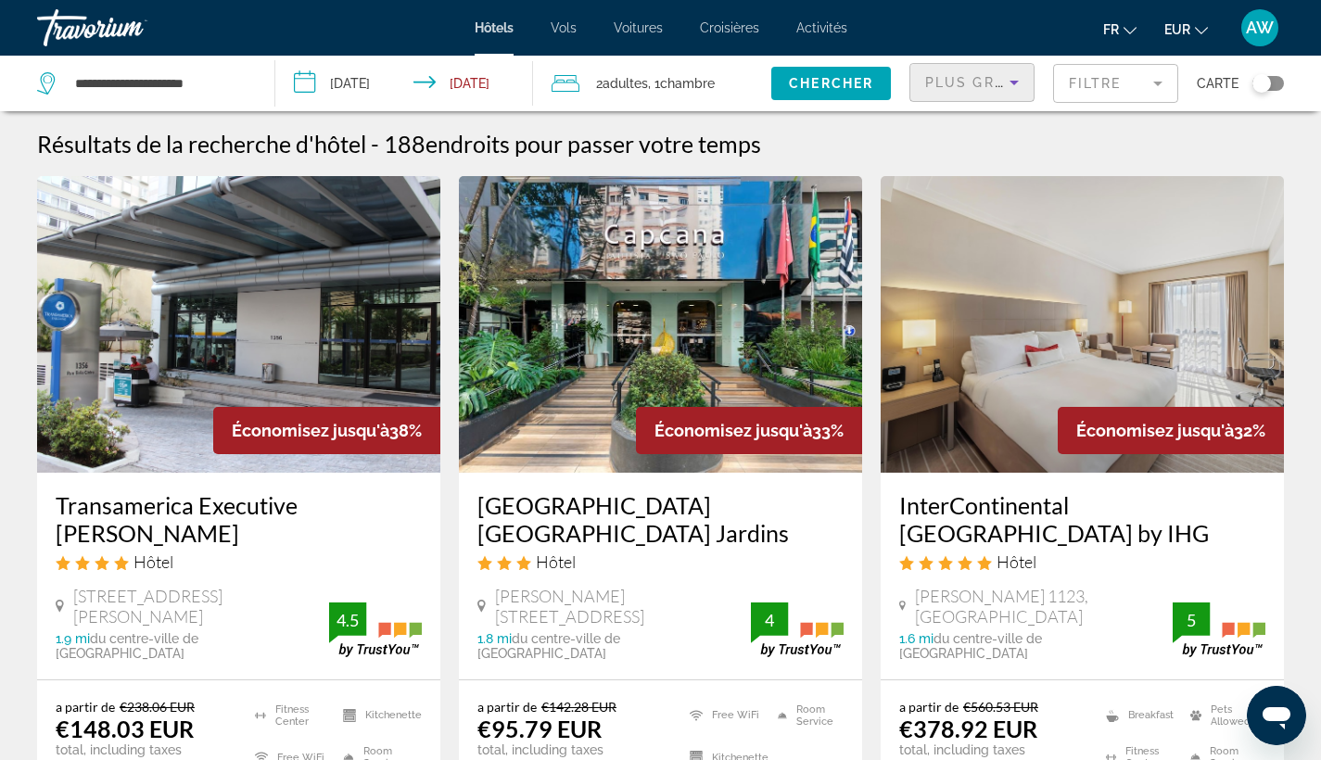
click at [986, 71] on div "Plus grandes économies" at bounding box center [967, 82] width 84 height 22
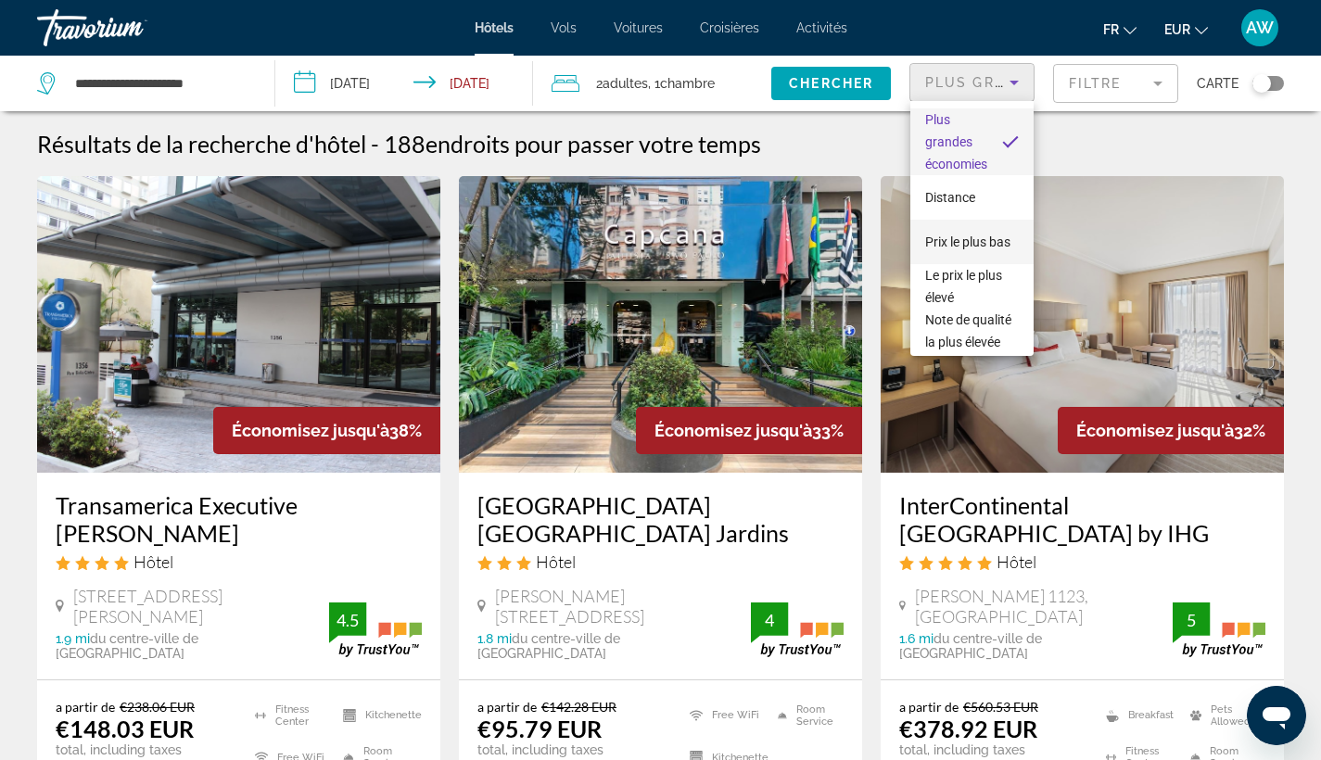
click at [973, 235] on span "Prix le plus bas" at bounding box center [967, 242] width 85 height 15
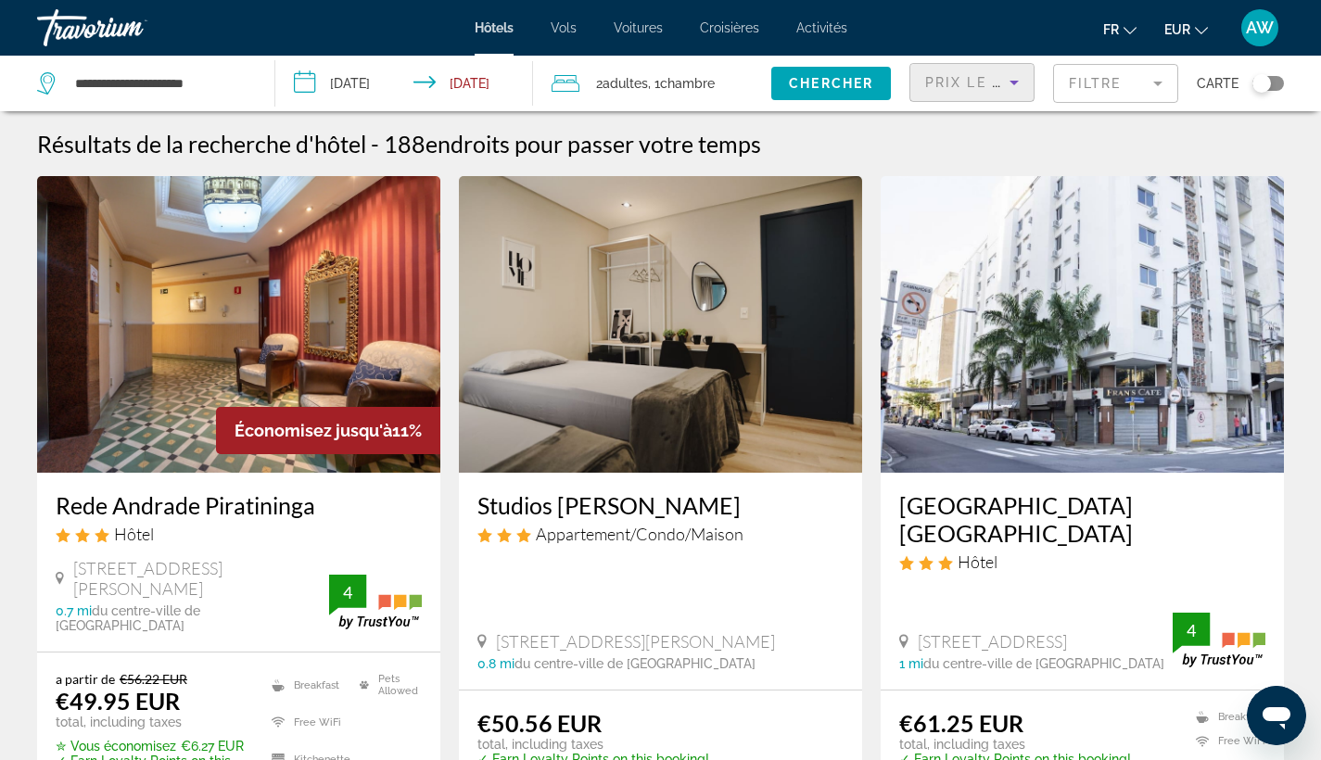
click at [1105, 76] on mat-form-field "Filtre" at bounding box center [1115, 83] width 125 height 39
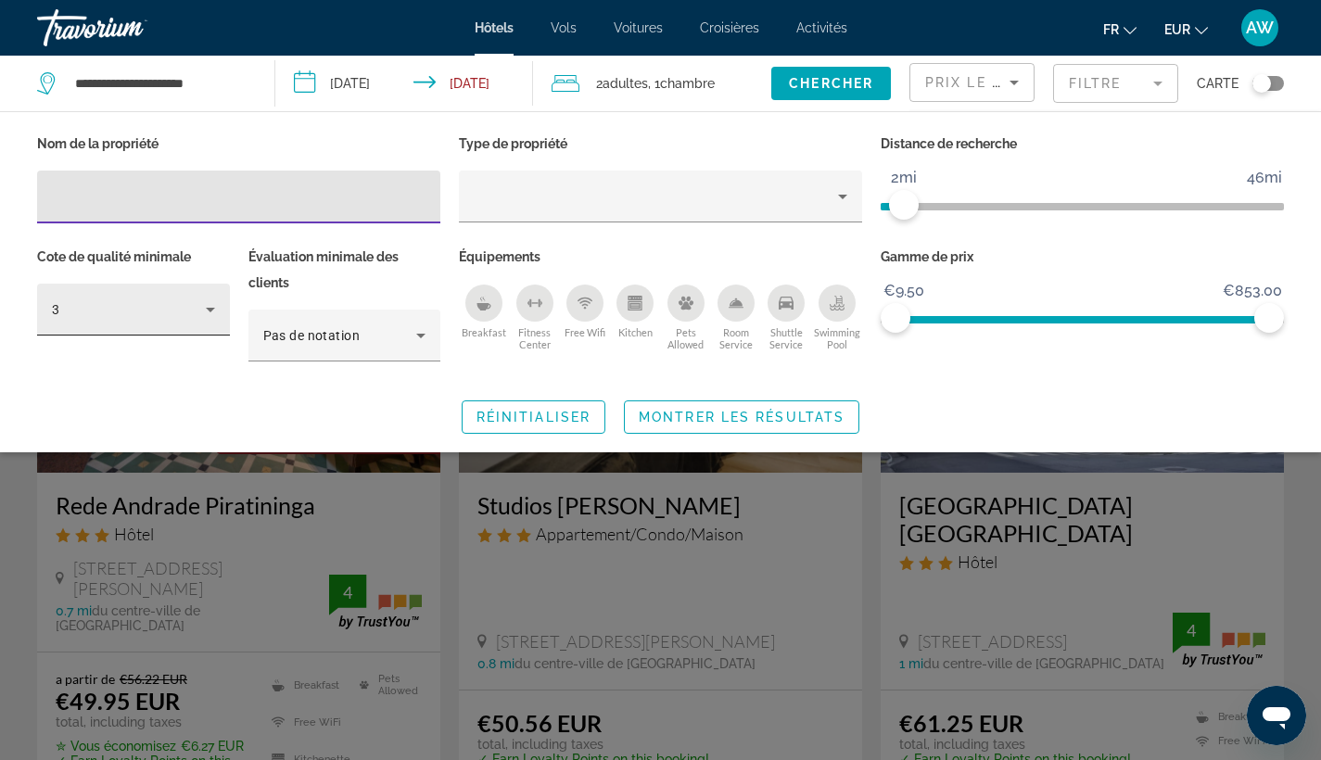
click at [174, 300] on div "3" at bounding box center [129, 310] width 154 height 22
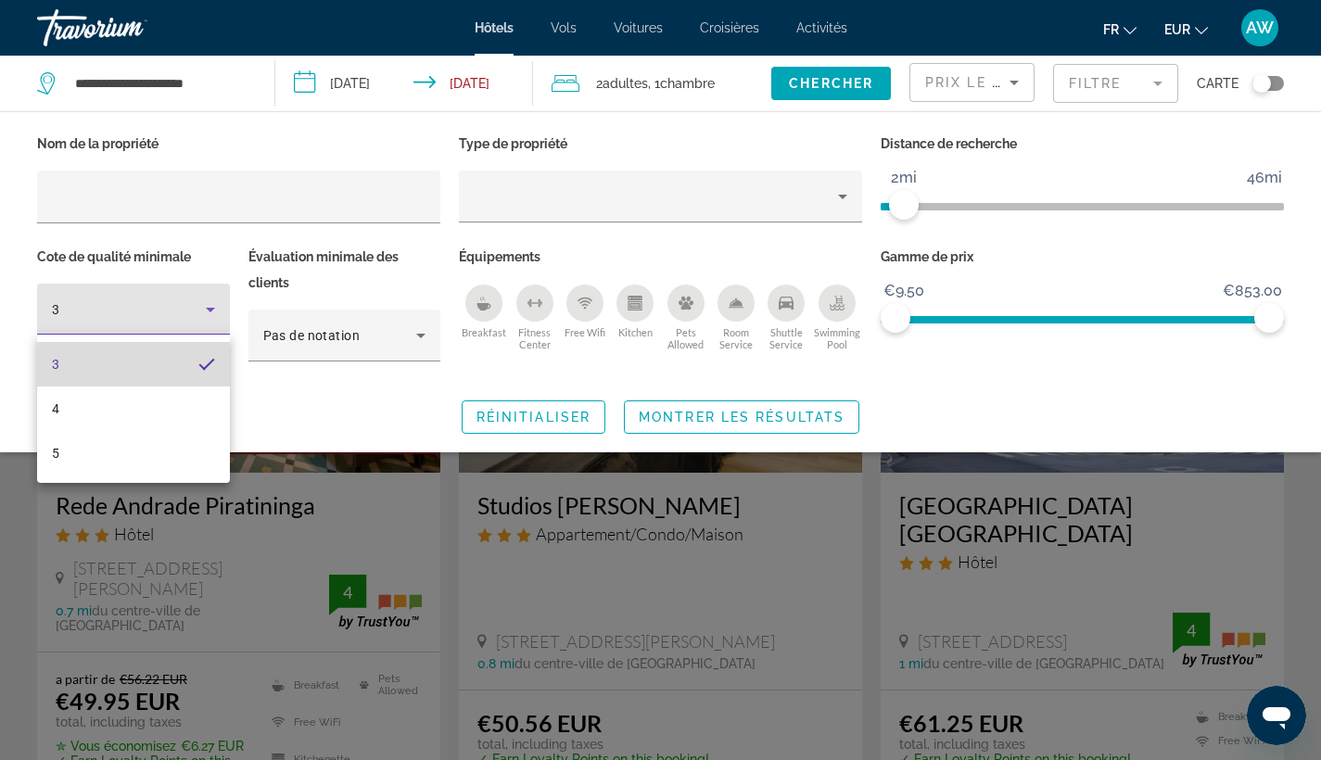
click at [174, 352] on mat-option "3" at bounding box center [133, 364] width 193 height 45
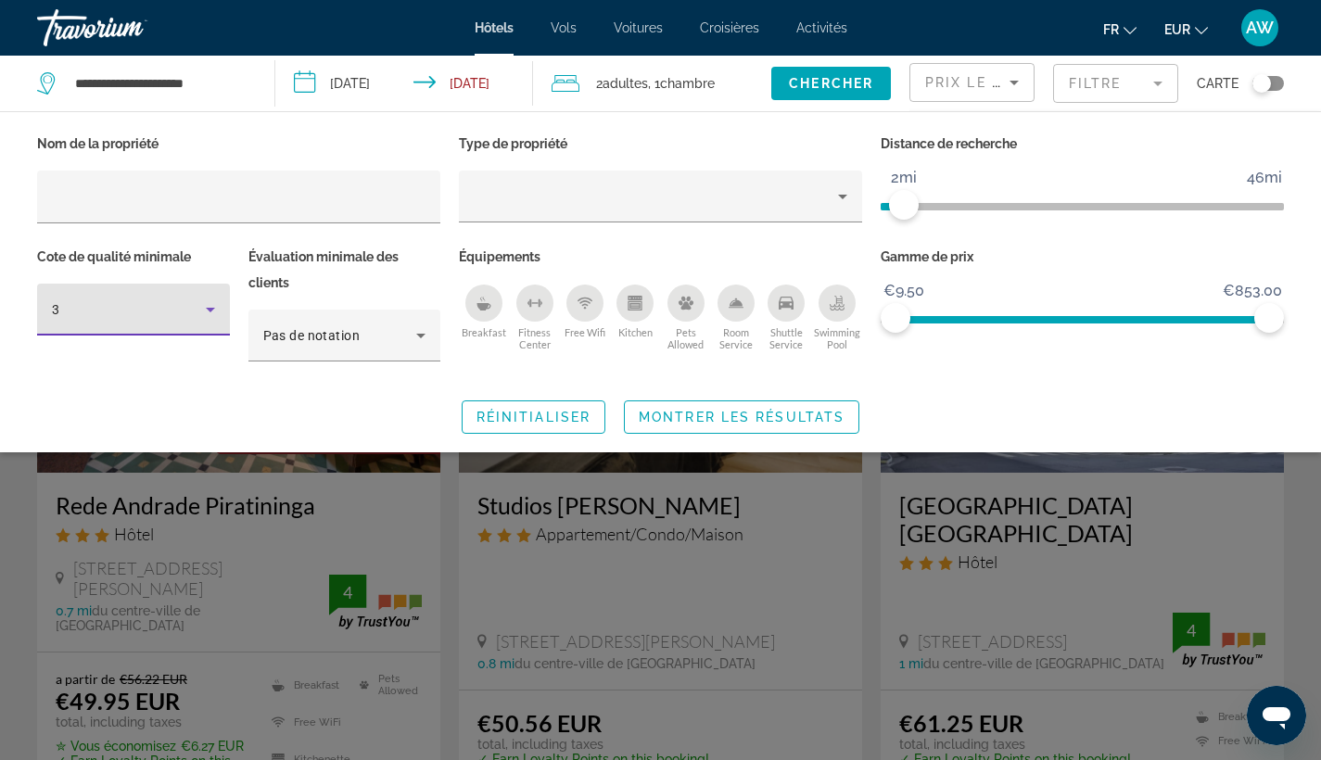
click at [189, 317] on div "3" at bounding box center [129, 310] width 154 height 22
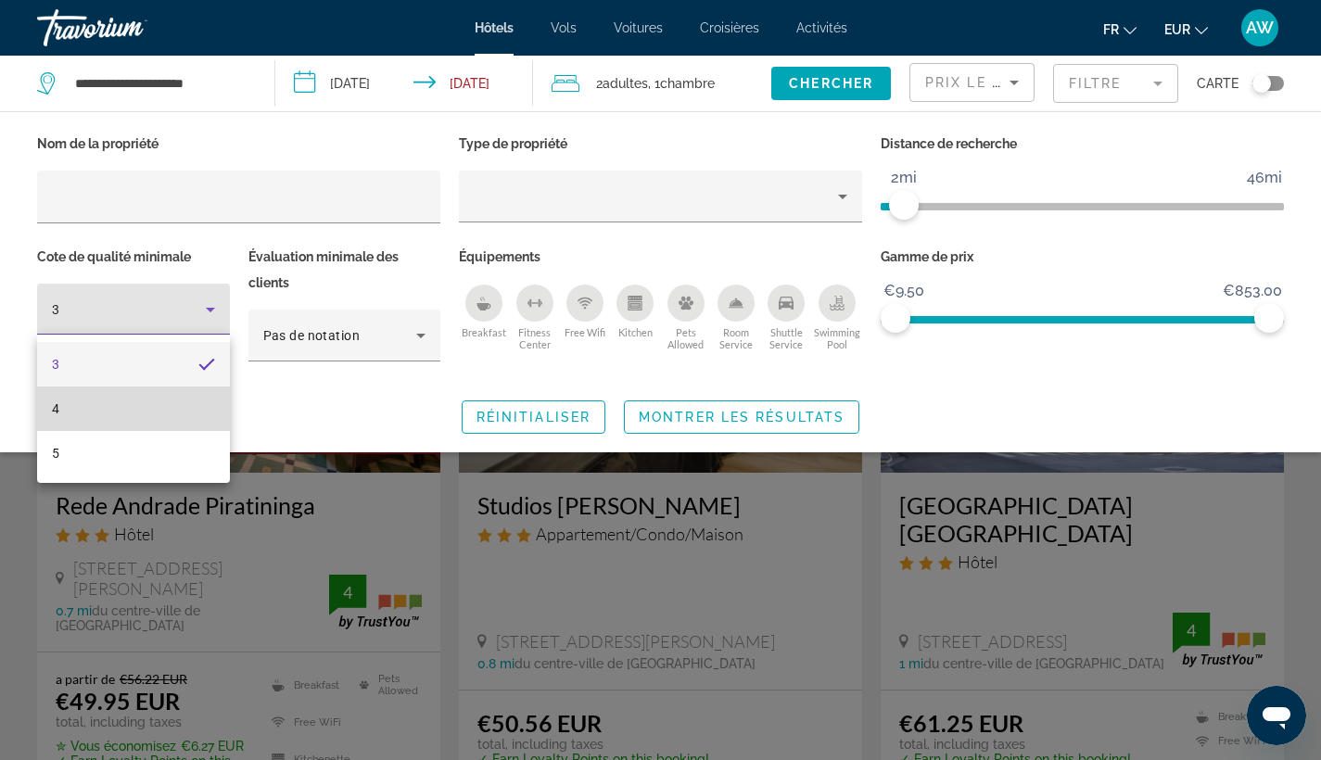
click at [187, 390] on mat-option "4" at bounding box center [133, 409] width 193 height 45
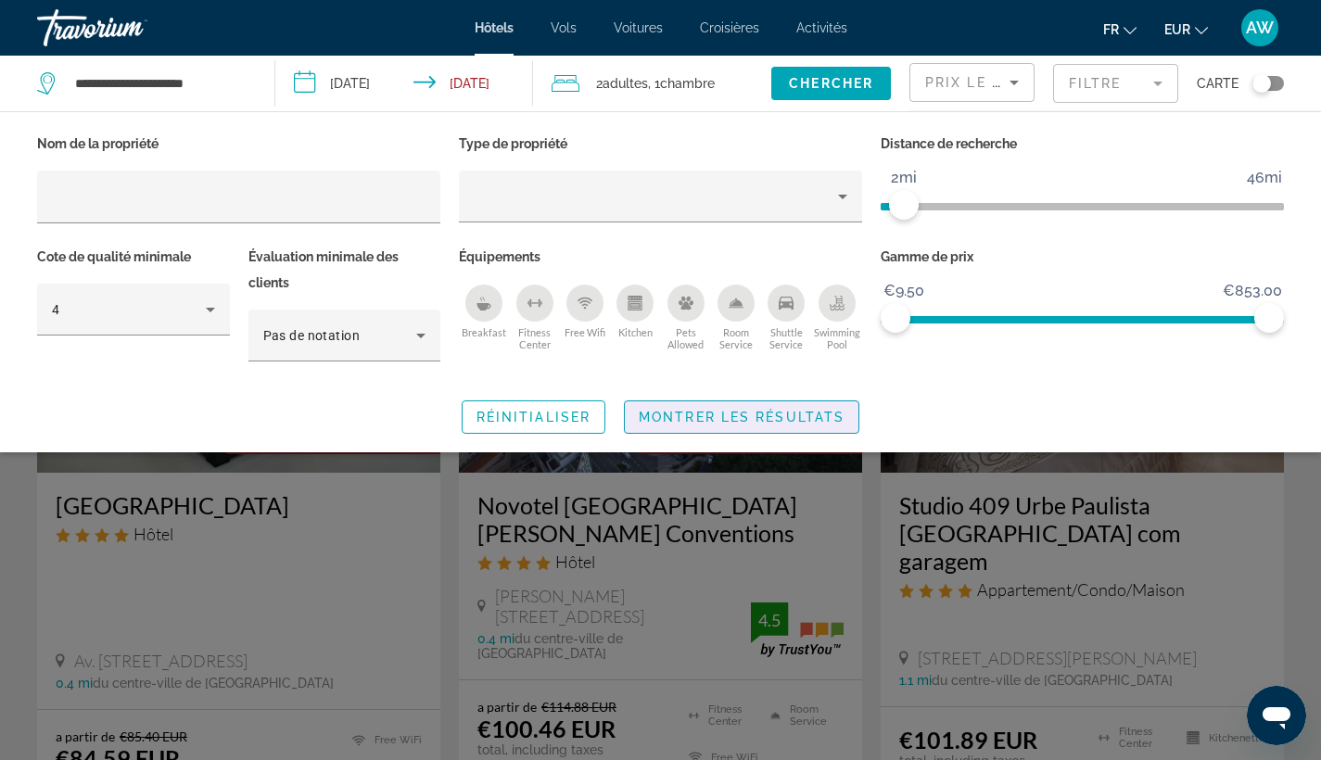
drag, startPoint x: 659, startPoint y: 409, endPoint x: 643, endPoint y: 391, distance: 23.6
click at [643, 390] on div "Nom de la propriété Type de propriété Distance de recherche 1mi 46mi 2mi Cote d…" at bounding box center [660, 282] width 1321 height 303
click at [644, 411] on span "Montrer les résultats" at bounding box center [742, 417] width 206 height 15
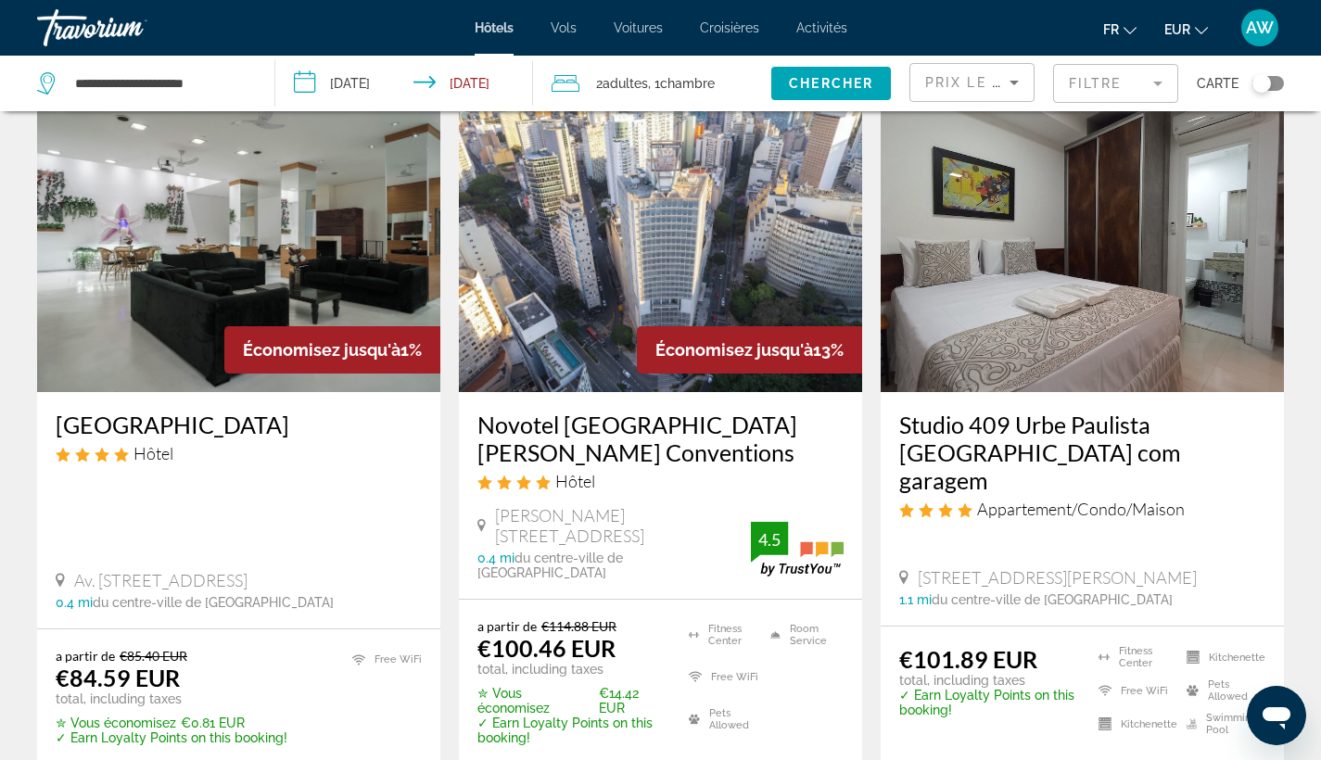
scroll to position [101, 0]
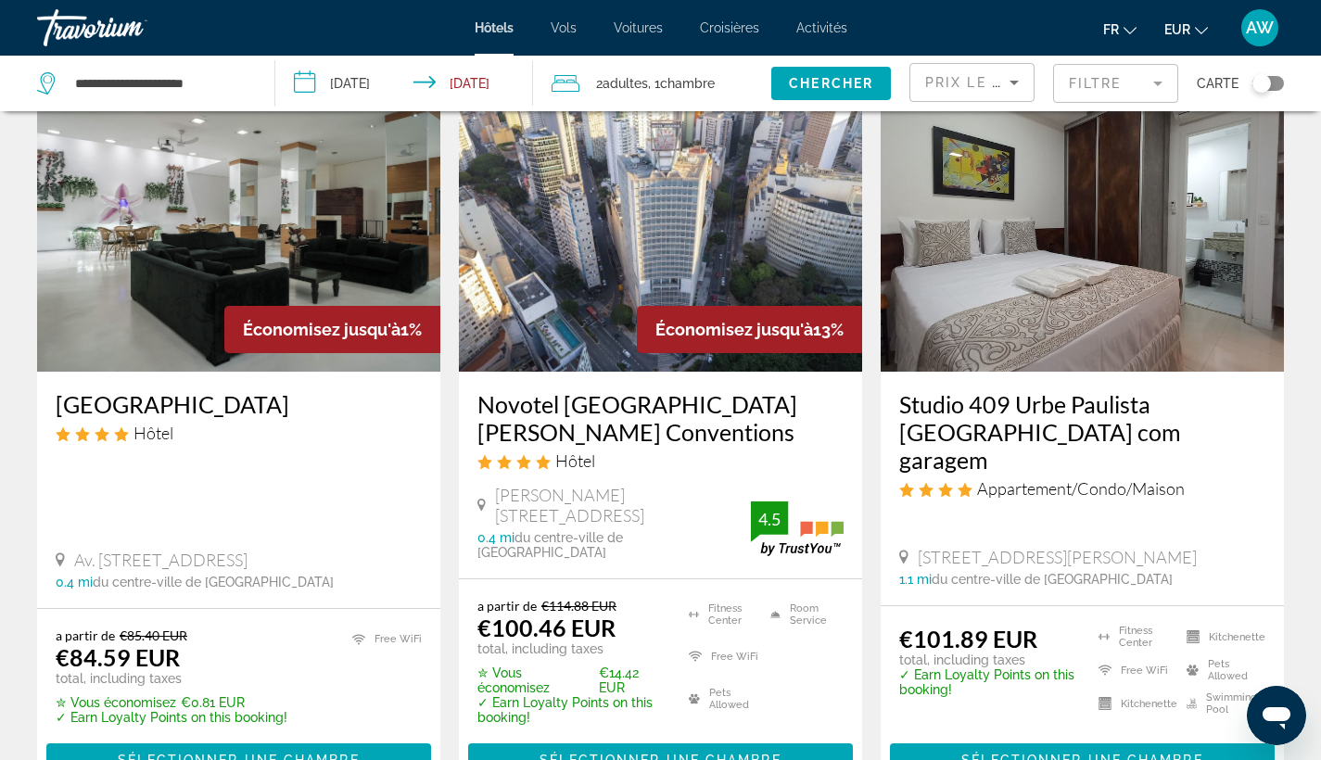
click at [576, 411] on h3 "Novotel São Paulo Jaraguá Conventions" at bounding box center [660, 418] width 366 height 56
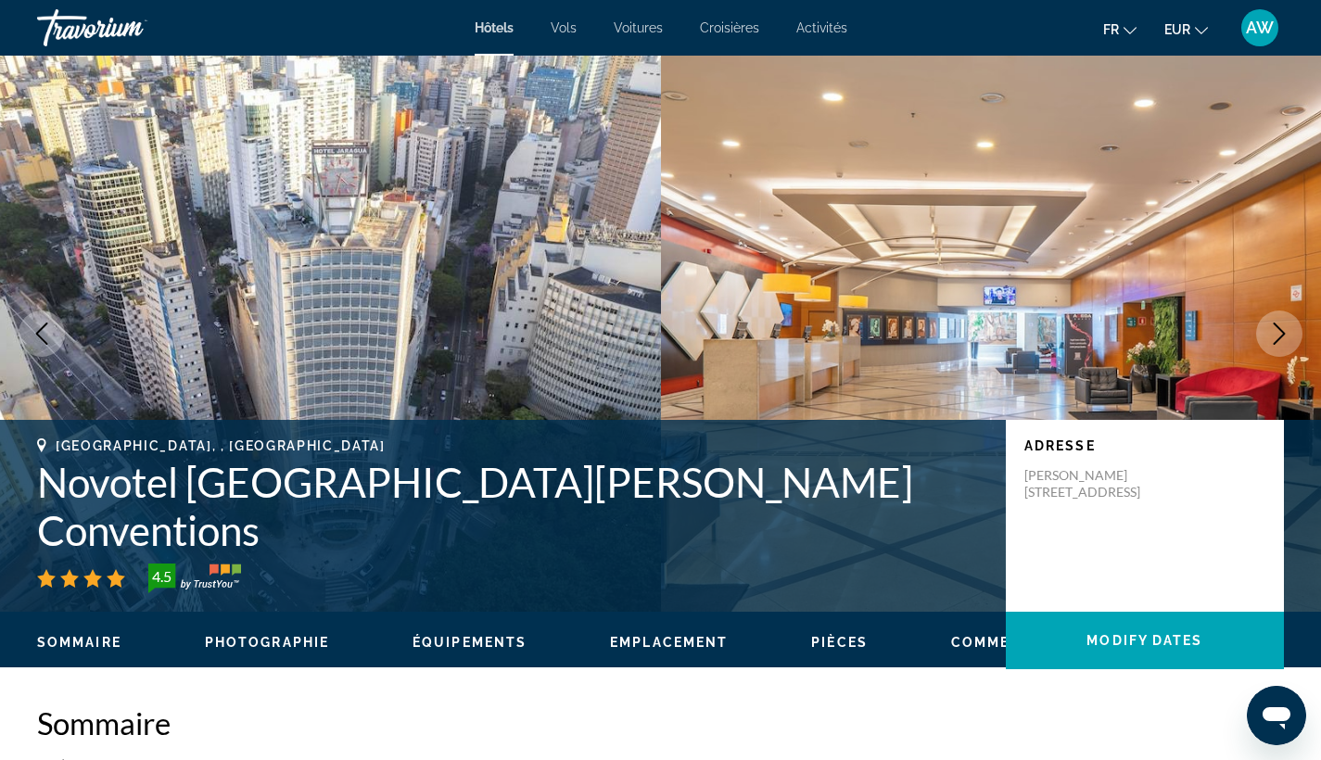
click at [1277, 336] on icon "Next image" at bounding box center [1279, 334] width 22 height 22
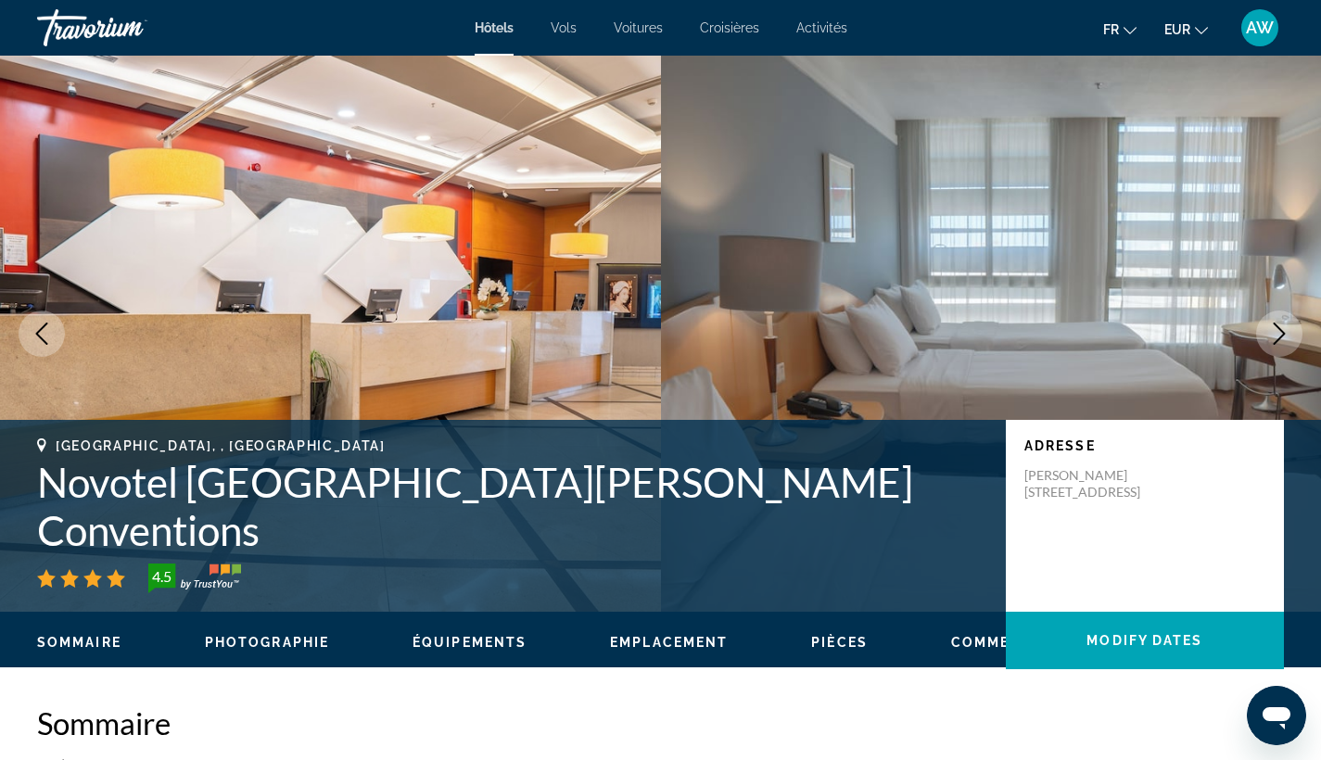
click at [1278, 337] on icon "Next image" at bounding box center [1279, 334] width 22 height 22
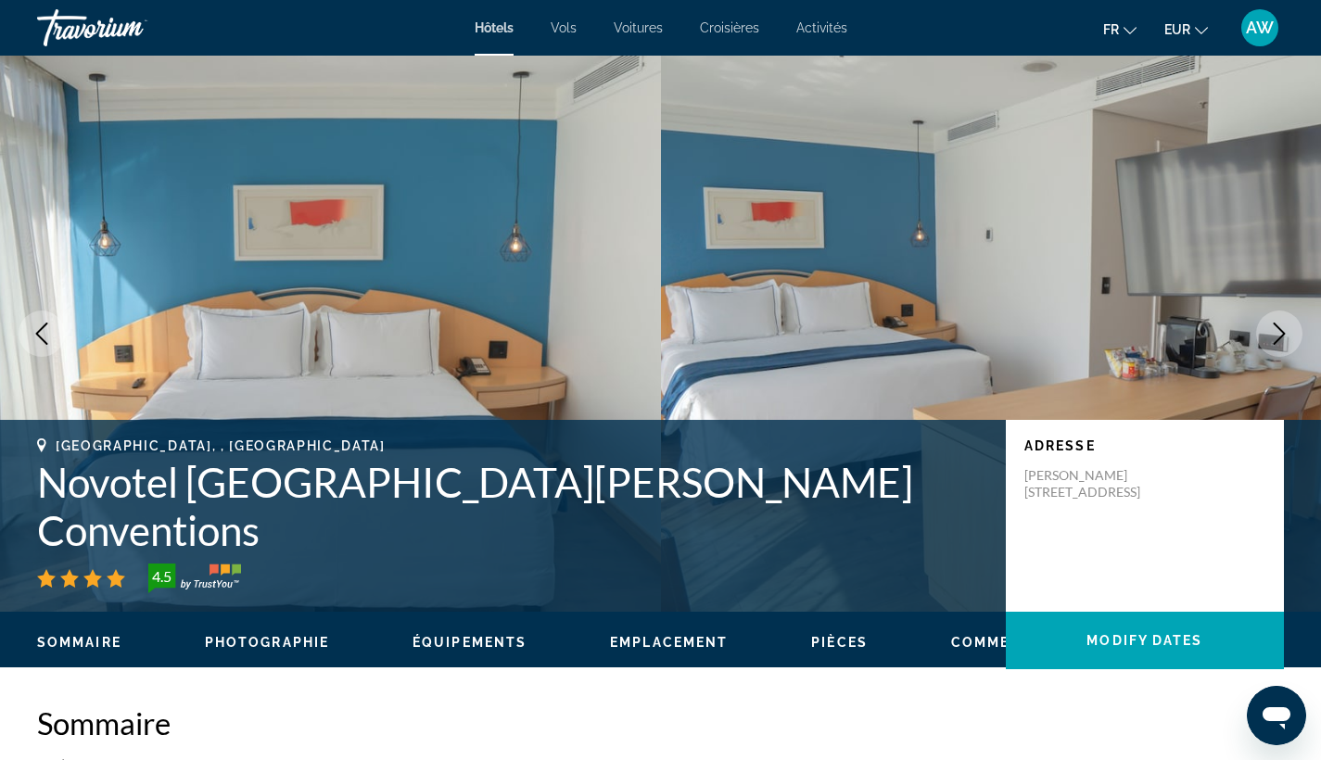
click at [1278, 337] on icon "Next image" at bounding box center [1279, 334] width 22 height 22
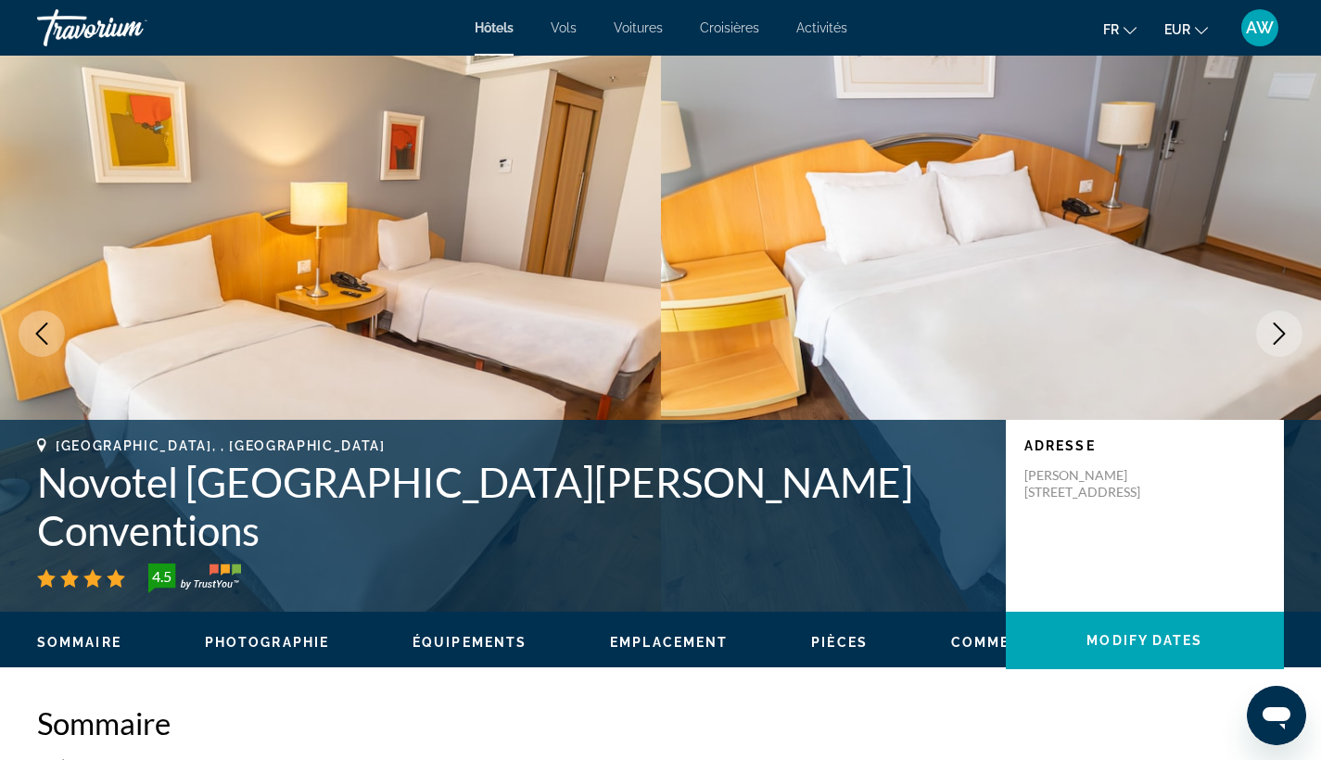
click at [1278, 337] on icon "Next image" at bounding box center [1279, 334] width 22 height 22
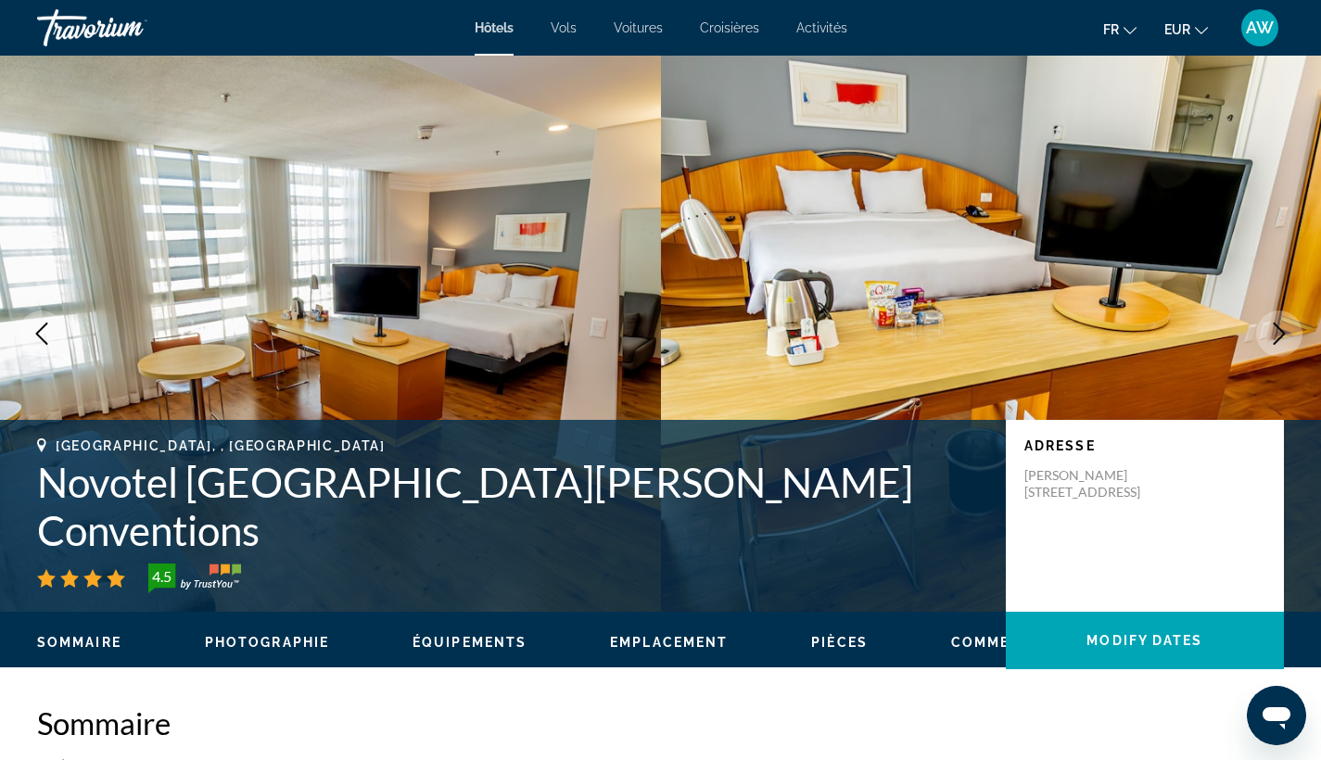
click at [1278, 337] on icon "Next image" at bounding box center [1279, 334] width 22 height 22
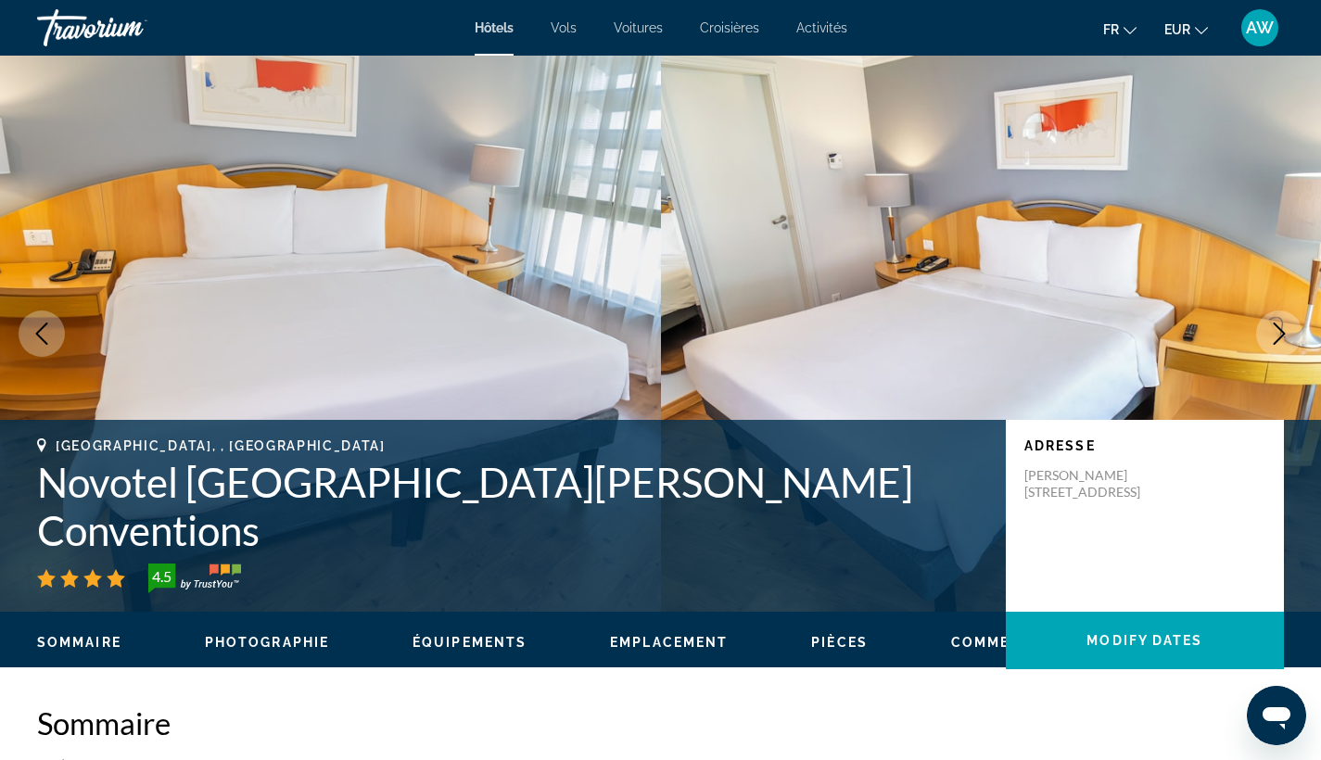
click at [1278, 337] on icon "Next image" at bounding box center [1279, 334] width 22 height 22
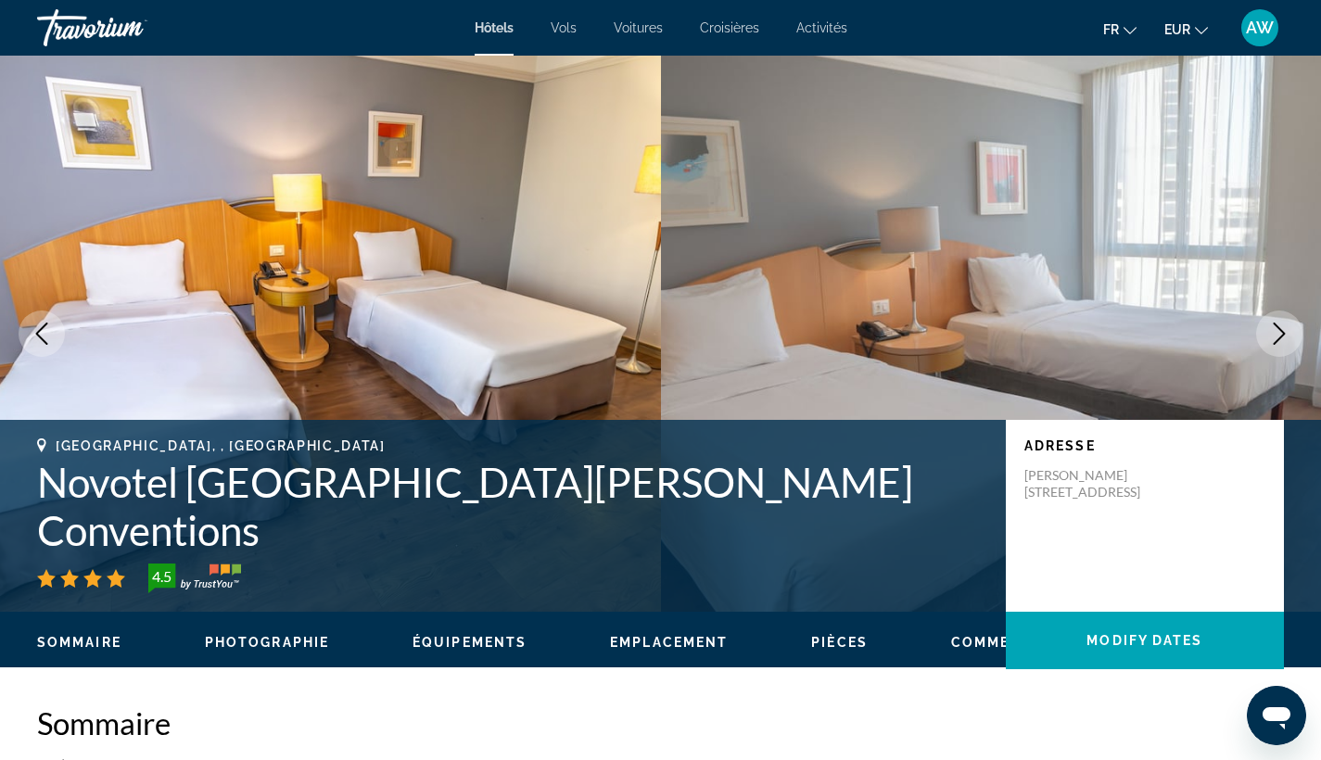
click at [1278, 337] on icon "Next image" at bounding box center [1279, 334] width 22 height 22
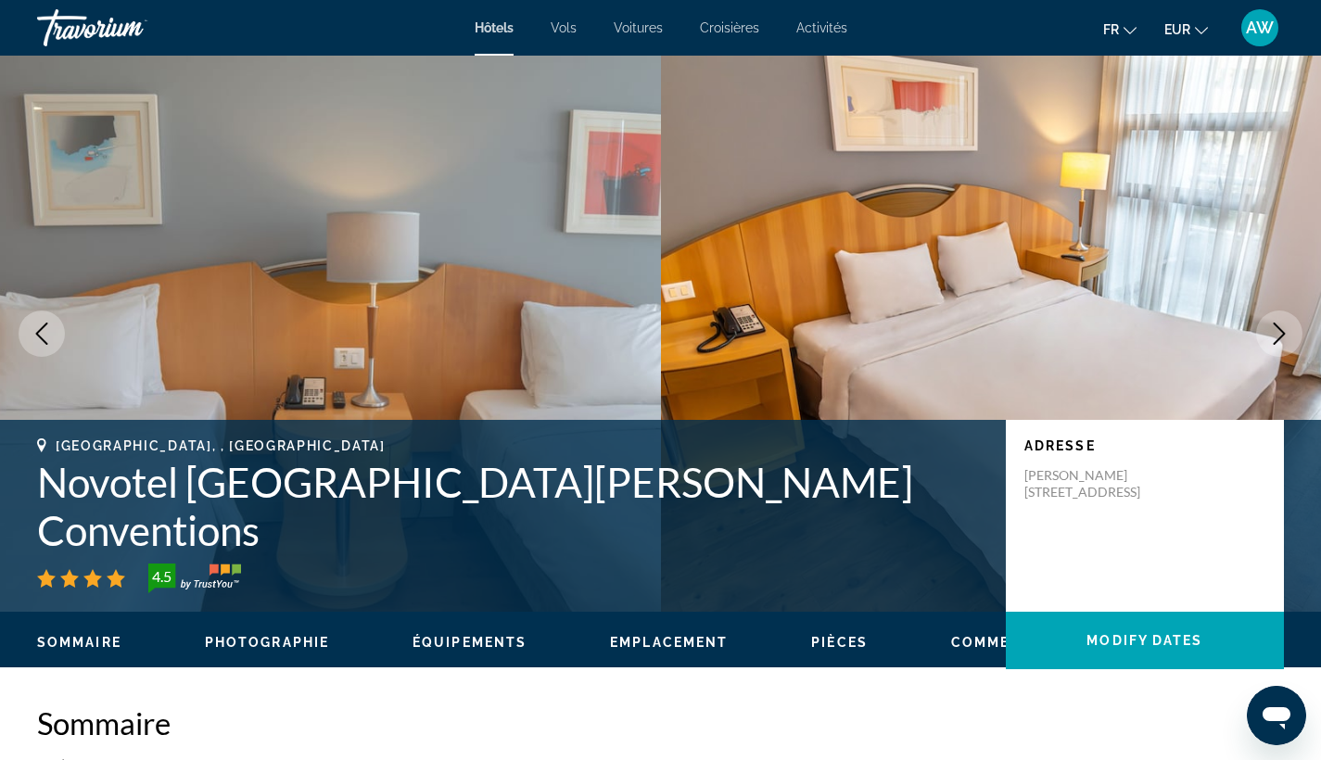
click at [1278, 337] on icon "Next image" at bounding box center [1279, 334] width 22 height 22
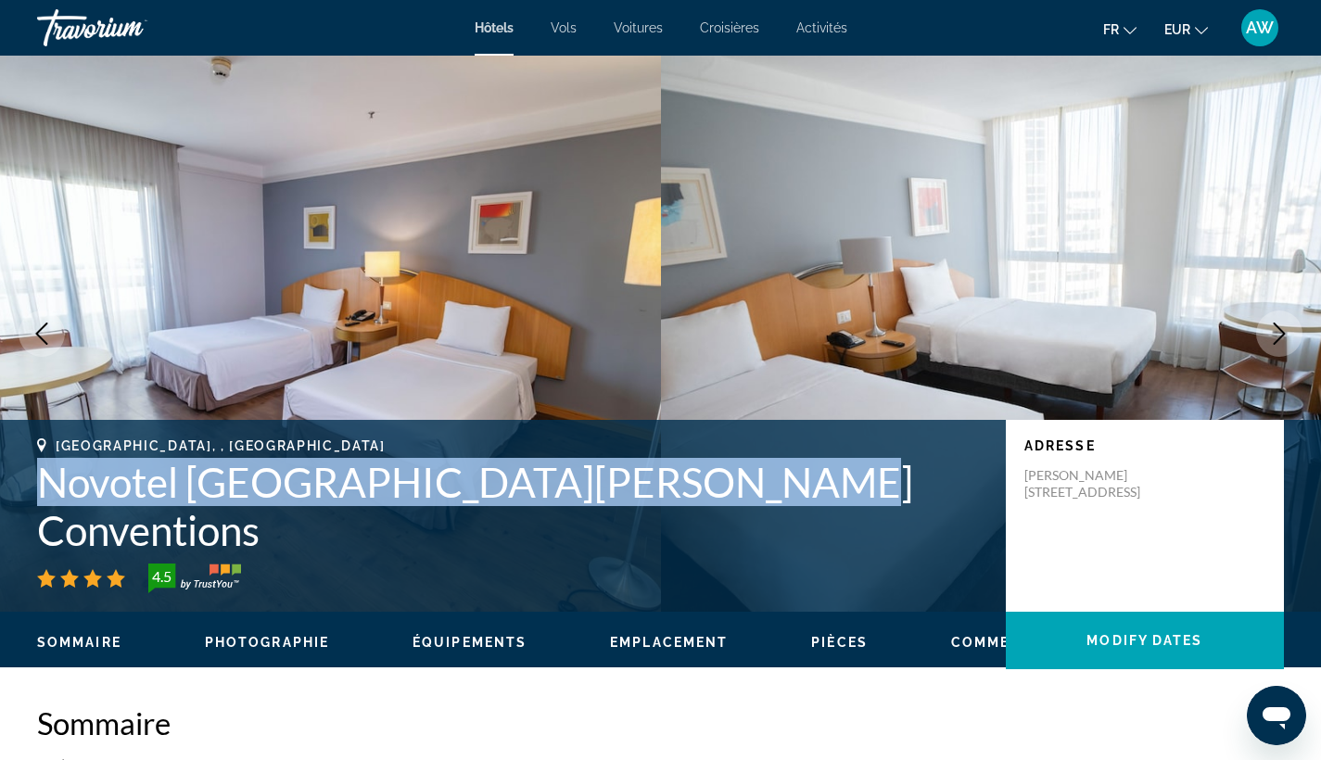
drag, startPoint x: 32, startPoint y: 531, endPoint x: 751, endPoint y: 525, distance: 719.4
click at [751, 525] on div "Sao Paulo, , Brasil Novotel São Paulo Jaraguá Conventions 4.5 Adresse R. Martin…" at bounding box center [660, 516] width 1321 height 155
copy h1 "Novotel São Paulo Jaraguá Conventions"
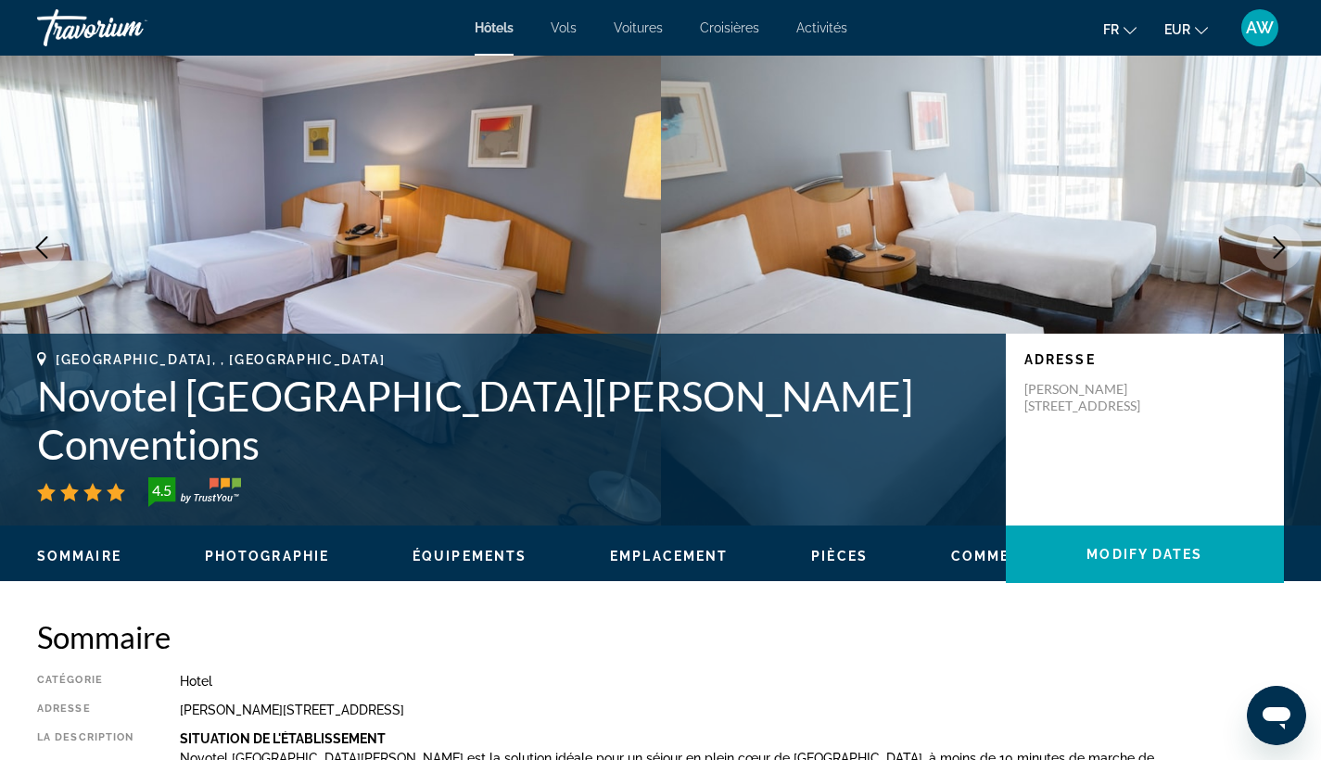
click at [602, 395] on div "Sao Paulo, , Brasil Novotel São Paulo Jaraguá Conventions 4.5 Adresse R. Martin…" at bounding box center [660, 430] width 1321 height 192
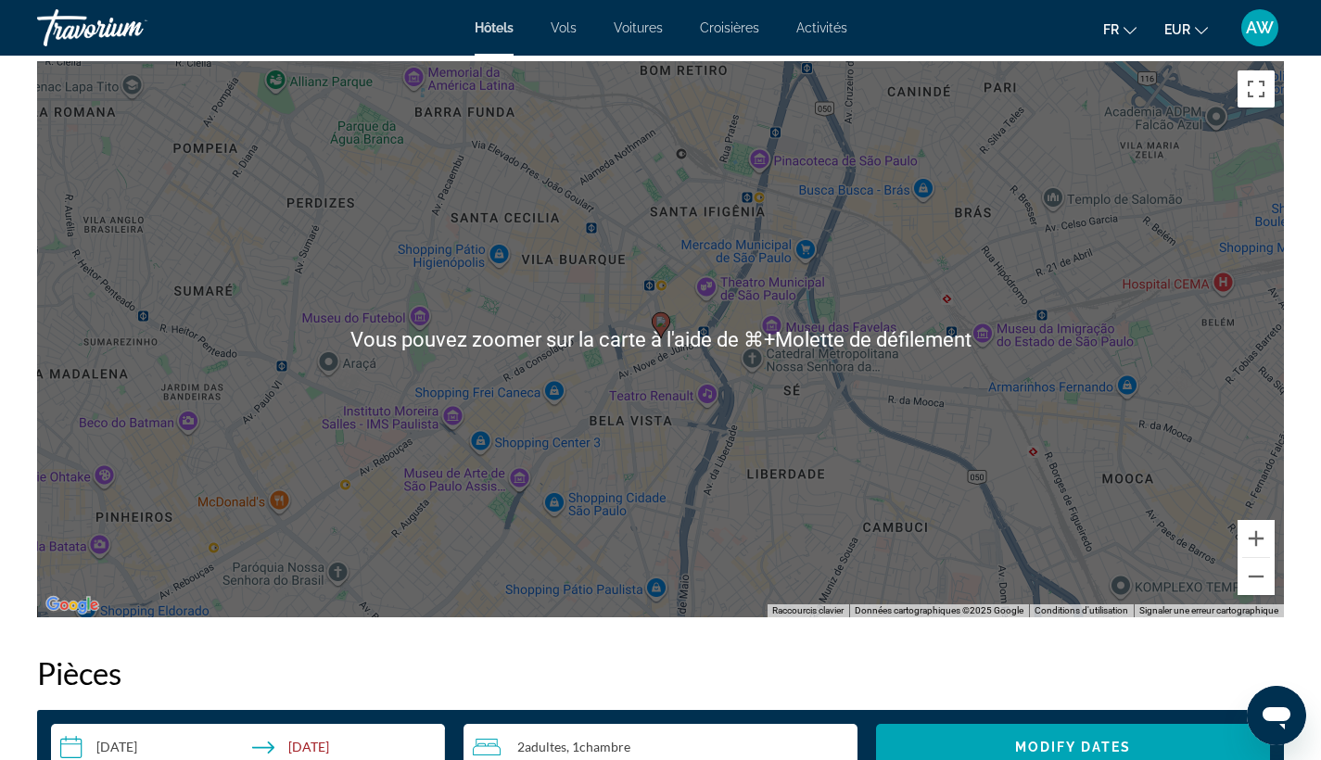
scroll to position [1780, 0]
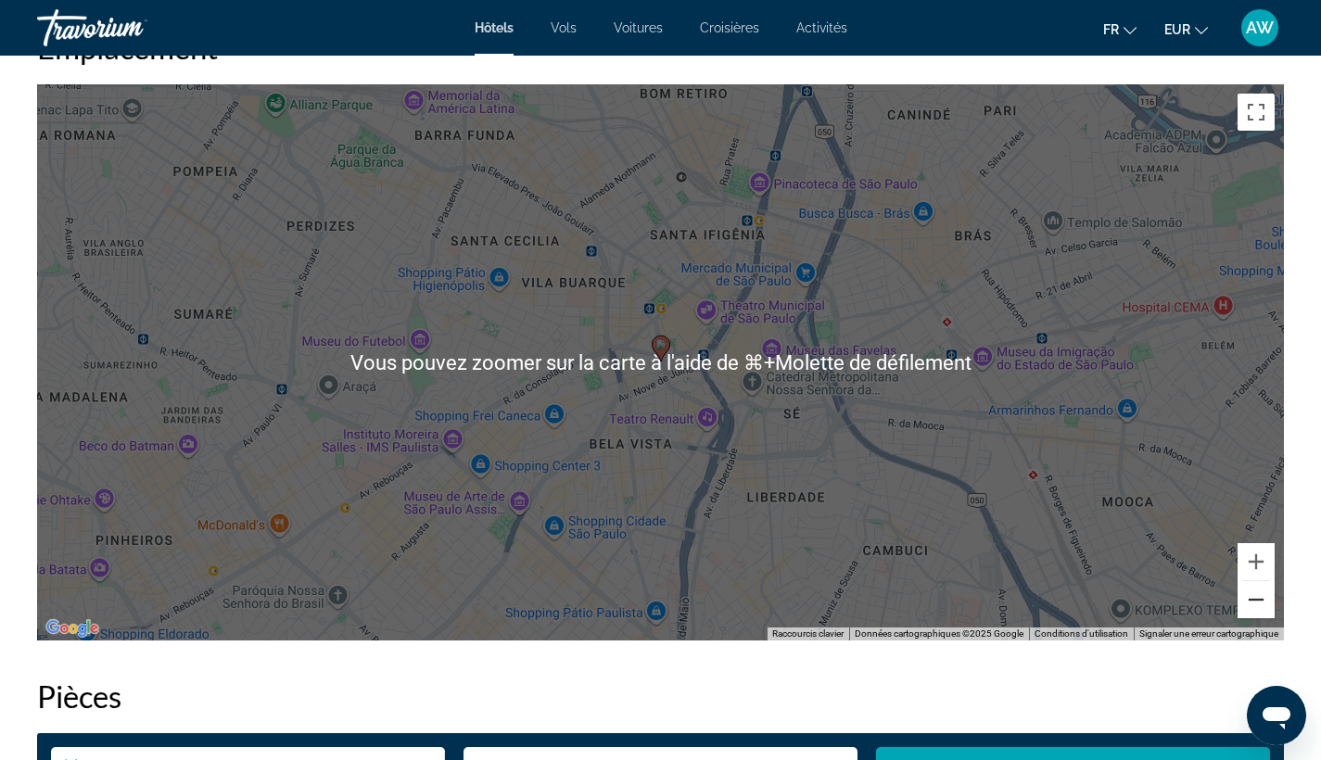
click at [1252, 611] on button "Zoom arrière" at bounding box center [1256, 599] width 37 height 37
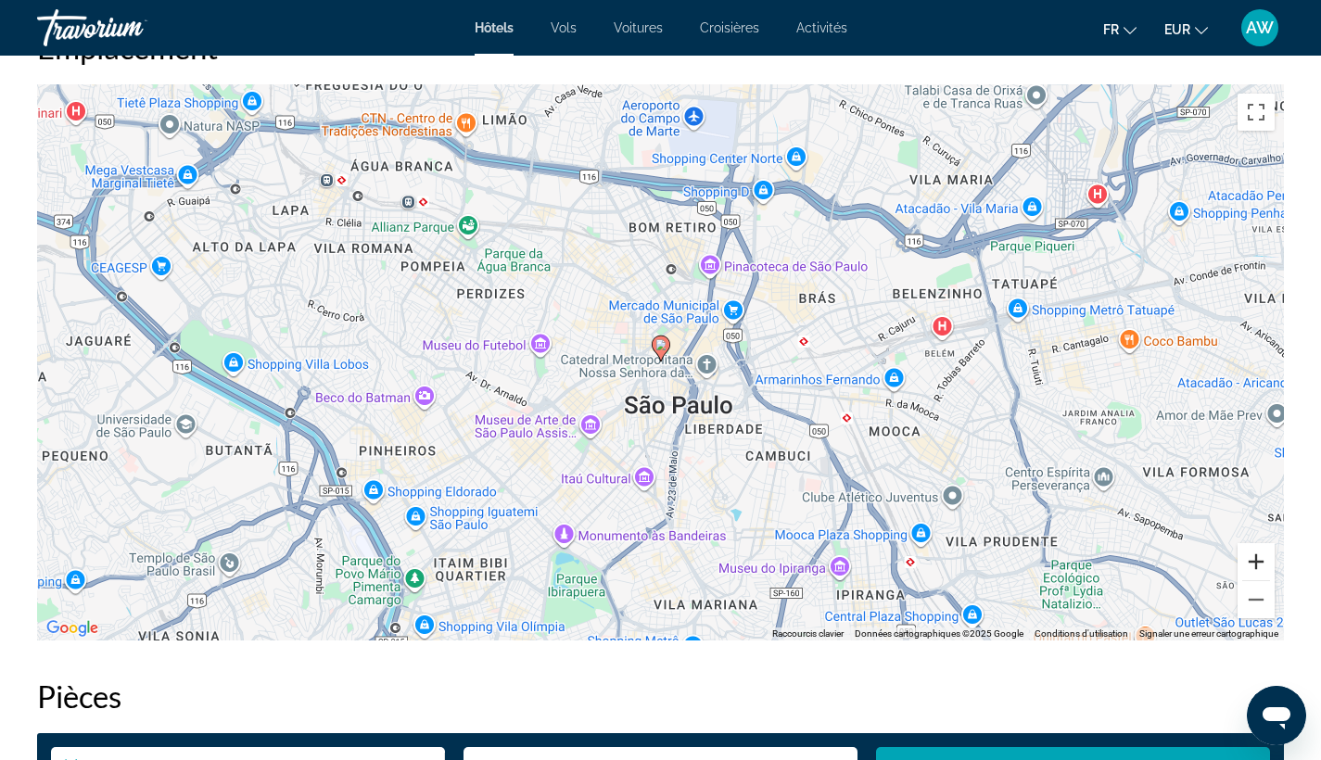
click at [1265, 561] on button "Zoom avant" at bounding box center [1256, 561] width 37 height 37
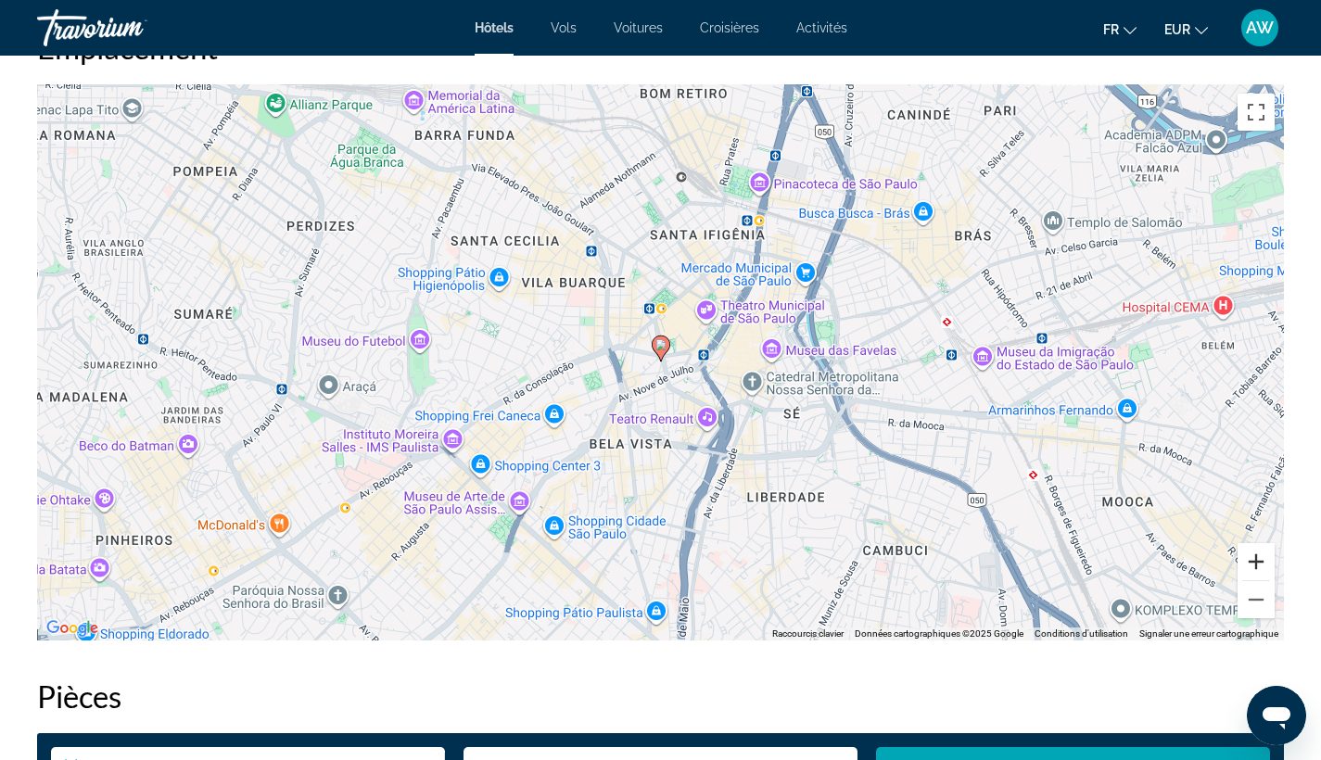
click at [1264, 561] on button "Zoom avant" at bounding box center [1256, 561] width 37 height 37
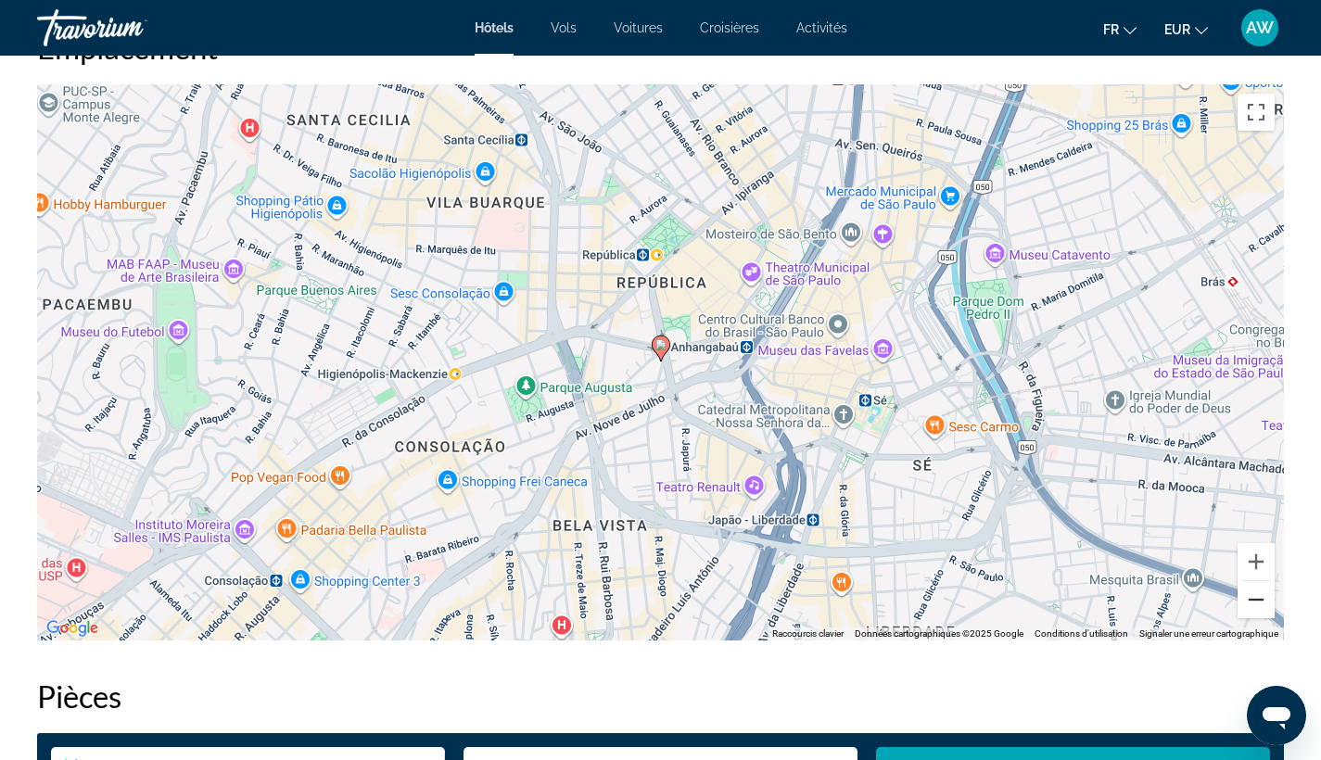
click at [1251, 602] on button "Zoom arrière" at bounding box center [1256, 599] width 37 height 37
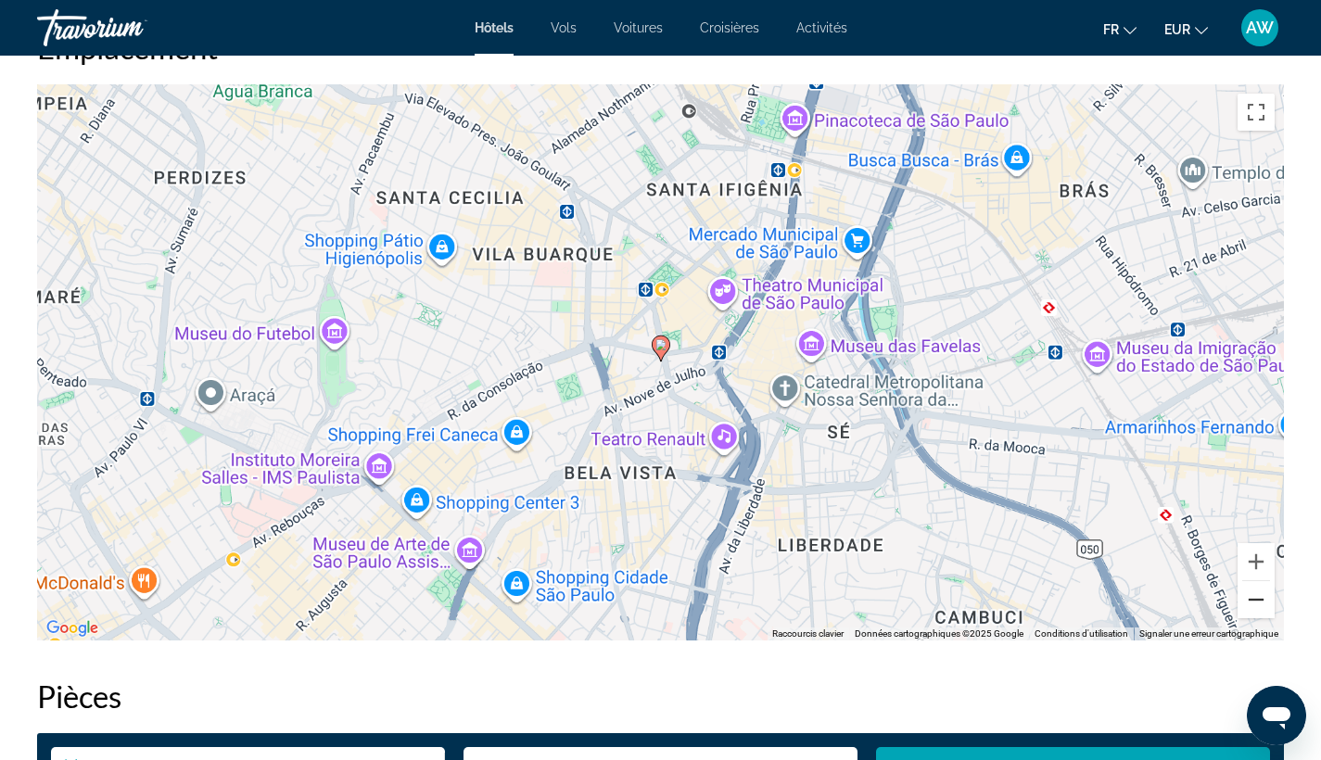
click at [1251, 602] on button "Zoom arrière" at bounding box center [1256, 599] width 37 height 37
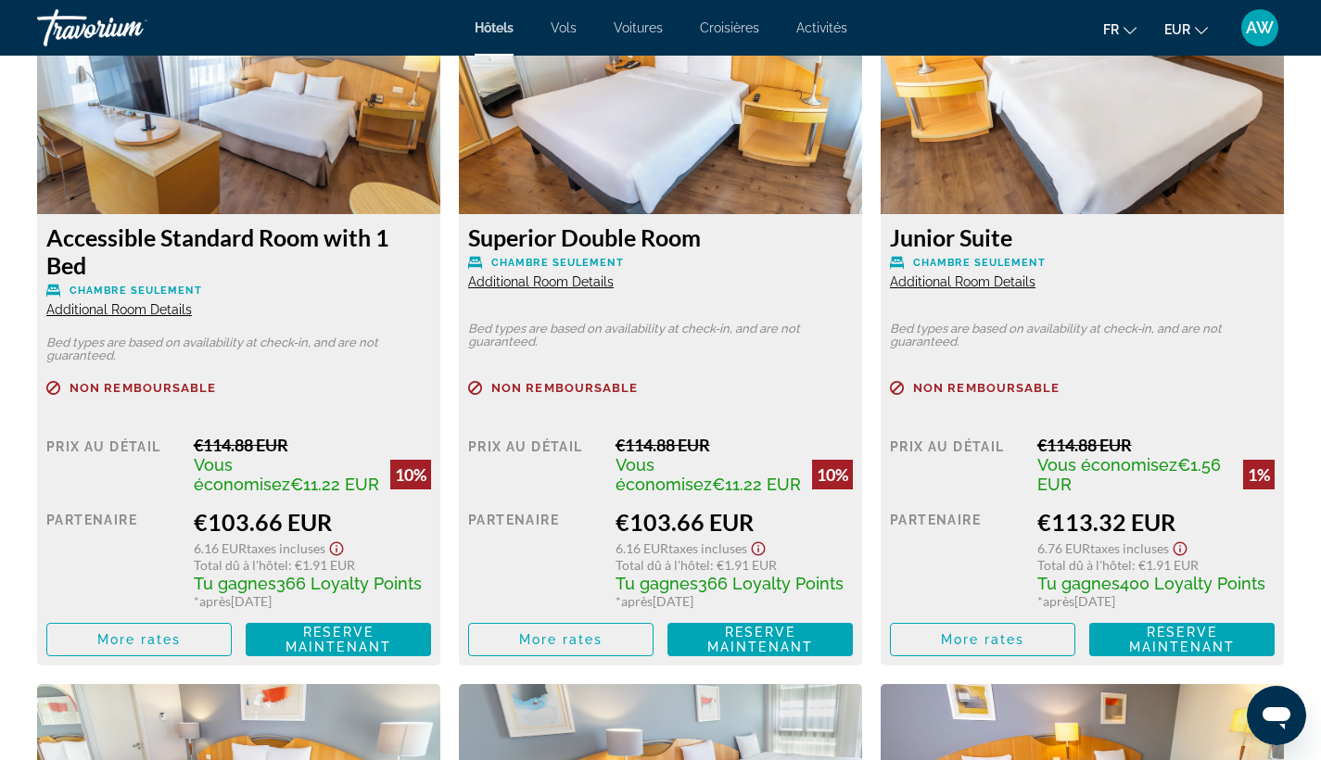
scroll to position [3361, 0]
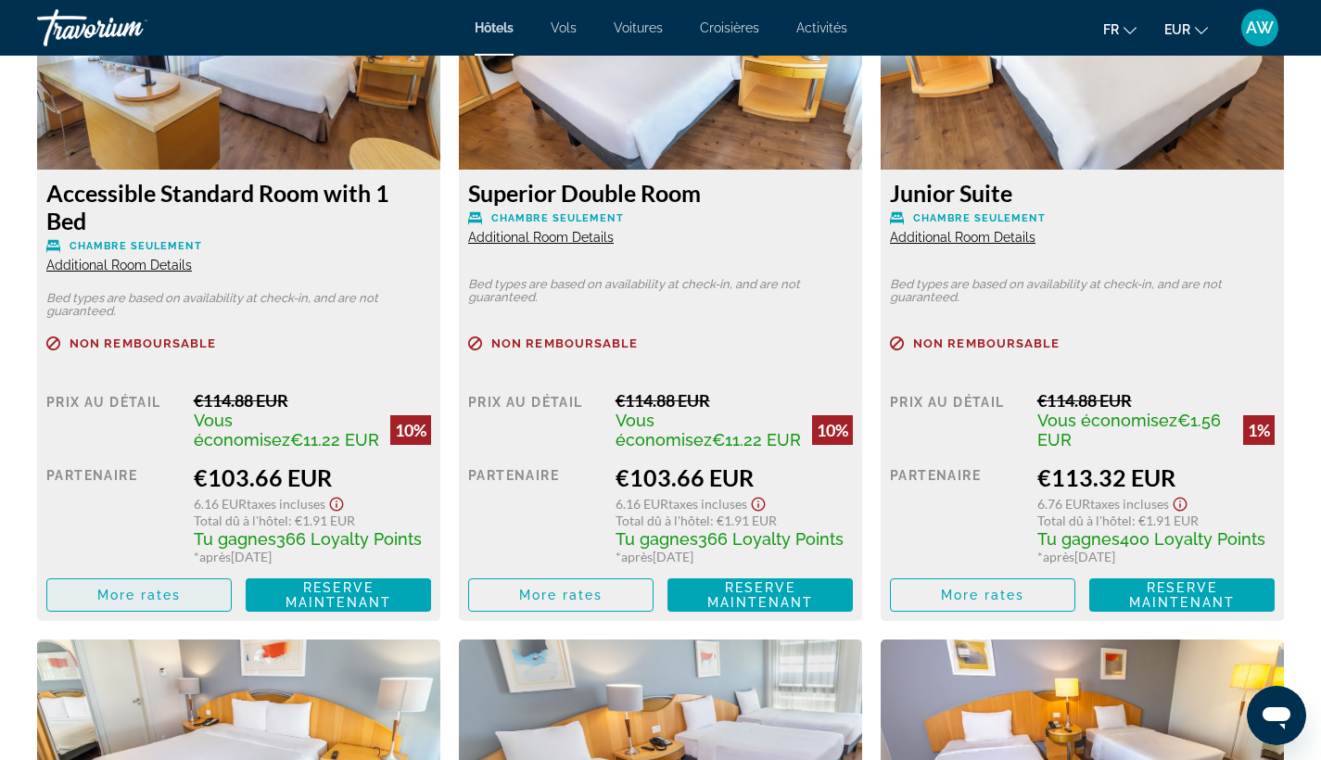
click at [164, 603] on span "More rates" at bounding box center [139, 595] width 84 height 15
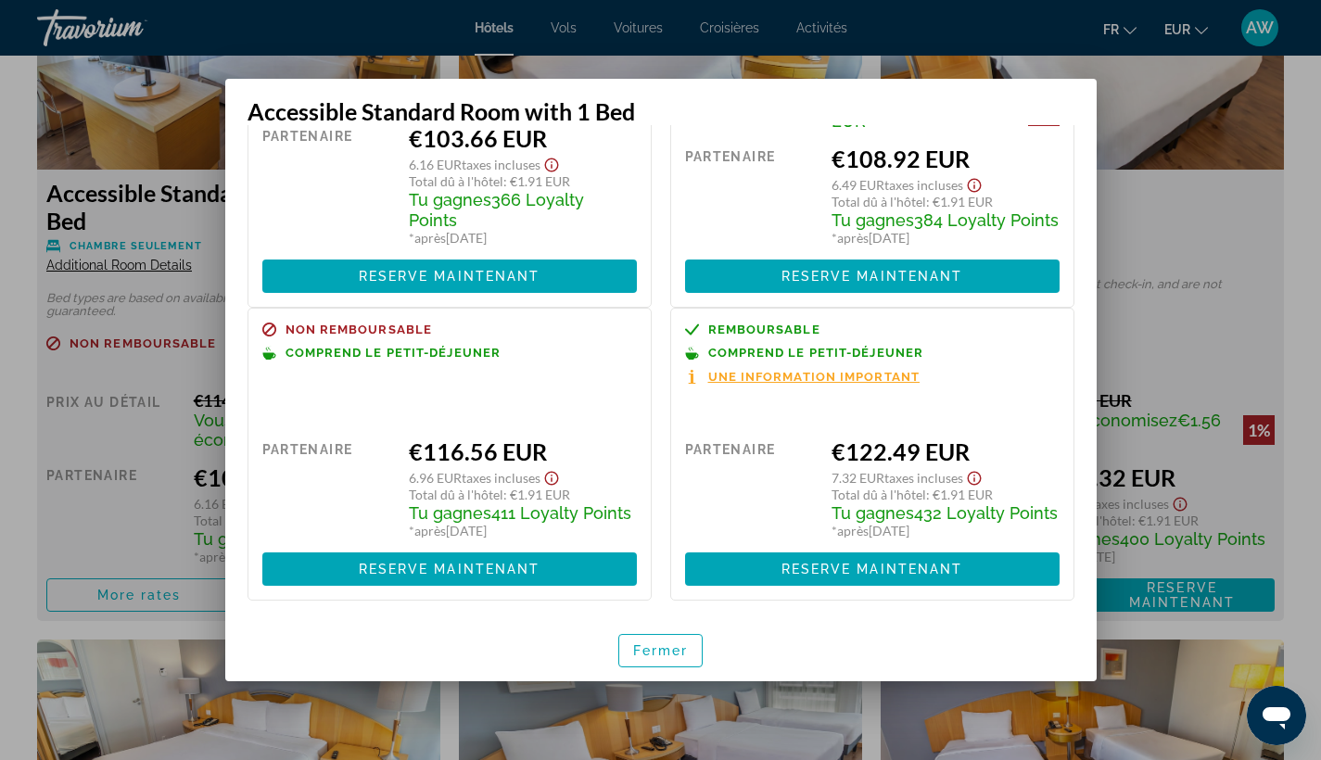
scroll to position [238, 0]
click at [89, 304] on div at bounding box center [660, 380] width 1321 height 760
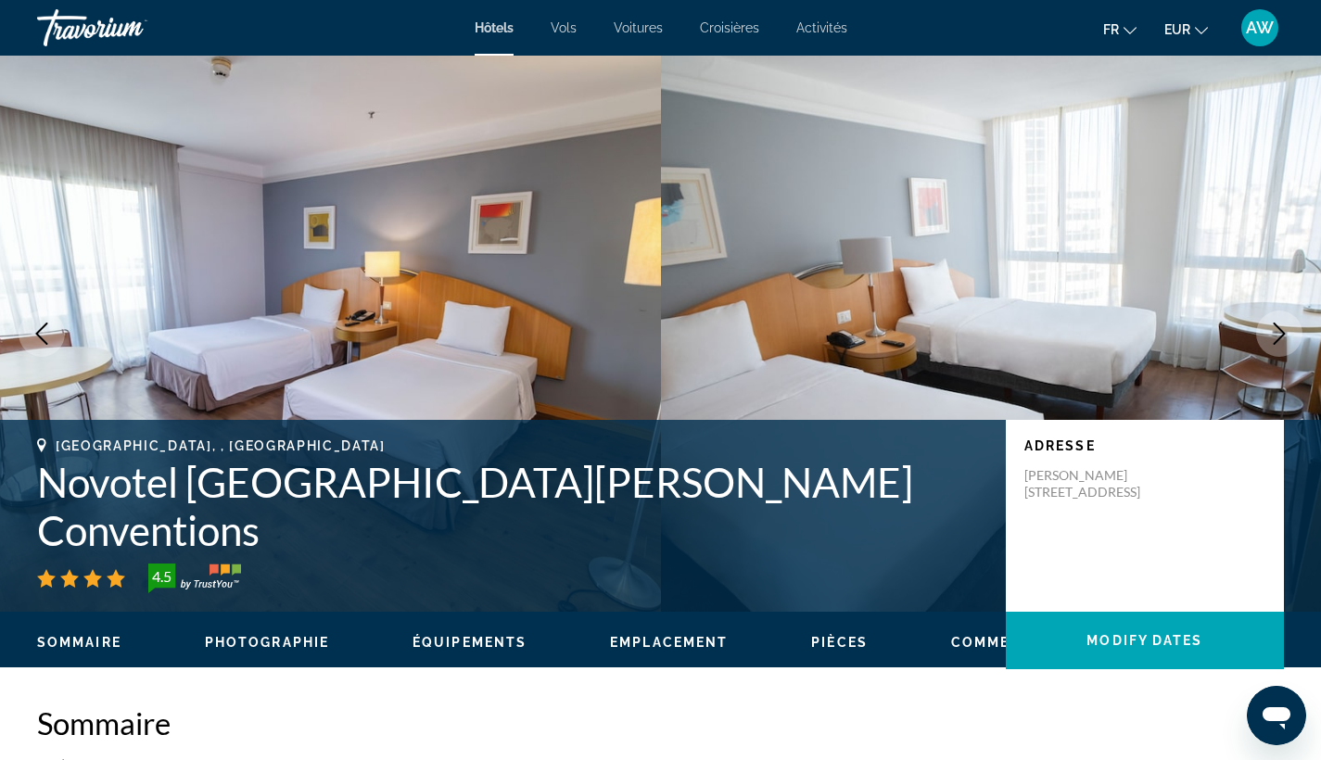
scroll to position [3361, 0]
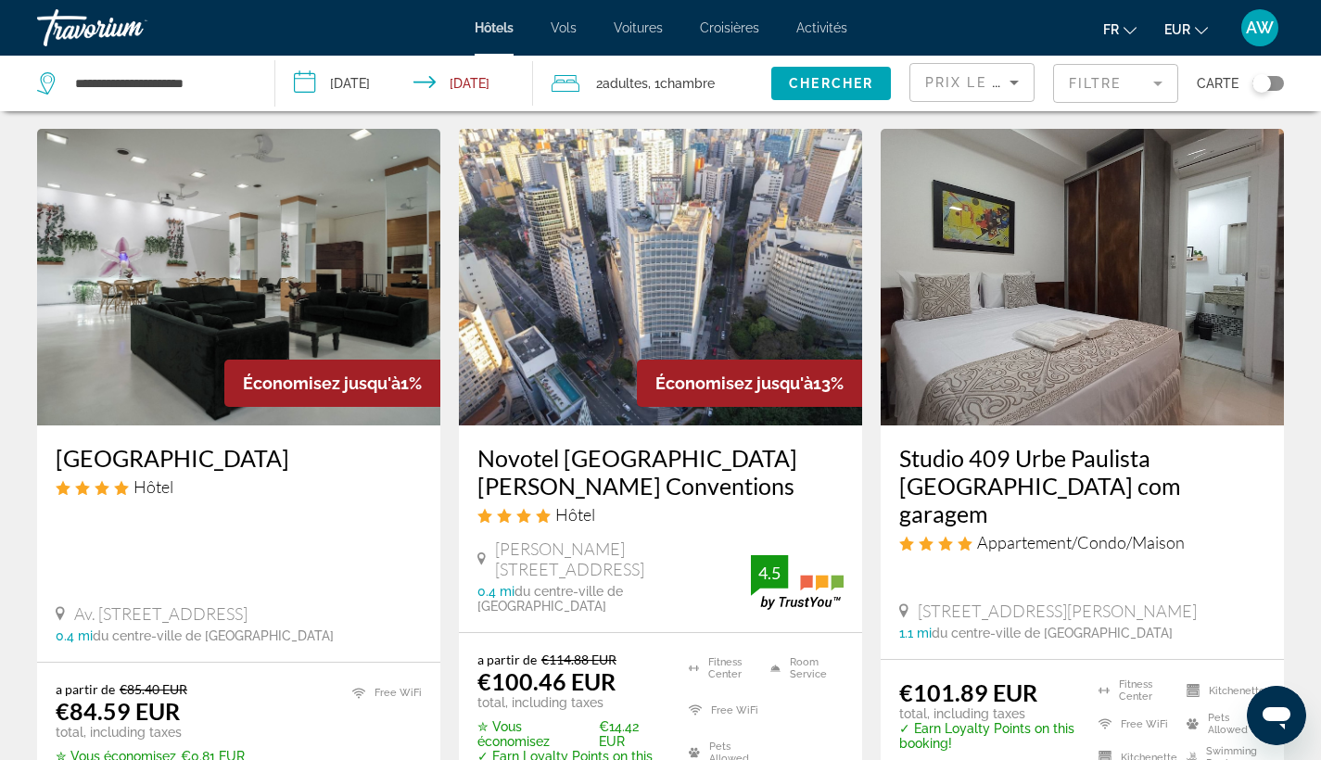
scroll to position [77, 0]
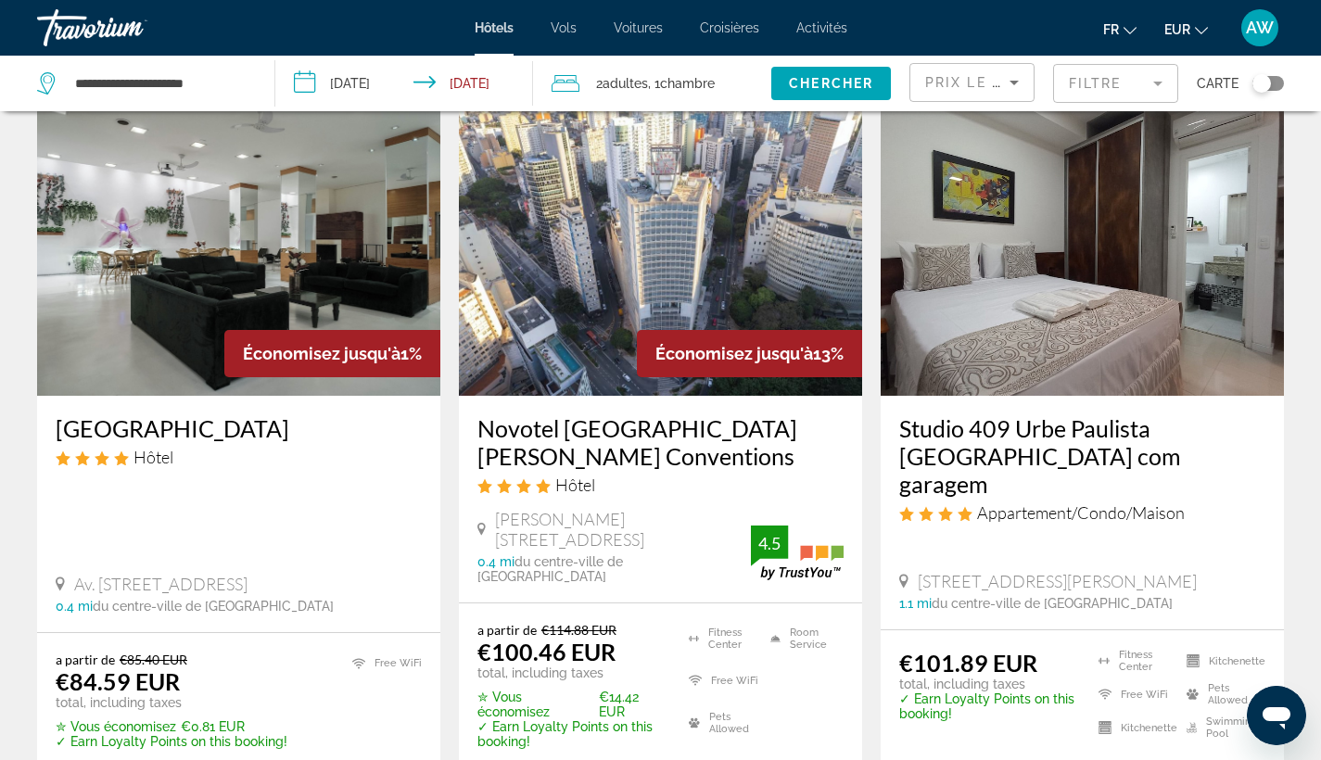
click at [195, 432] on h3 "Hotel Normandie" at bounding box center [239, 428] width 366 height 28
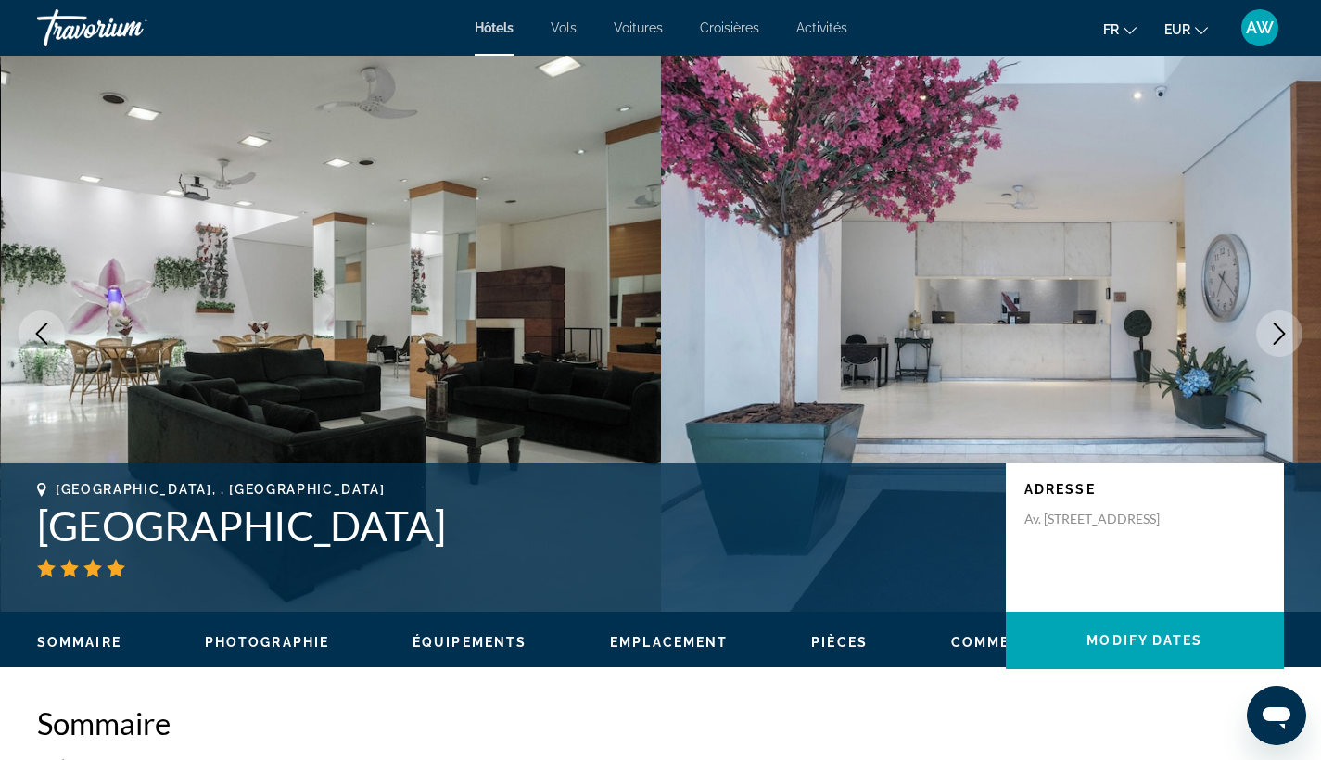
click at [1276, 337] on icon "Next image" at bounding box center [1279, 334] width 22 height 22
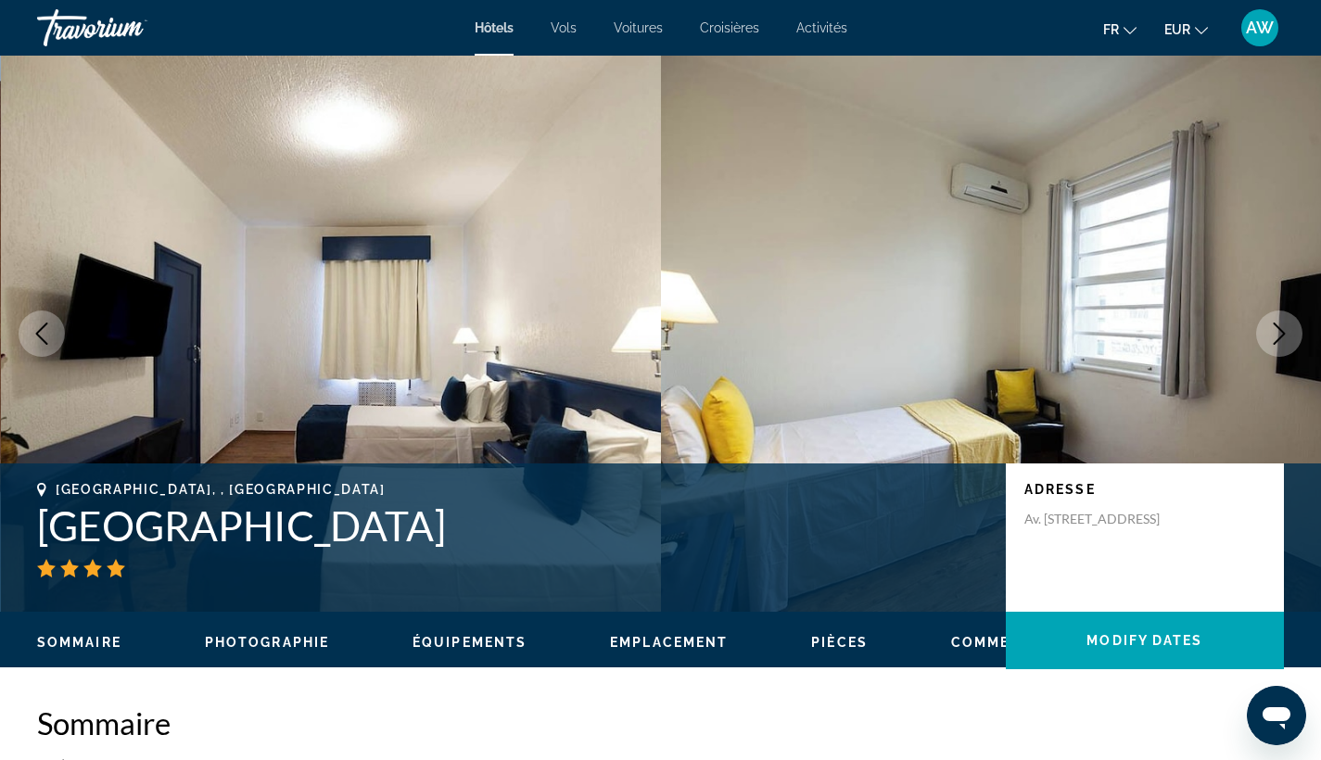
click at [1276, 337] on icon "Next image" at bounding box center [1279, 334] width 22 height 22
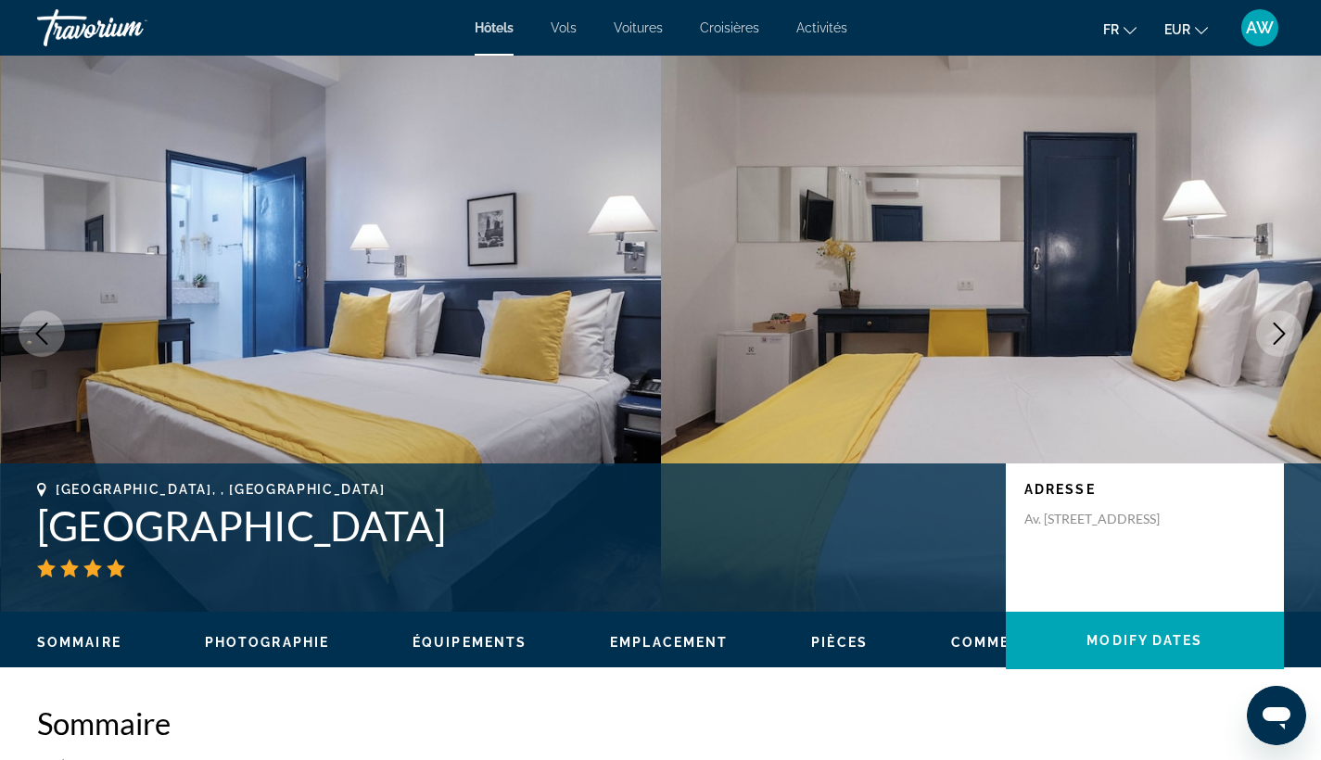
click at [1276, 337] on icon "Next image" at bounding box center [1279, 334] width 22 height 22
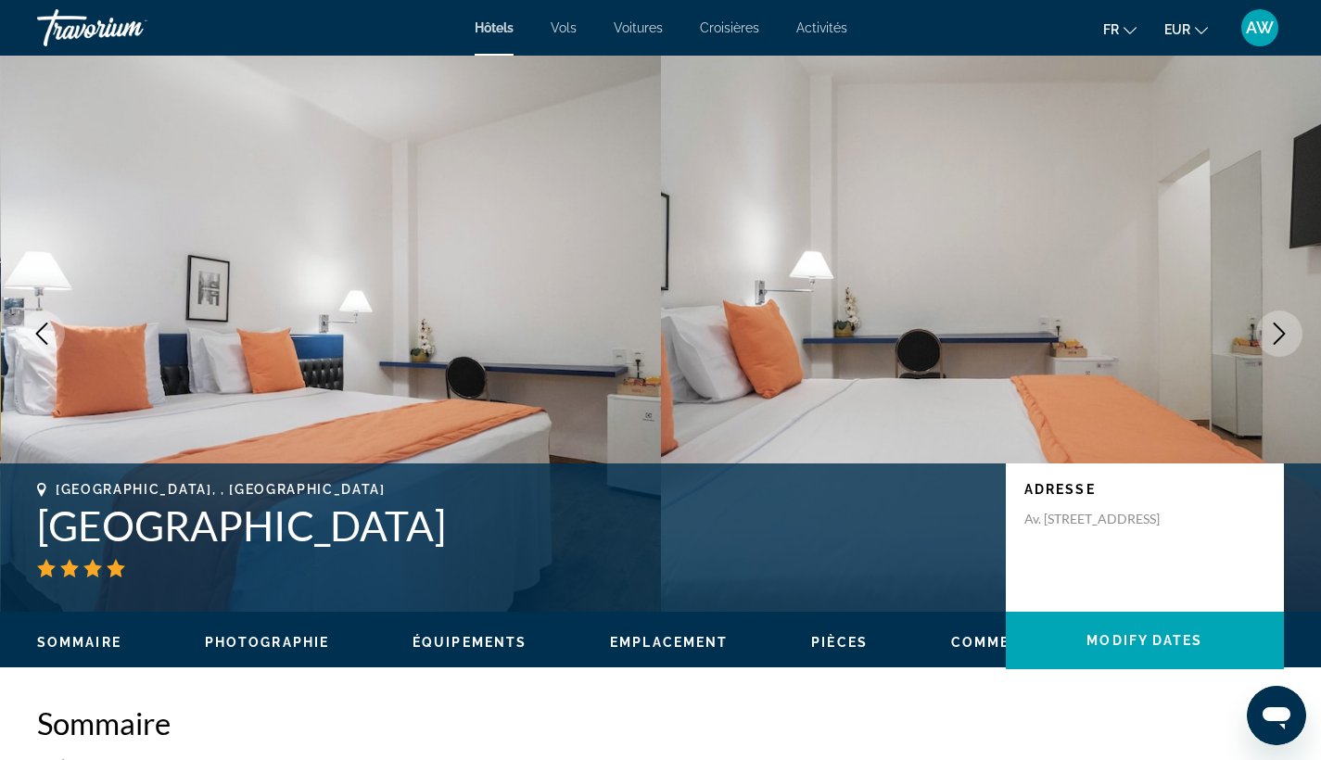
click at [1276, 337] on icon "Next image" at bounding box center [1279, 334] width 22 height 22
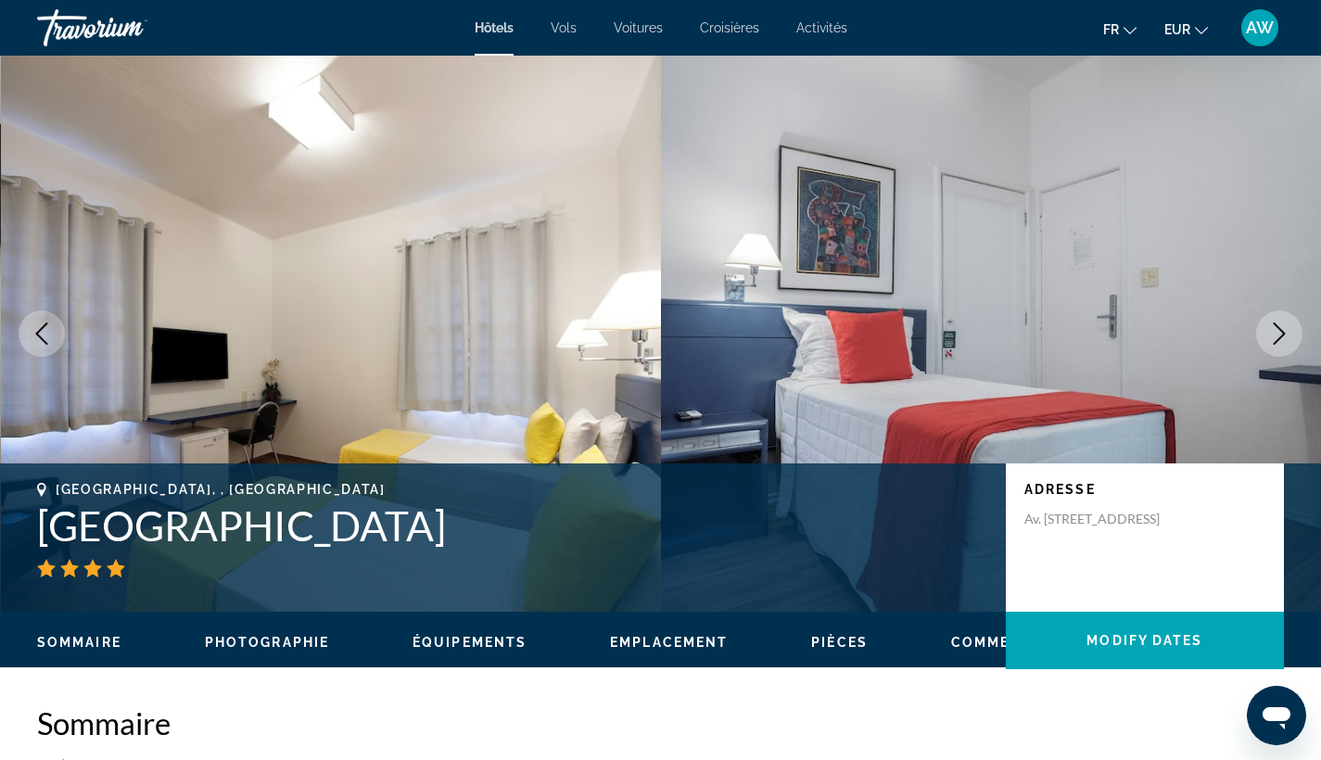
click at [1276, 337] on icon "Next image" at bounding box center [1279, 334] width 22 height 22
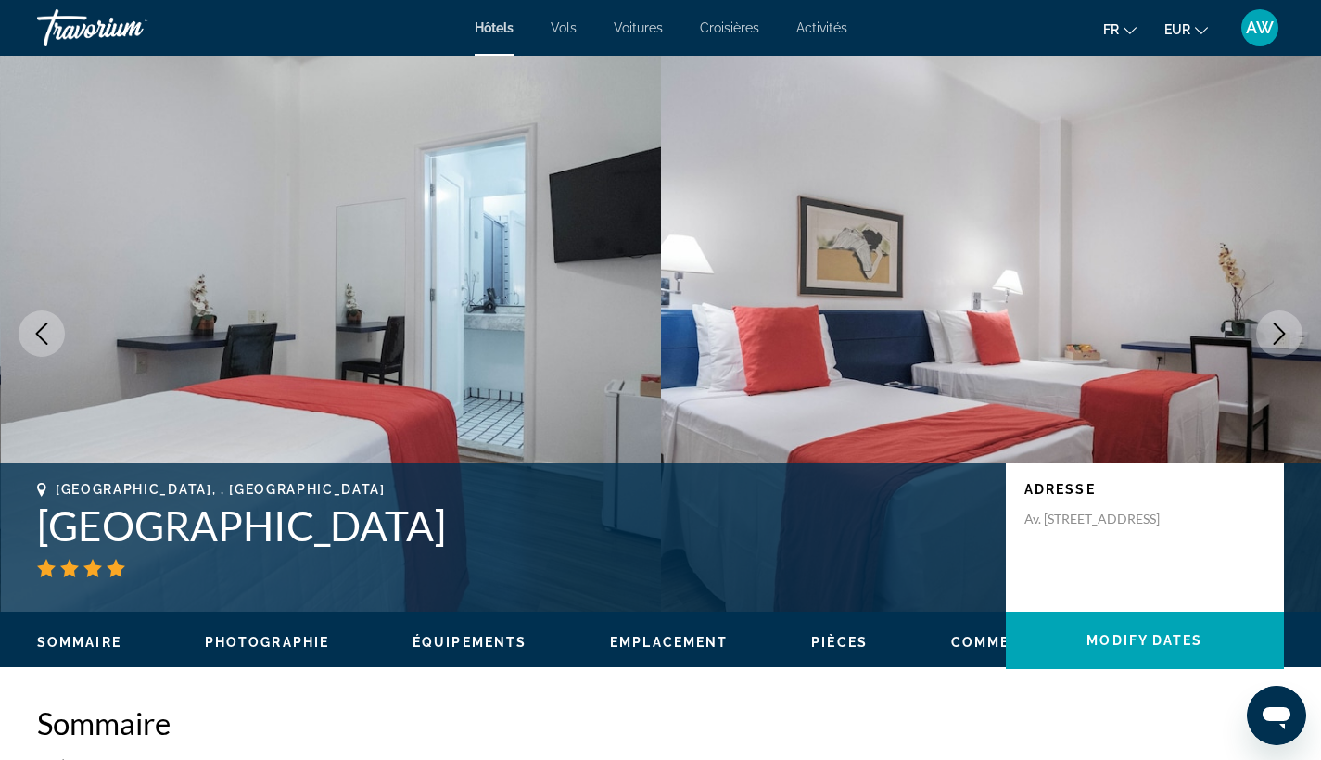
click at [1276, 337] on icon "Next image" at bounding box center [1279, 334] width 22 height 22
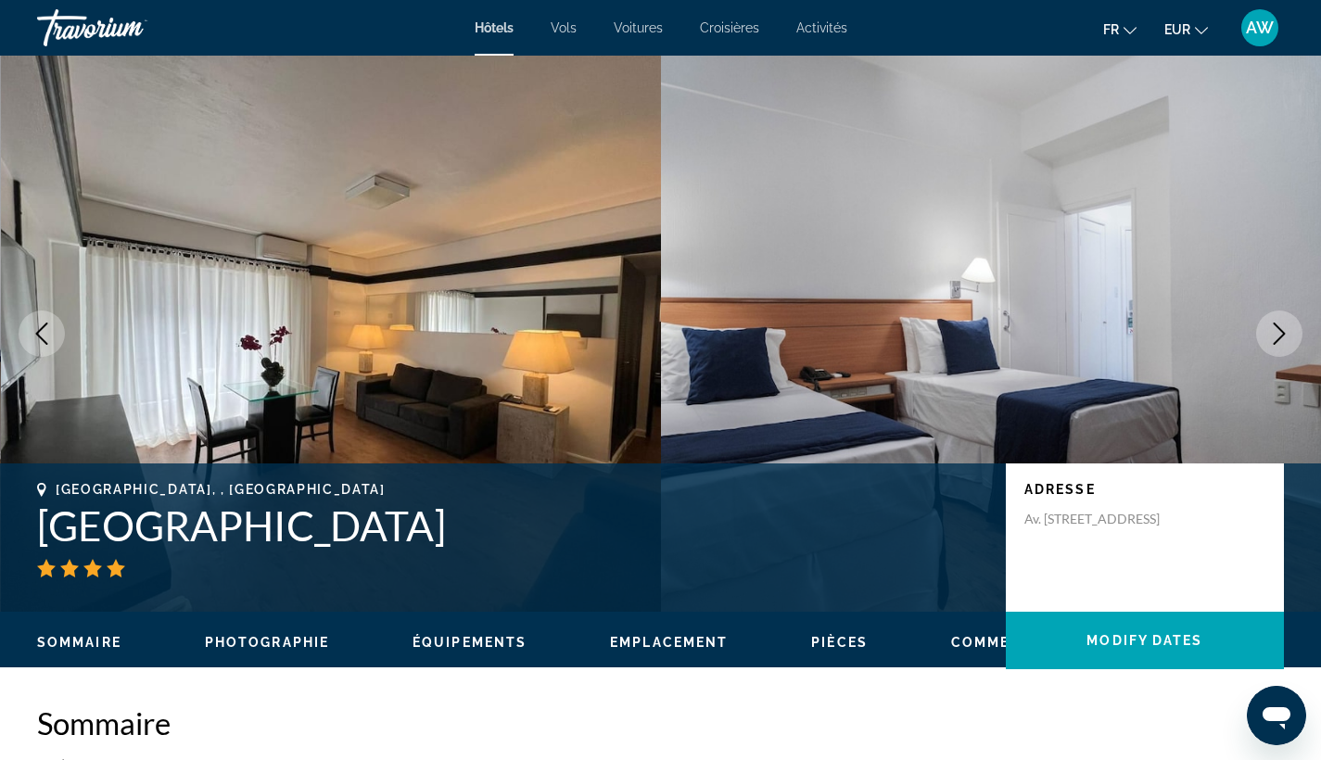
click at [1276, 337] on icon "Next image" at bounding box center [1279, 334] width 22 height 22
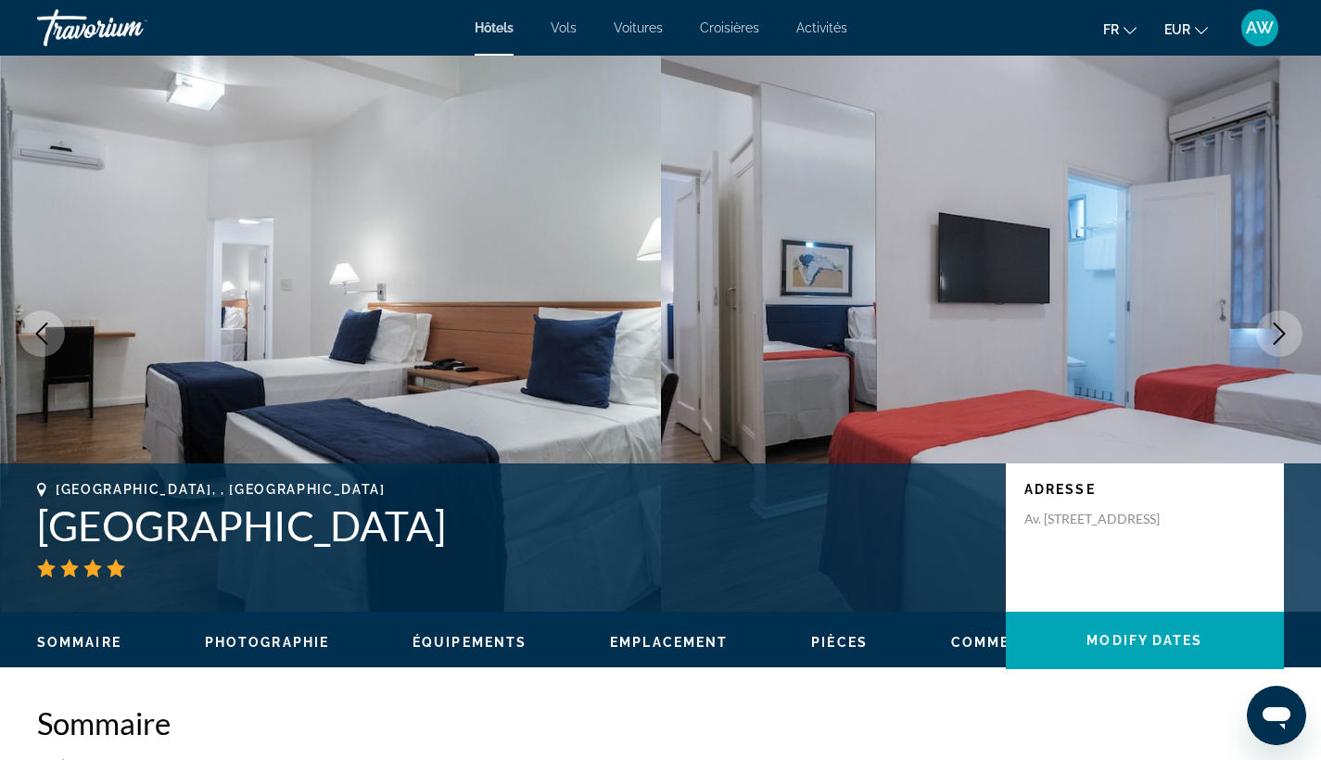
click at [1276, 337] on icon "Next image" at bounding box center [1279, 334] width 22 height 22
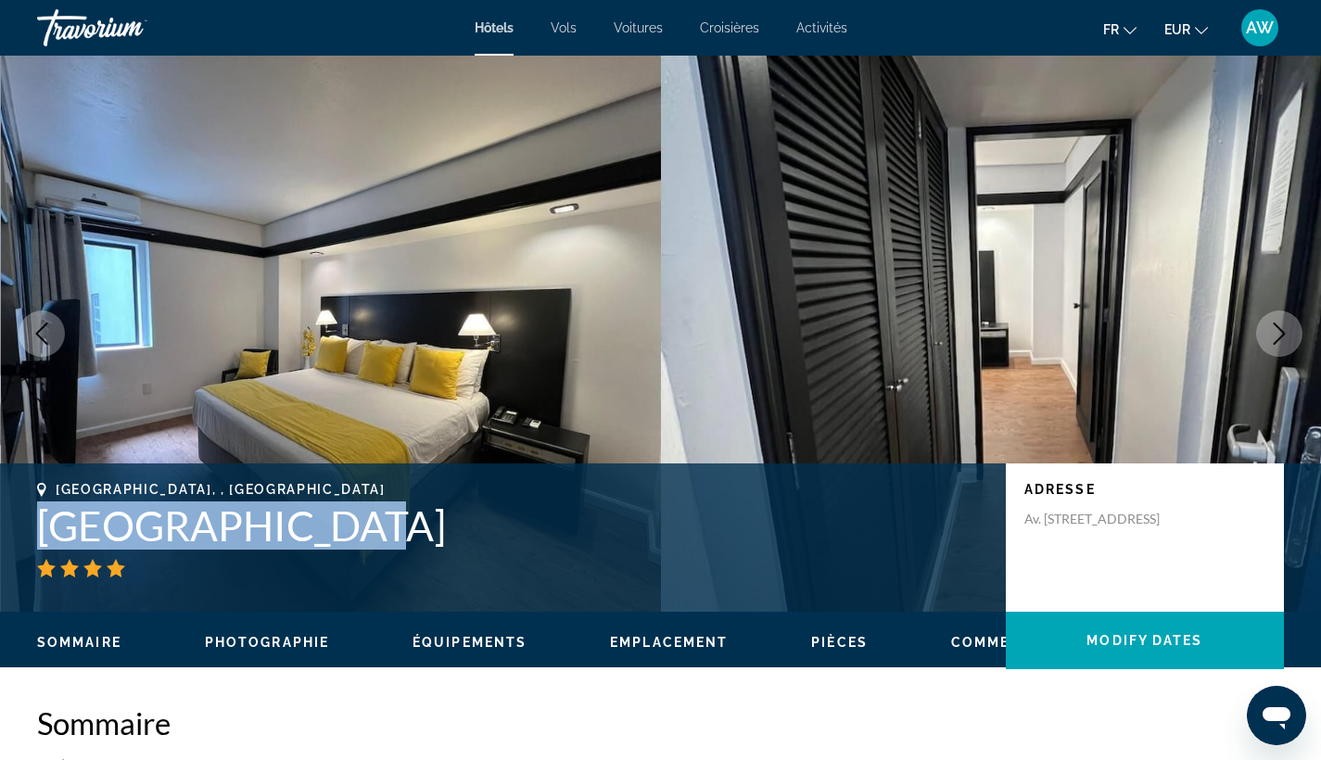
drag, startPoint x: 32, startPoint y: 524, endPoint x: 343, endPoint y: 528, distance: 311.5
click at [343, 528] on div "Sao Paulo, , Brasil Hotel Normandie Adresse Av. Ipiranga 1187, Sao Paulo 01039 …" at bounding box center [660, 537] width 1321 height 111
copy h1 "Hotel Normandie"
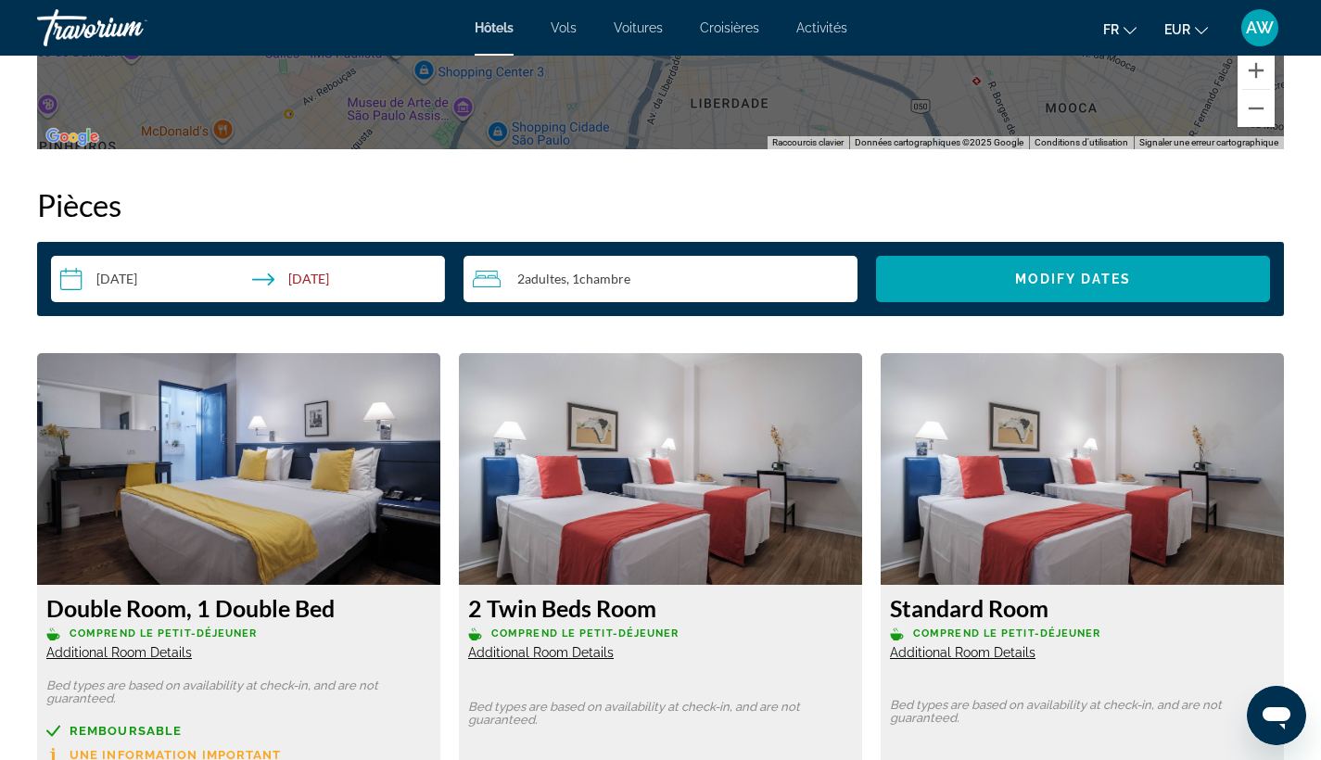
scroll to position [2340, 0]
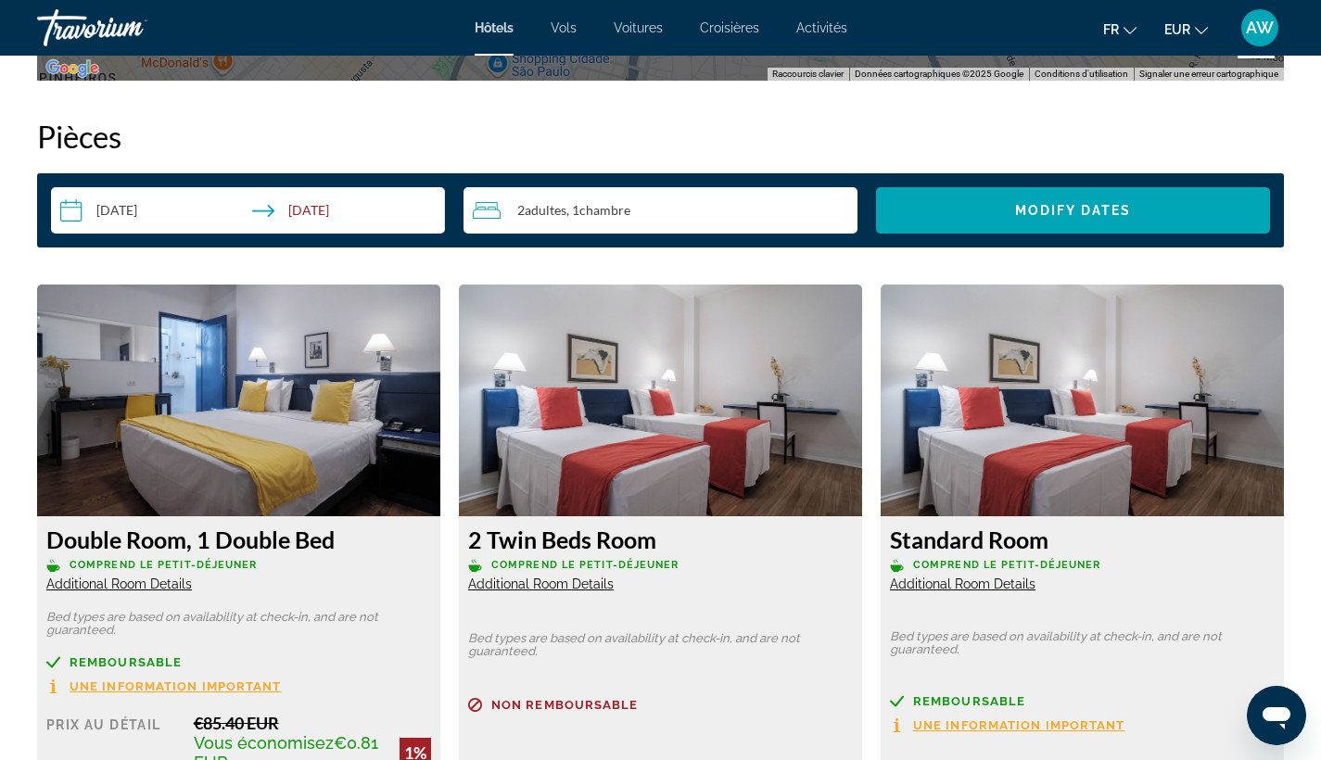
click at [444, 355] on div "Double Room, 1 Double Bed Comprend le petit-déjeuner Additional Room Details Be…" at bounding box center [239, 606] width 422 height 643
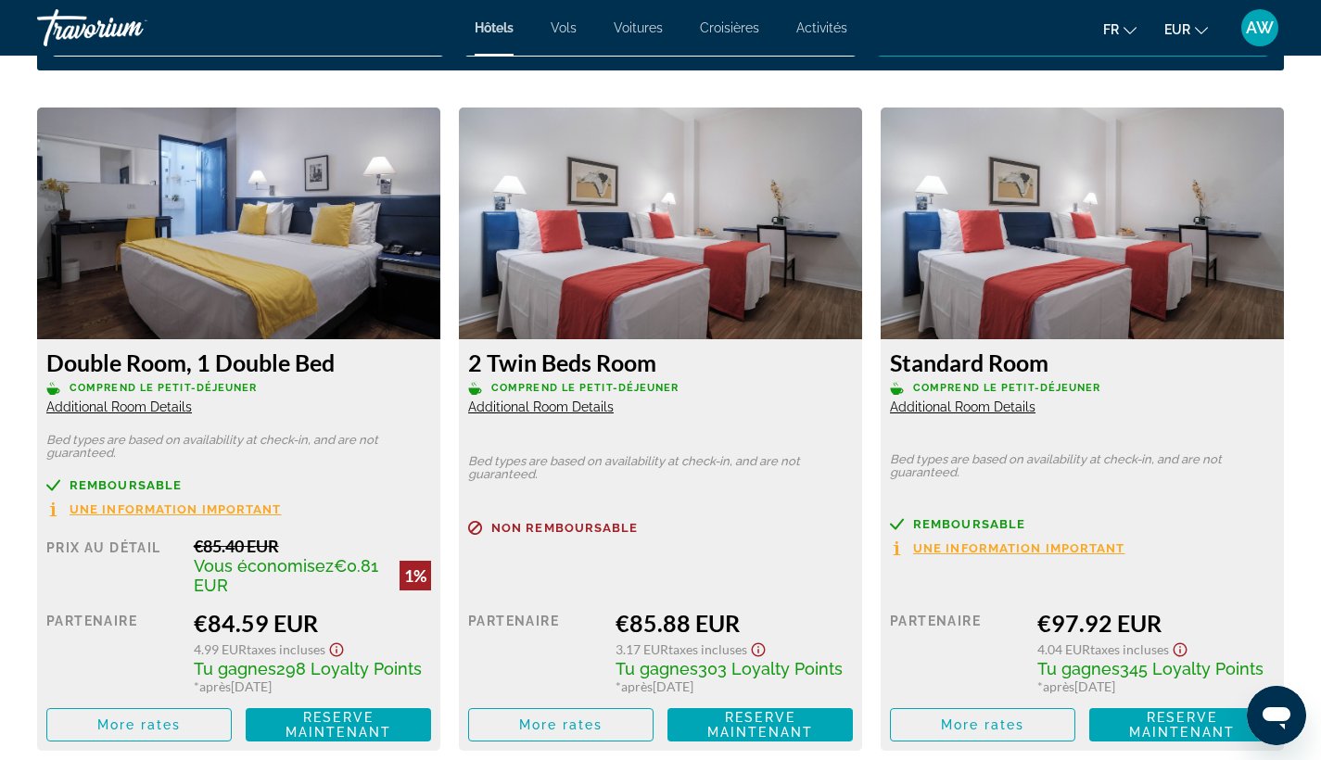
scroll to position [2516, 0]
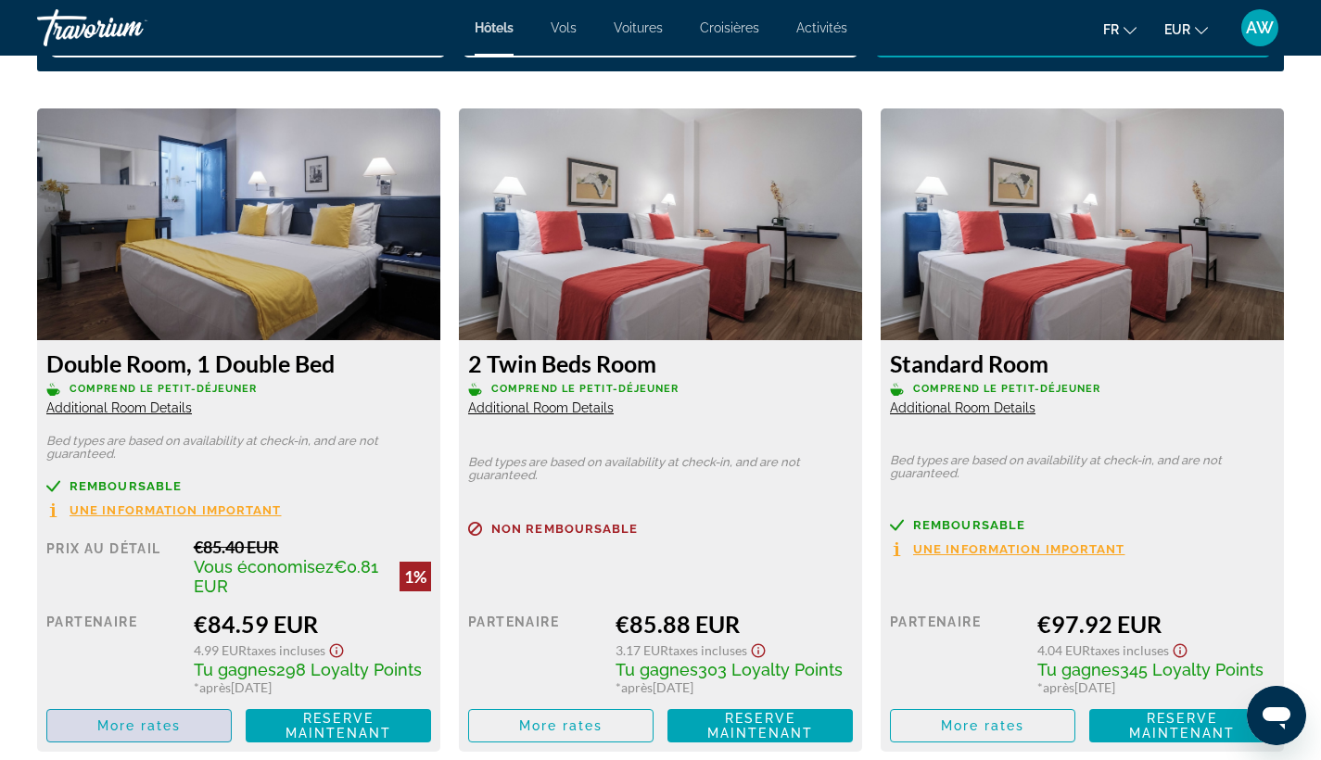
click at [123, 731] on span "More rates" at bounding box center [139, 725] width 84 height 15
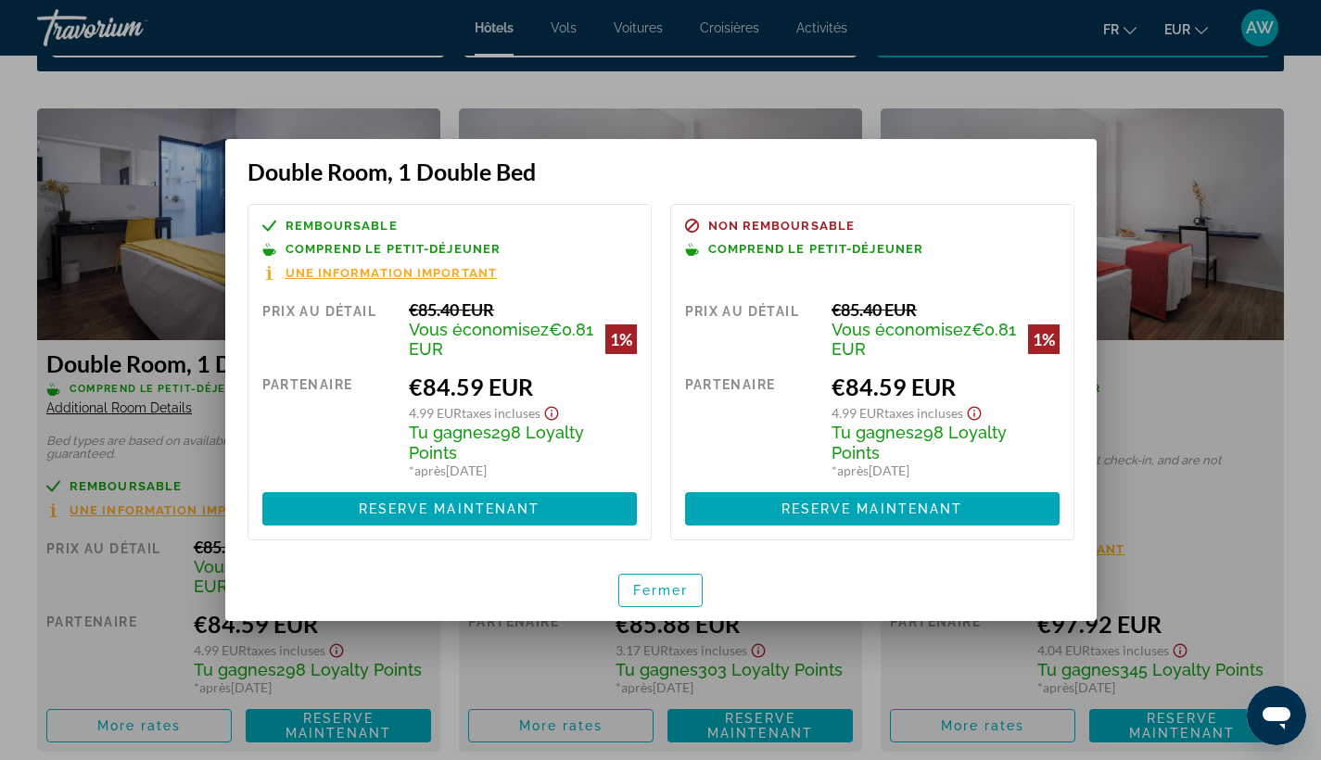
scroll to position [0, 0]
click at [655, 610] on span "button" at bounding box center [660, 590] width 83 height 45
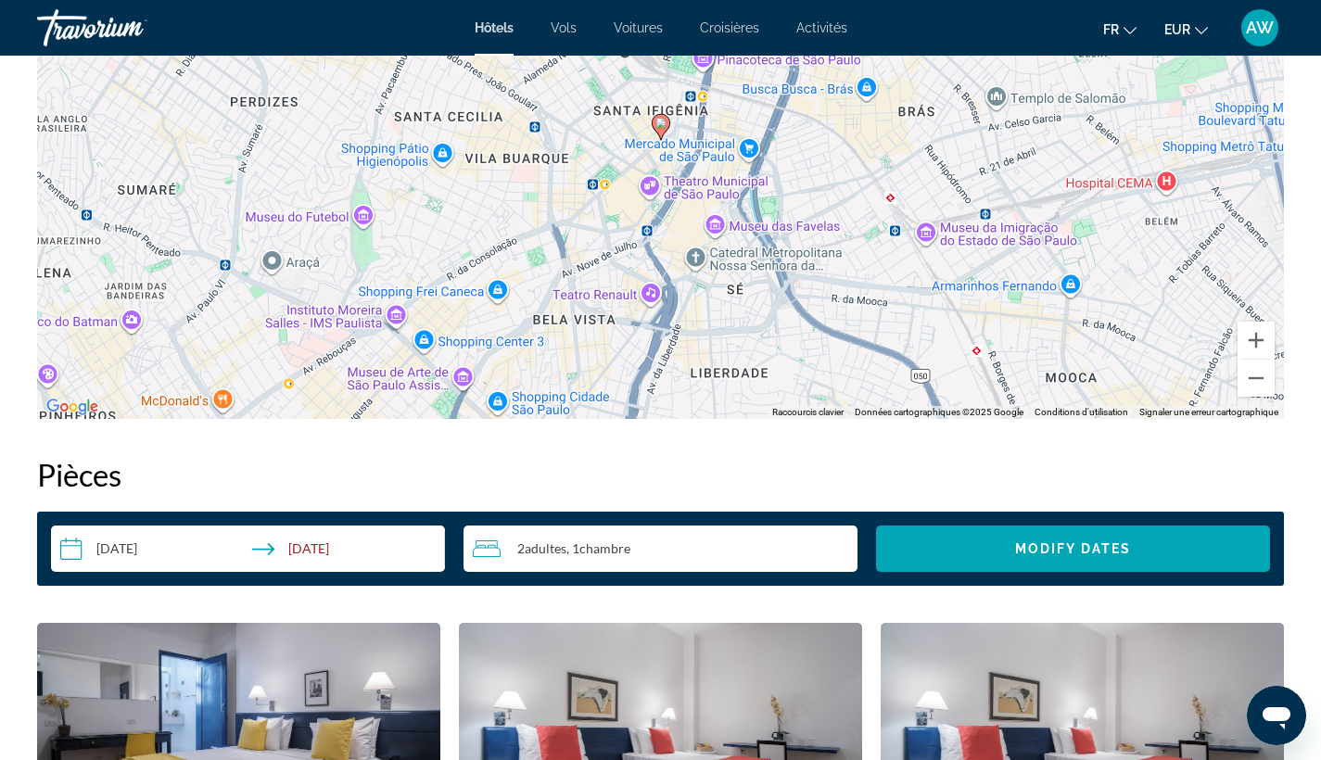
scroll to position [1986, 0]
